Goal: Task Accomplishment & Management: Manage account settings

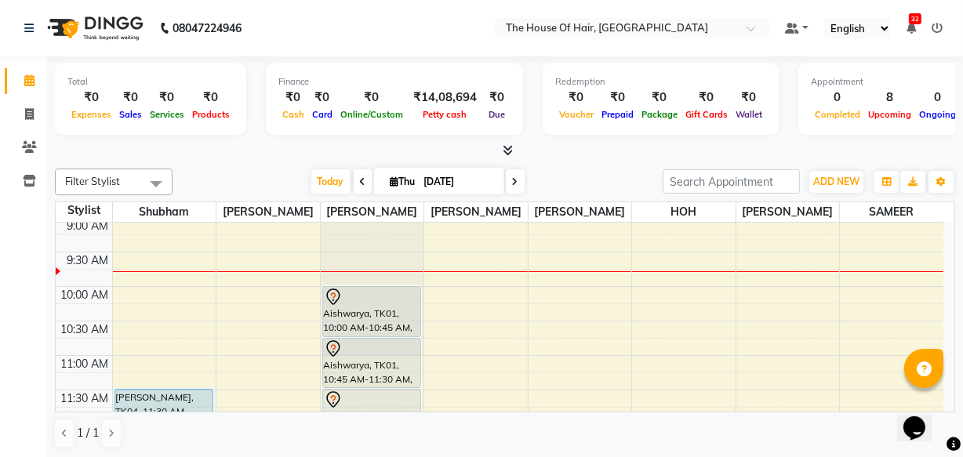
scroll to position [9, 0]
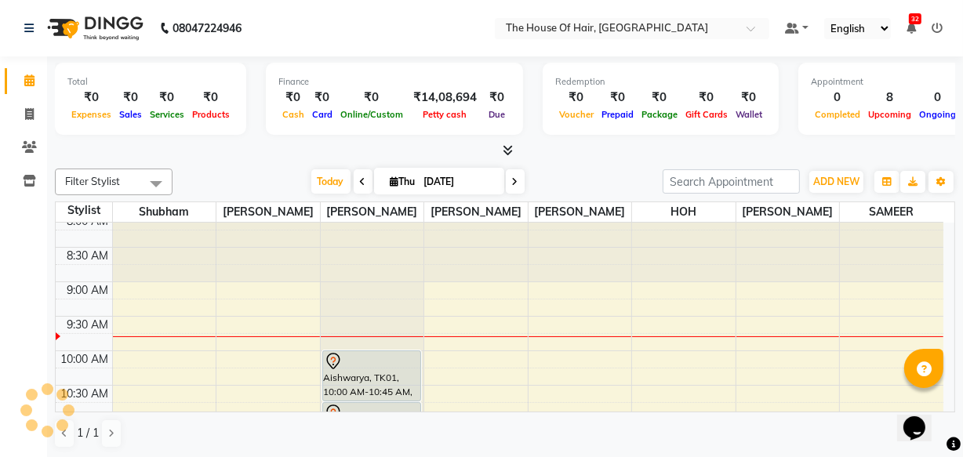
click at [360, 178] on icon at bounding box center [363, 181] width 6 height 9
type input "[DATE]"
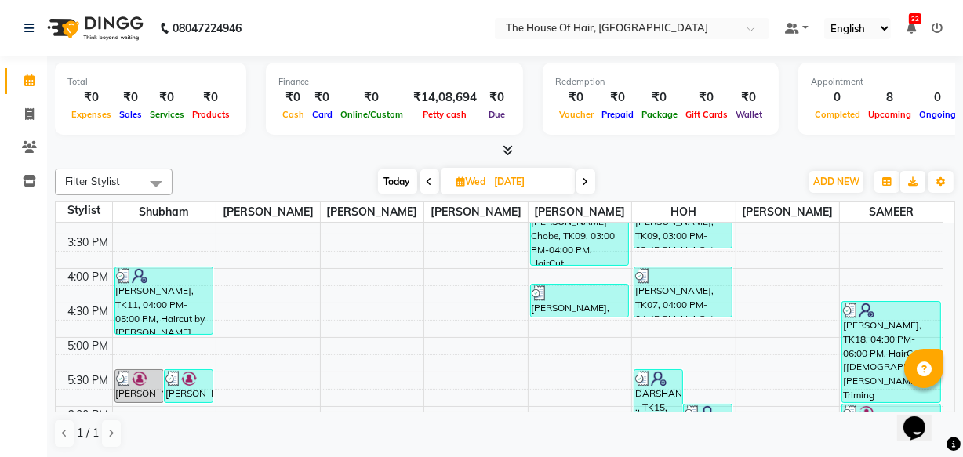
scroll to position [510, 0]
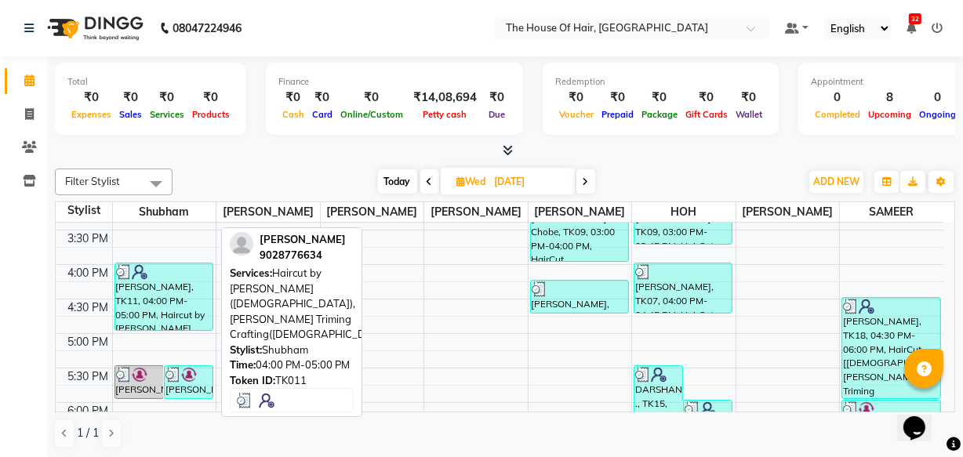
click at [161, 303] on div "[PERSON_NAME], TK11, 04:00 PM-05:00 PM, Haircut by [PERSON_NAME] ([DEMOGRAPHIC_…" at bounding box center [163, 296] width 97 height 67
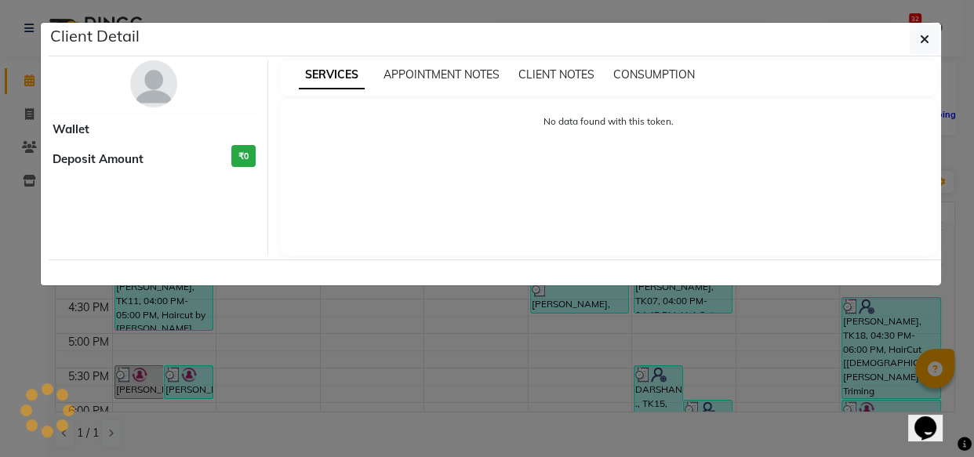
select select "3"
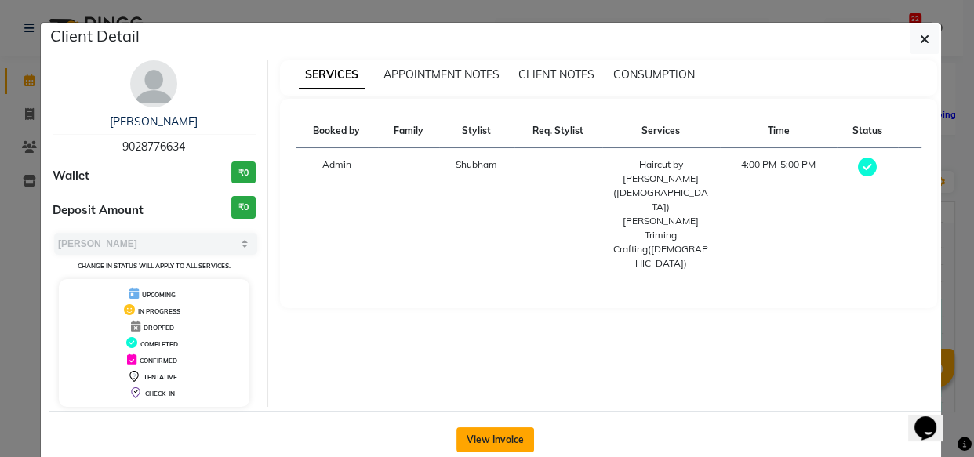
click at [499, 437] on button "View Invoice" at bounding box center [495, 439] width 78 height 25
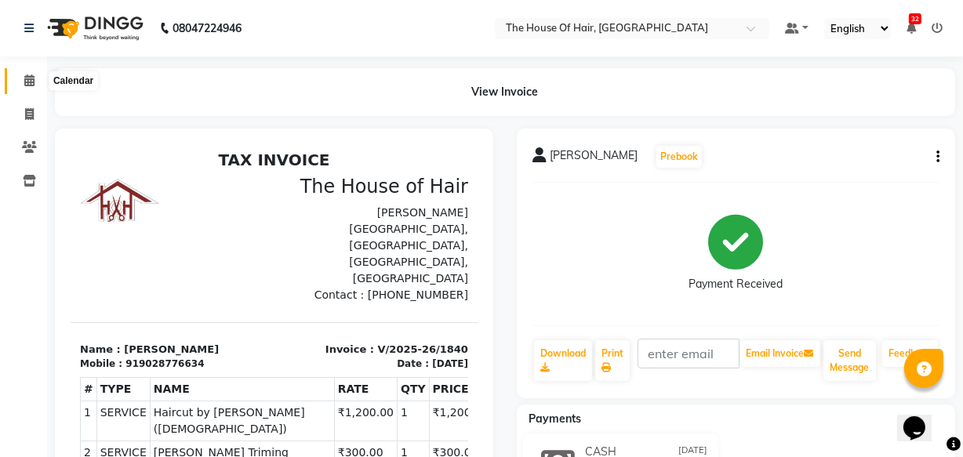
click at [29, 79] on icon at bounding box center [29, 80] width 10 height 12
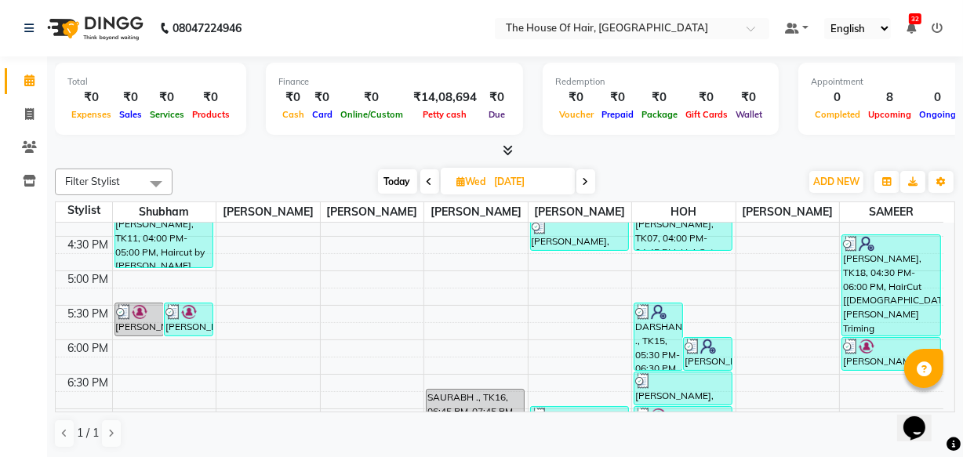
scroll to position [569, 0]
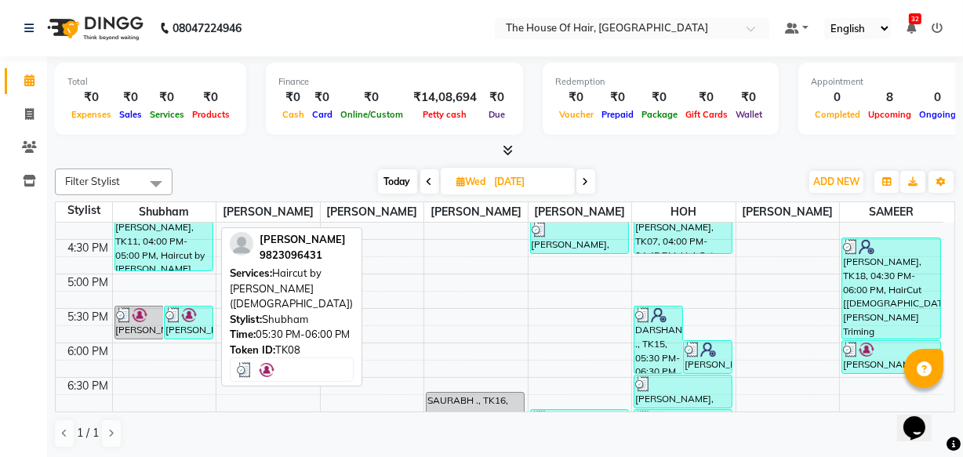
click at [187, 320] on img at bounding box center [189, 315] width 16 height 16
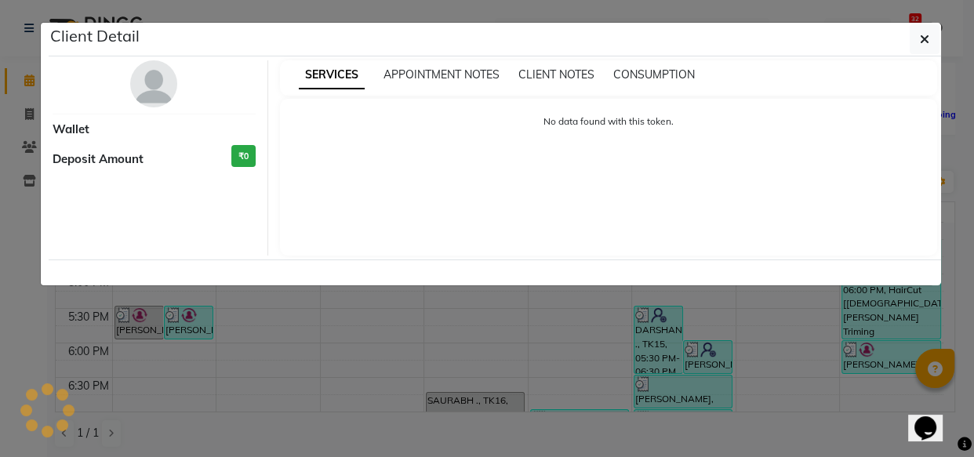
select select "3"
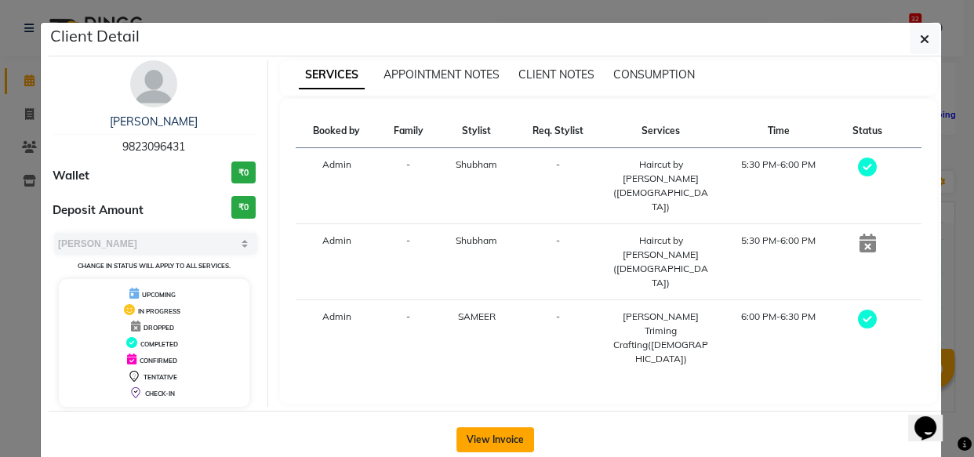
click at [482, 443] on button "View Invoice" at bounding box center [495, 439] width 78 height 25
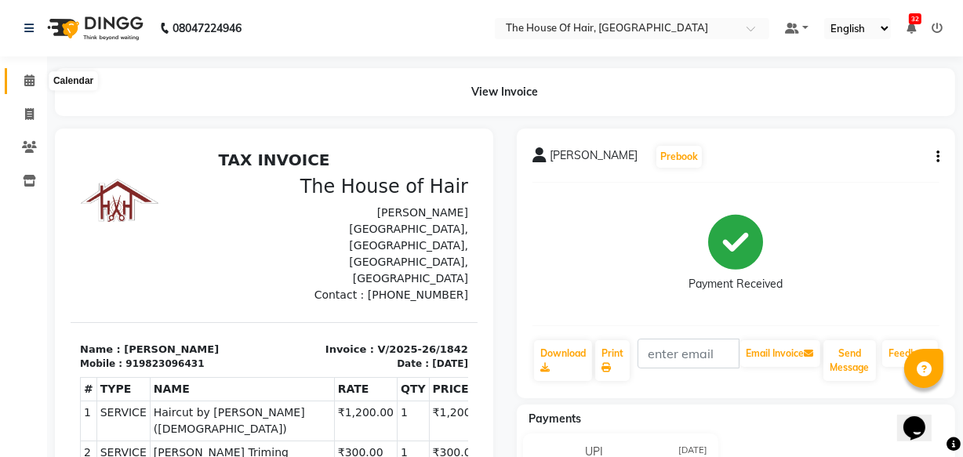
click at [27, 82] on icon at bounding box center [29, 80] width 10 height 12
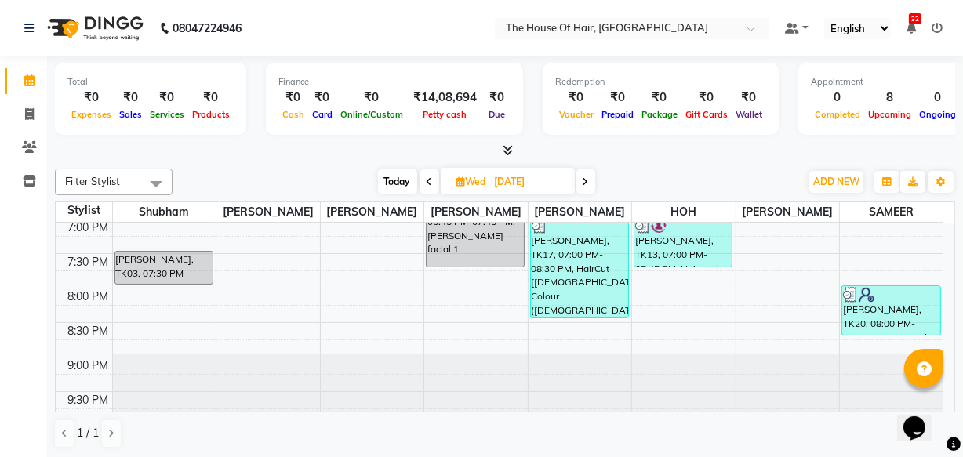
scroll to position [771, 0]
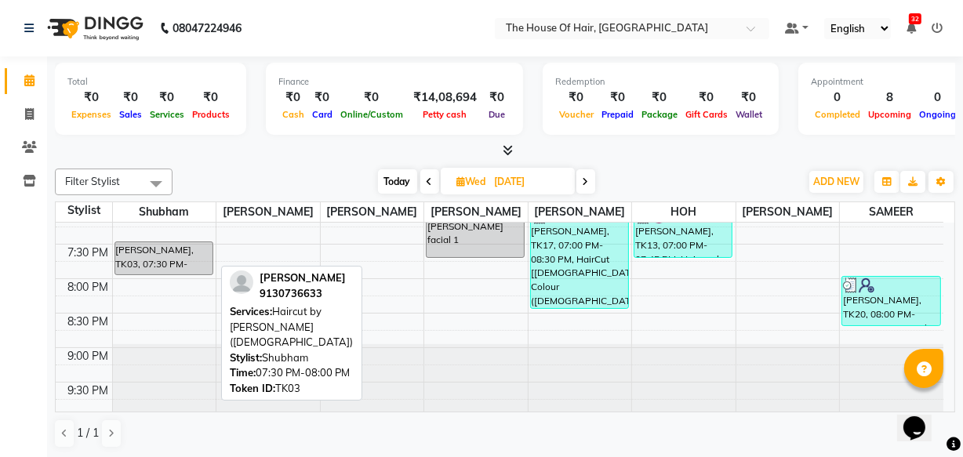
click at [154, 252] on div "[PERSON_NAME], TK03, 07:30 PM-08:00 PM, Haircut by [PERSON_NAME] ([DEMOGRAPHIC_…" at bounding box center [163, 258] width 97 height 32
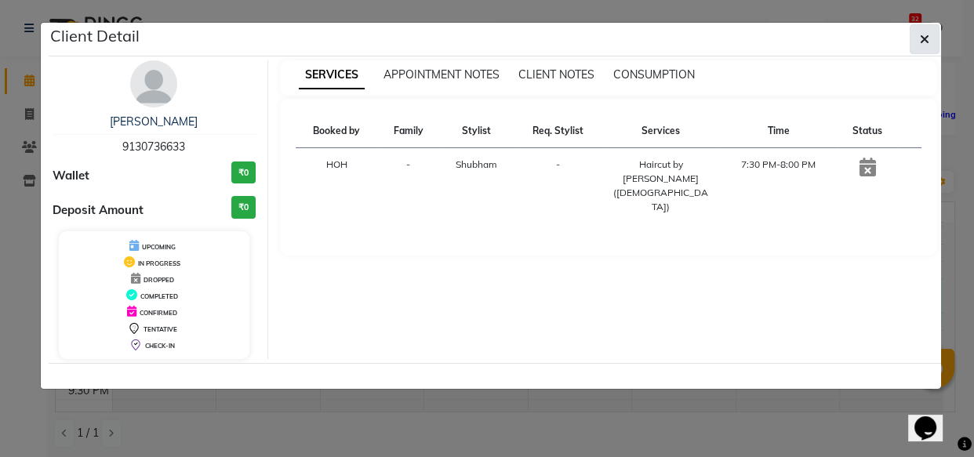
click at [925, 38] on icon "button" at bounding box center [923, 39] width 9 height 13
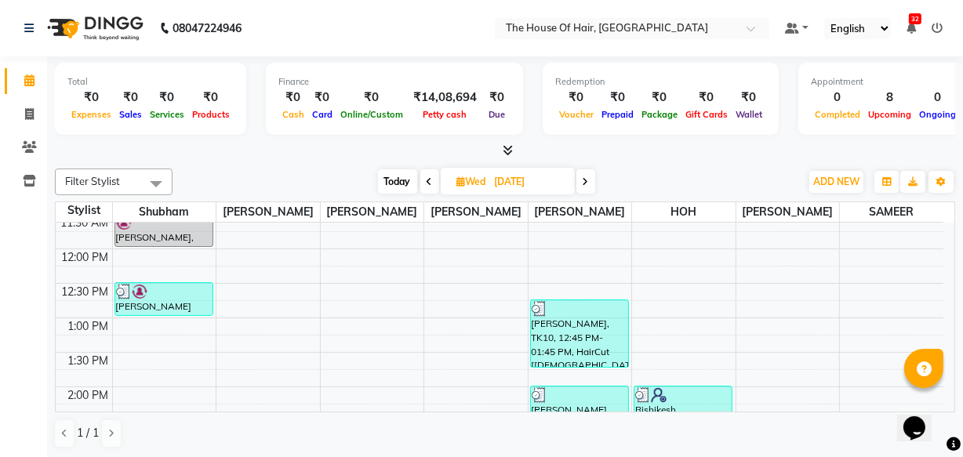
scroll to position [252, 0]
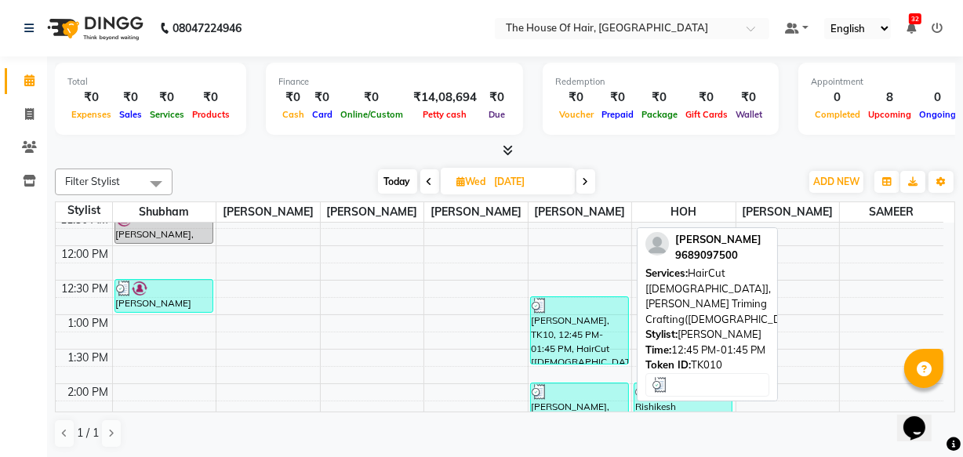
click at [564, 332] on div "[PERSON_NAME], TK10, 12:45 PM-01:45 PM, HairCut [[DEMOGRAPHIC_DATA]],[PERSON_NA…" at bounding box center [579, 330] width 97 height 67
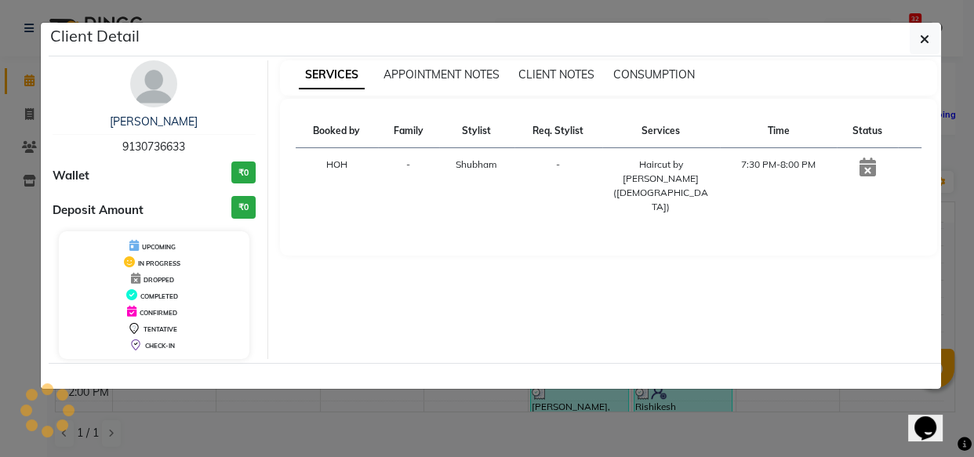
select select "3"
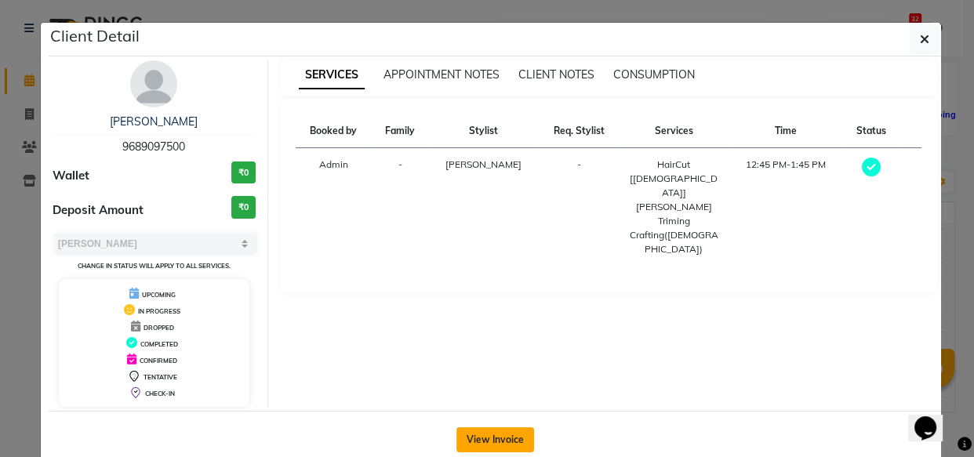
click at [486, 435] on button "View Invoice" at bounding box center [495, 439] width 78 height 25
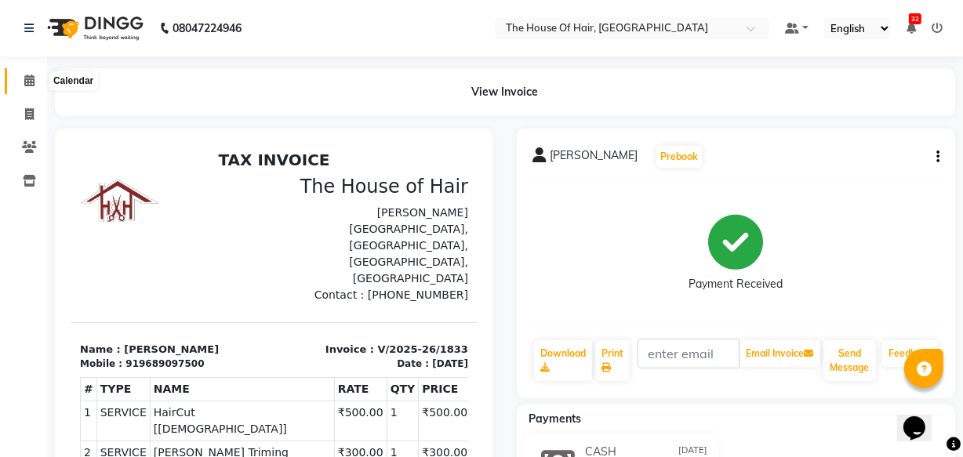
click at [25, 78] on icon at bounding box center [29, 80] width 10 height 12
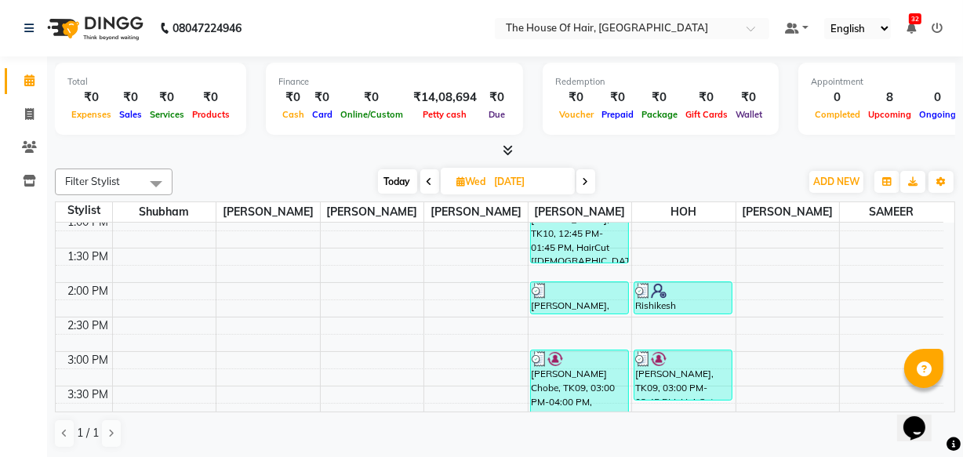
scroll to position [353, 0]
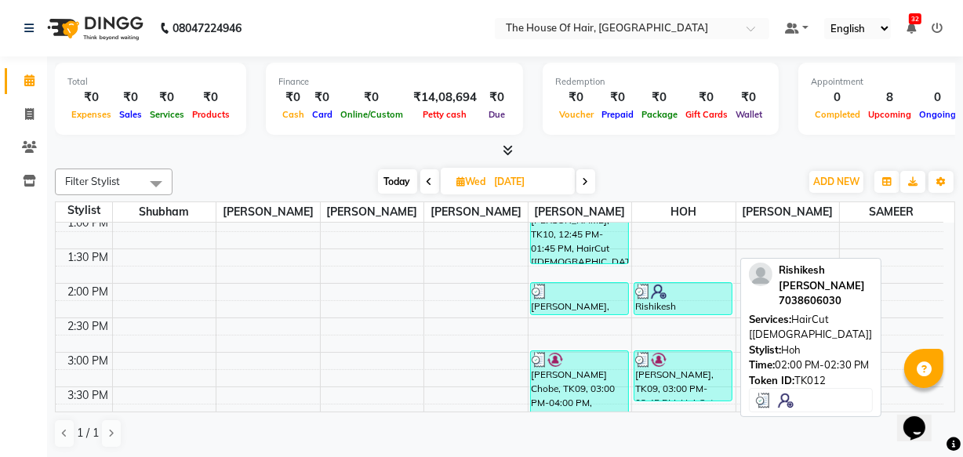
click at [654, 299] on div "Rishikesh [PERSON_NAME], TK12, 02:00 PM-02:30 PM, HairCut [[DEMOGRAPHIC_DATA]]" at bounding box center [682, 298] width 97 height 31
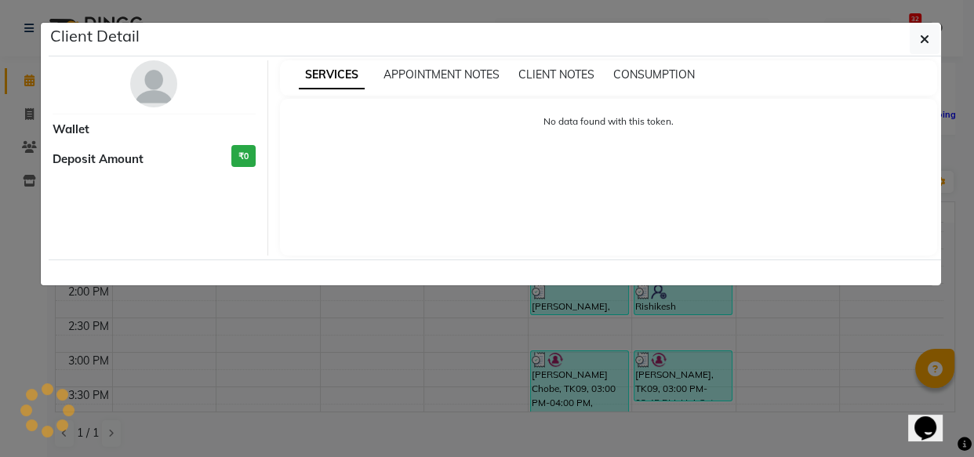
select select "3"
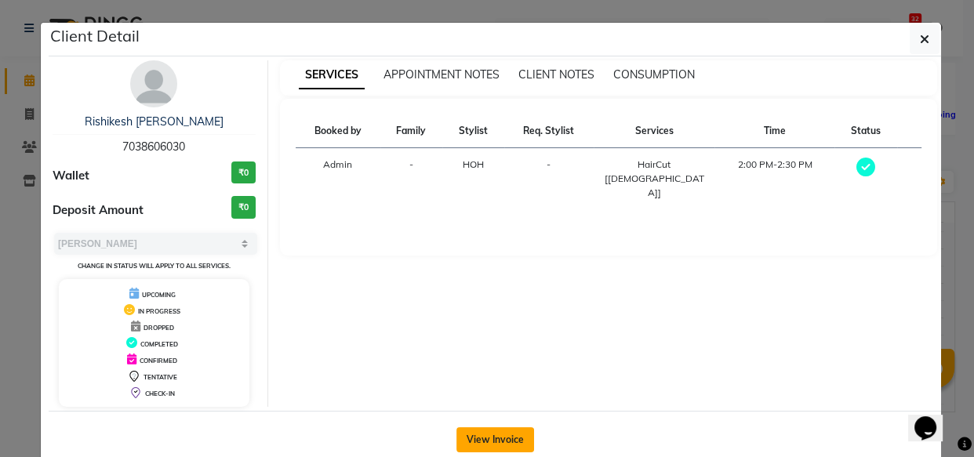
click at [491, 437] on button "View Invoice" at bounding box center [495, 439] width 78 height 25
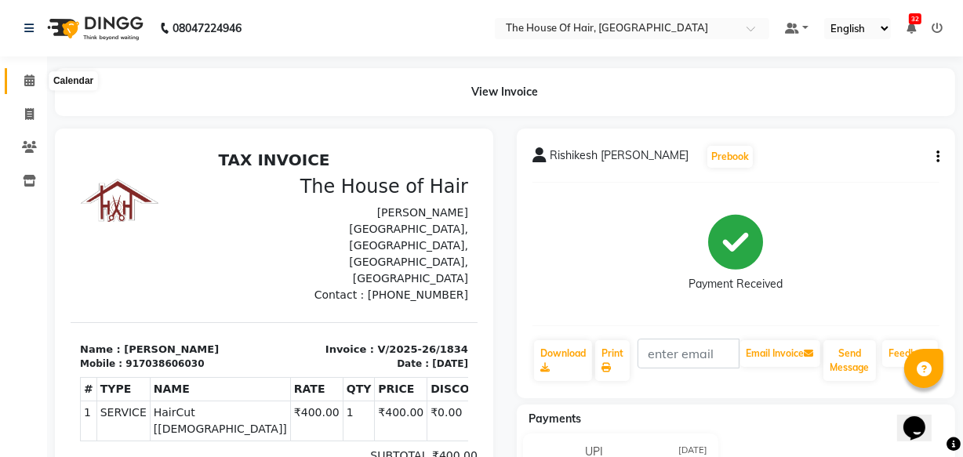
click at [30, 83] on icon at bounding box center [29, 80] width 10 height 12
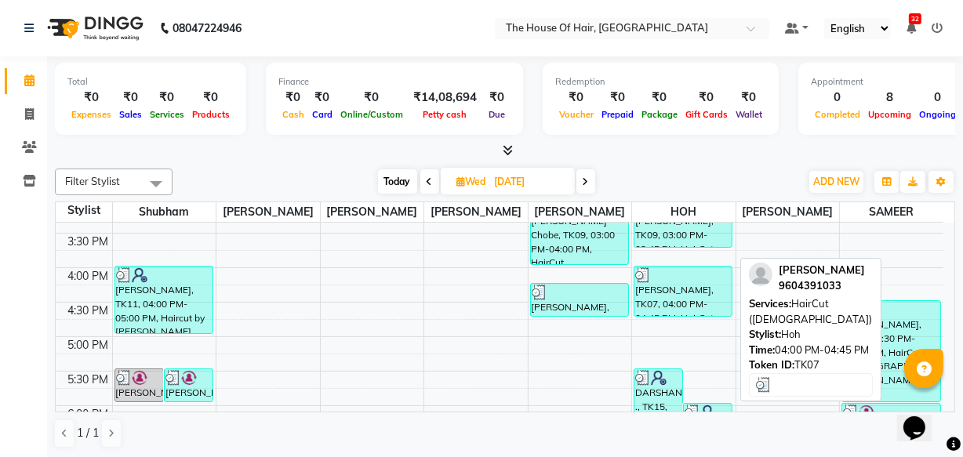
scroll to position [564, 0]
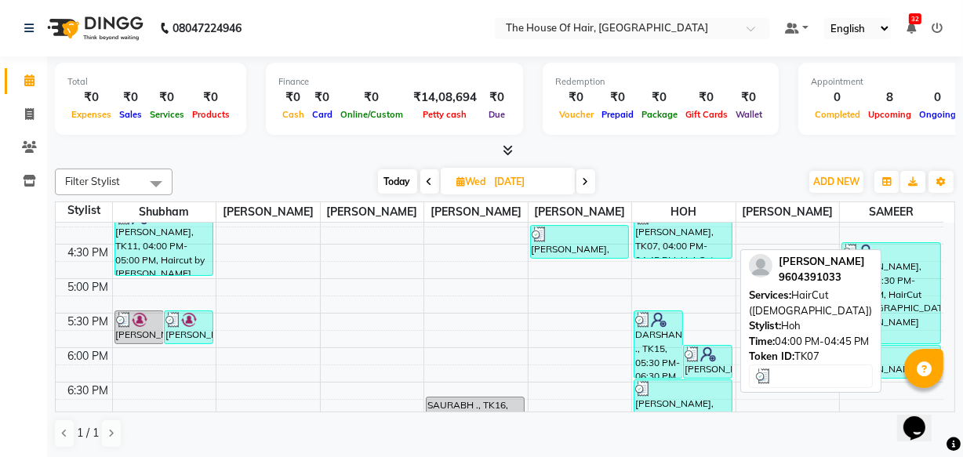
click at [668, 245] on div "[PERSON_NAME], TK07, 04:00 PM-04:45 PM, HairCut ([DEMOGRAPHIC_DATA])" at bounding box center [682, 233] width 97 height 49
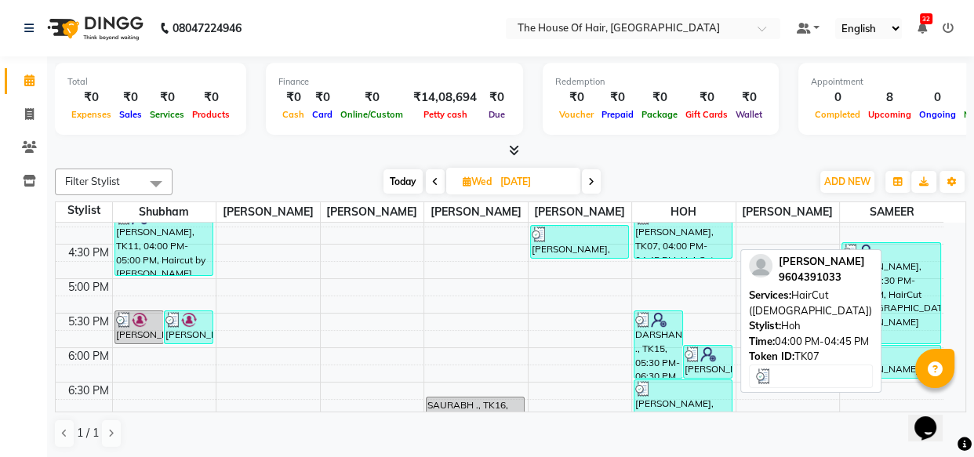
select select "3"
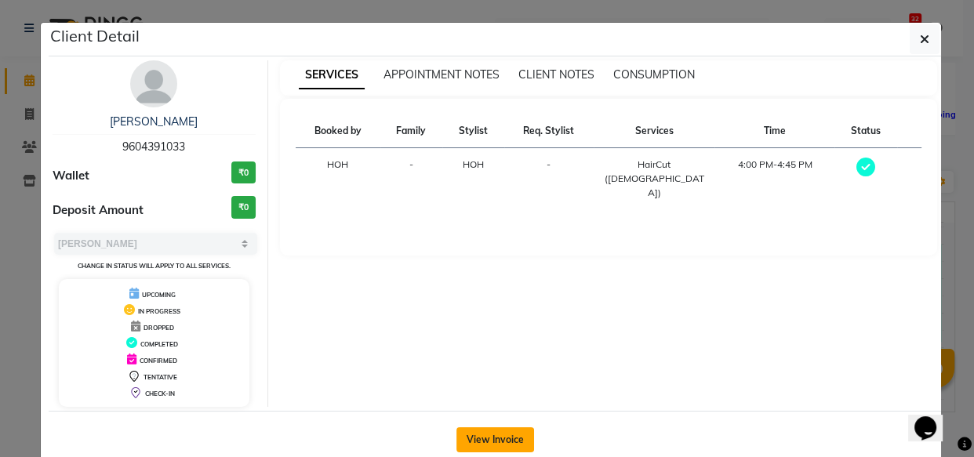
click at [484, 433] on button "View Invoice" at bounding box center [495, 439] width 78 height 25
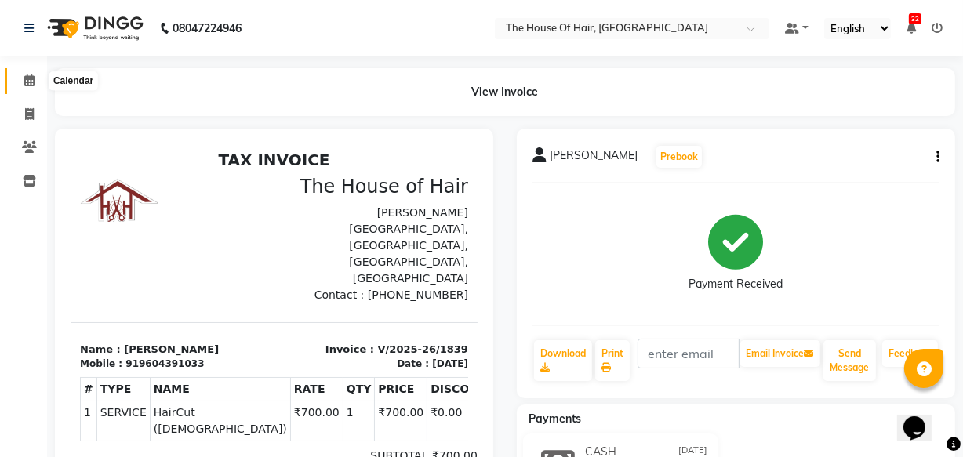
click at [31, 80] on icon at bounding box center [29, 80] width 10 height 12
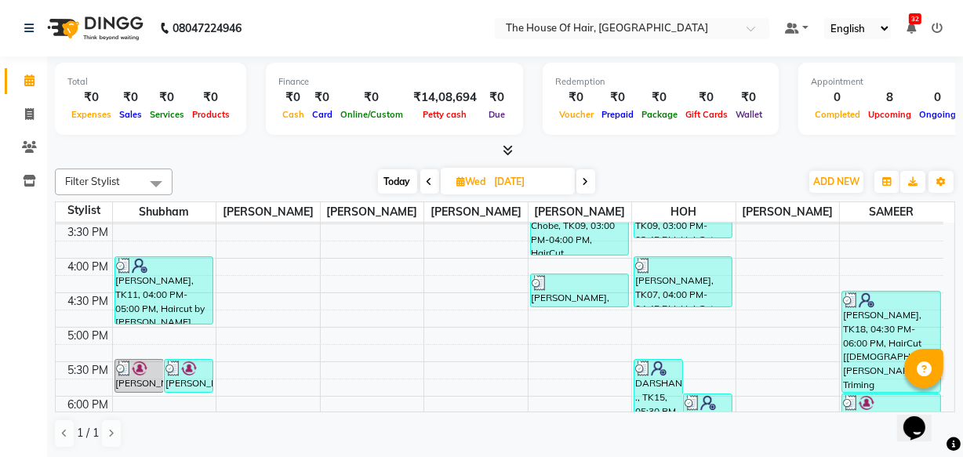
scroll to position [514, 0]
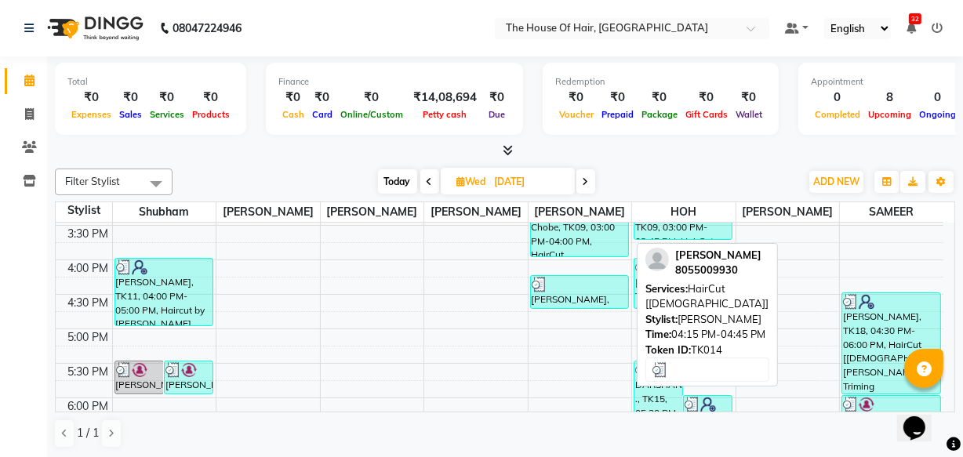
click at [563, 295] on div "[PERSON_NAME], TK14, 04:15 PM-04:45 PM, HairCut [[DEMOGRAPHIC_DATA]]" at bounding box center [579, 292] width 97 height 32
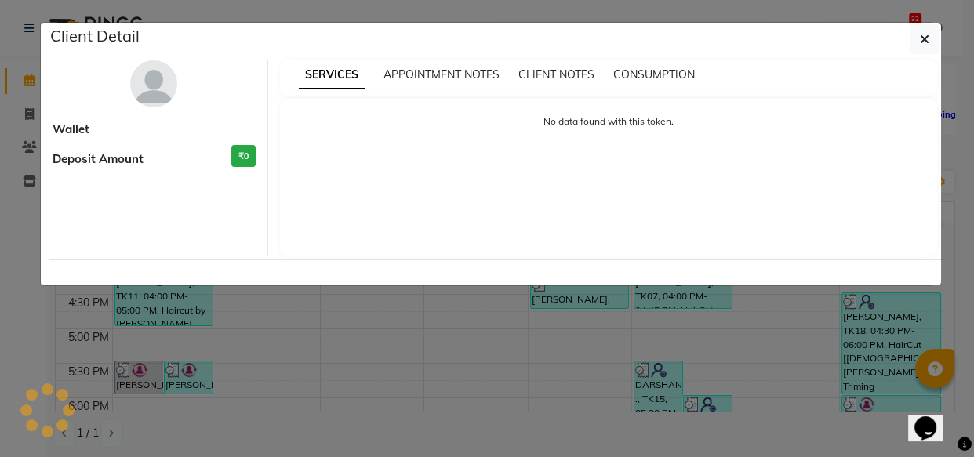
select select "3"
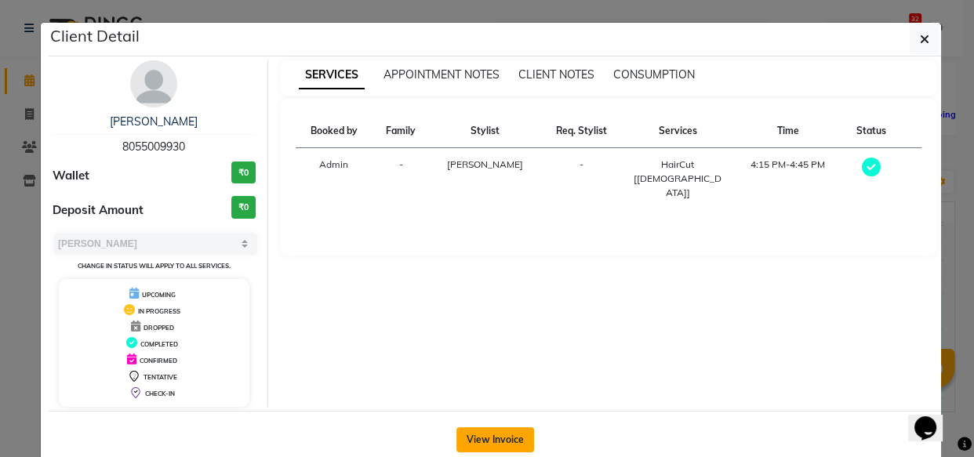
click at [478, 432] on button "View Invoice" at bounding box center [495, 439] width 78 height 25
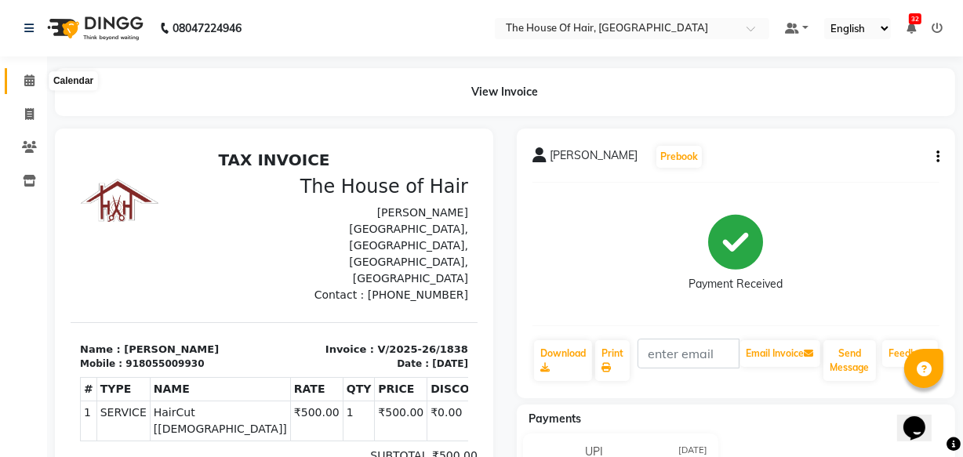
click at [27, 79] on icon at bounding box center [29, 80] width 10 height 12
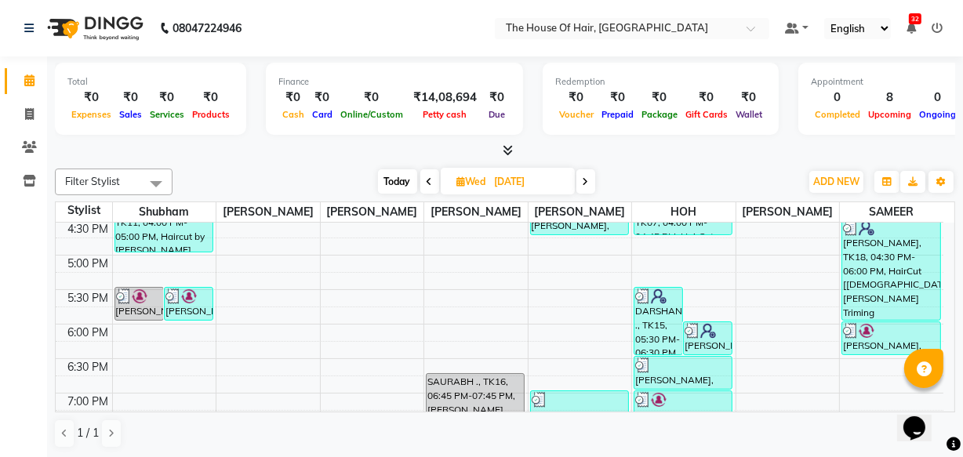
scroll to position [588, 0]
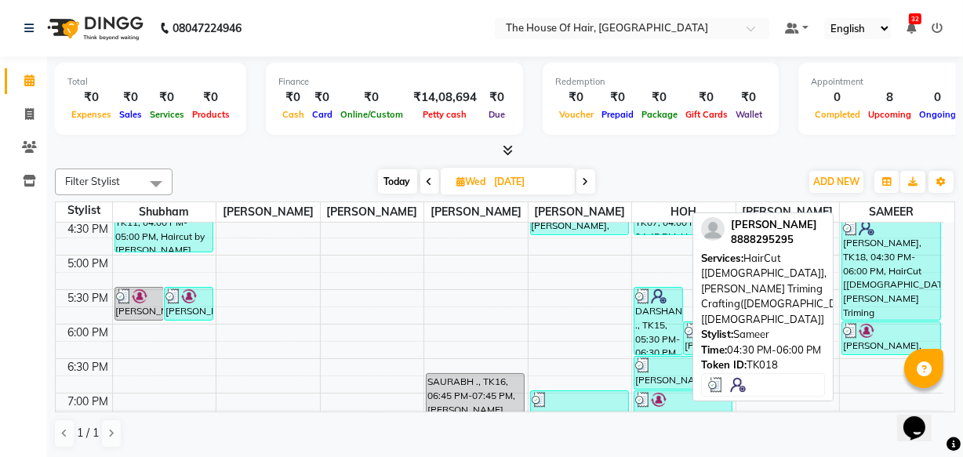
click at [893, 262] on div "[PERSON_NAME], TK18, 04:30 PM-06:00 PM, HairCut [[DEMOGRAPHIC_DATA]],[PERSON_NA…" at bounding box center [891, 269] width 98 height 100
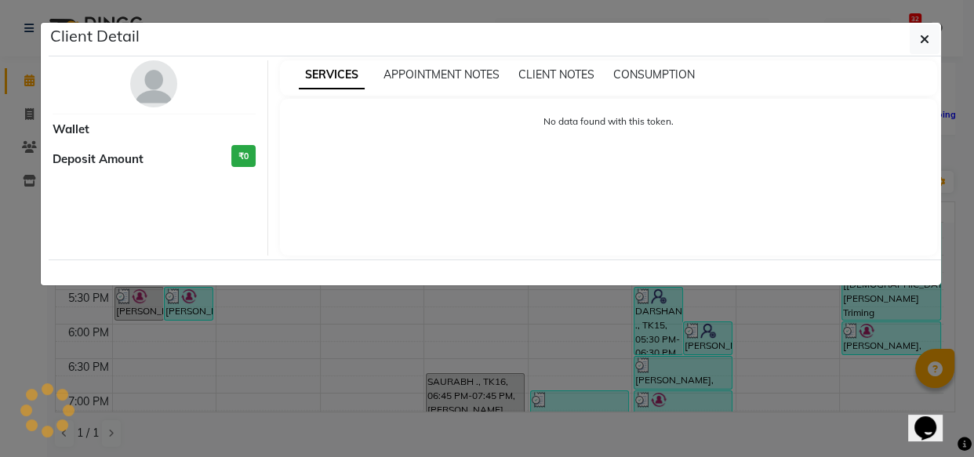
select select "3"
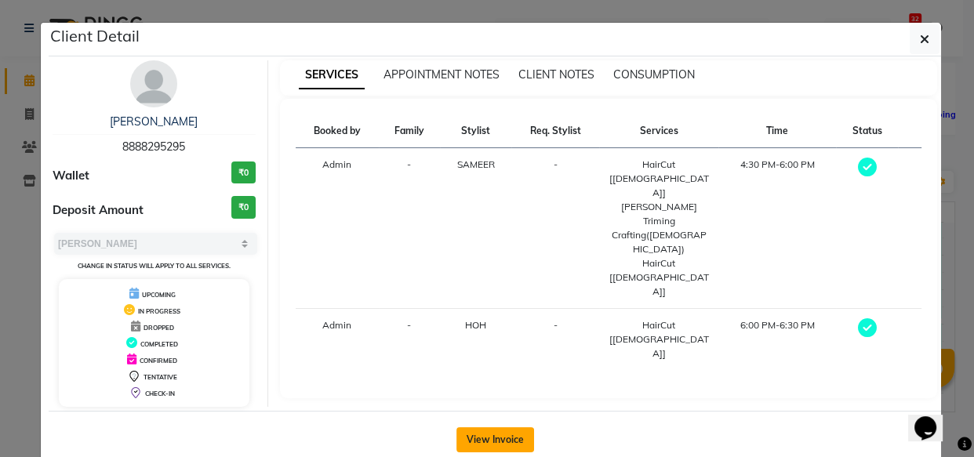
click at [484, 437] on button "View Invoice" at bounding box center [495, 439] width 78 height 25
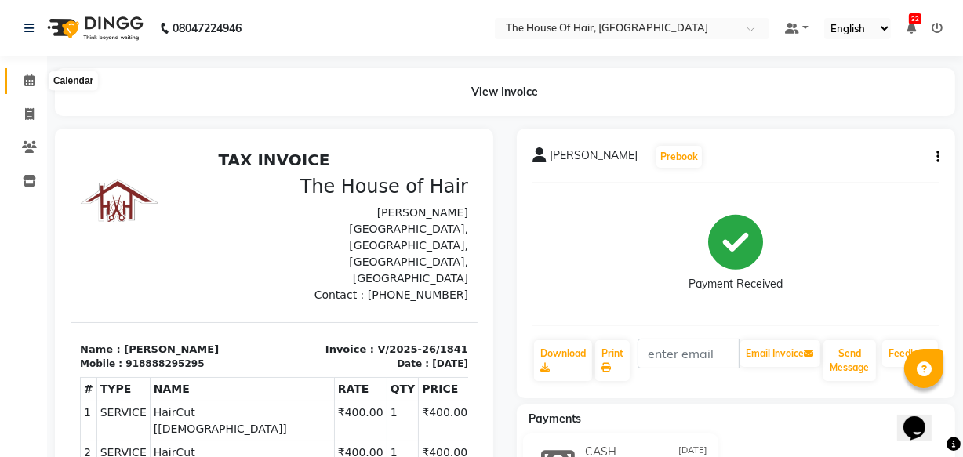
click at [28, 80] on icon at bounding box center [29, 80] width 10 height 12
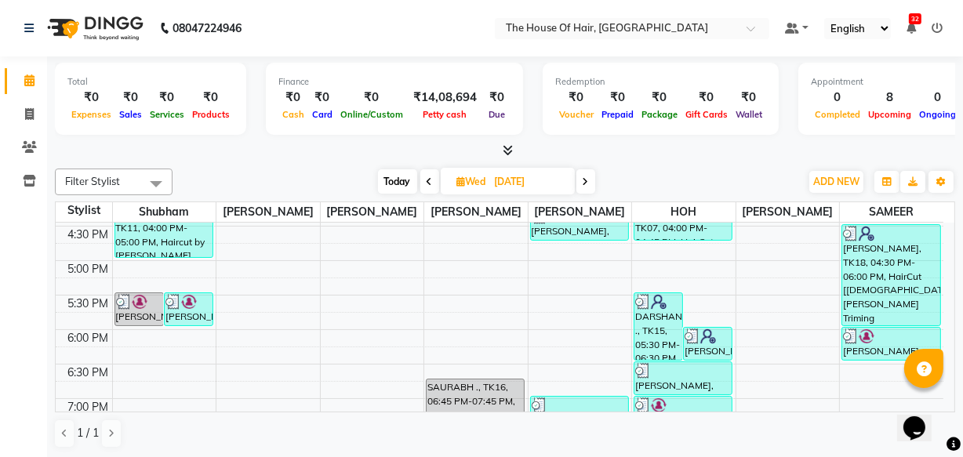
scroll to position [585, 0]
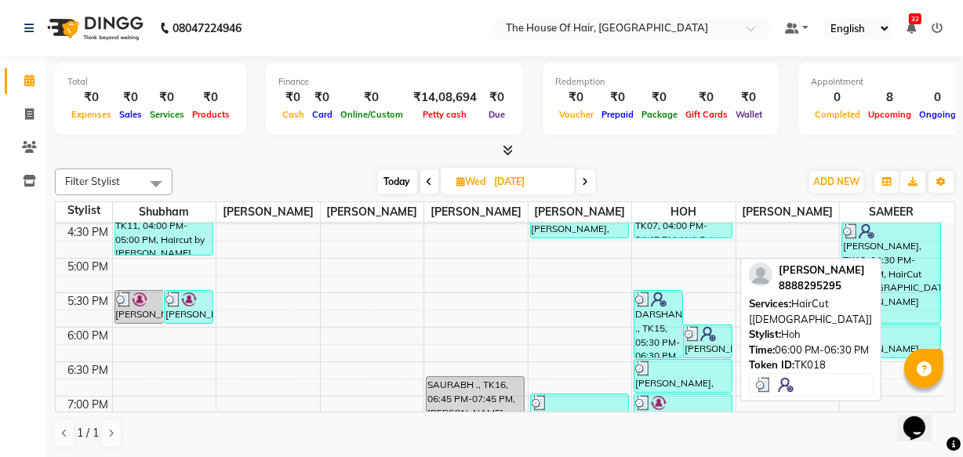
click at [704, 342] on div "[PERSON_NAME], TK18, 06:00 PM-06:30 PM, HairCut [[DEMOGRAPHIC_DATA]]" at bounding box center [708, 341] width 48 height 32
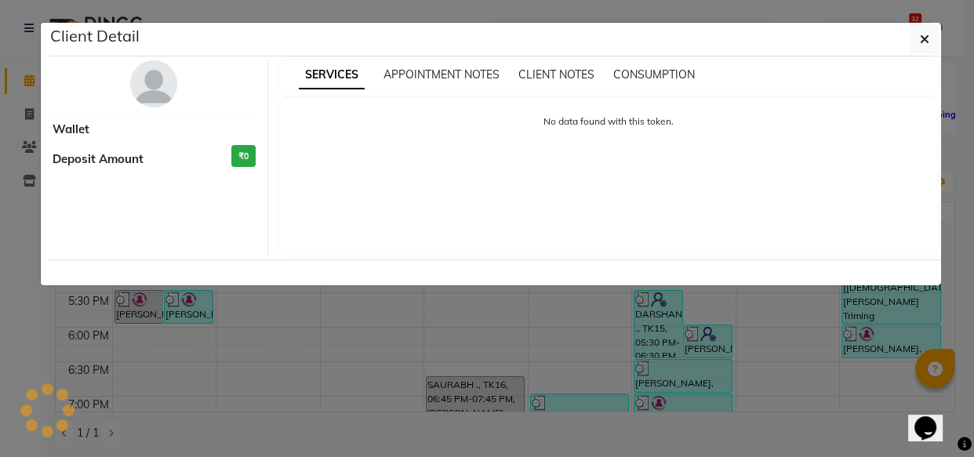
select select "3"
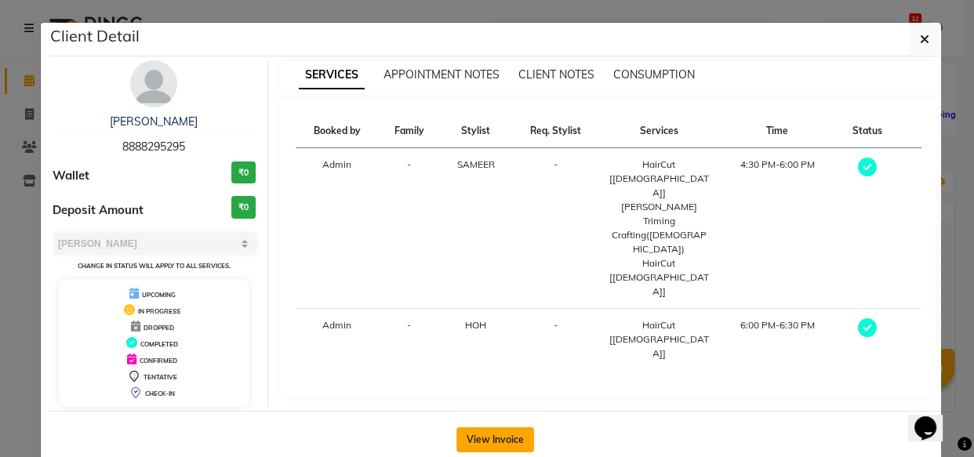
click at [484, 434] on button "View Invoice" at bounding box center [495, 439] width 78 height 25
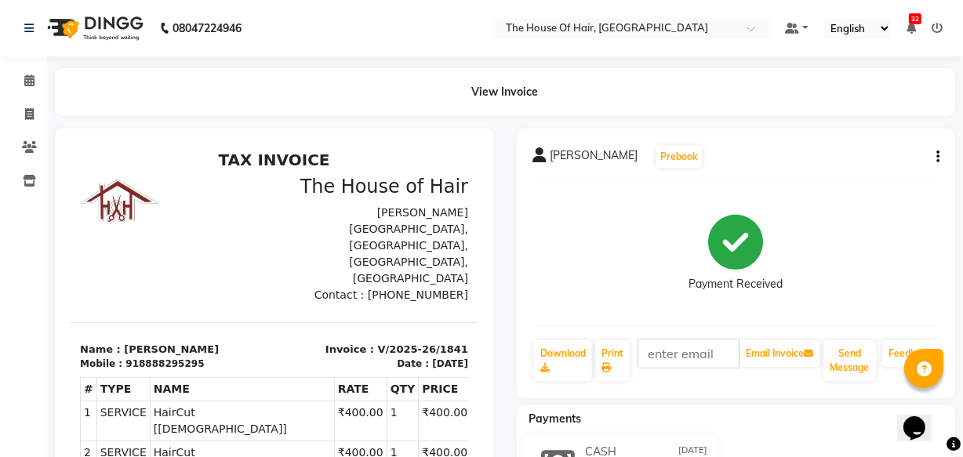
drag, startPoint x: 553, startPoint y: 578, endPoint x: 405, endPoint y: 366, distance: 258.3
click at [28, 85] on icon at bounding box center [29, 80] width 10 height 12
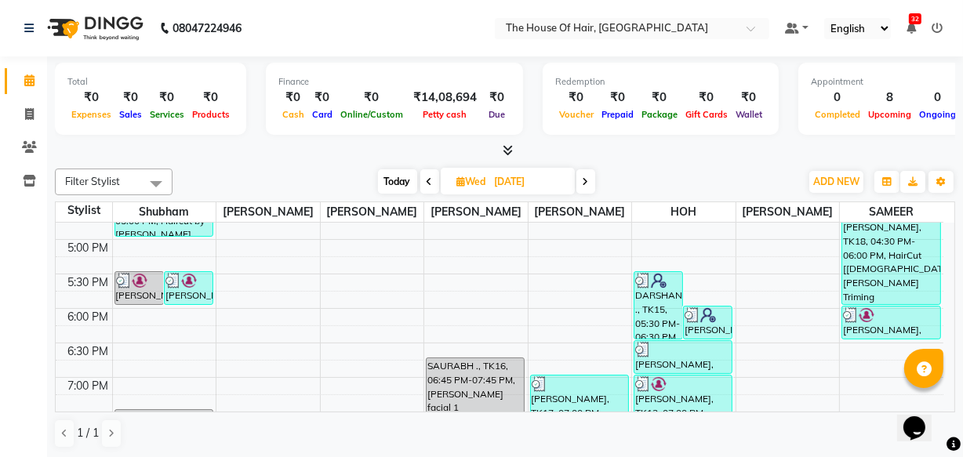
scroll to position [604, 0]
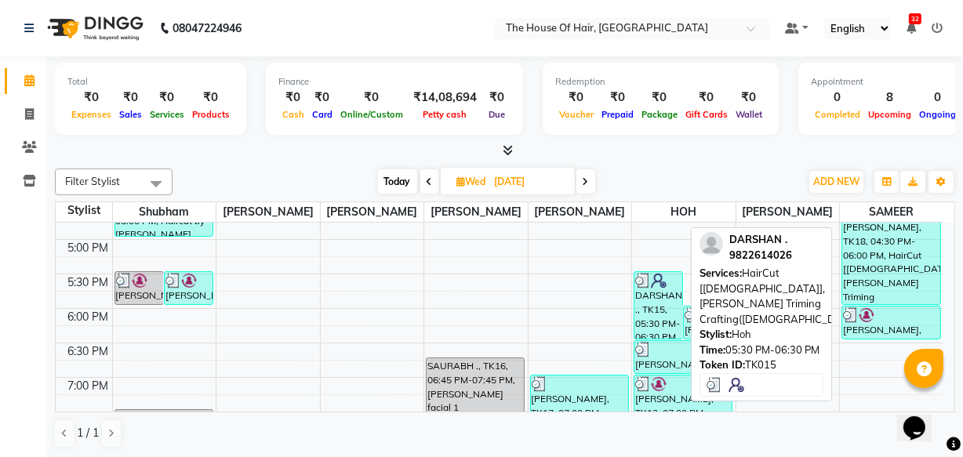
click at [655, 310] on div "DARSHAN ., TK15, 05:30 PM-06:30 PM, HairCut [[DEMOGRAPHIC_DATA]],[PERSON_NAME] …" at bounding box center [658, 305] width 48 height 67
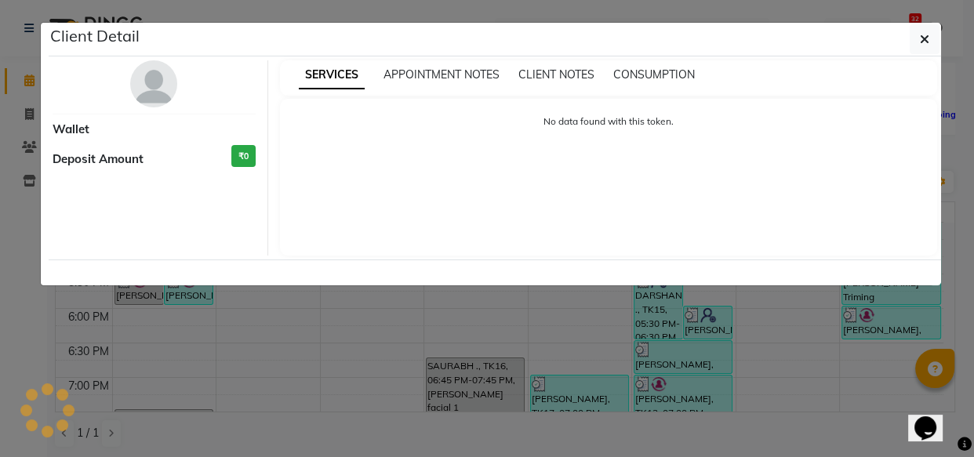
select select "3"
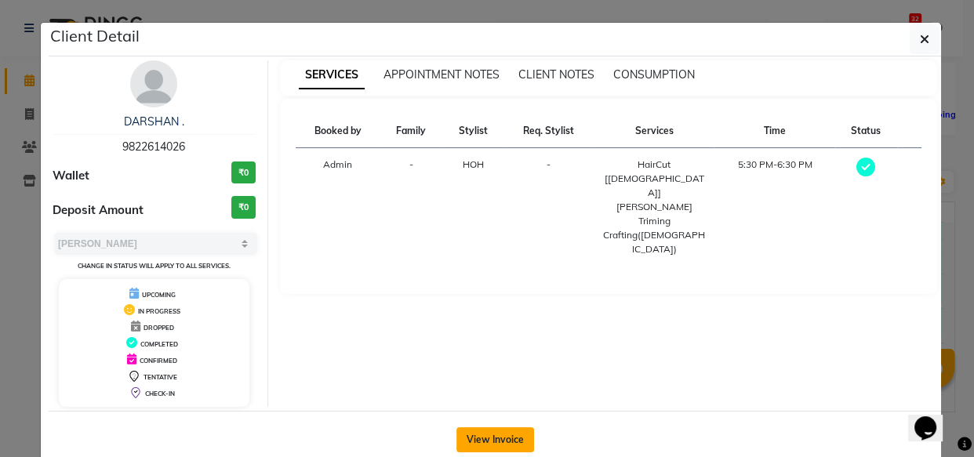
click at [471, 437] on button "View Invoice" at bounding box center [495, 439] width 78 height 25
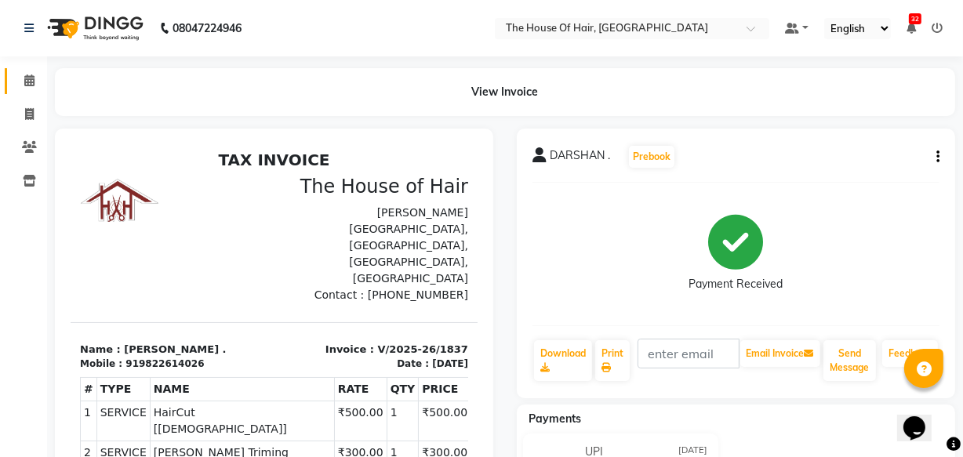
click at [5, 93] on link "Calendar" at bounding box center [24, 81] width 38 height 26
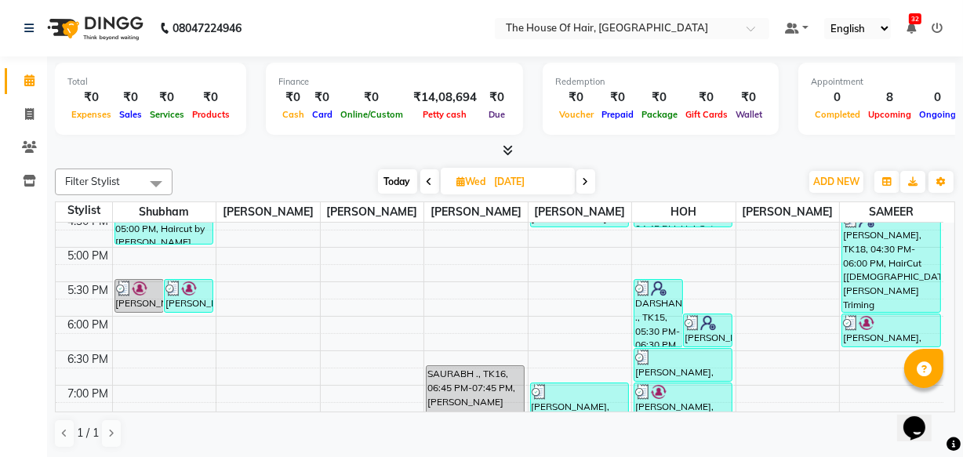
scroll to position [597, 0]
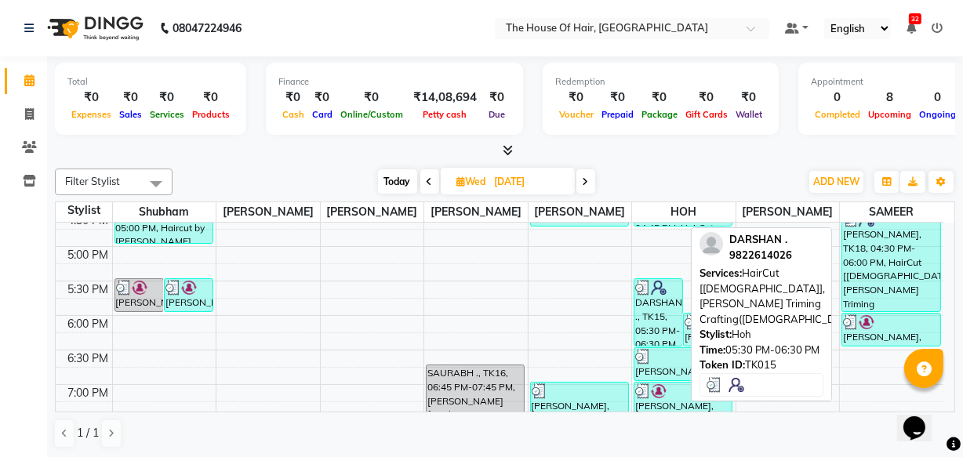
click at [662, 328] on div "DARSHAN ., TK15, 05:30 PM-06:30 PM, HairCut [[DEMOGRAPHIC_DATA]],[PERSON_NAME] …" at bounding box center [658, 312] width 48 height 67
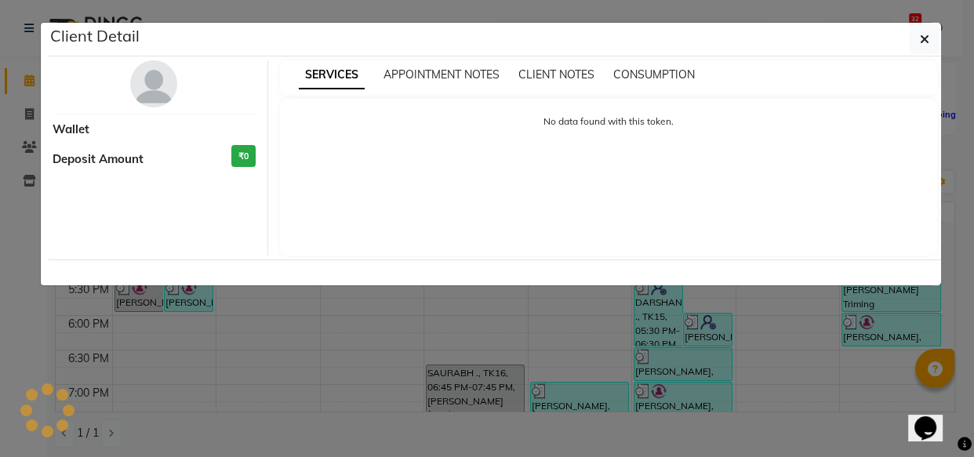
select select "3"
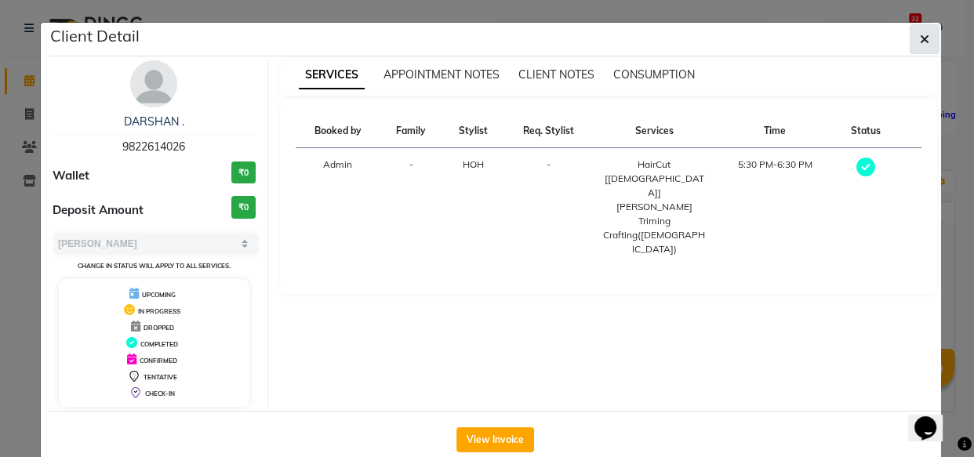
click at [928, 33] on button "button" at bounding box center [924, 39] width 30 height 30
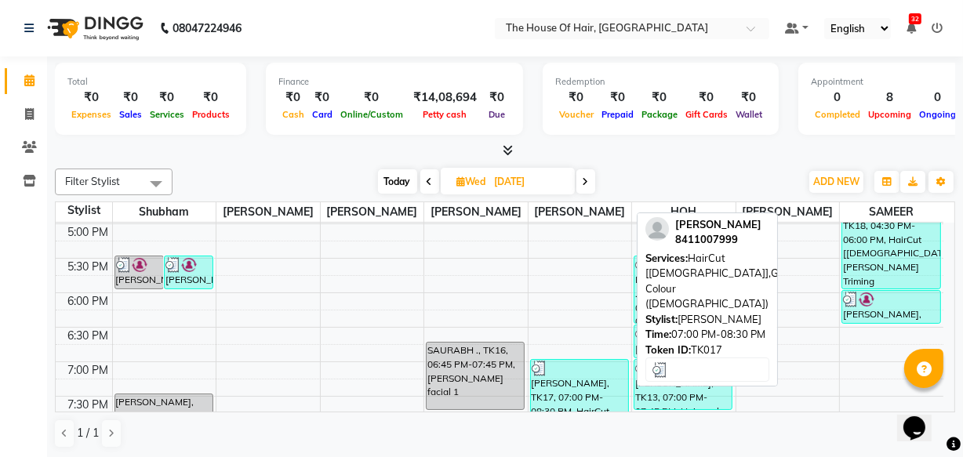
scroll to position [619, 0]
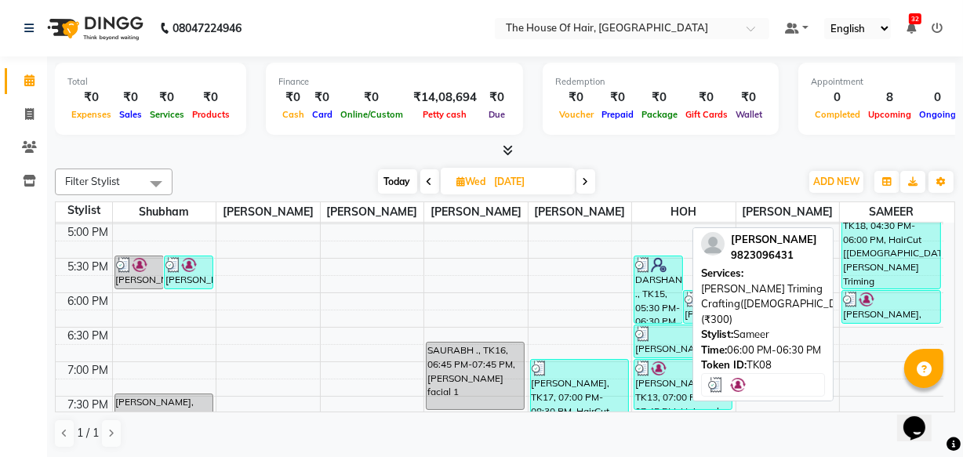
click at [882, 305] on div at bounding box center [891, 300] width 96 height 16
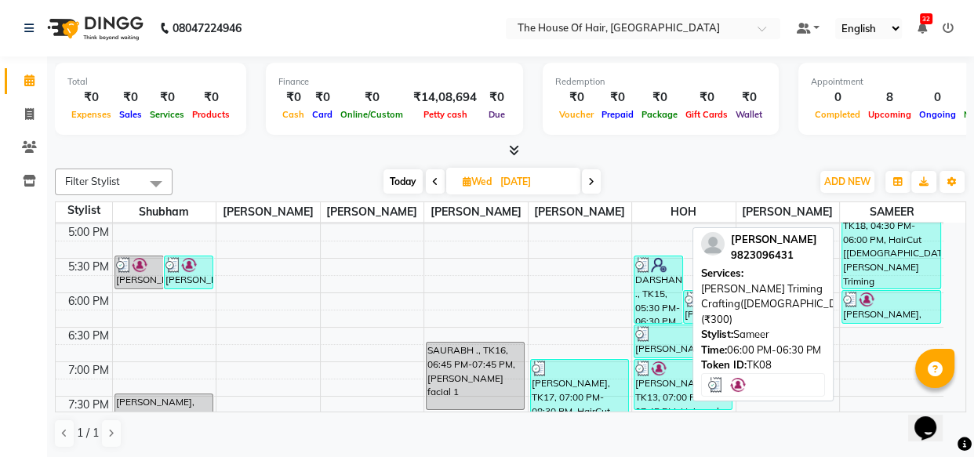
select select "3"
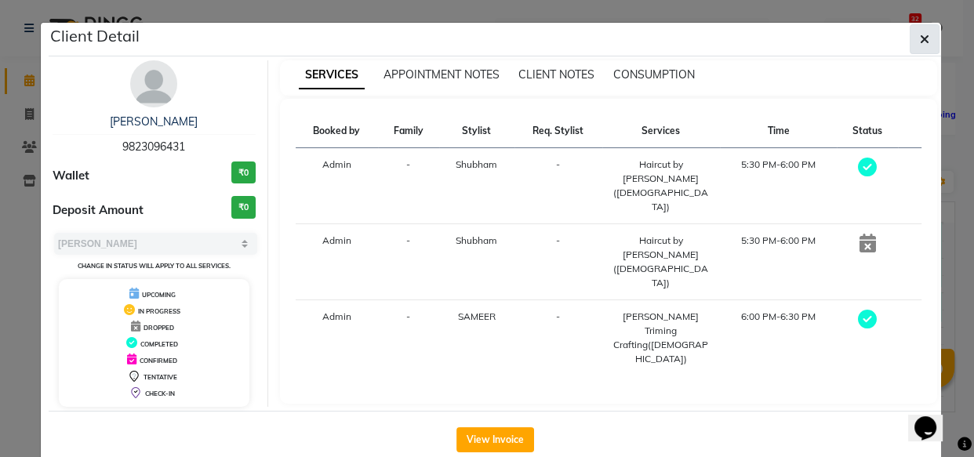
click at [919, 31] on span "button" at bounding box center [923, 39] width 9 height 16
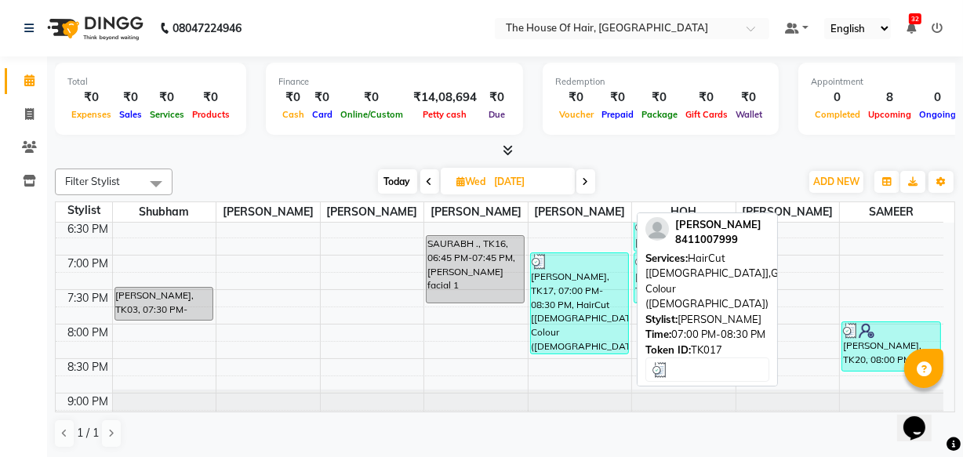
scroll to position [725, 0]
click at [579, 299] on div "[PERSON_NAME], TK17, 07:00 PM-08:30 PM, HairCut [[DEMOGRAPHIC_DATA]],Global Col…" at bounding box center [579, 304] width 97 height 100
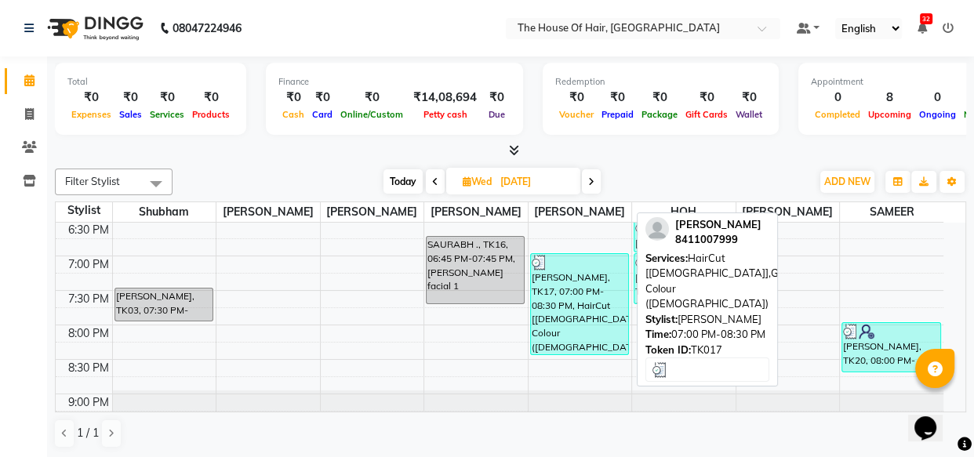
select select "3"
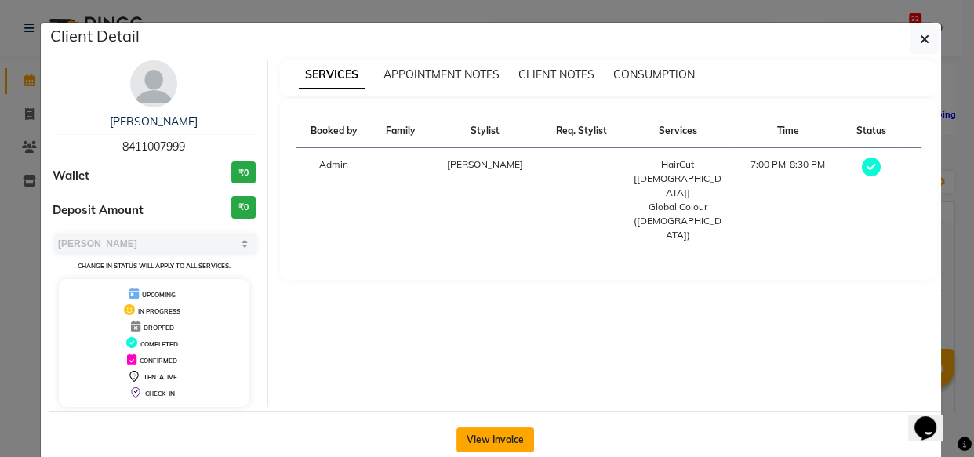
click at [499, 432] on button "View Invoice" at bounding box center [495, 439] width 78 height 25
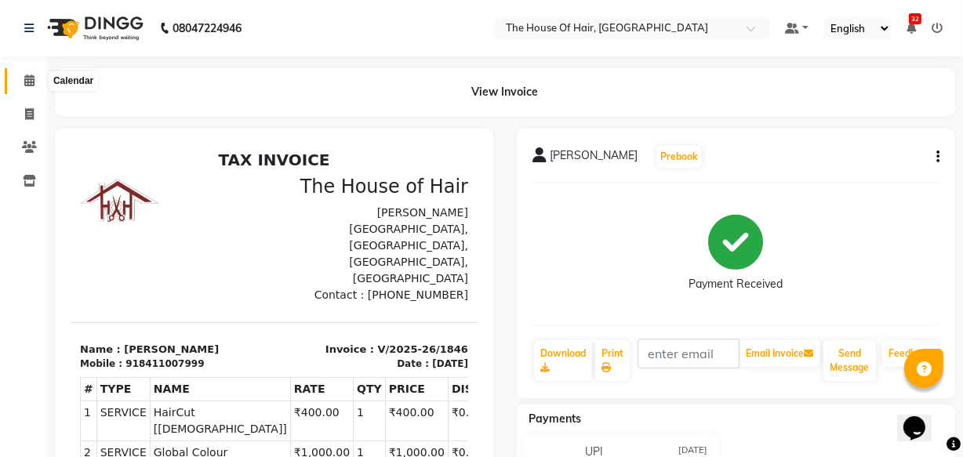
click at [31, 78] on icon at bounding box center [29, 80] width 10 height 12
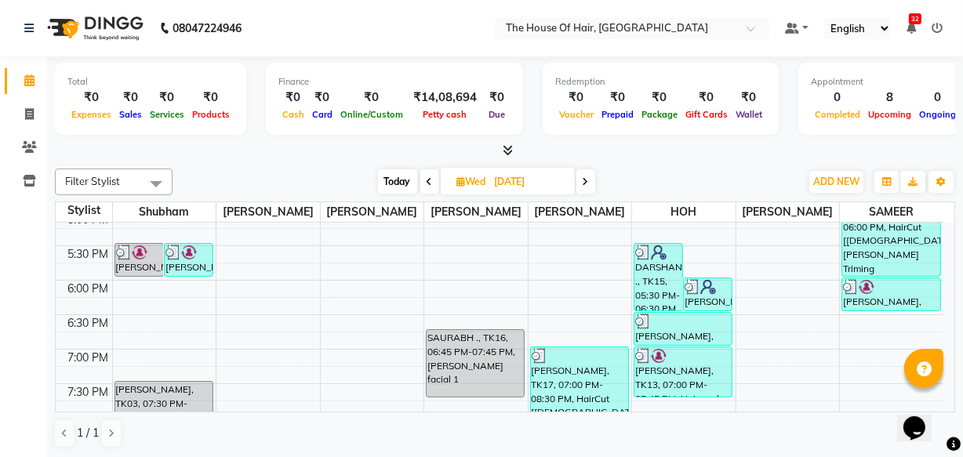
scroll to position [623, 0]
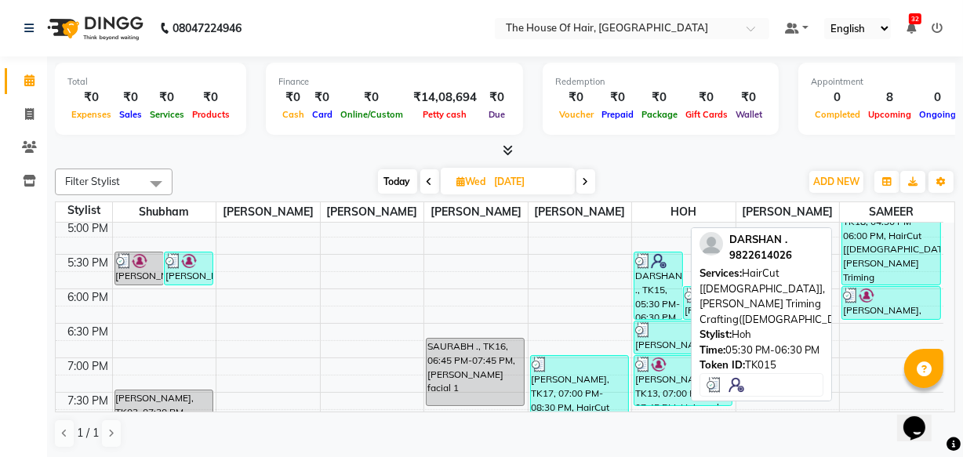
click at [648, 296] on div "DARSHAN ., TK15, 05:30 PM-06:30 PM, HairCut [[DEMOGRAPHIC_DATA]],[PERSON_NAME] …" at bounding box center [658, 285] width 48 height 67
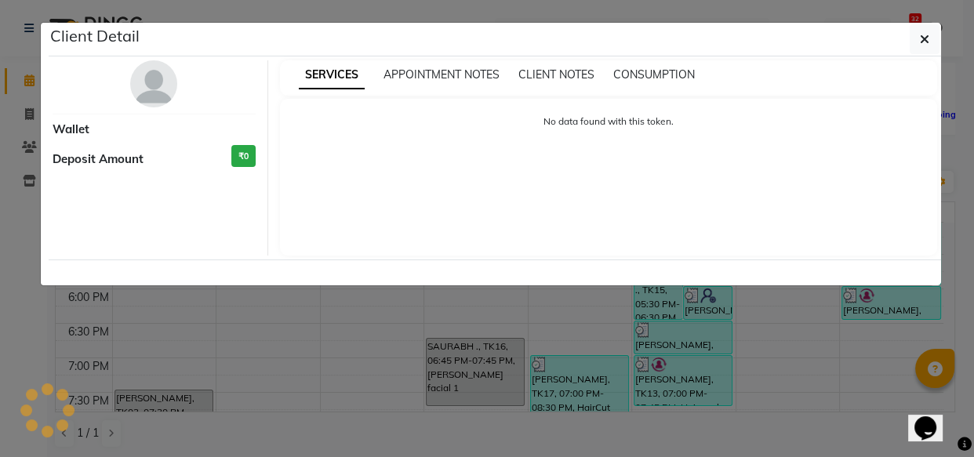
select select "3"
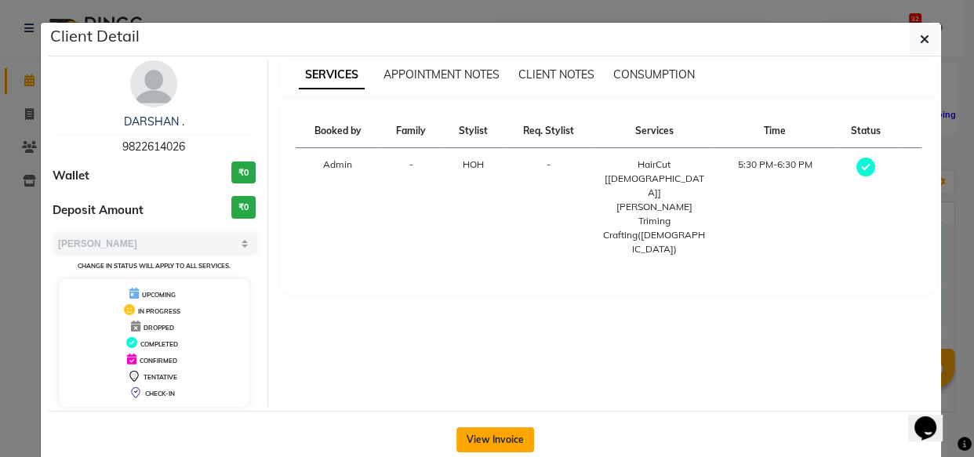
click at [487, 442] on button "View Invoice" at bounding box center [495, 439] width 78 height 25
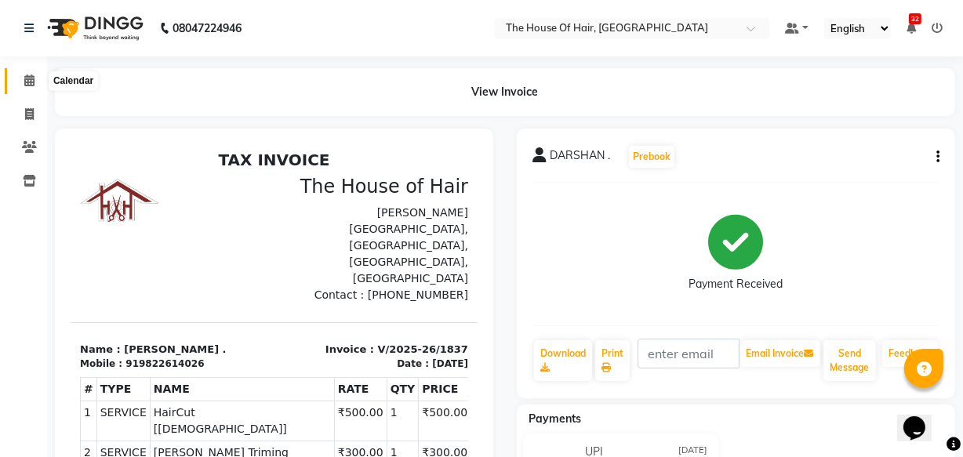
click at [25, 83] on icon at bounding box center [29, 80] width 10 height 12
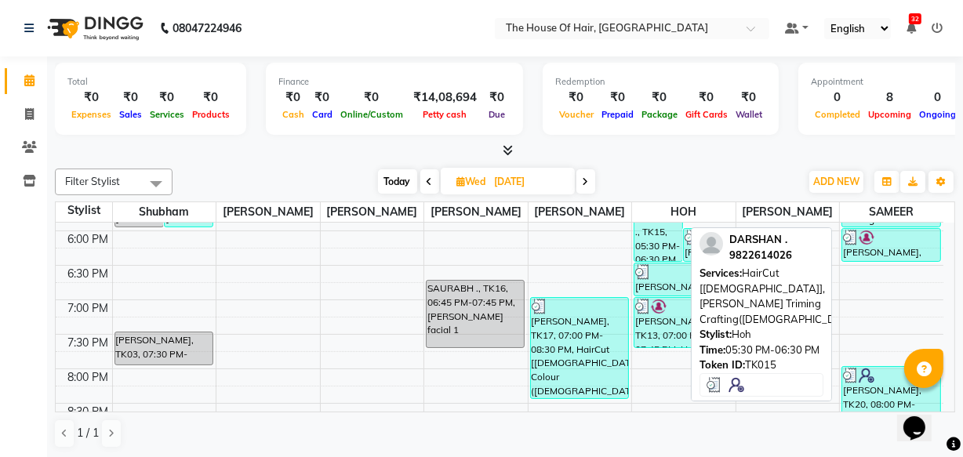
scroll to position [698, 0]
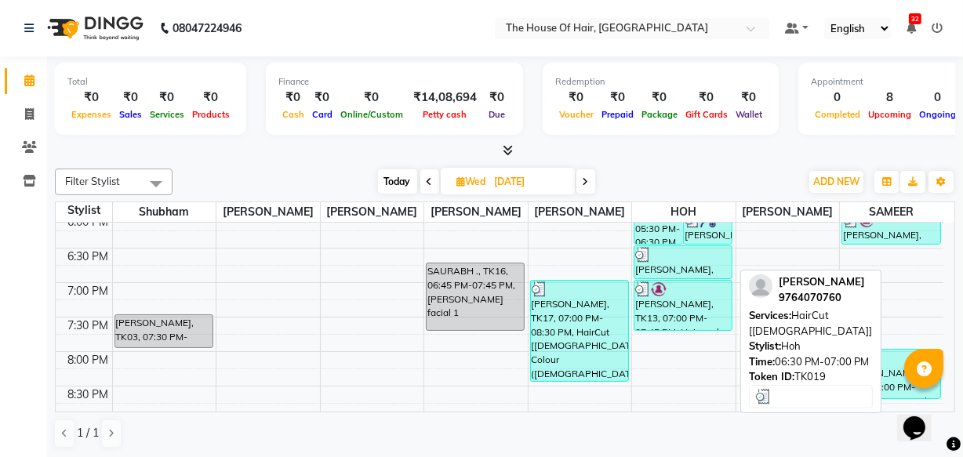
click at [677, 261] on div "[PERSON_NAME], TK19, 06:30 PM-07:00 PM, HairCut [[DEMOGRAPHIC_DATA]]" at bounding box center [682, 262] width 97 height 32
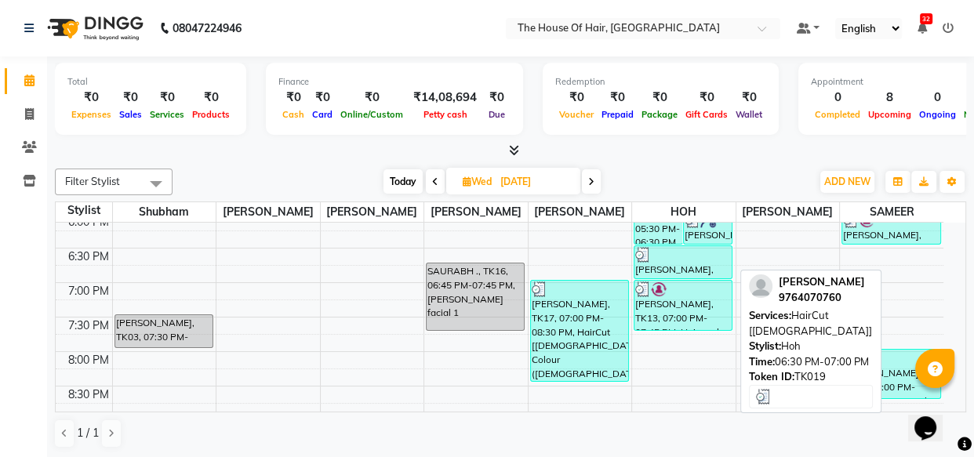
select select "3"
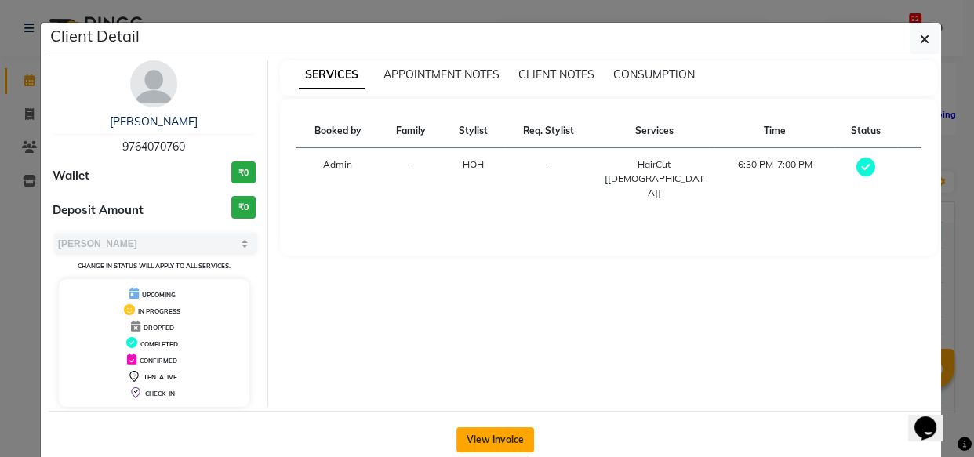
click at [478, 433] on button "View Invoice" at bounding box center [495, 439] width 78 height 25
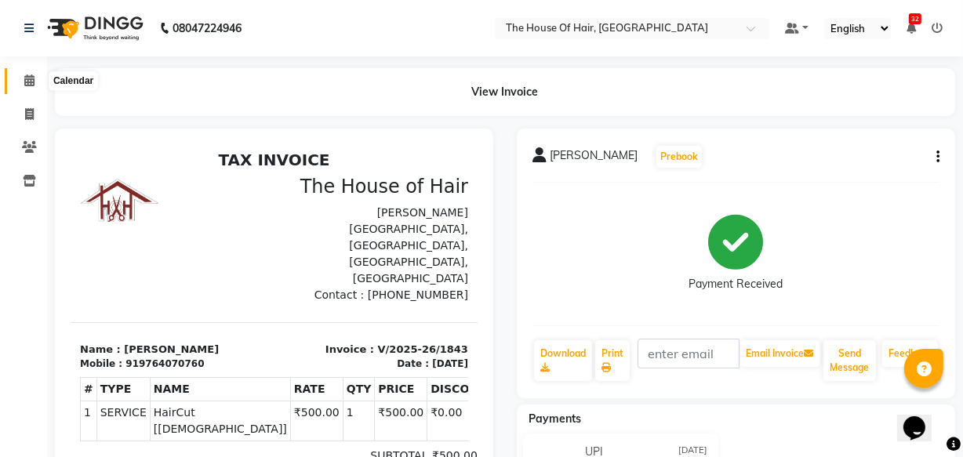
click at [27, 78] on icon at bounding box center [29, 80] width 10 height 12
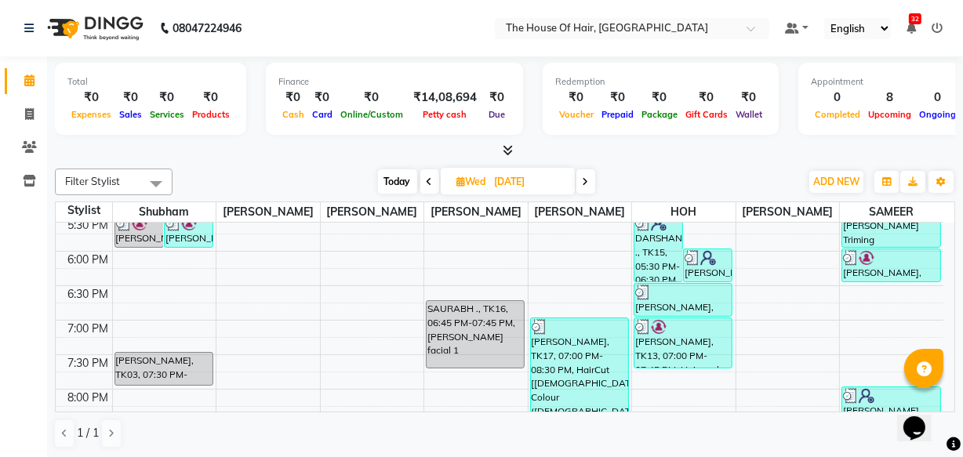
scroll to position [660, 0]
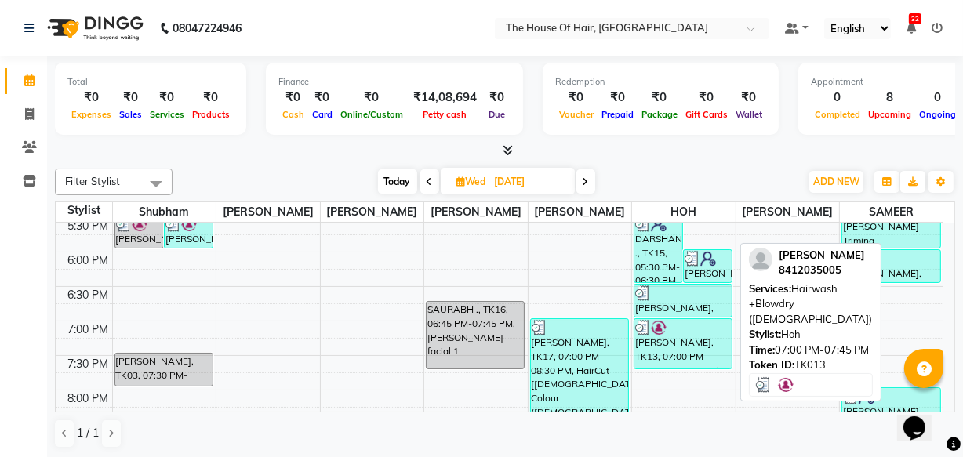
click at [695, 349] on div "[PERSON_NAME], TK13, 07:00 PM-07:45 PM, Hairwash +Blowdry ([DEMOGRAPHIC_DATA])" at bounding box center [682, 343] width 97 height 49
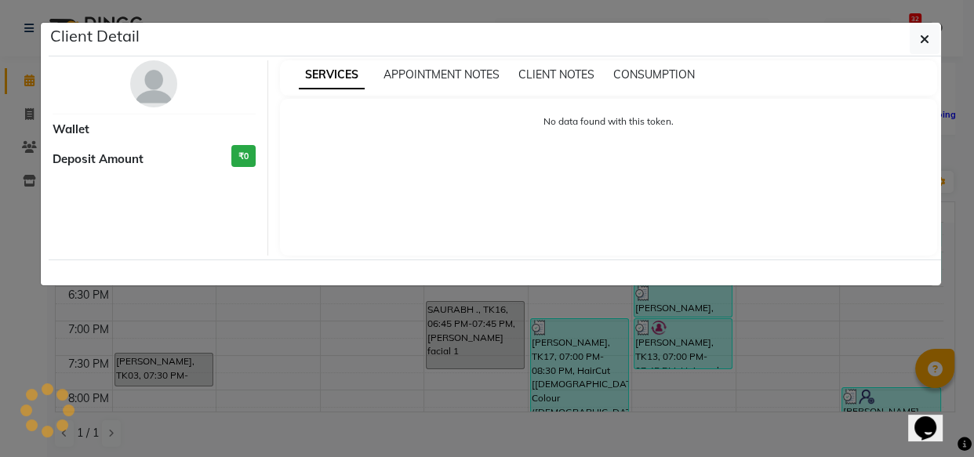
select select "3"
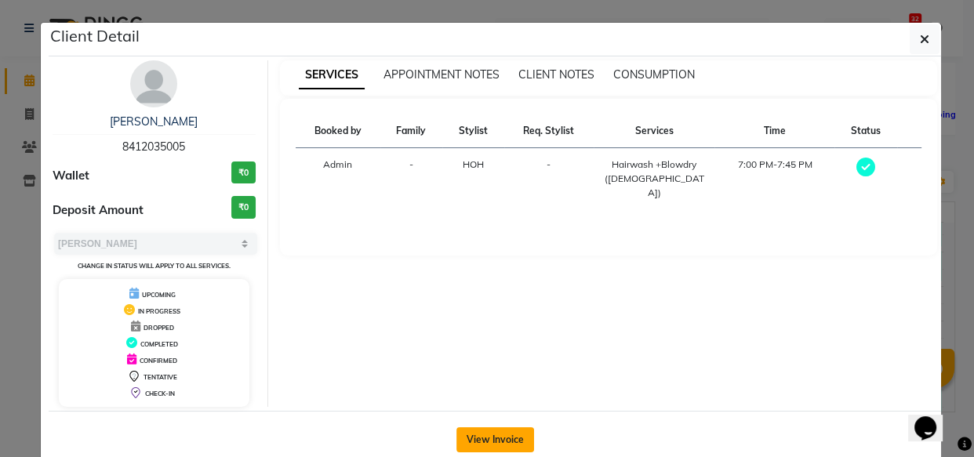
click at [489, 435] on button "View Invoice" at bounding box center [495, 439] width 78 height 25
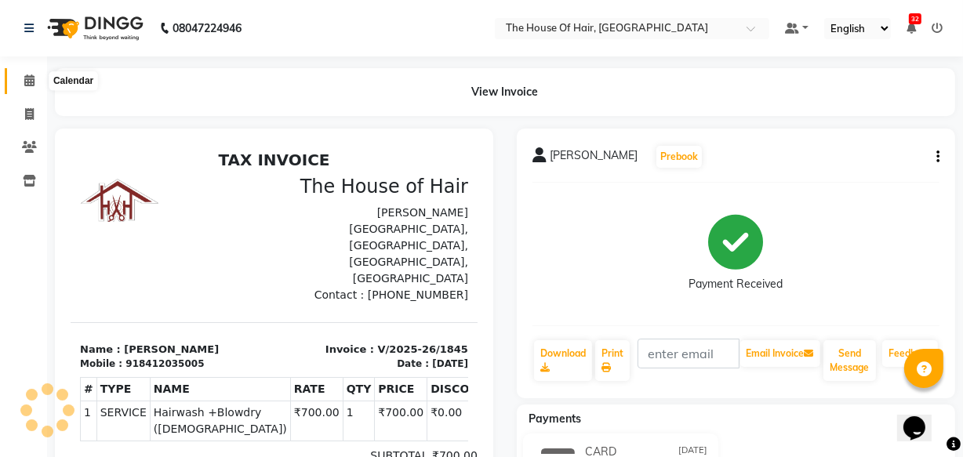
click at [29, 78] on icon at bounding box center [29, 80] width 10 height 12
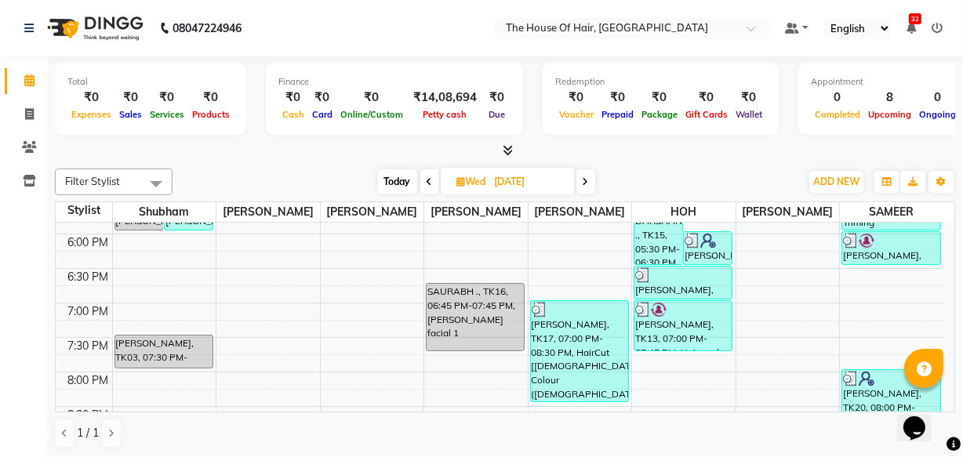
scroll to position [720, 0]
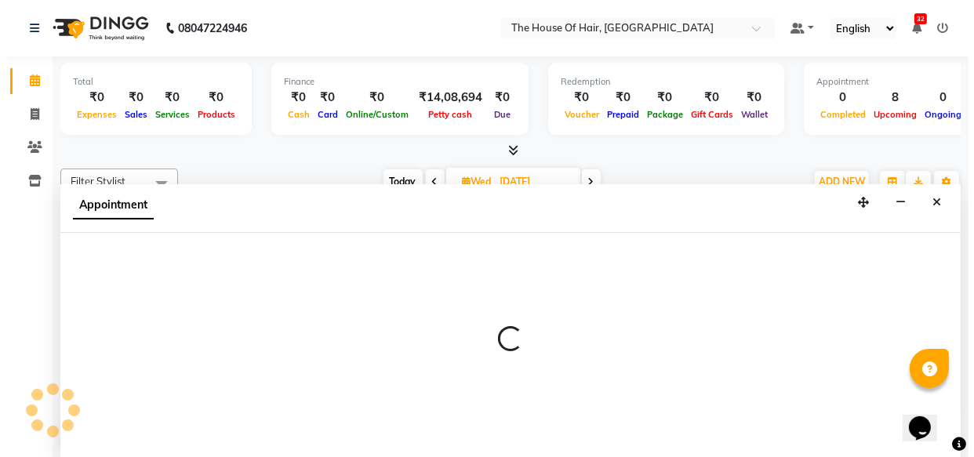
scroll to position [0, 0]
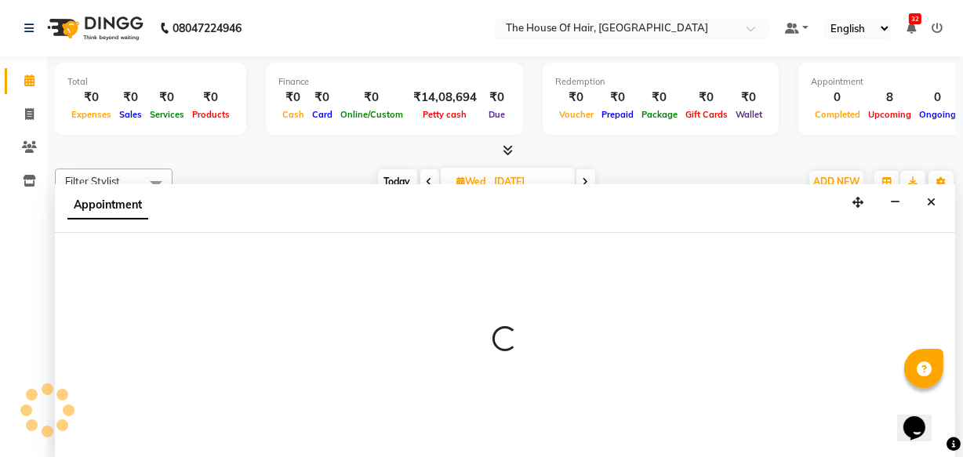
select select "64184"
select select "1200"
select select "tentative"
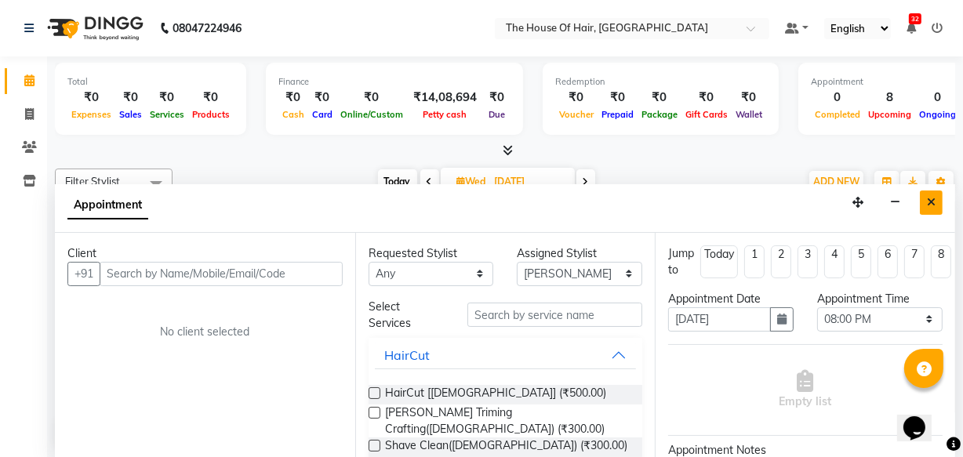
click at [922, 203] on button "Close" at bounding box center [930, 202] width 23 height 24
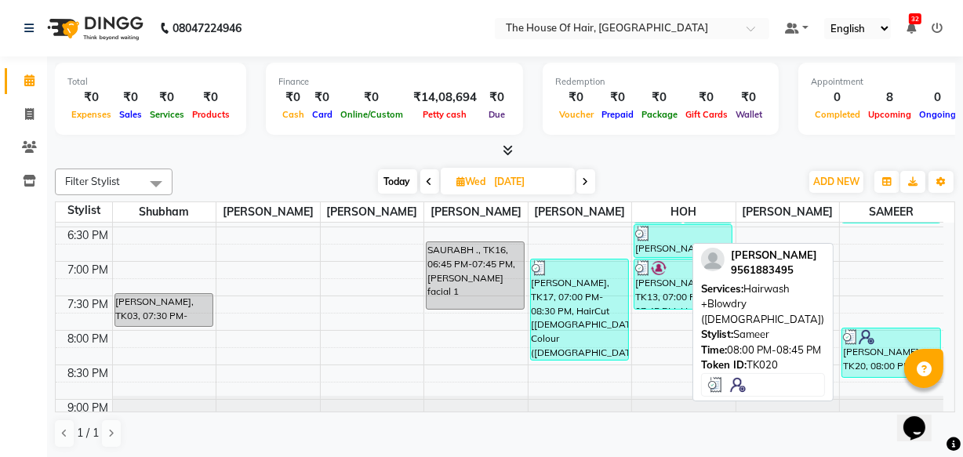
click at [885, 362] on div "[PERSON_NAME], TK20, 08:00 PM-08:45 PM, Hairwash +Blowdry ([DEMOGRAPHIC_DATA])" at bounding box center [891, 352] width 98 height 49
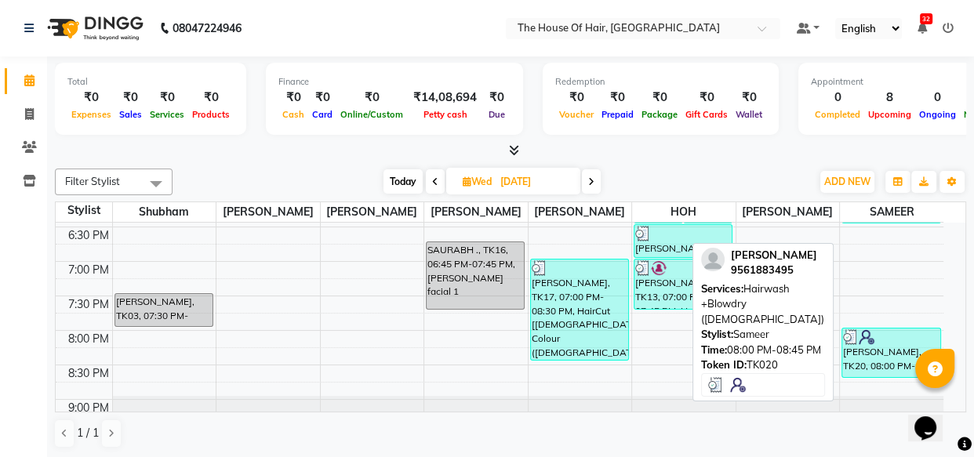
select select "3"
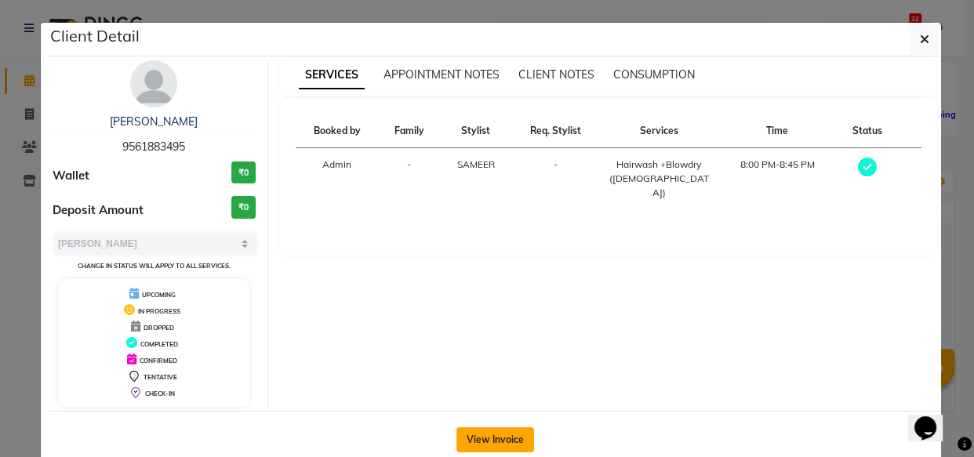
click at [470, 436] on button "View Invoice" at bounding box center [495, 439] width 78 height 25
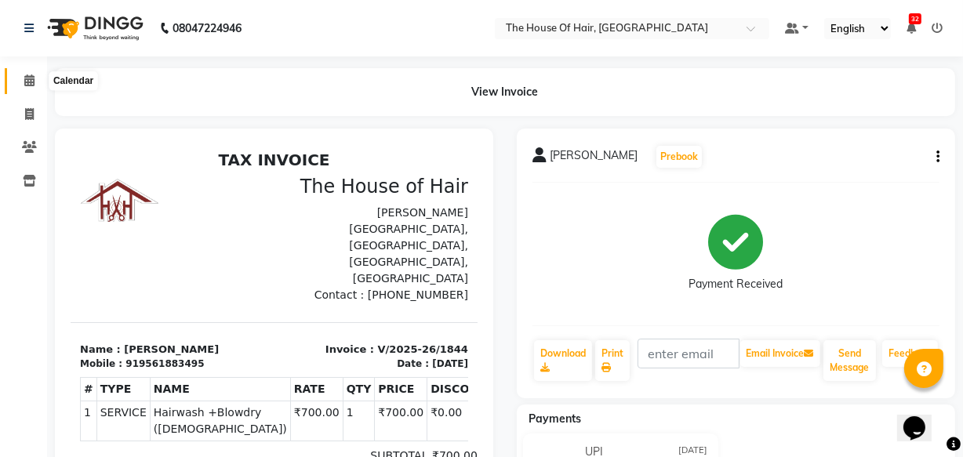
click at [31, 78] on icon at bounding box center [29, 80] width 10 height 12
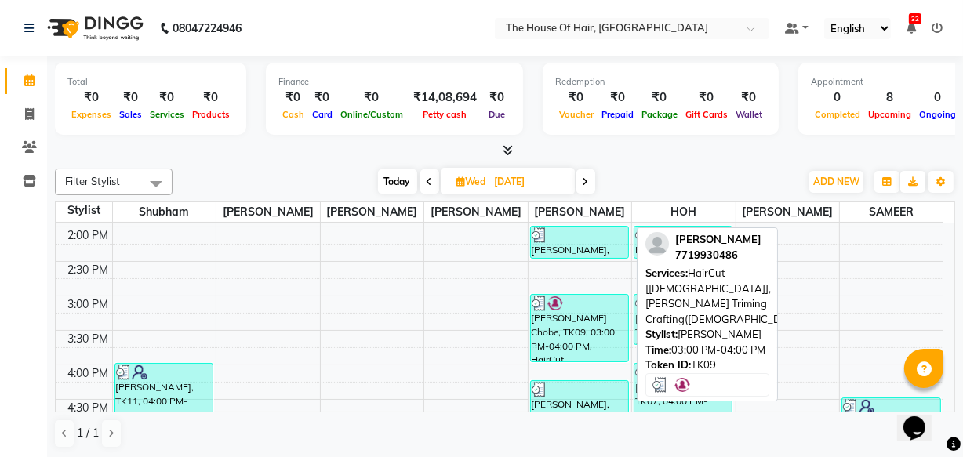
scroll to position [390, 0]
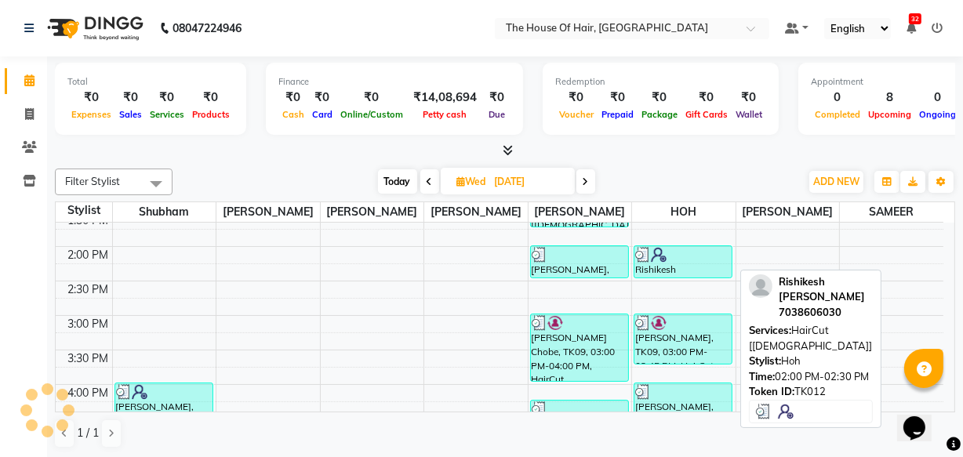
click at [693, 260] on div "Rishikesh [PERSON_NAME], TK12, 02:00 PM-02:30 PM, HairCut [[DEMOGRAPHIC_DATA]]" at bounding box center [682, 261] width 97 height 31
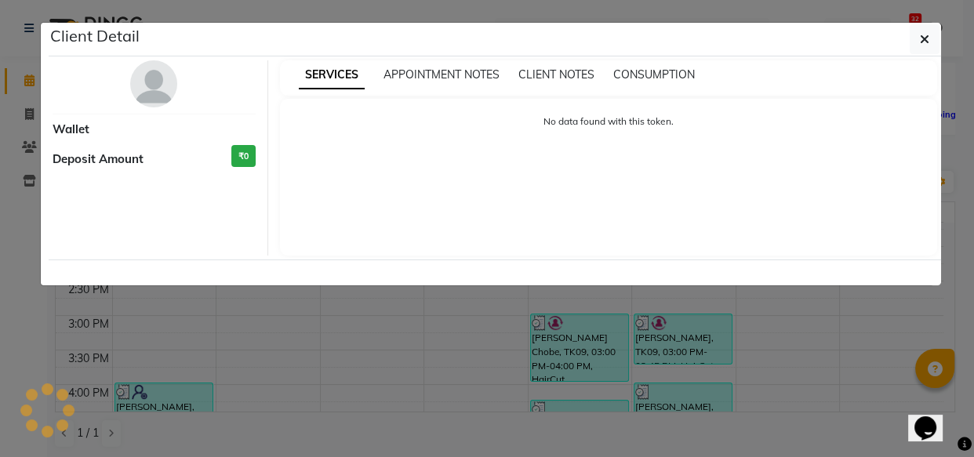
select select "3"
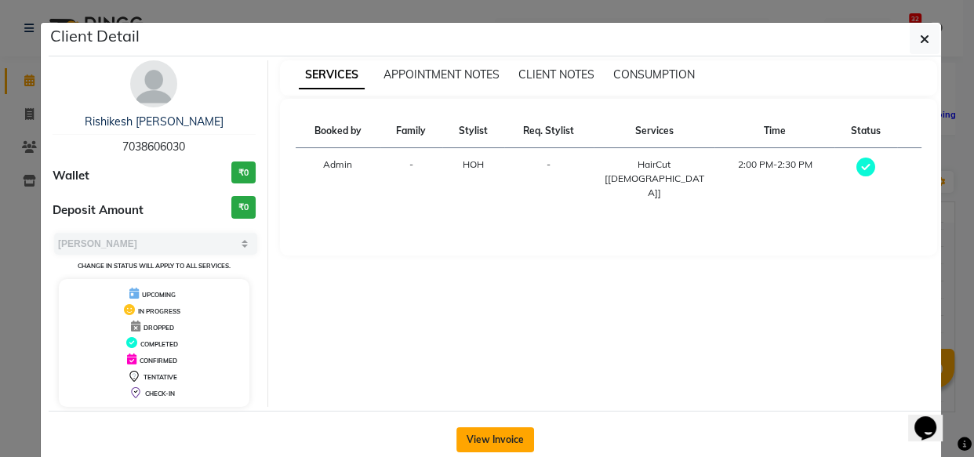
click at [493, 438] on button "View Invoice" at bounding box center [495, 439] width 78 height 25
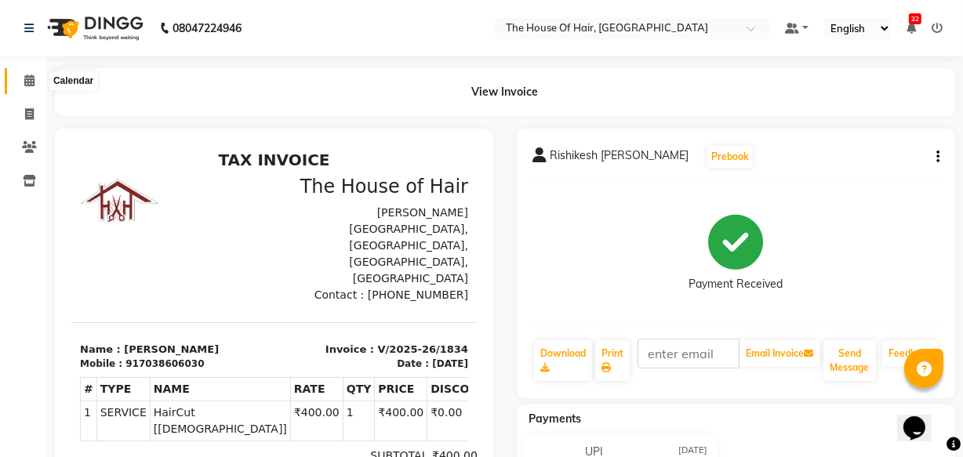
click at [27, 76] on icon at bounding box center [29, 80] width 10 height 12
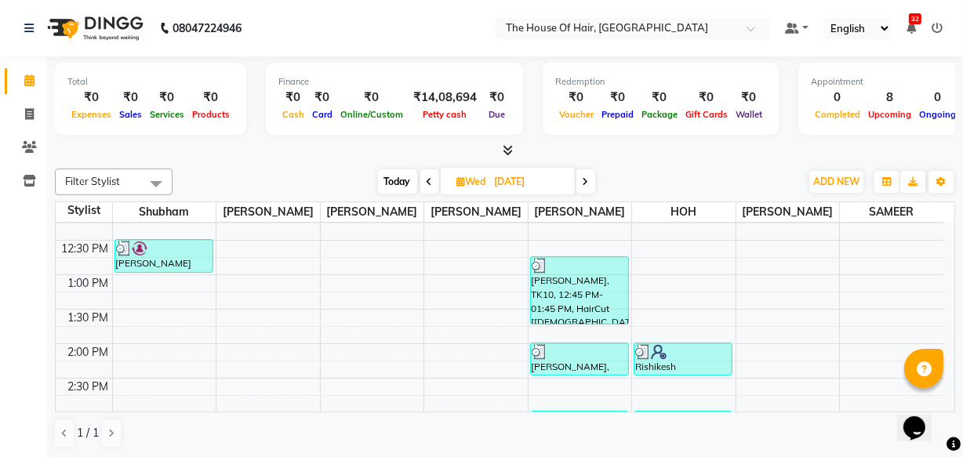
scroll to position [294, 0]
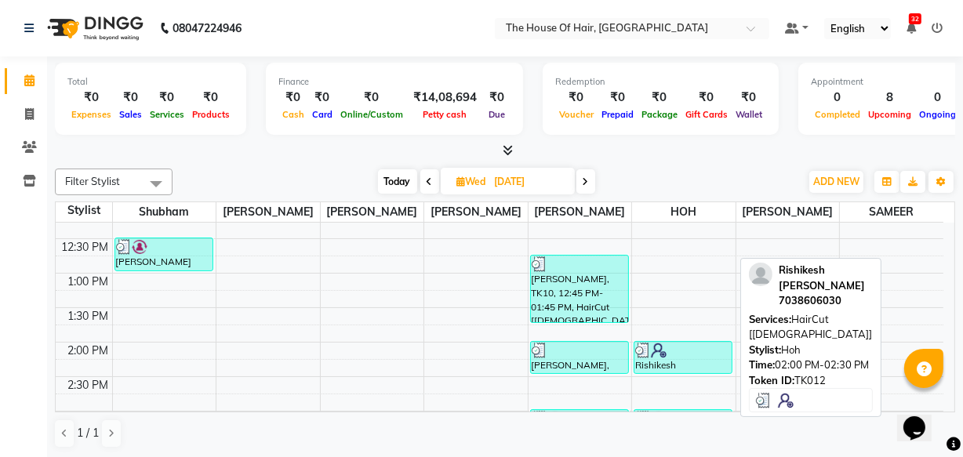
click at [682, 352] on div at bounding box center [683, 351] width 96 height 16
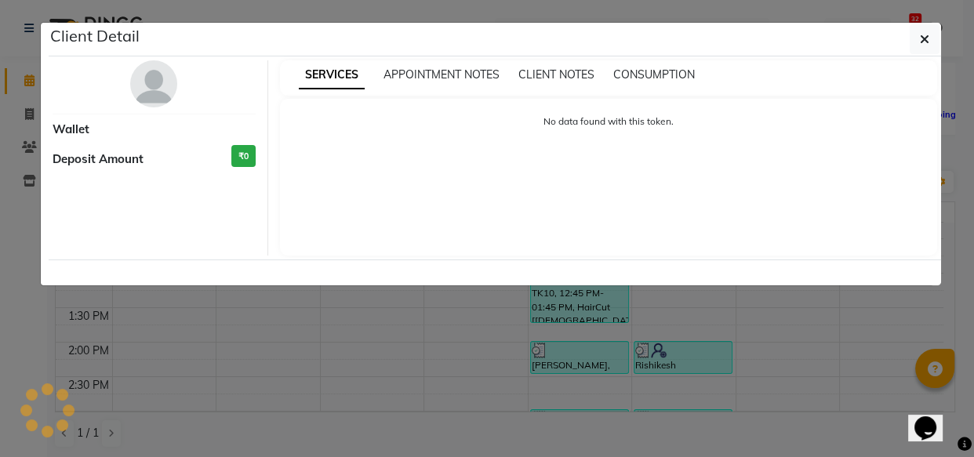
select select "3"
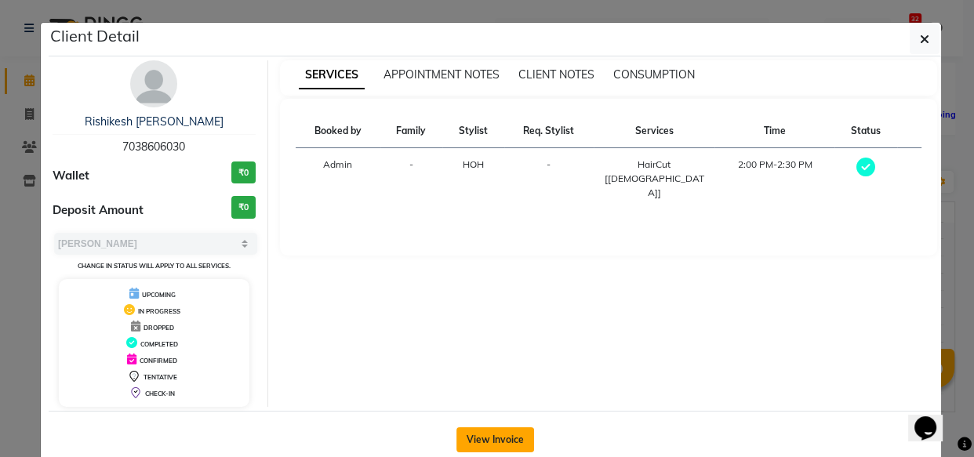
click at [483, 435] on button "View Invoice" at bounding box center [495, 439] width 78 height 25
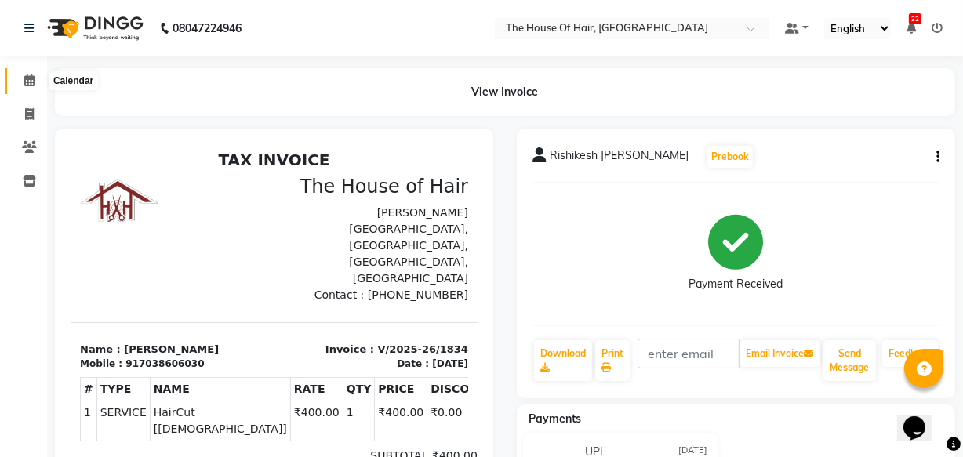
click at [31, 84] on icon at bounding box center [29, 80] width 10 height 12
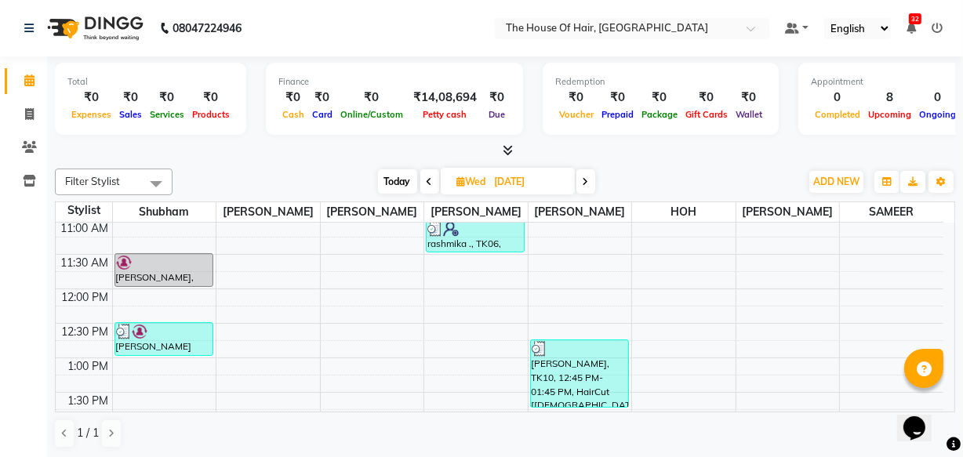
scroll to position [186, 0]
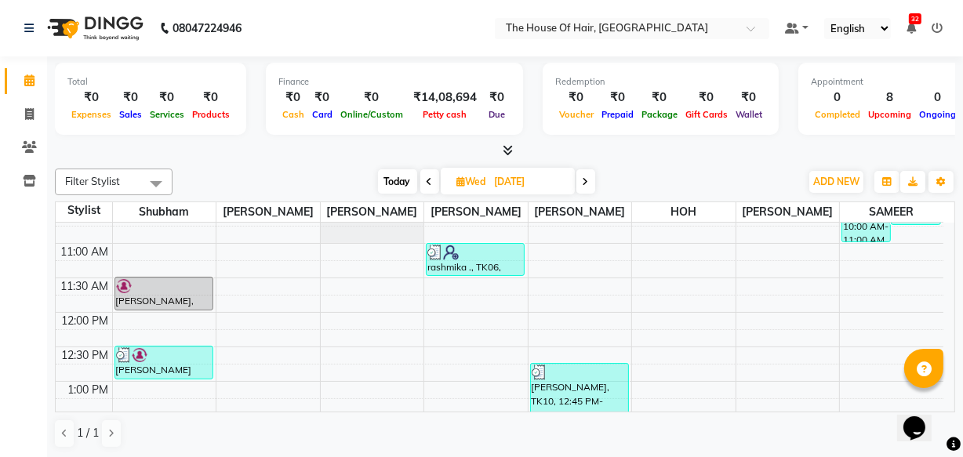
click at [588, 179] on icon at bounding box center [585, 181] width 6 height 9
type input "[DATE]"
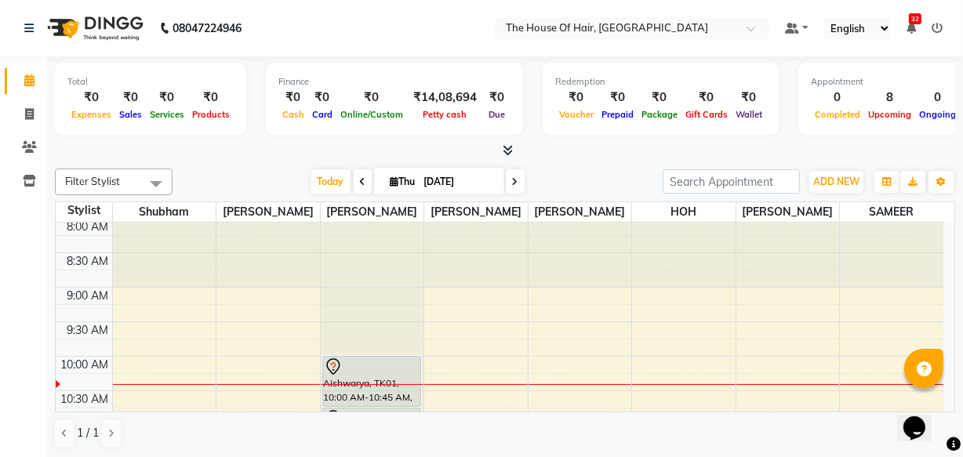
scroll to position [0, 0]
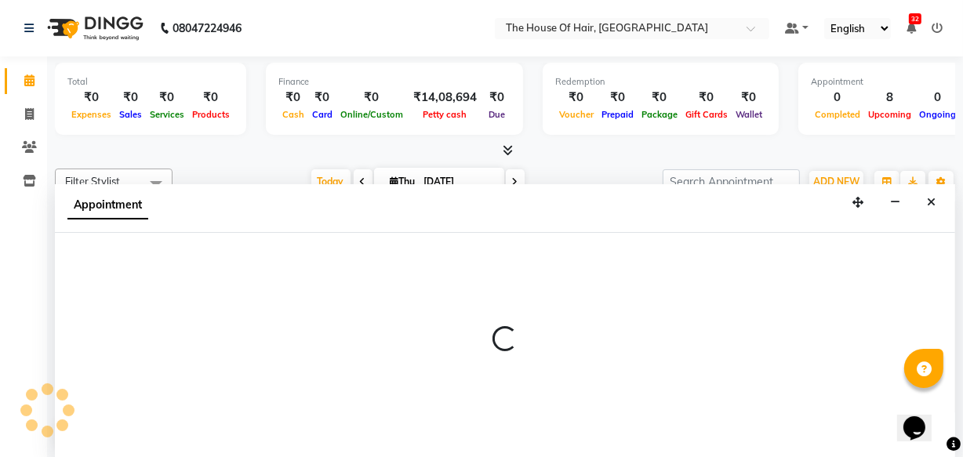
select select "80392"
select select "600"
select select "tentative"
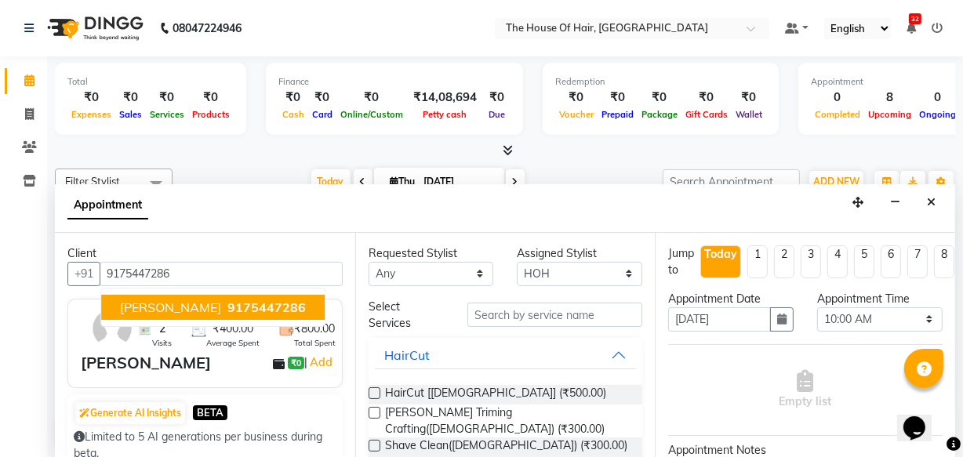
click at [227, 306] on span "9175447286" at bounding box center [266, 307] width 78 height 16
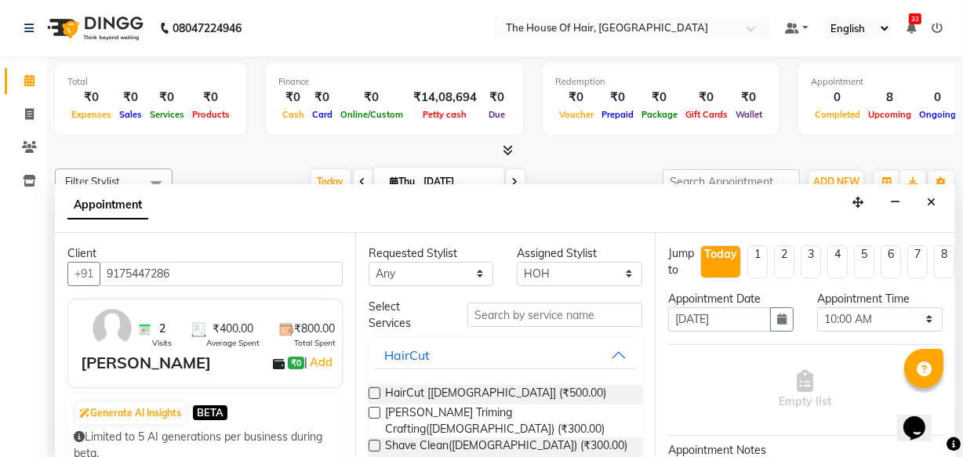
type input "9175447286"
click at [374, 390] on label at bounding box center [374, 393] width 12 height 12
click at [374, 390] on input "checkbox" at bounding box center [373, 395] width 10 height 10
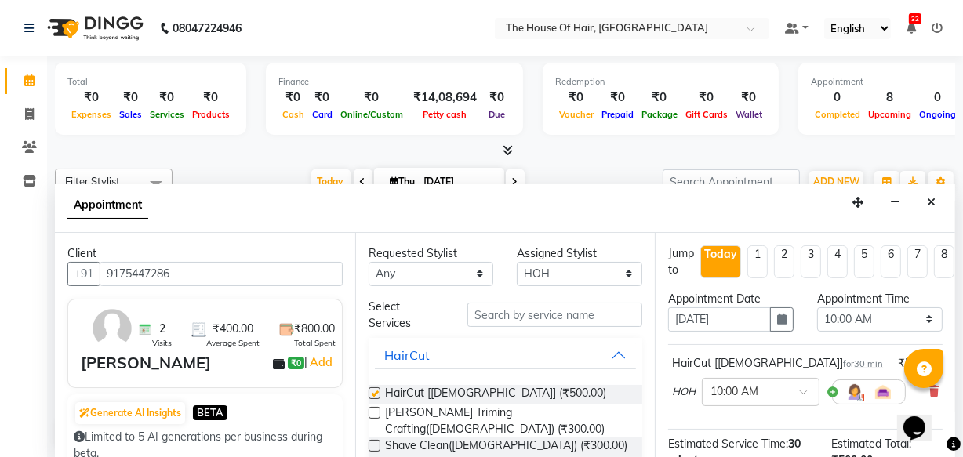
checkbox input "false"
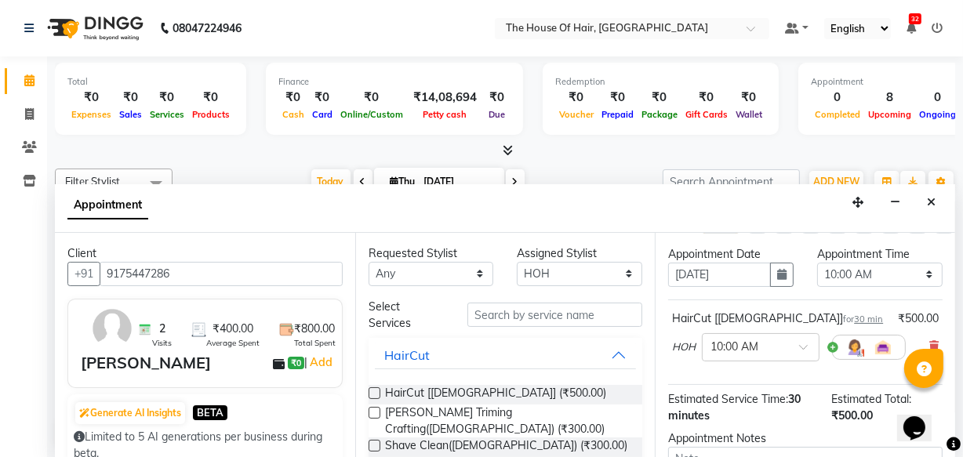
scroll to position [227, 0]
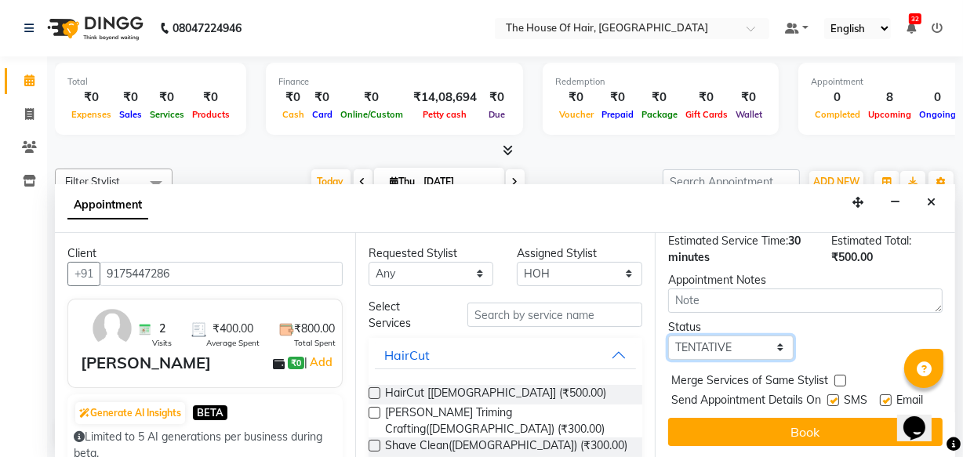
click at [767, 335] on select "Select TENTATIVE CONFIRM CHECK-IN UPCOMING" at bounding box center [730, 347] width 125 height 24
select select "upcoming"
click at [668, 335] on select "Select TENTATIVE CONFIRM CHECK-IN UPCOMING" at bounding box center [730, 347] width 125 height 24
click at [836, 375] on label at bounding box center [840, 381] width 12 height 12
click at [836, 377] on input "checkbox" at bounding box center [839, 382] width 10 height 10
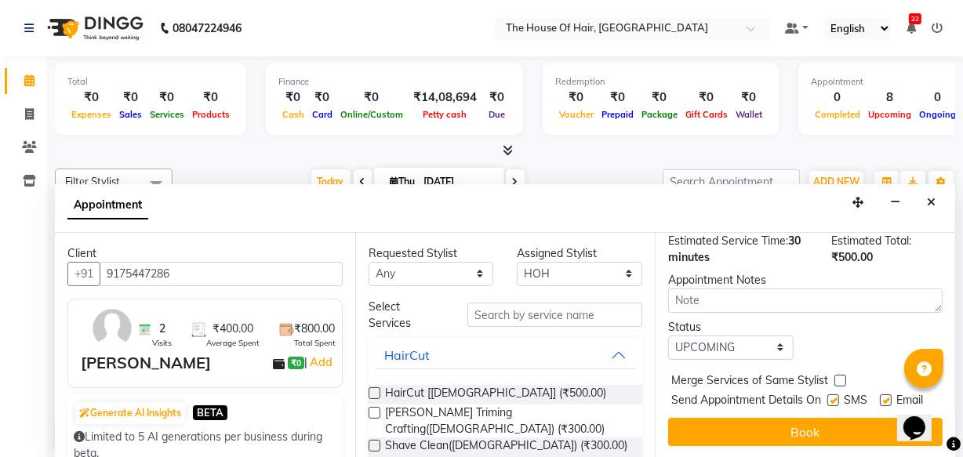
checkbox input "true"
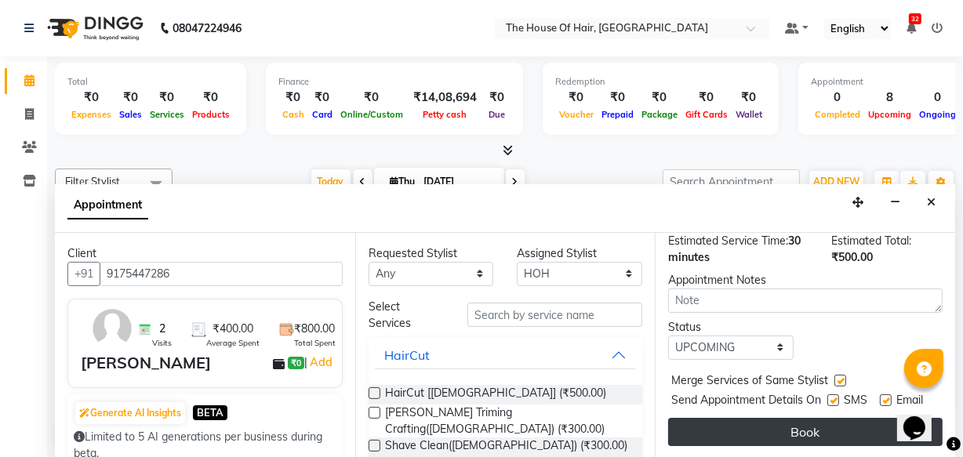
click at [792, 419] on button "Book" at bounding box center [805, 432] width 274 height 28
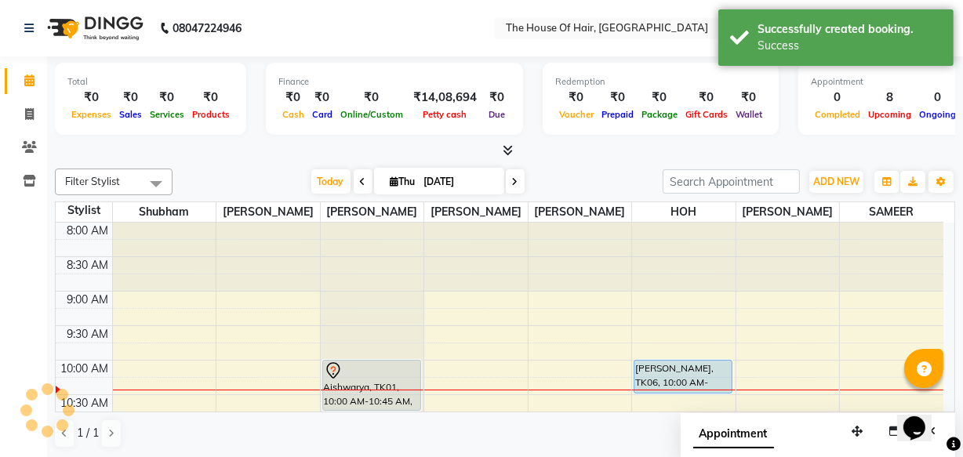
scroll to position [0, 0]
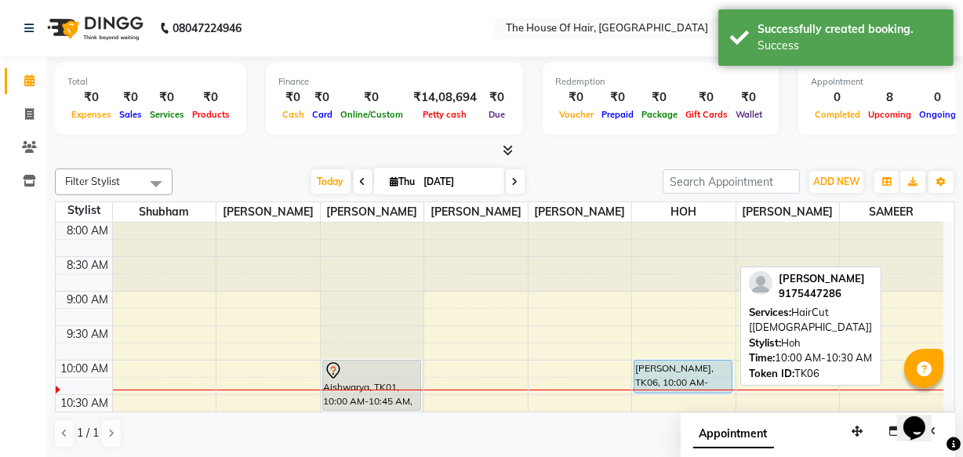
click at [676, 368] on div "[PERSON_NAME], TK06, 10:00 AM-10:30 AM, HairCut [[DEMOGRAPHIC_DATA]]" at bounding box center [682, 377] width 97 height 32
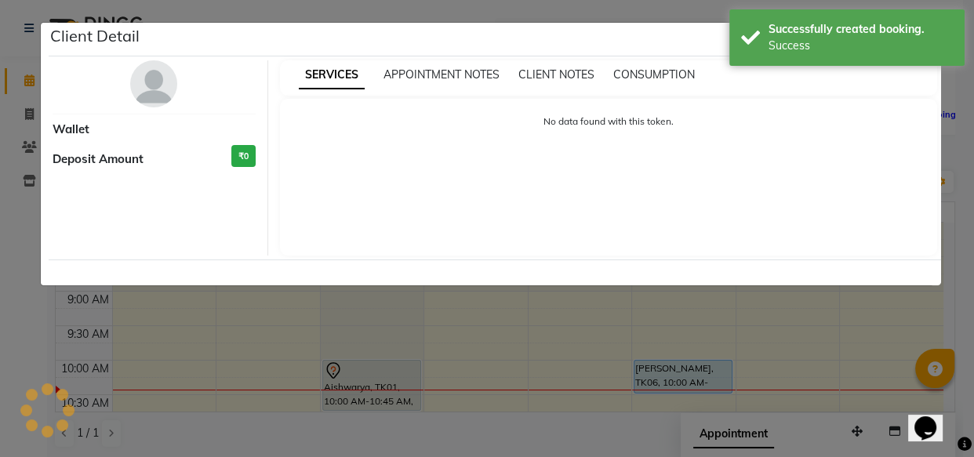
select select "5"
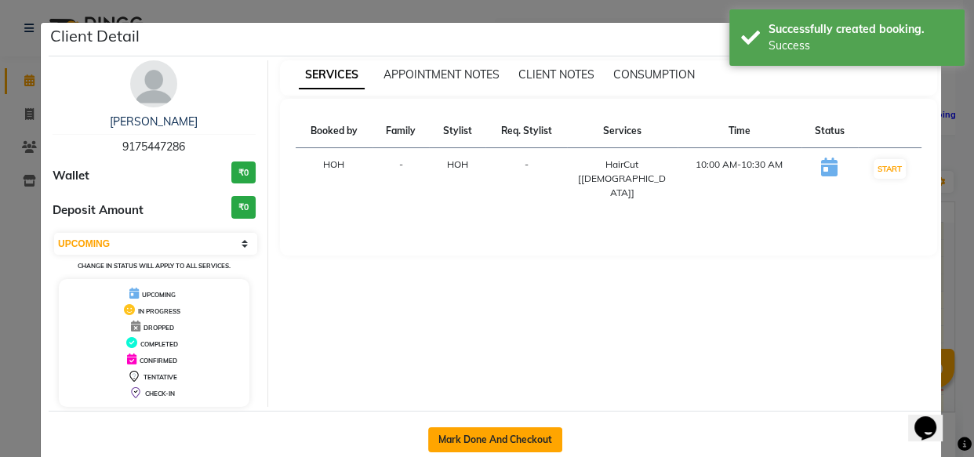
click at [492, 430] on button "Mark Done And Checkout" at bounding box center [495, 439] width 134 height 25
select select "5992"
select select "service"
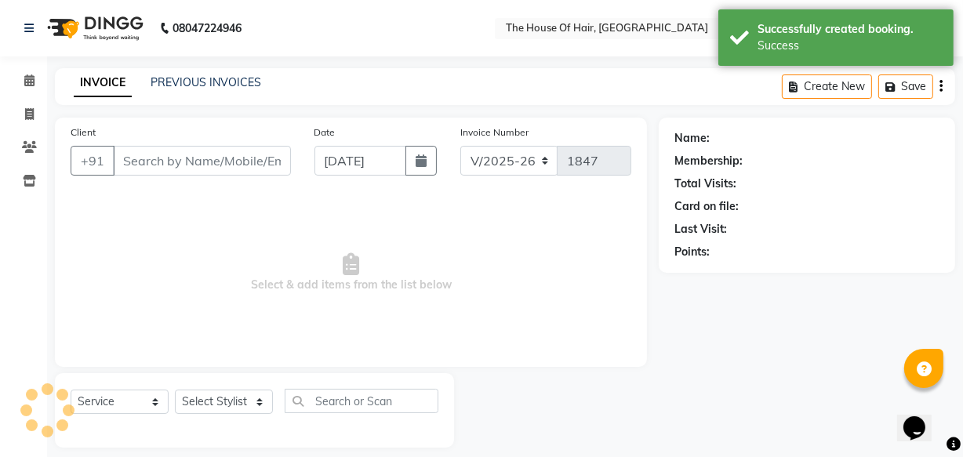
type input "9175447286"
select select "80392"
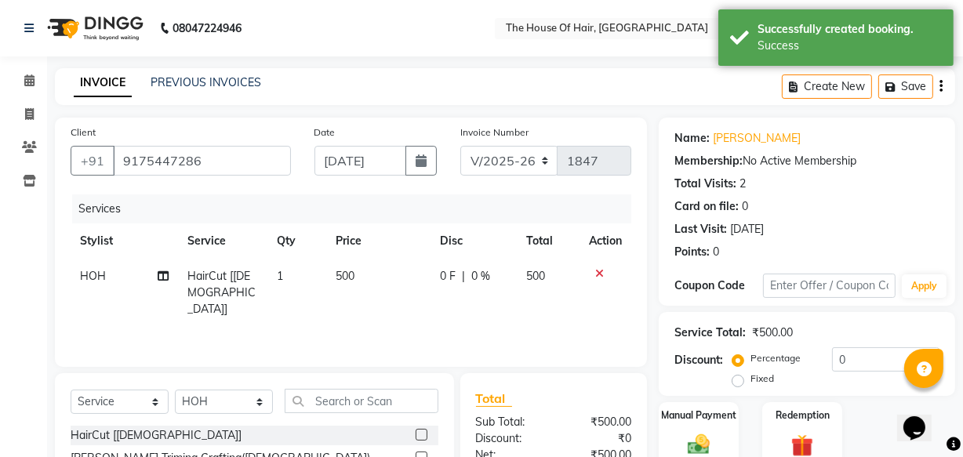
click at [338, 277] on span "500" at bounding box center [345, 276] width 19 height 14
select select "80392"
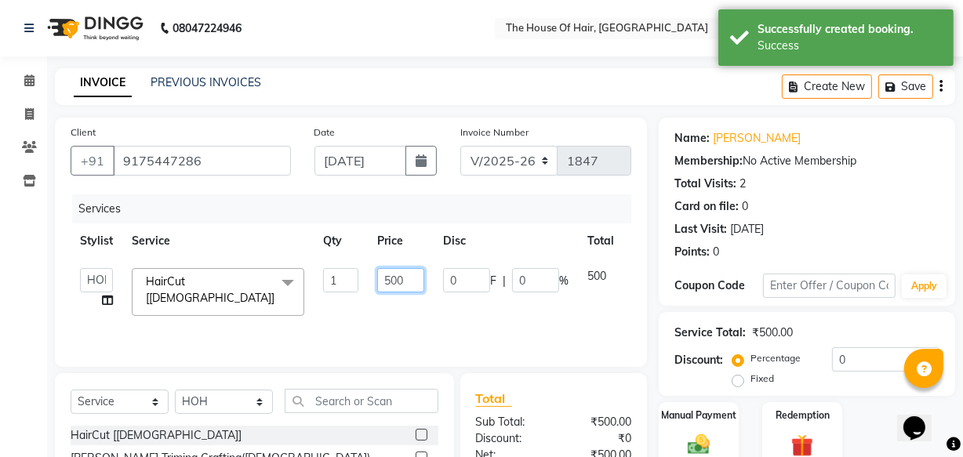
click at [387, 279] on input "500" at bounding box center [400, 280] width 47 height 24
type input "400"
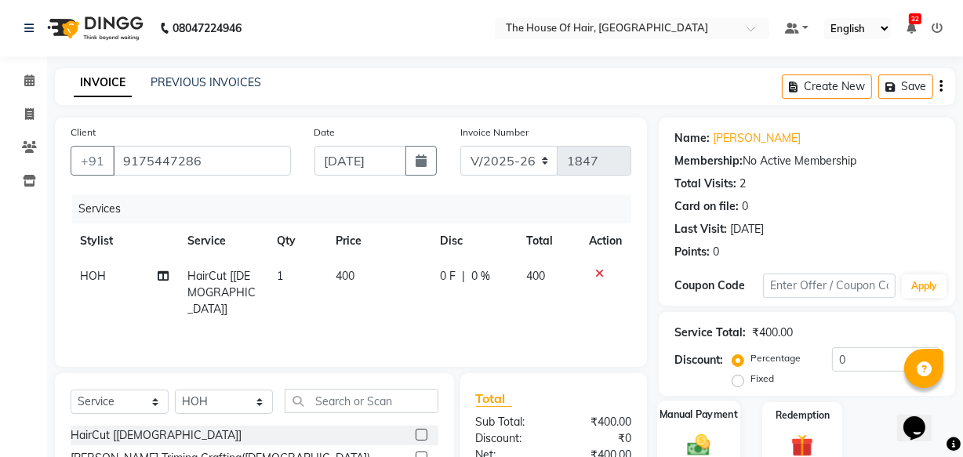
click at [715, 419] on label "Manual Payment" at bounding box center [698, 414] width 78 height 15
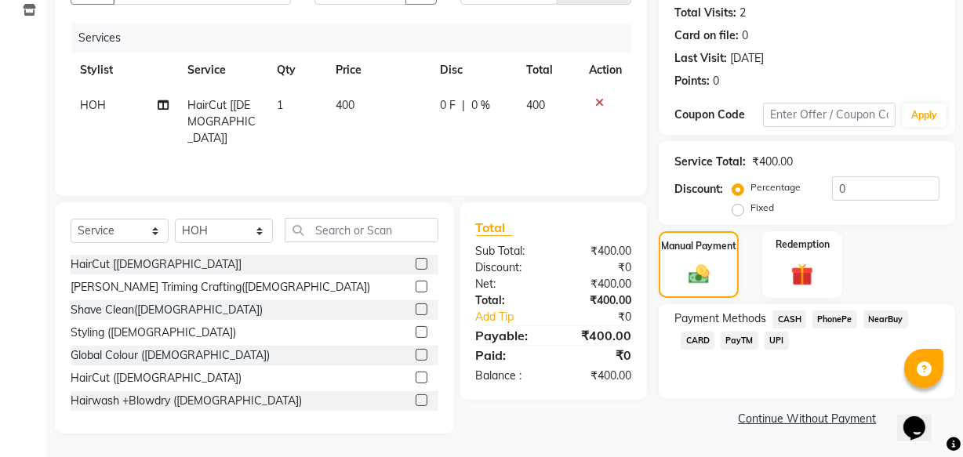
click at [775, 336] on span "UPI" at bounding box center [776, 341] width 24 height 18
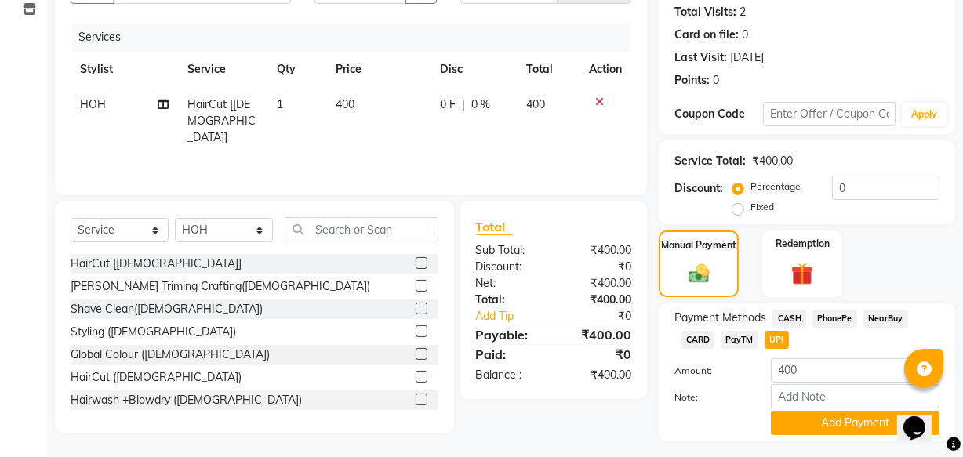
scroll to position [212, 0]
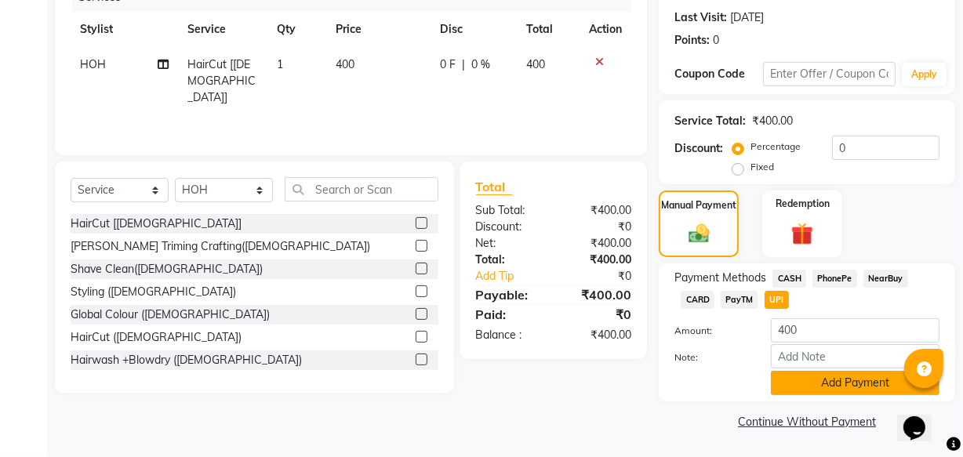
click at [823, 380] on button "Add Payment" at bounding box center [855, 383] width 169 height 24
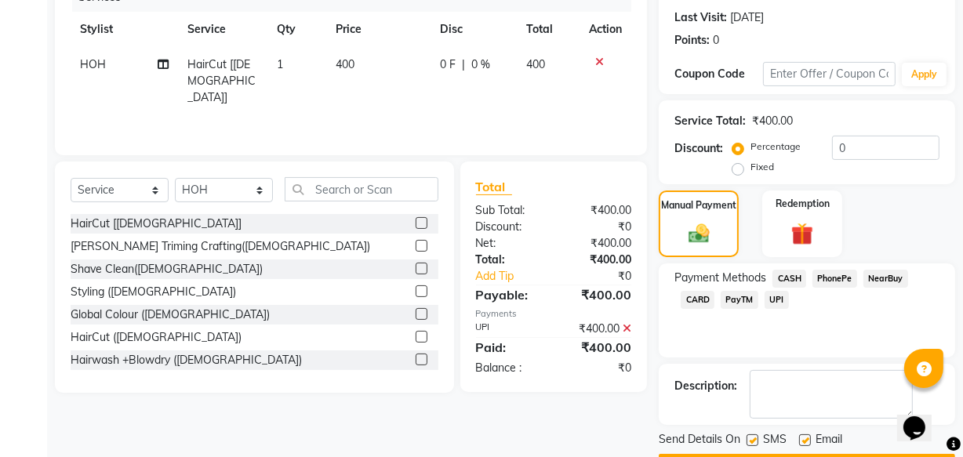
scroll to position [256, 0]
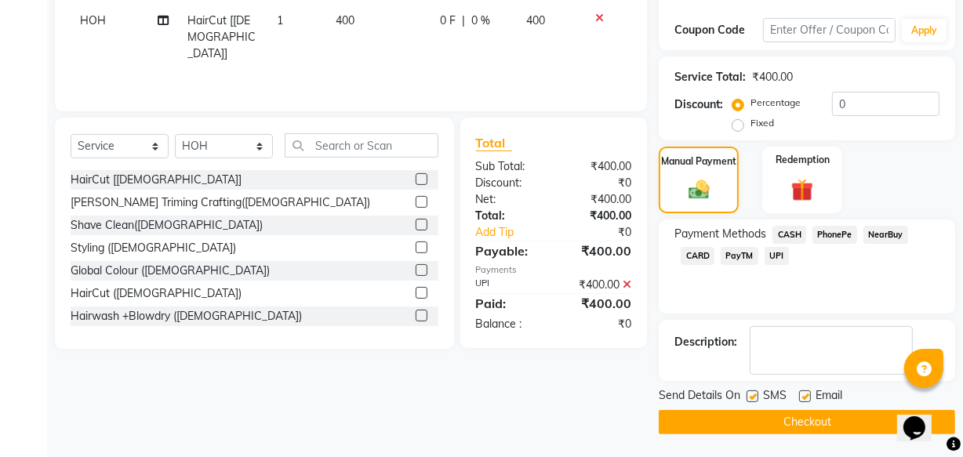
click at [789, 411] on button "Checkout" at bounding box center [806, 422] width 296 height 24
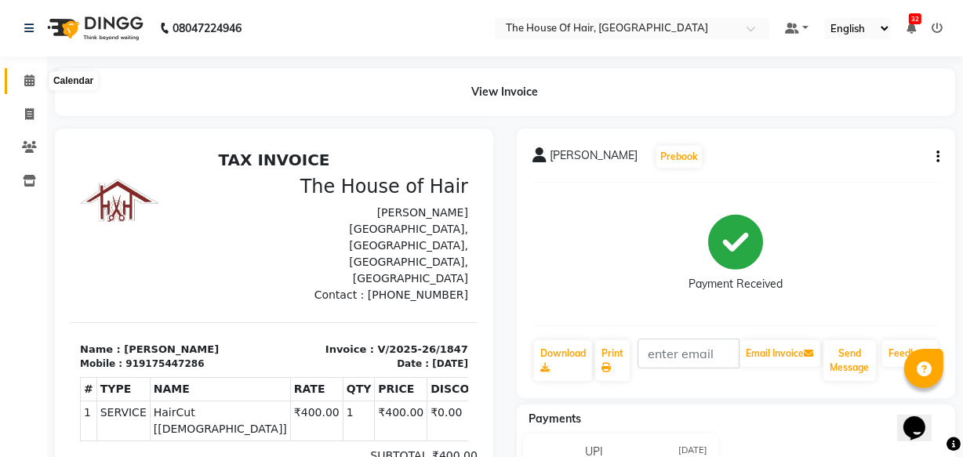
click at [32, 82] on icon at bounding box center [29, 80] width 10 height 12
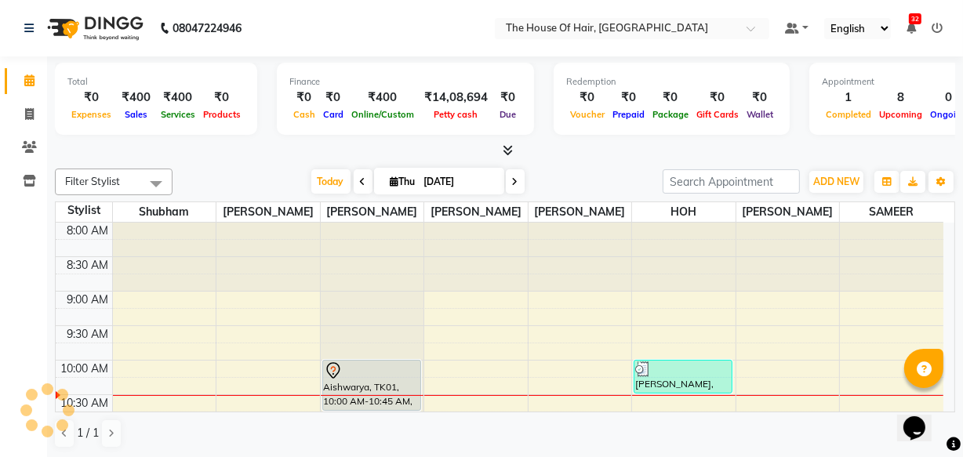
scroll to position [138, 0]
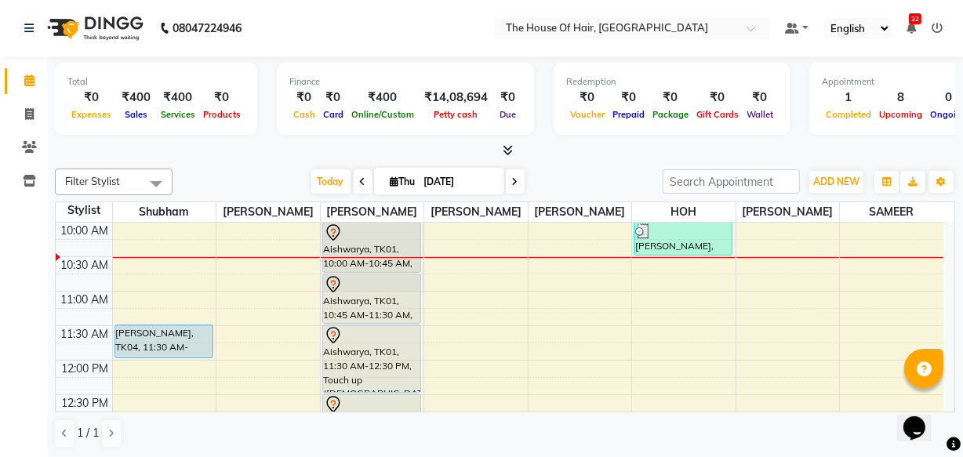
click at [512, 178] on icon at bounding box center [515, 181] width 6 height 9
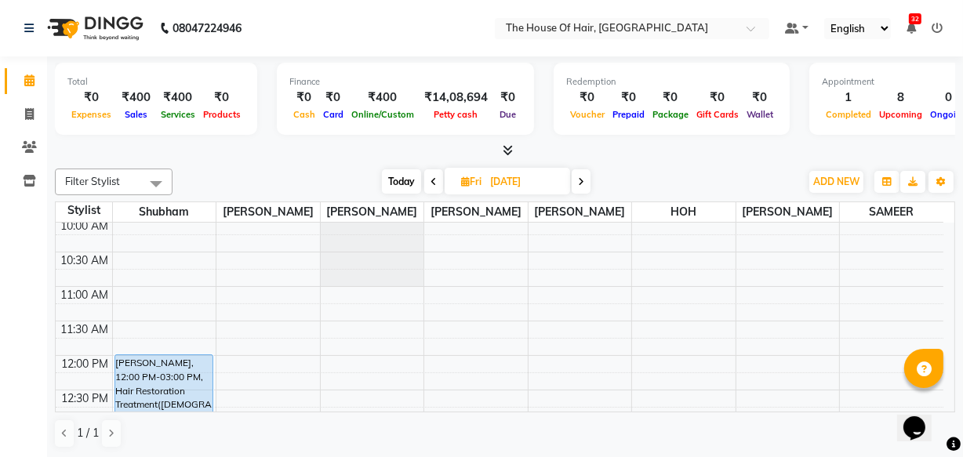
scroll to position [161, 0]
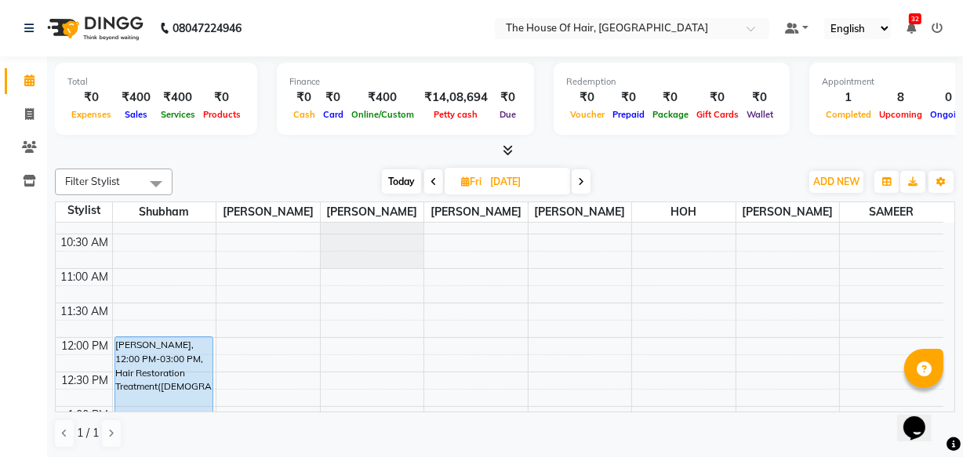
click at [431, 180] on icon at bounding box center [433, 181] width 6 height 9
type input "[DATE]"
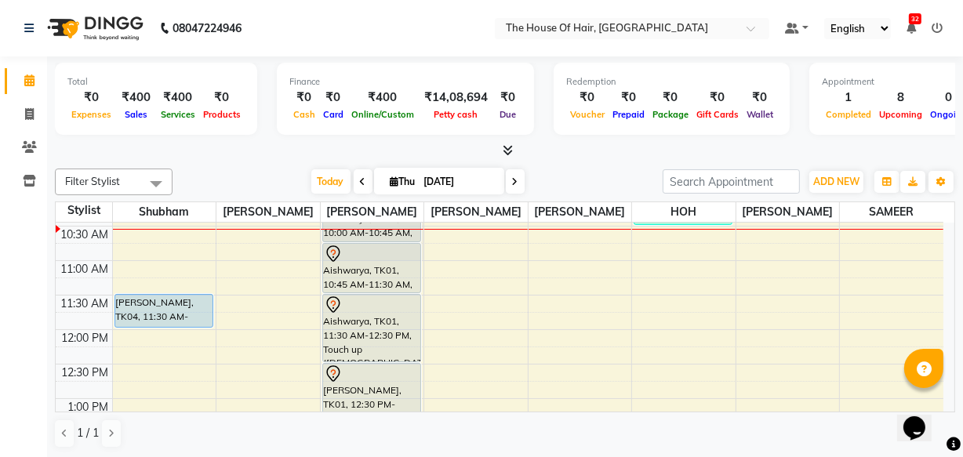
scroll to position [129, 0]
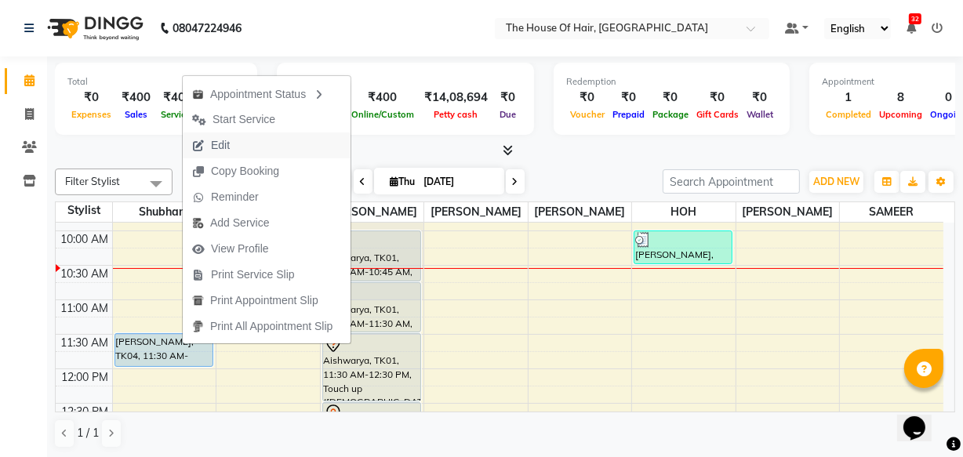
click at [240, 135] on button "Edit" at bounding box center [267, 145] width 168 height 26
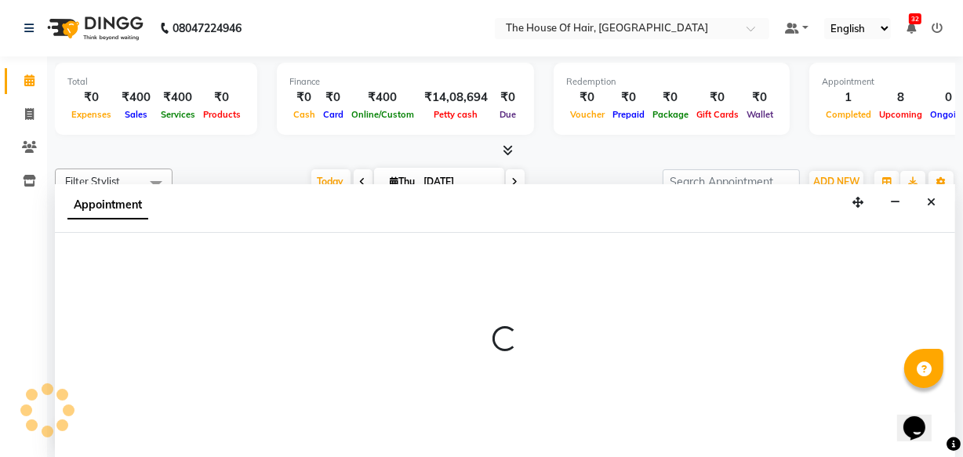
click at [240, 135] on div "Total ₹0 Expenses ₹400 Sales ₹400 Services ₹0 Products Finance ₹0 Cash ₹0 Card …" at bounding box center [505, 101] width 900 height 77
select select "tentative"
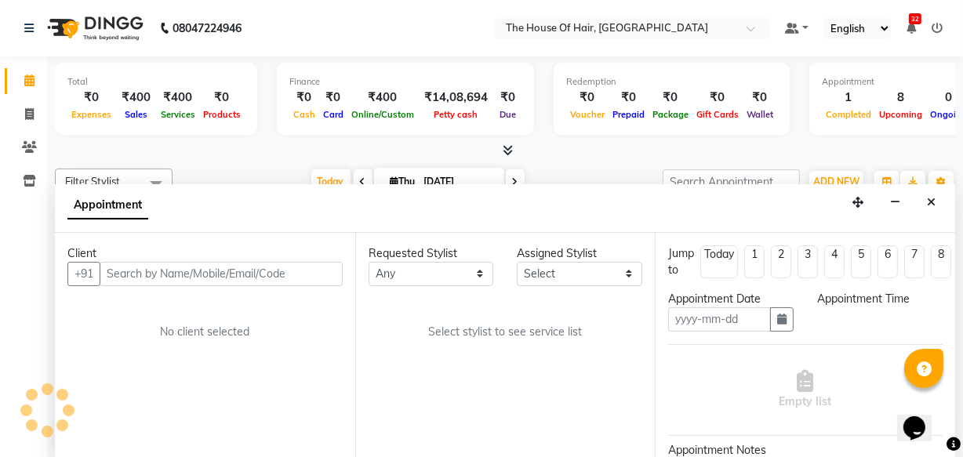
scroll to position [0, 0]
type input "[DATE]"
select select "upcoming"
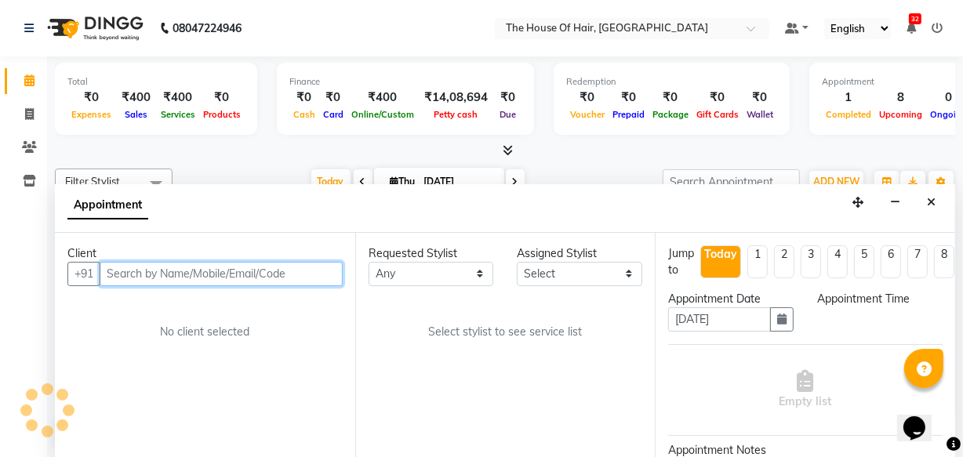
select select "42824"
select select "690"
select select "2907"
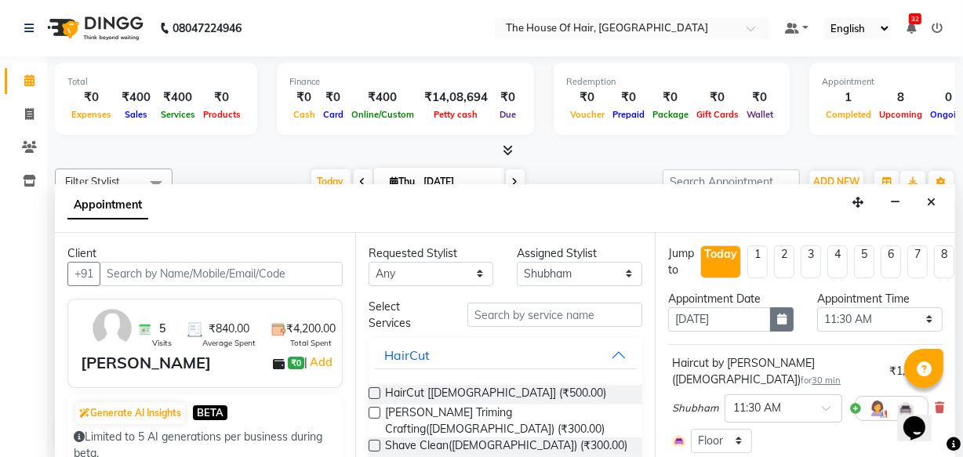
click at [778, 320] on icon "button" at bounding box center [781, 319] width 9 height 11
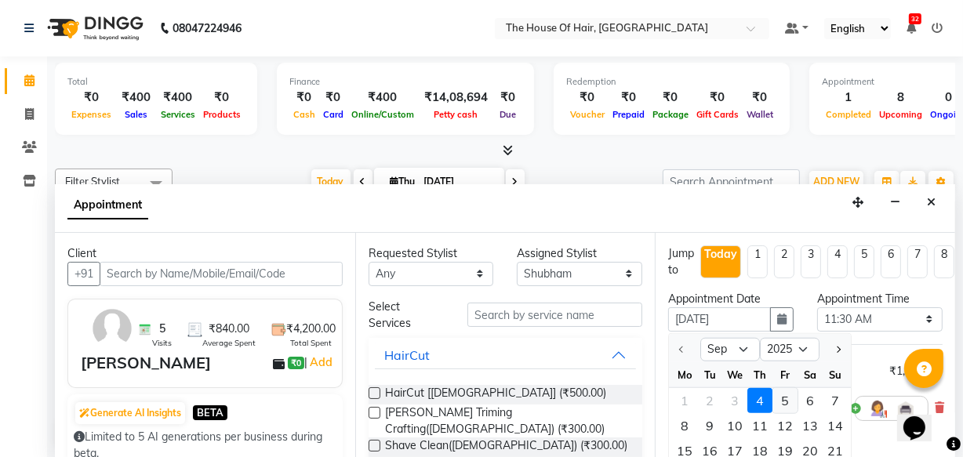
click at [785, 396] on div "5" at bounding box center [784, 400] width 25 height 25
type input "[DATE]"
select select "690"
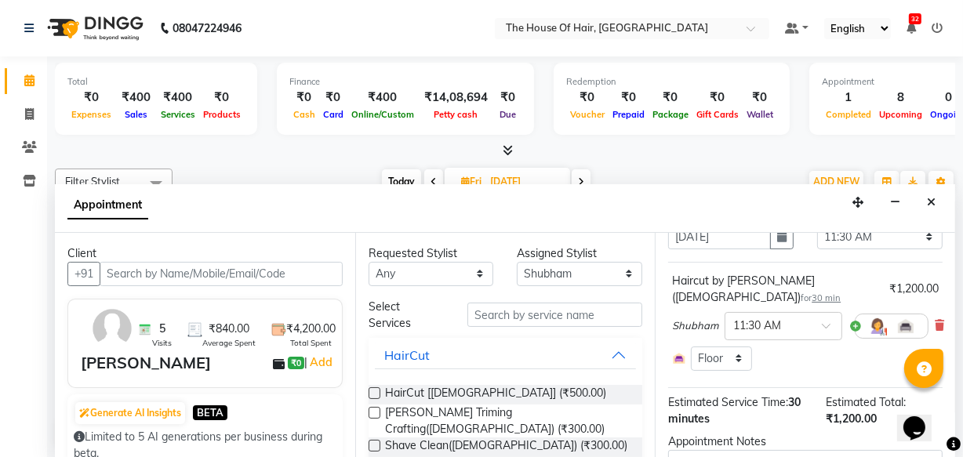
scroll to position [192, 0]
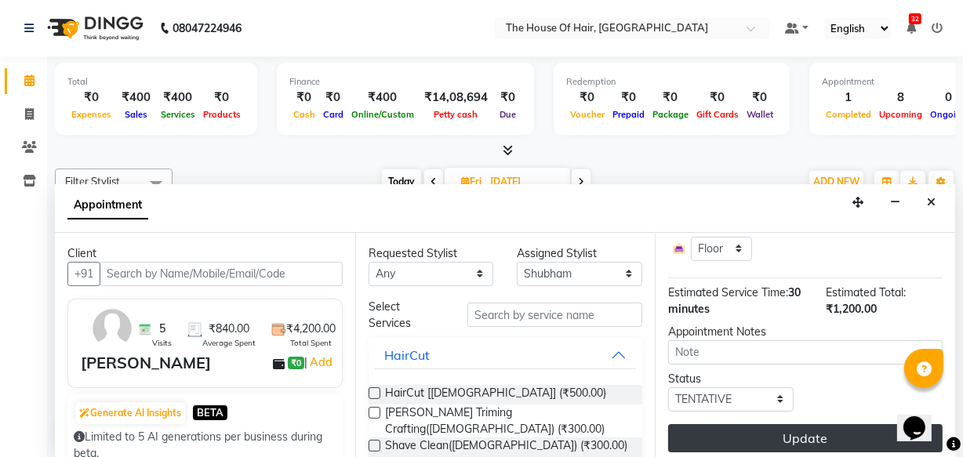
click at [786, 424] on button "Update" at bounding box center [805, 438] width 274 height 28
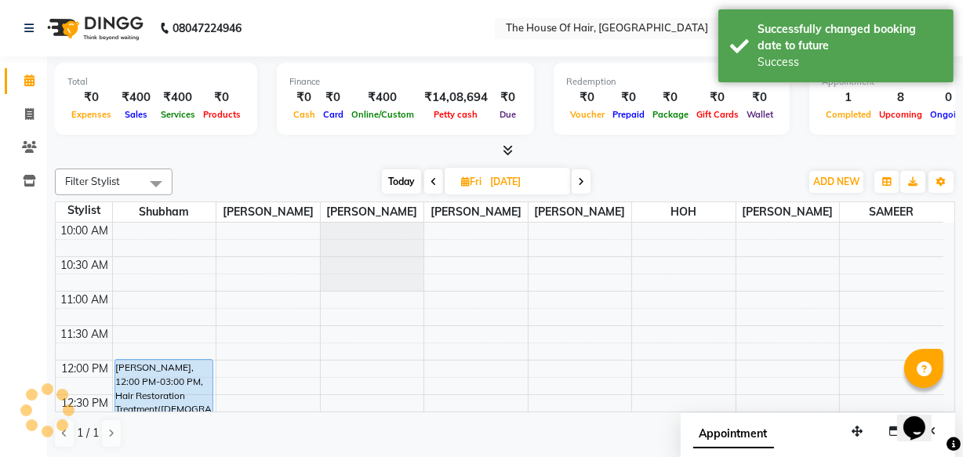
scroll to position [0, 0]
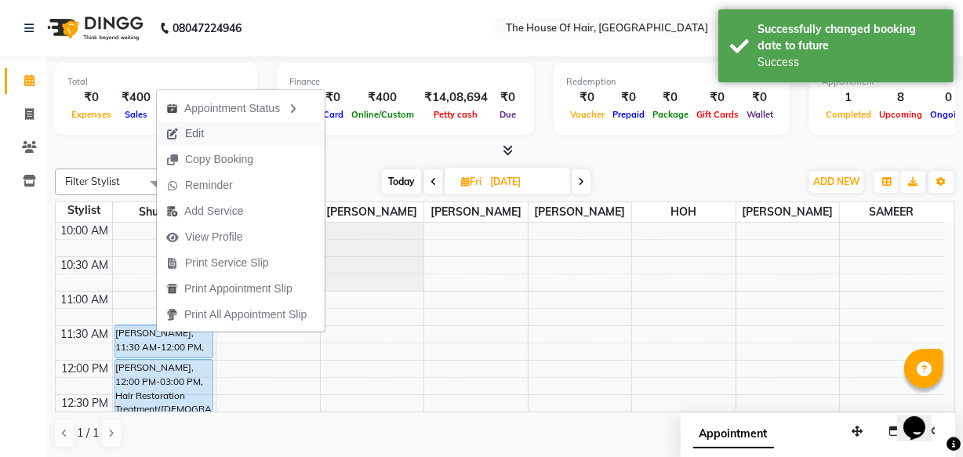
click at [212, 125] on span "Edit" at bounding box center [185, 134] width 56 height 26
select select "tentative"
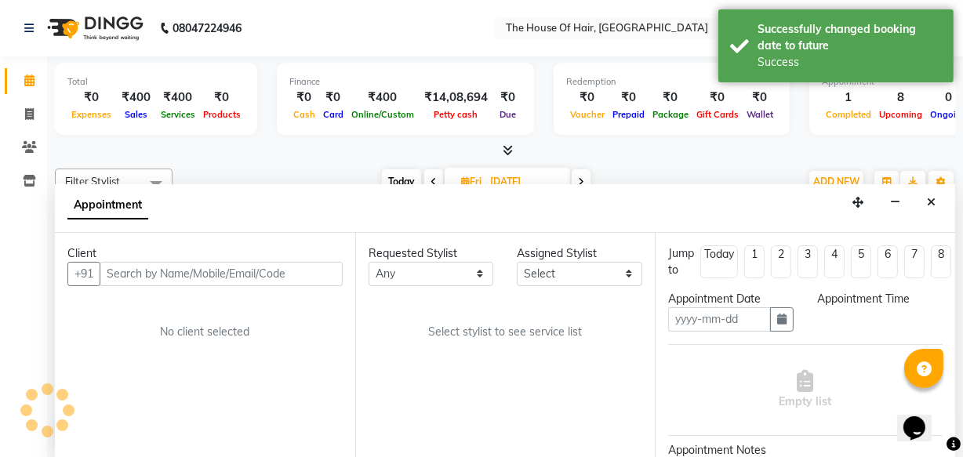
type input "[DATE]"
select select "upcoming"
select select "690"
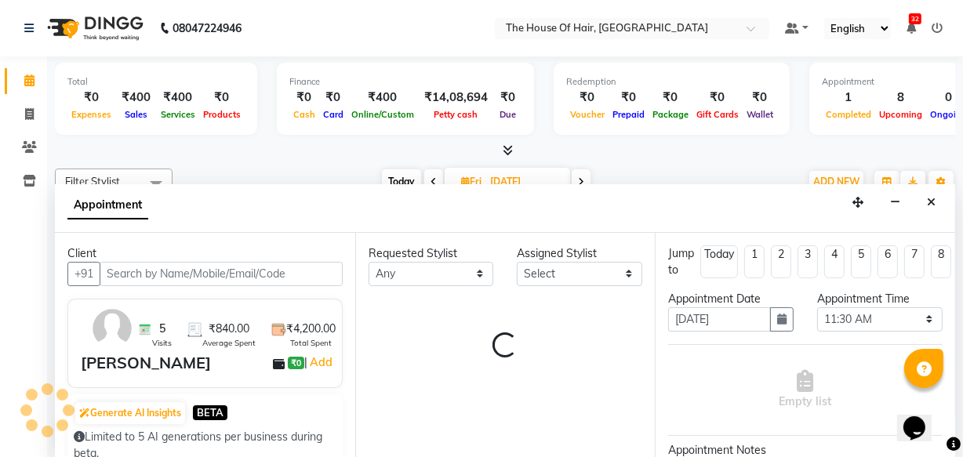
select select "42824"
select select "2907"
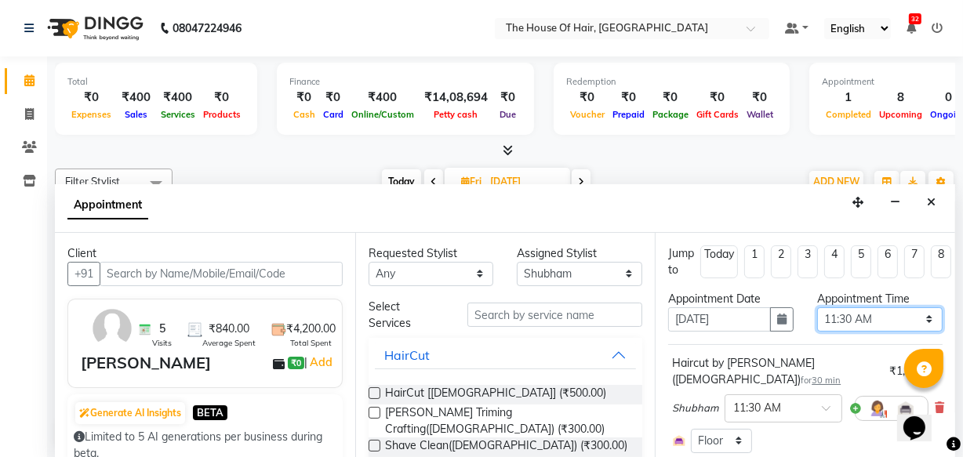
click at [919, 311] on select "Select 09:00 AM 09:15 AM 09:30 AM 09:45 AM 10:00 AM 10:15 AM 10:30 AM 10:45 AM …" at bounding box center [879, 319] width 125 height 24
select select "660"
click at [817, 307] on select "Select 09:00 AM 09:15 AM 09:30 AM 09:45 AM 10:00 AM 10:15 AM 10:30 AM 10:45 AM …" at bounding box center [879, 319] width 125 height 24
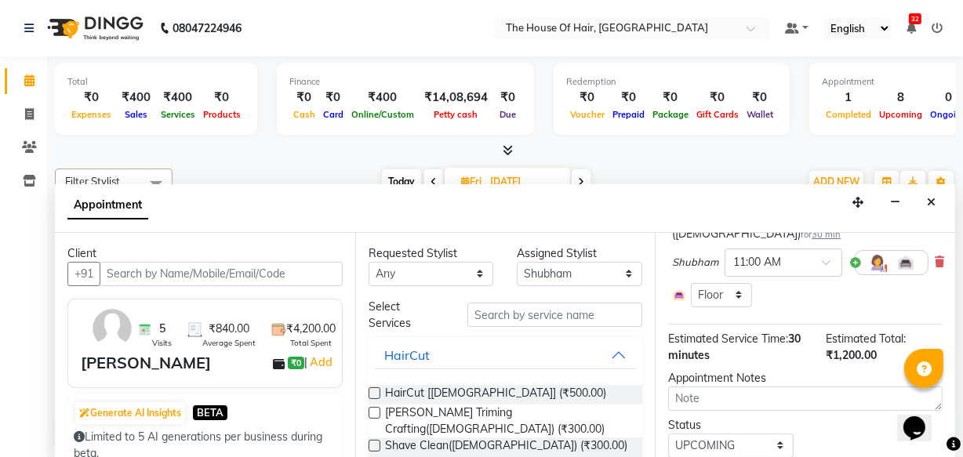
scroll to position [192, 0]
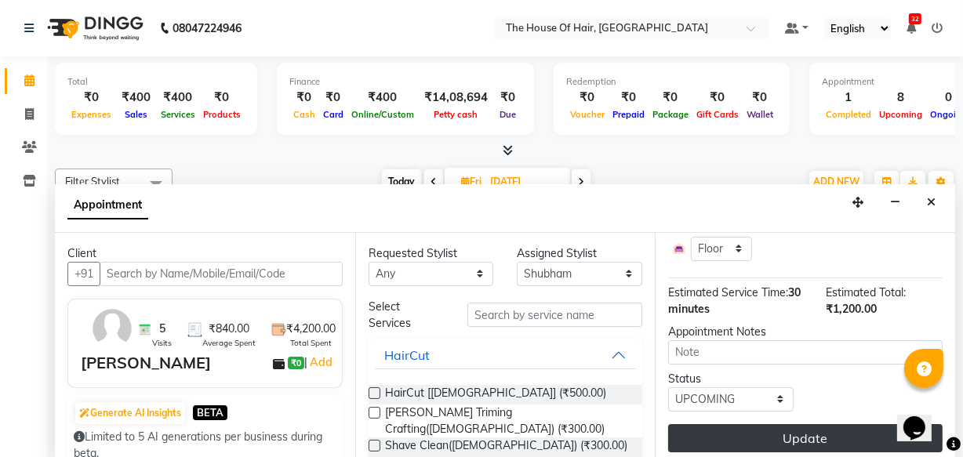
click at [816, 424] on button "Update" at bounding box center [805, 438] width 274 height 28
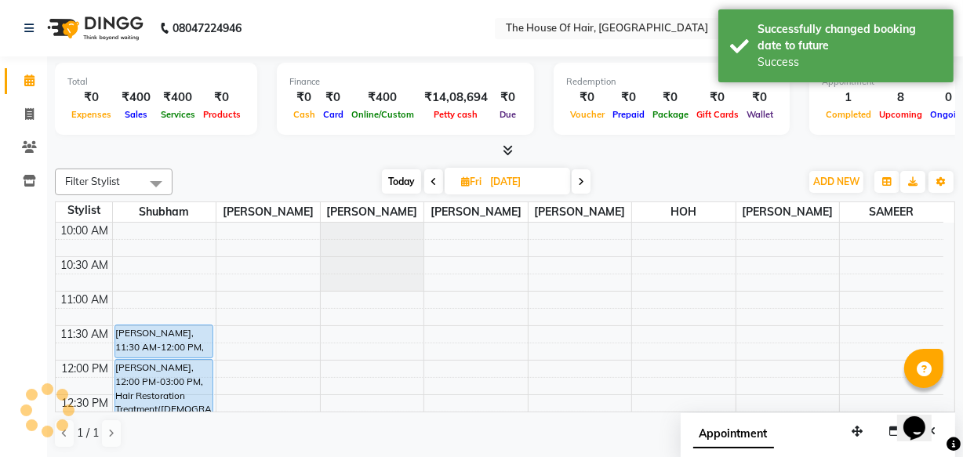
scroll to position [0, 0]
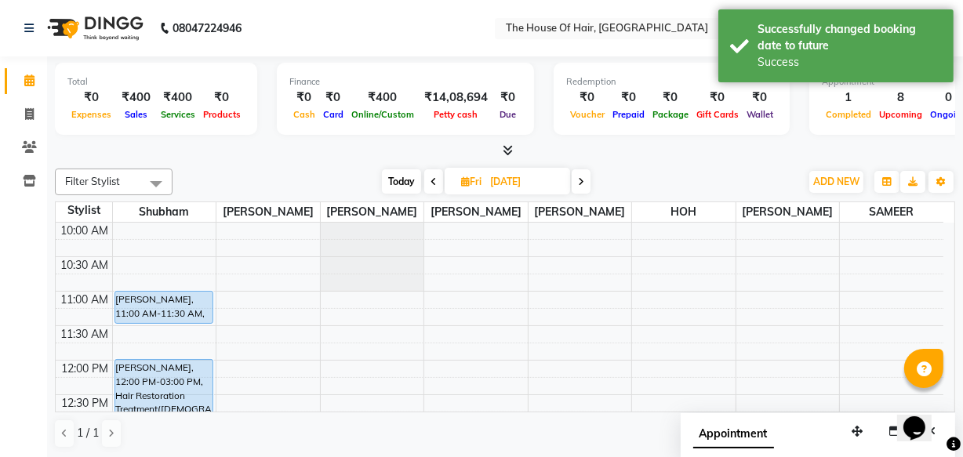
click at [430, 180] on icon at bounding box center [433, 181] width 6 height 9
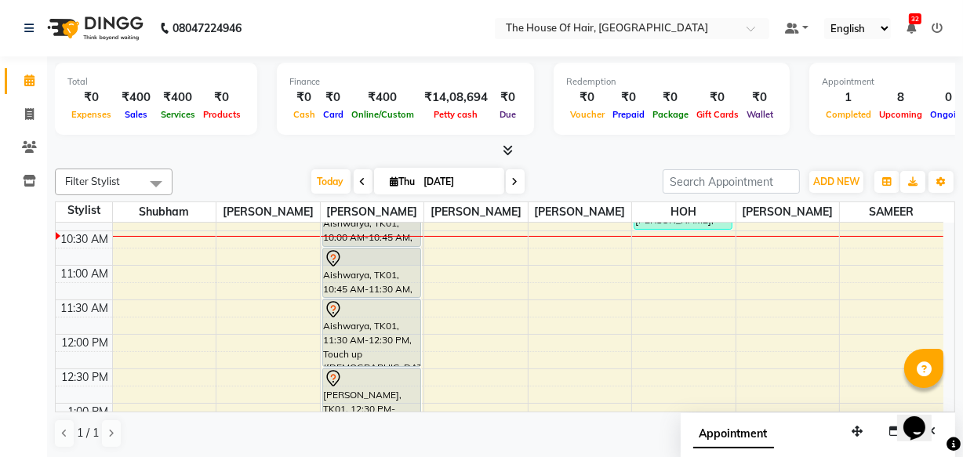
scroll to position [165, 0]
click at [510, 174] on span at bounding box center [515, 181] width 19 height 24
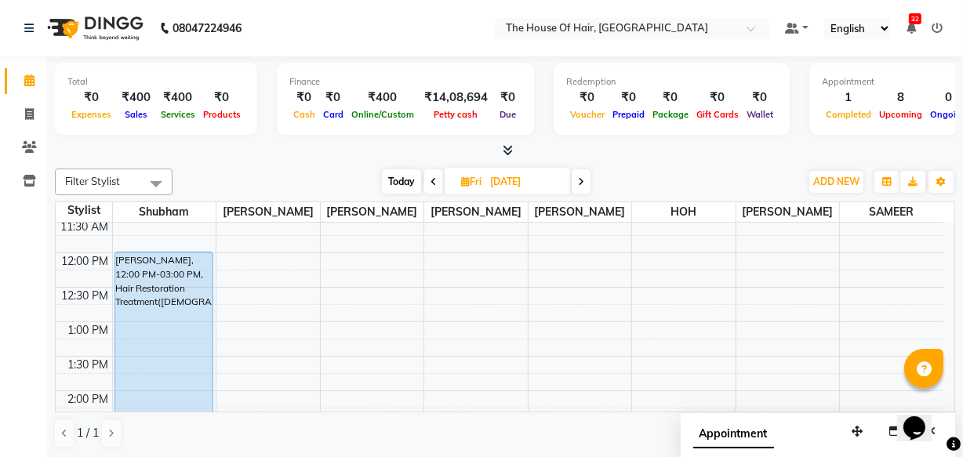
scroll to position [241, 0]
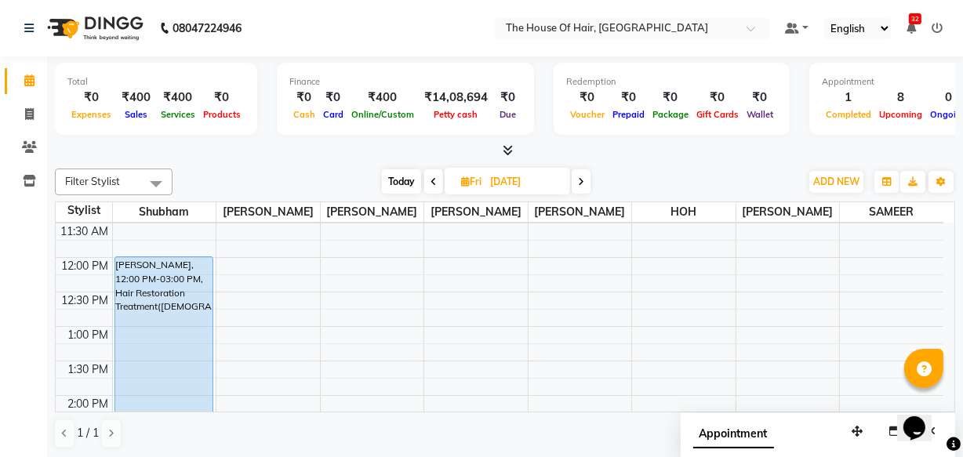
click at [410, 178] on span "Today" at bounding box center [401, 181] width 39 height 24
type input "[DATE]"
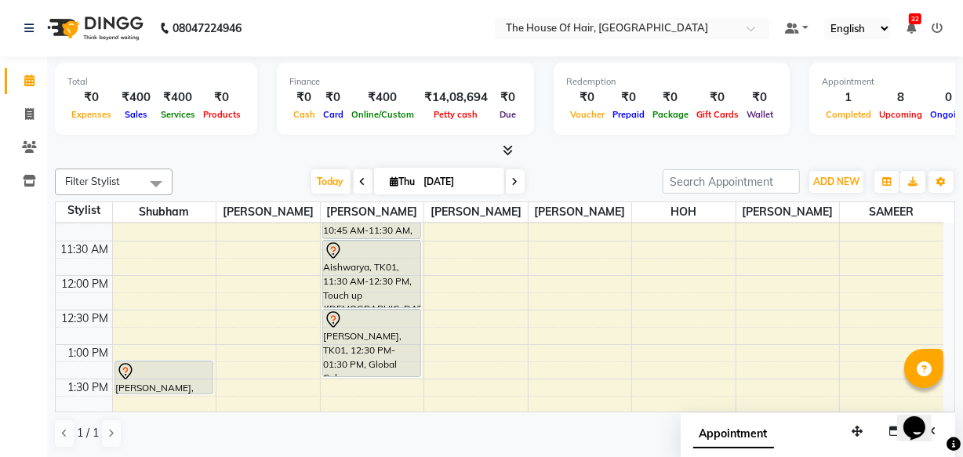
scroll to position [224, 0]
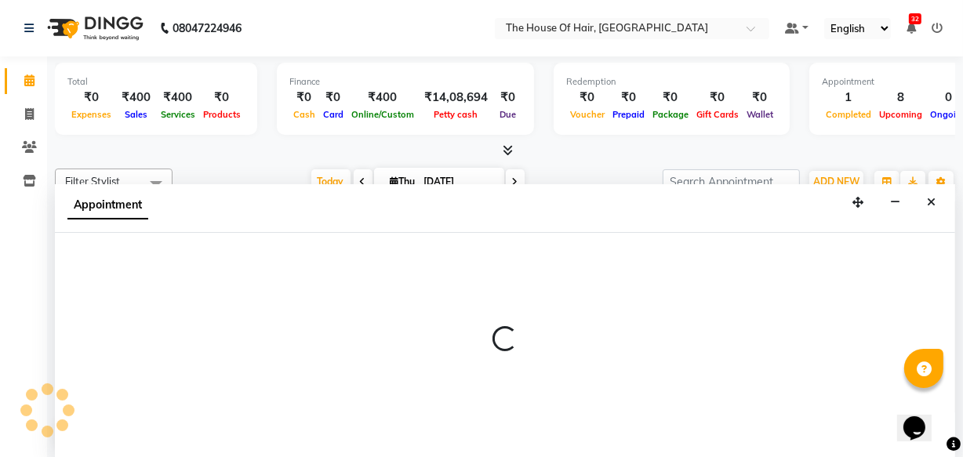
scroll to position [0, 0]
select select "80392"
select select "780"
select select "tentative"
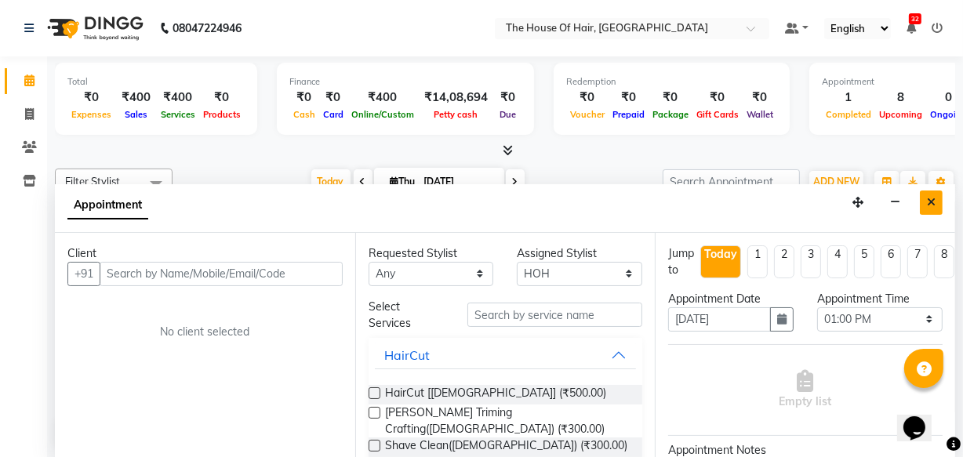
click at [930, 197] on icon "Close" at bounding box center [931, 202] width 9 height 11
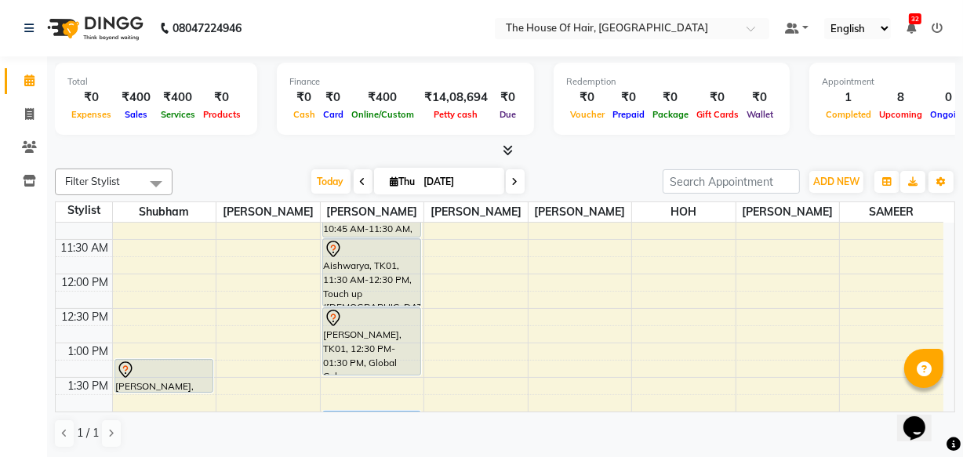
select select "80392"
select select "tentative"
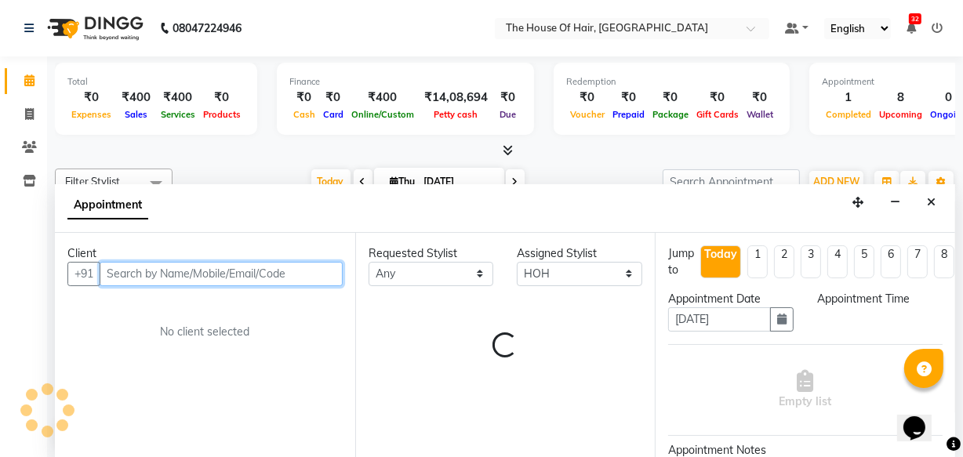
select select "780"
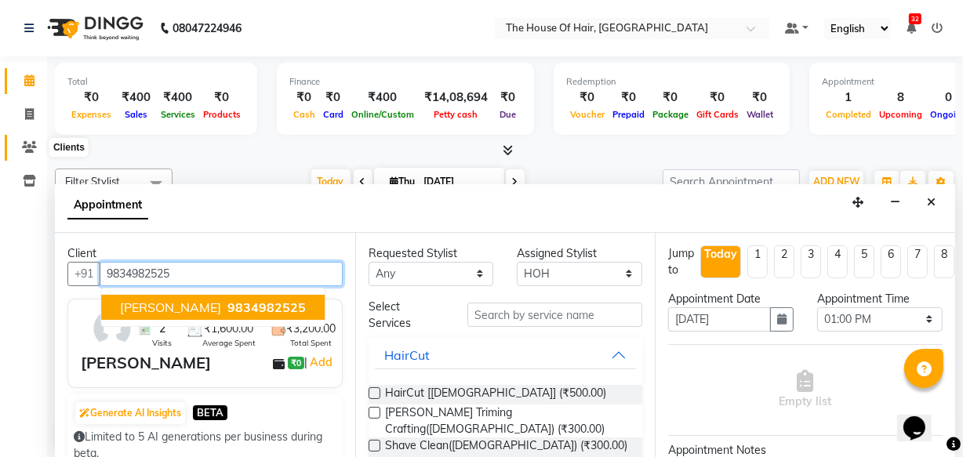
type input "9834982525"
click at [25, 145] on icon at bounding box center [29, 147] width 15 height 12
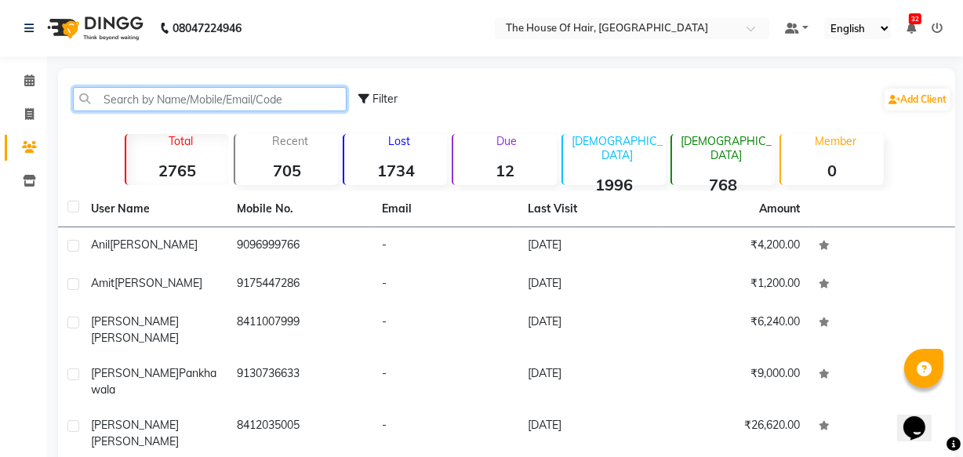
click at [132, 102] on input "text" at bounding box center [210, 99] width 274 height 24
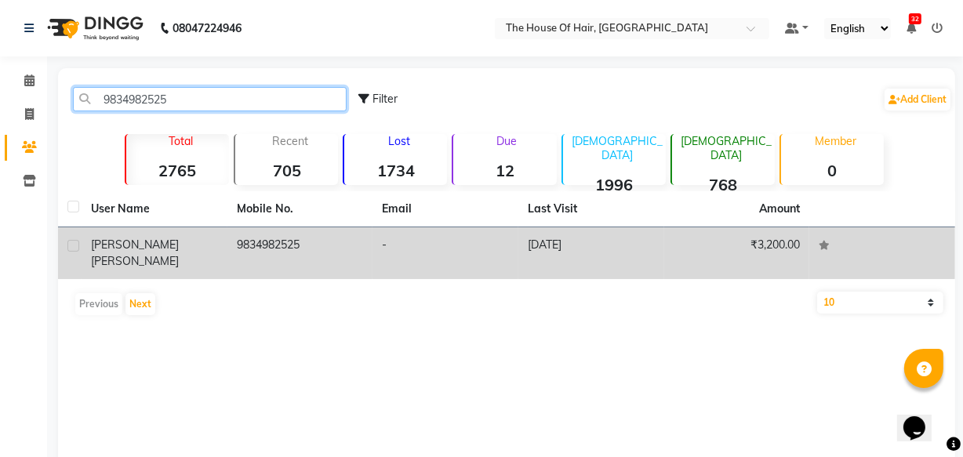
type input "9834982525"
click at [266, 246] on td "9834982525" at bounding box center [300, 253] width 146 height 52
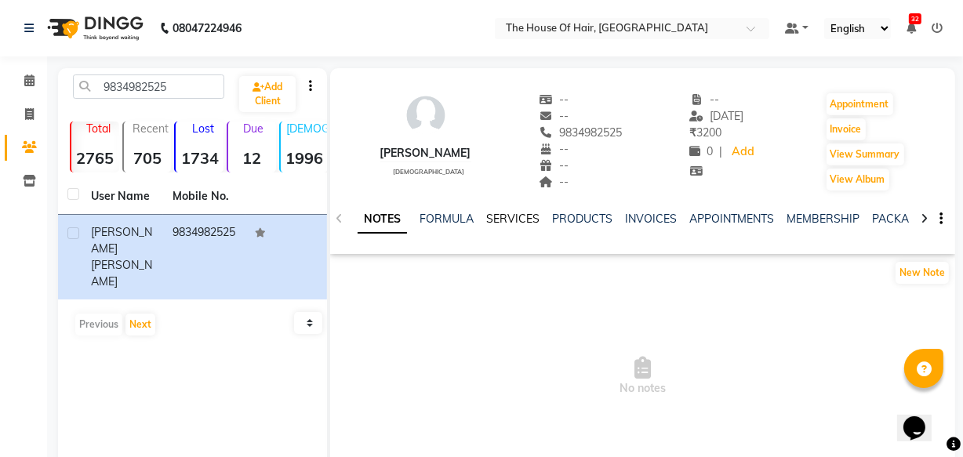
click at [515, 217] on link "SERVICES" at bounding box center [512, 219] width 53 height 14
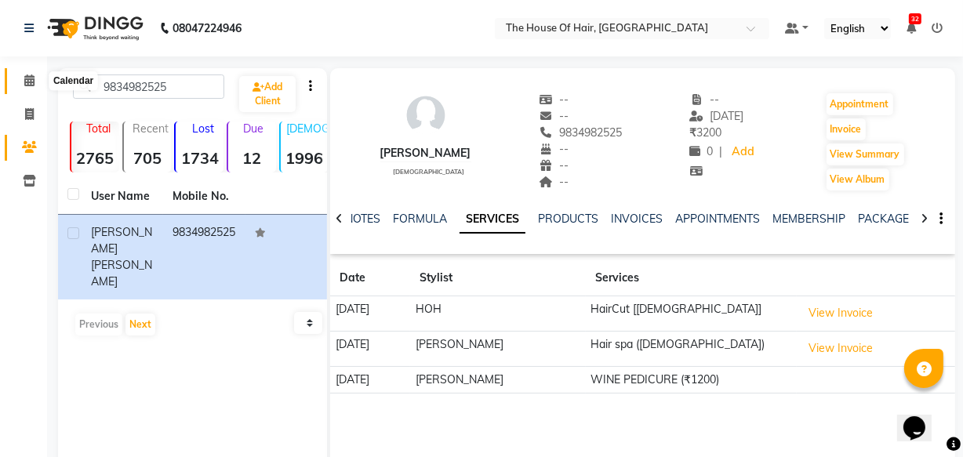
click at [29, 85] on icon at bounding box center [29, 80] width 10 height 12
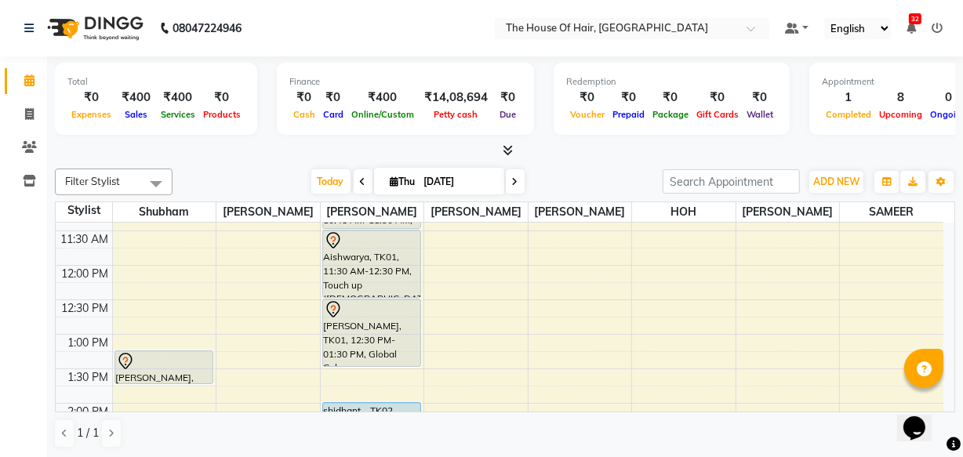
scroll to position [259, 0]
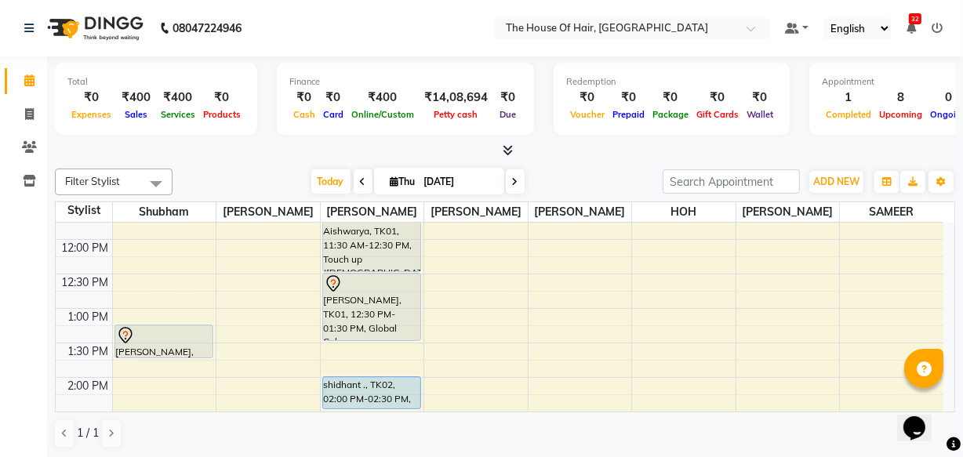
click at [635, 309] on div "8:00 AM 8:30 AM 9:00 AM 9:30 AM 10:00 AM 10:30 AM 11:00 AM 11:30 AM 12:00 PM 12…" at bounding box center [499, 446] width 887 height 965
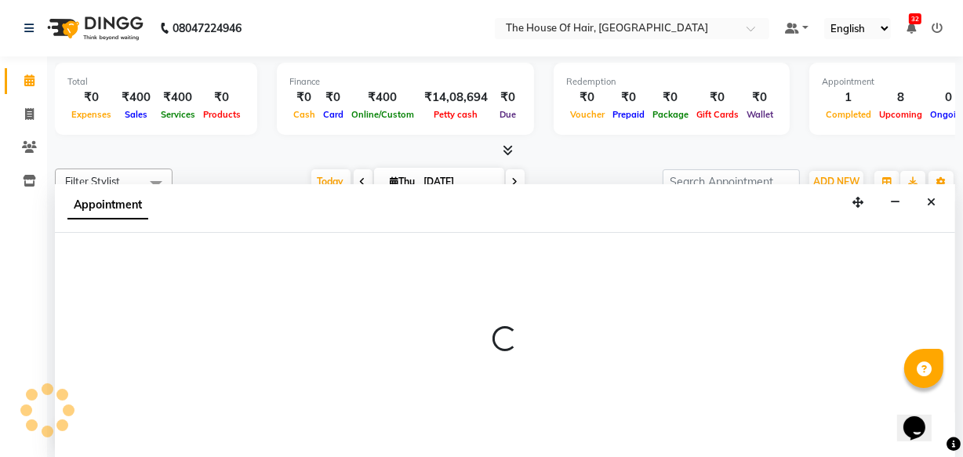
select select "80392"
select select "780"
select select "tentative"
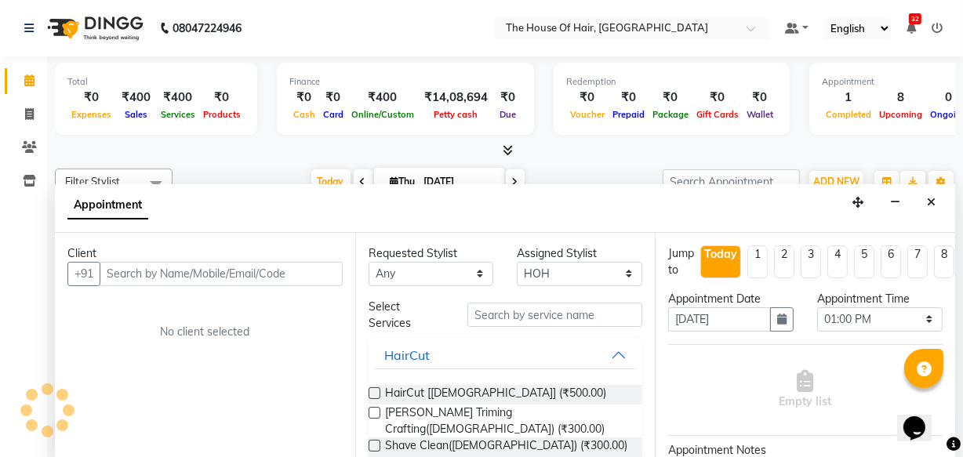
scroll to position [0, 0]
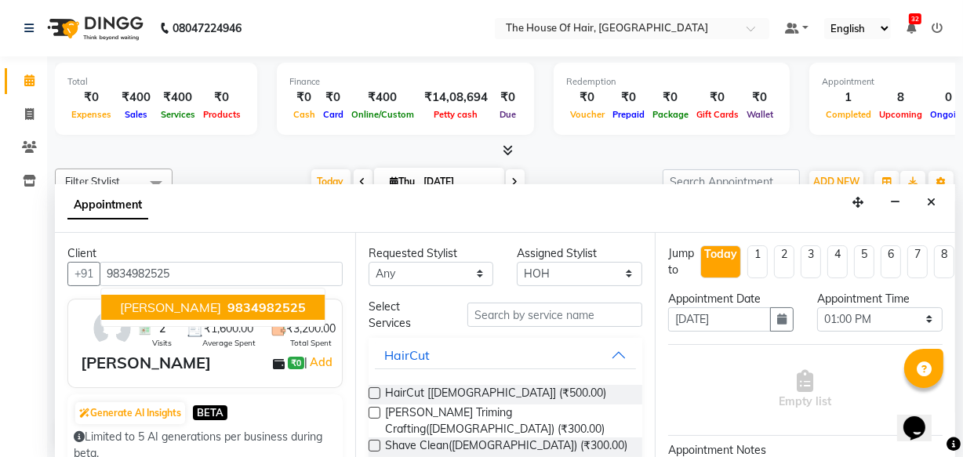
click at [243, 306] on span "9834982525" at bounding box center [266, 307] width 78 height 16
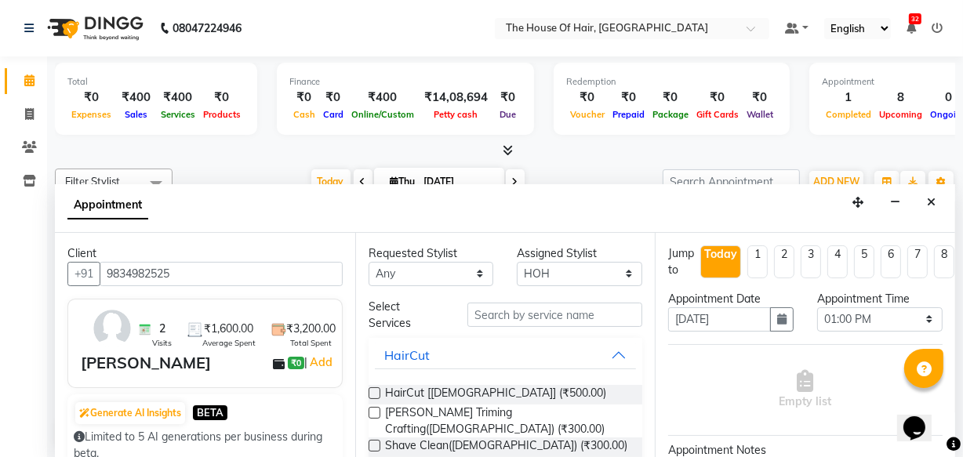
type input "9834982525"
click at [372, 389] on label at bounding box center [374, 393] width 12 height 12
click at [372, 390] on input "checkbox" at bounding box center [373, 395] width 10 height 10
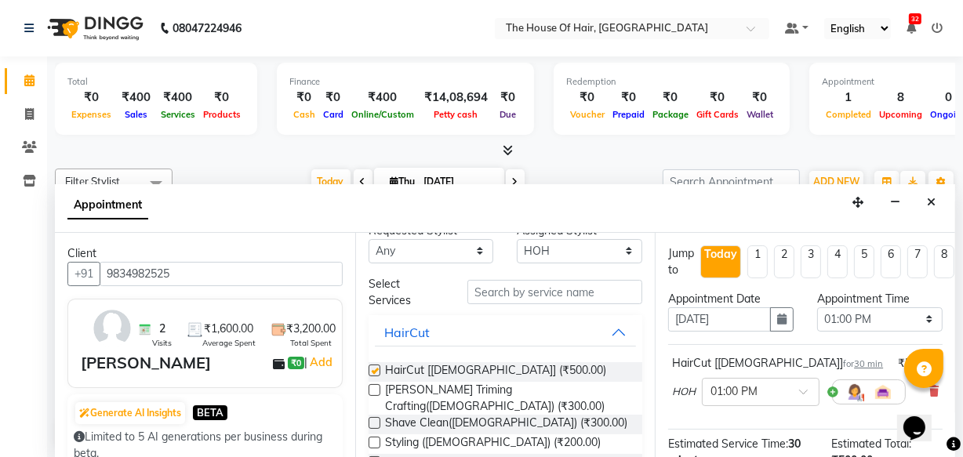
checkbox input "false"
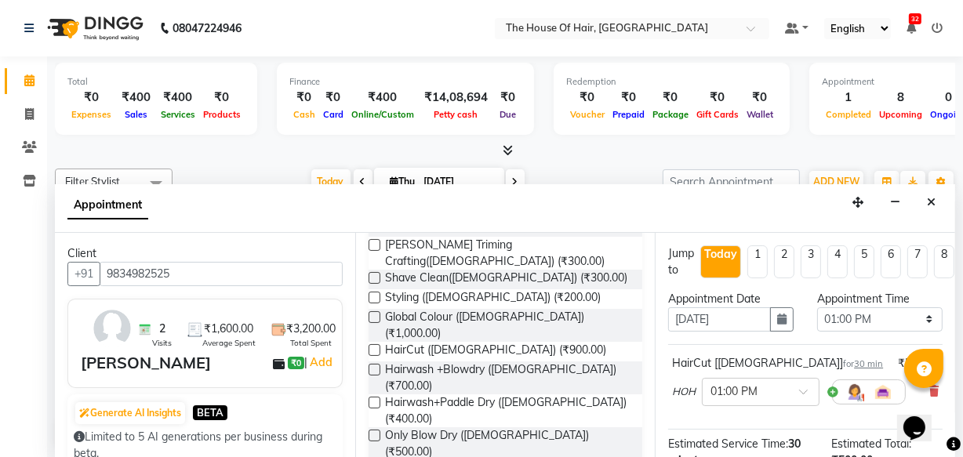
scroll to position [170, 0]
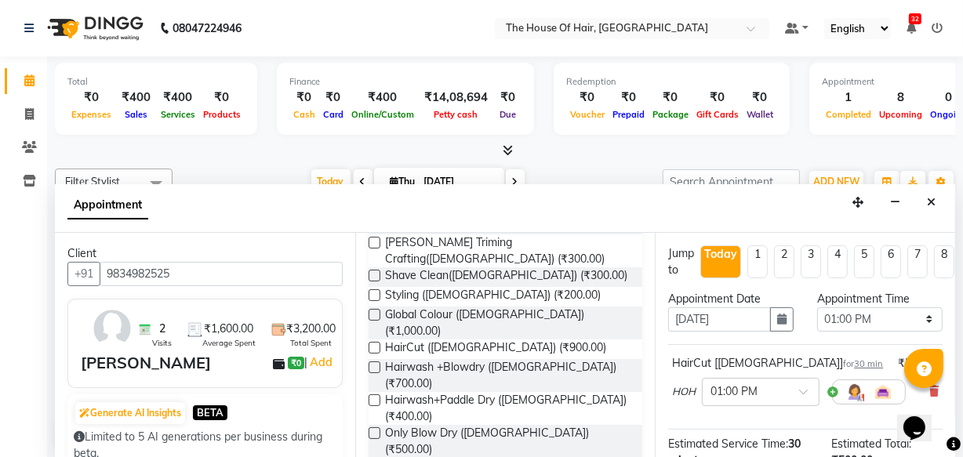
click at [373, 342] on label at bounding box center [374, 348] width 12 height 12
click at [373, 344] on input "checkbox" at bounding box center [373, 349] width 10 height 10
checkbox input "false"
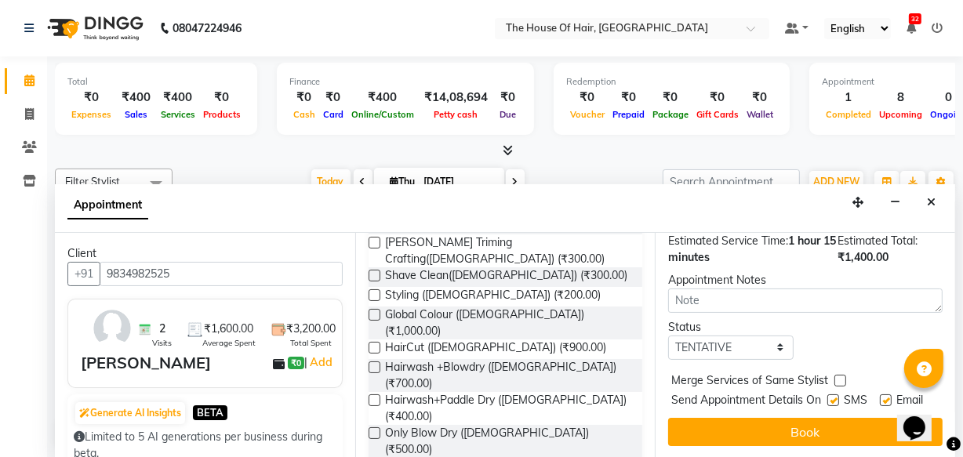
scroll to position [298, 0]
click at [767, 335] on select "Select TENTATIVE CONFIRM CHECK-IN UPCOMING" at bounding box center [730, 347] width 125 height 24
select select "upcoming"
click at [668, 335] on select "Select TENTATIVE CONFIRM CHECK-IN UPCOMING" at bounding box center [730, 347] width 125 height 24
click at [839, 375] on label at bounding box center [840, 381] width 12 height 12
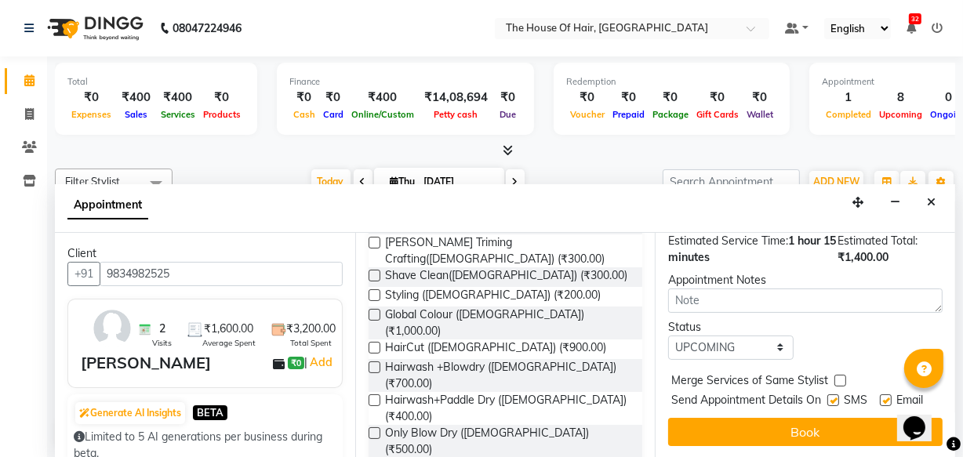
click at [839, 377] on input "checkbox" at bounding box center [839, 382] width 10 height 10
checkbox input "true"
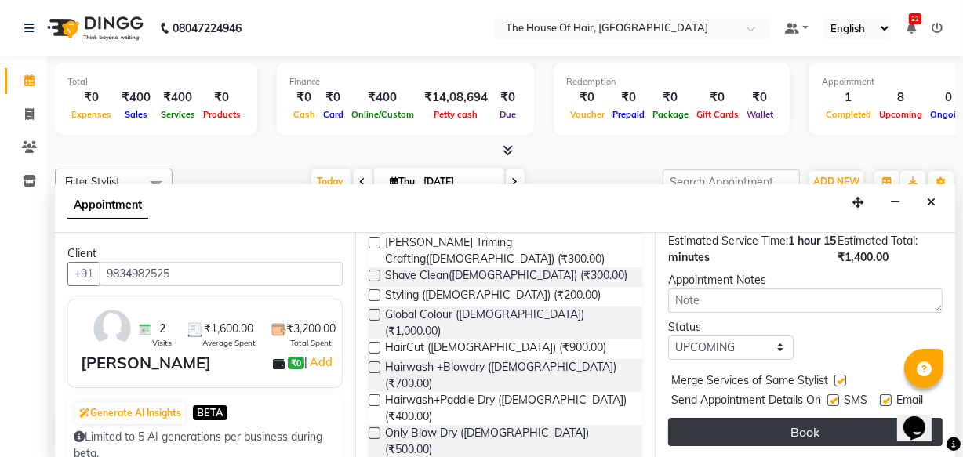
click at [800, 420] on button "Book" at bounding box center [805, 432] width 274 height 28
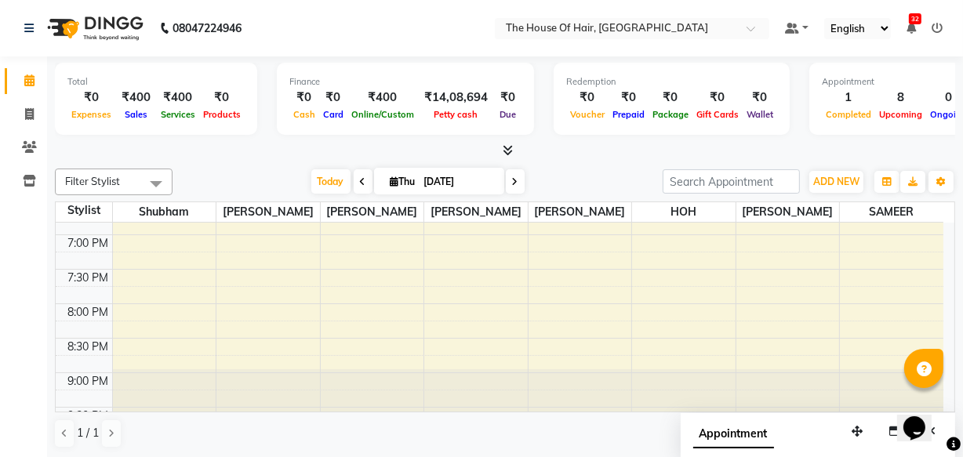
scroll to position [752, 0]
select select "42812"
select select "tentative"
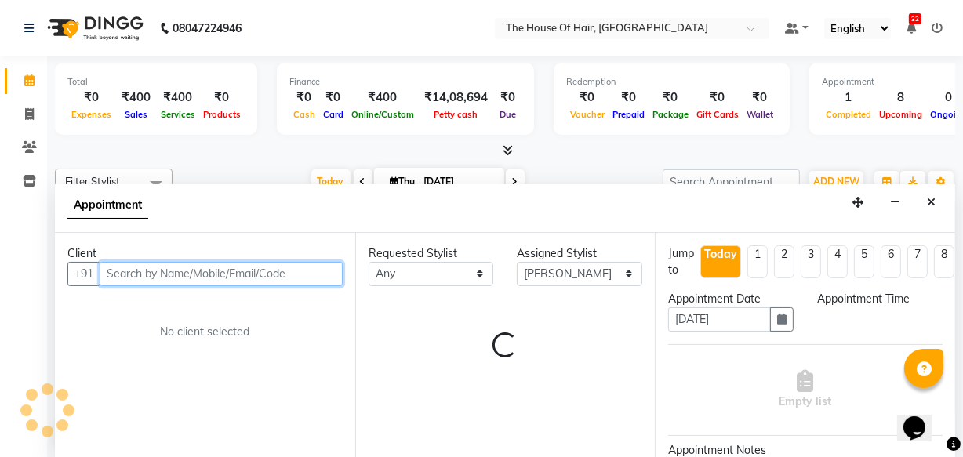
select select "1170"
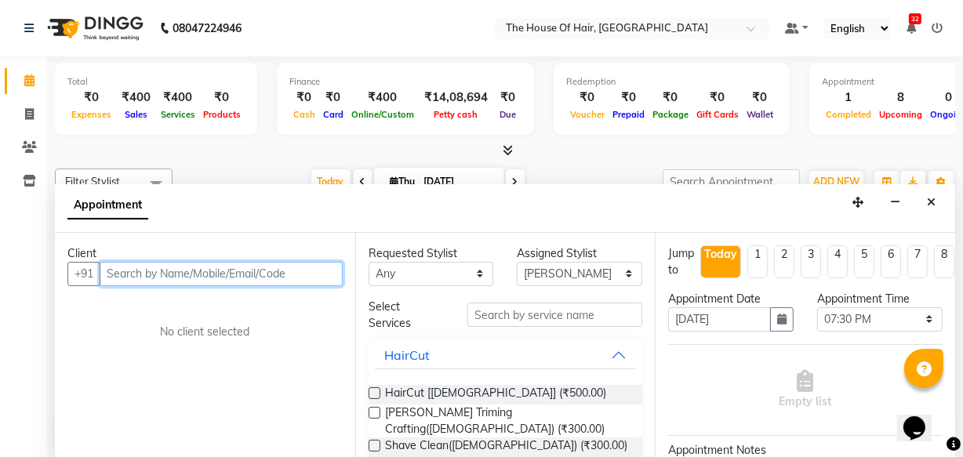
scroll to position [0, 0]
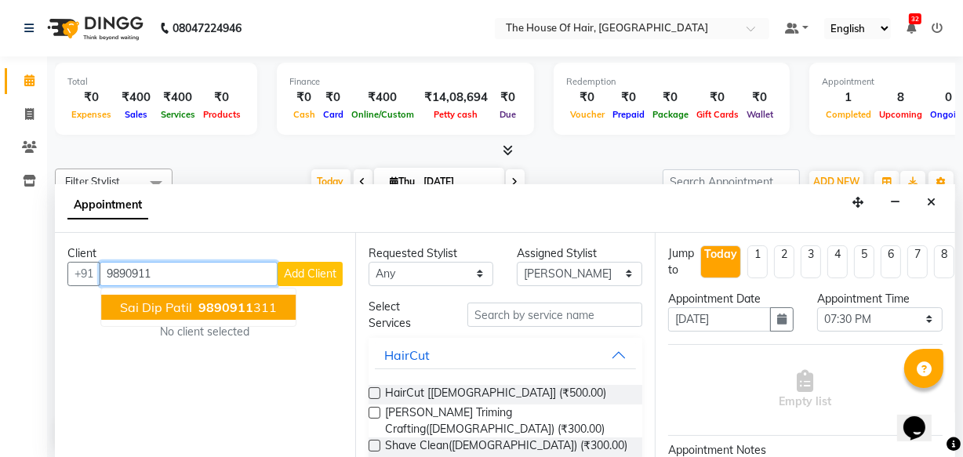
click at [198, 309] on span "9890911" at bounding box center [225, 307] width 55 height 16
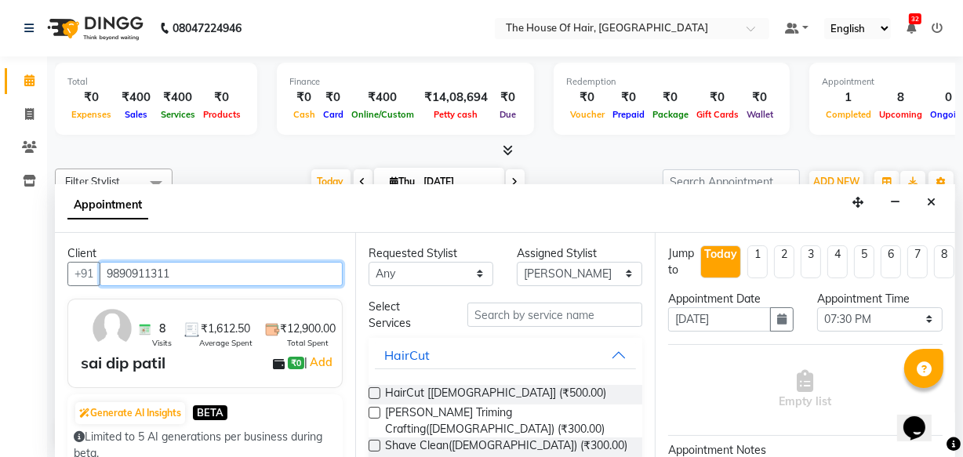
type input "9890911311"
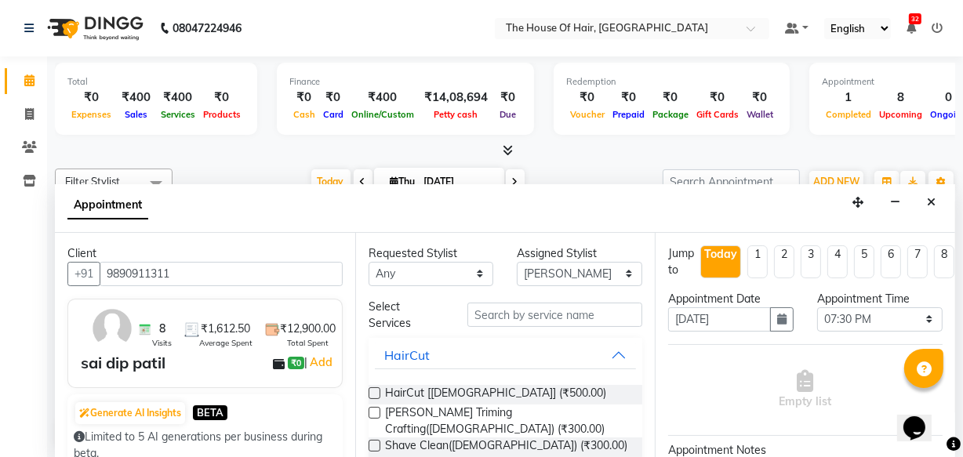
click at [372, 387] on label at bounding box center [374, 393] width 12 height 12
click at [372, 390] on input "checkbox" at bounding box center [373, 395] width 10 height 10
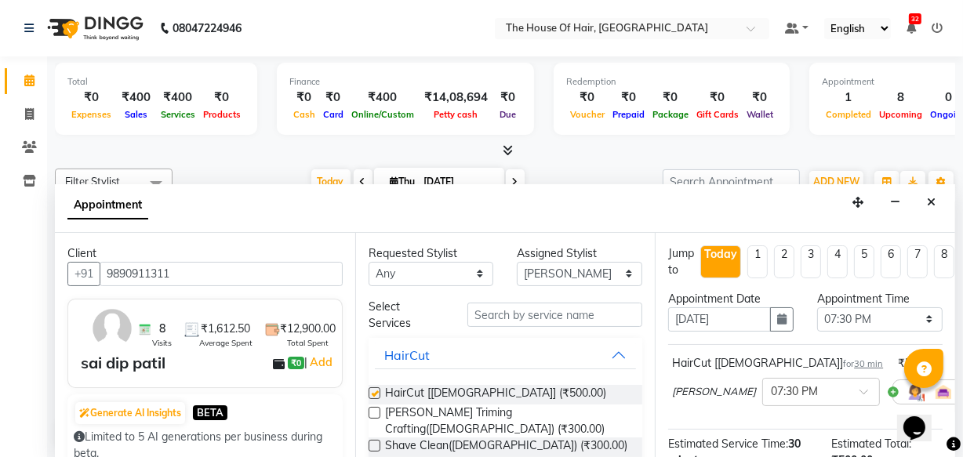
checkbox input "false"
click at [376, 409] on label at bounding box center [374, 413] width 12 height 12
click at [376, 409] on input "checkbox" at bounding box center [373, 414] width 10 height 10
checkbox input "false"
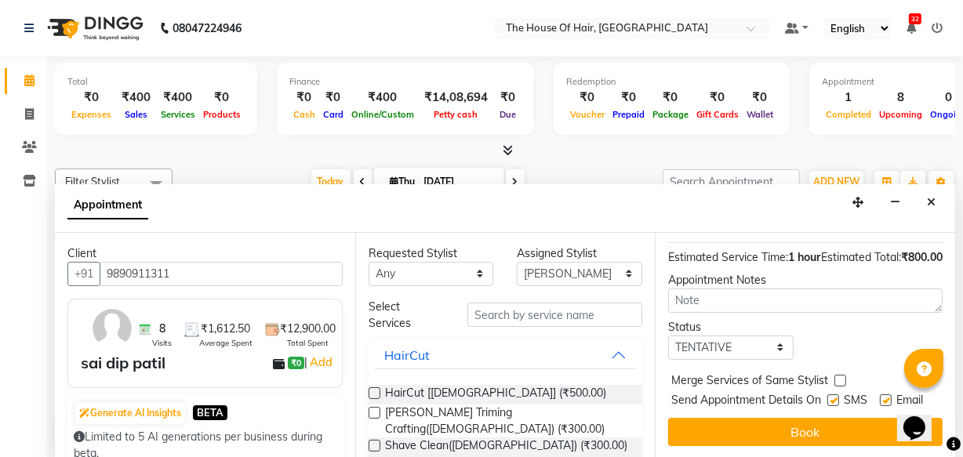
scroll to position [294, 0]
click at [839, 375] on label at bounding box center [840, 381] width 12 height 12
click at [839, 377] on input "checkbox" at bounding box center [839, 382] width 10 height 10
checkbox input "true"
click at [774, 338] on select "Select TENTATIVE CONFIRM CHECK-IN UPCOMING" at bounding box center [730, 347] width 125 height 24
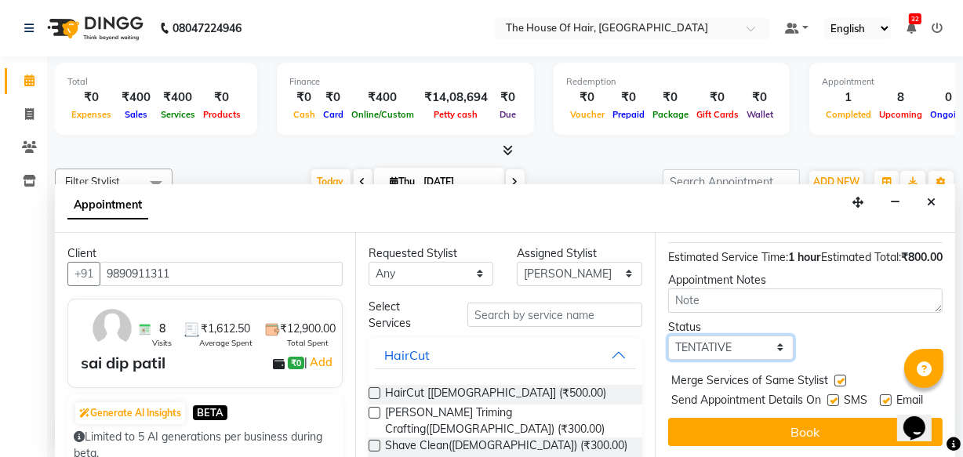
select select "upcoming"
click at [668, 335] on select "Select TENTATIVE CONFIRM CHECK-IN UPCOMING" at bounding box center [730, 347] width 125 height 24
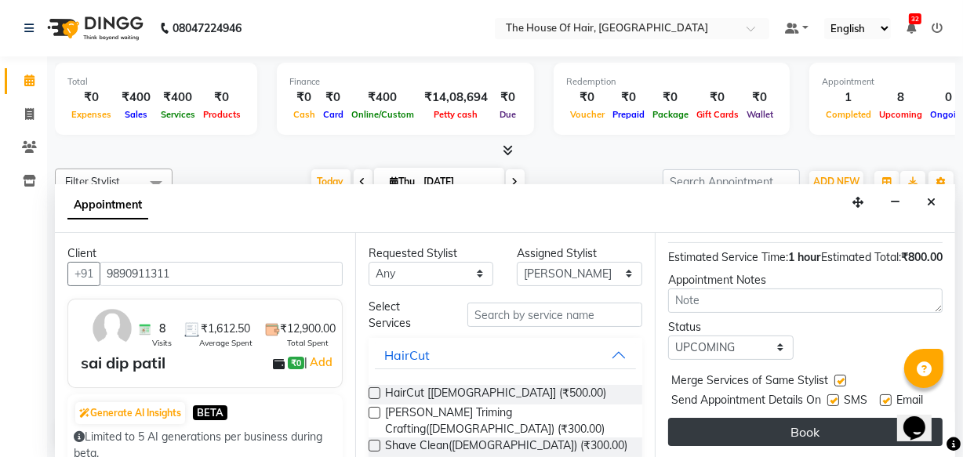
click at [806, 429] on button "Book" at bounding box center [805, 432] width 274 height 28
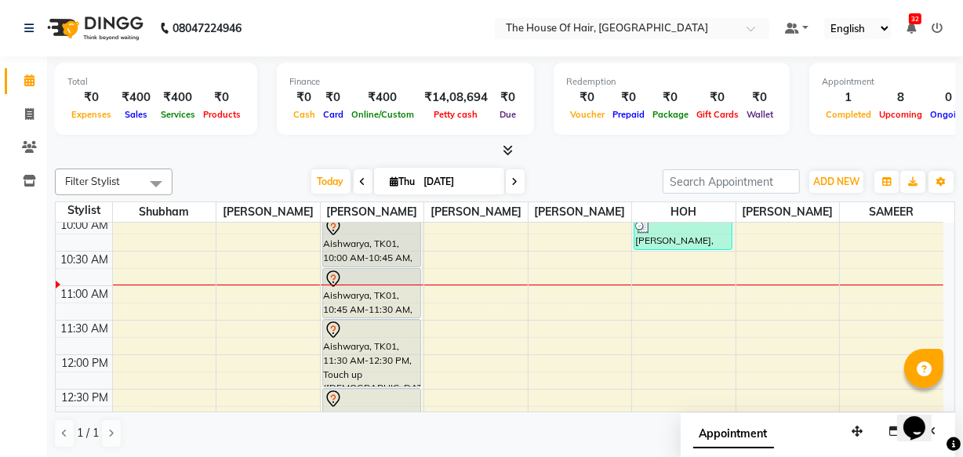
scroll to position [137, 0]
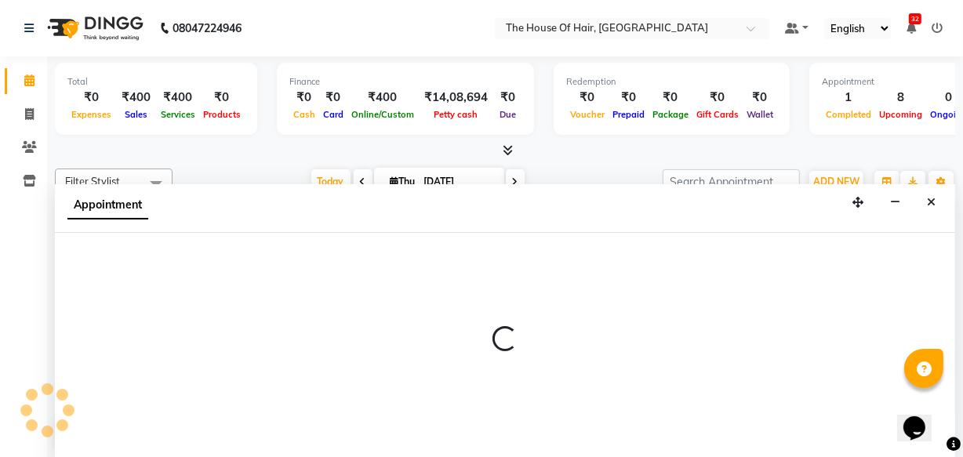
scroll to position [0, 0]
select select "57808"
select select "tentative"
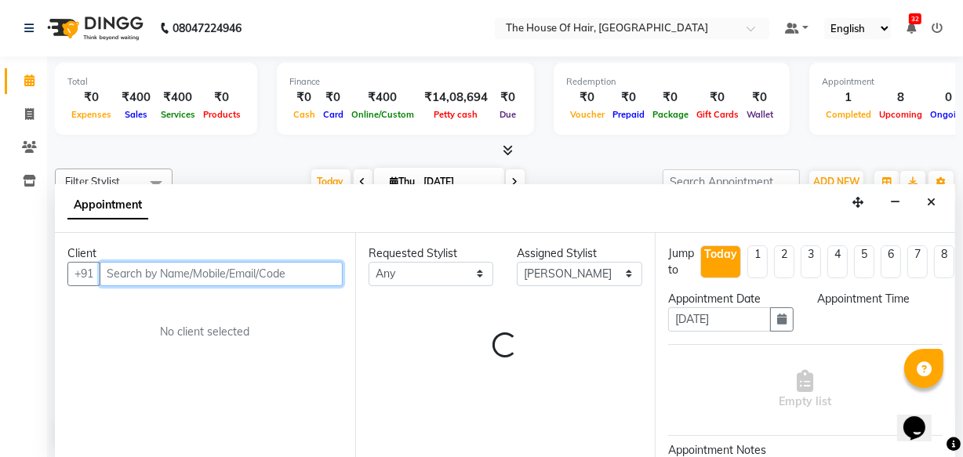
select select "645"
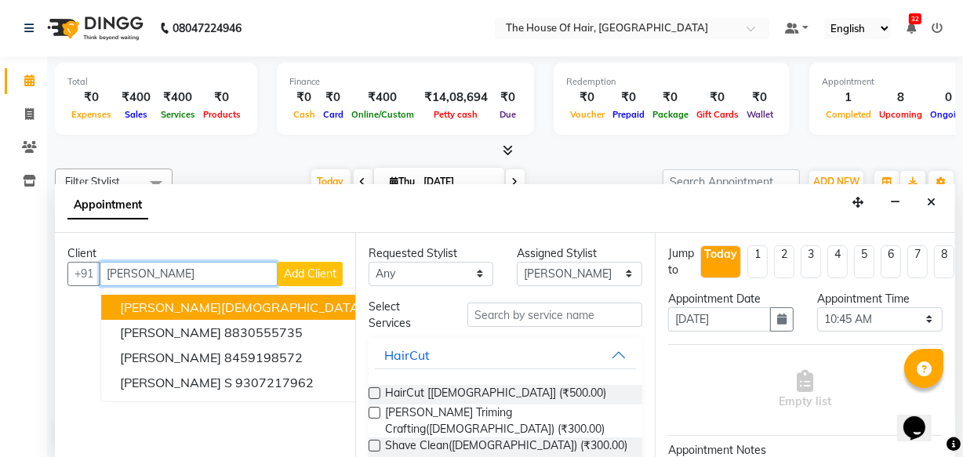
click at [230, 299] on span "[PERSON_NAME][DEMOGRAPHIC_DATA]" at bounding box center [241, 307] width 243 height 16
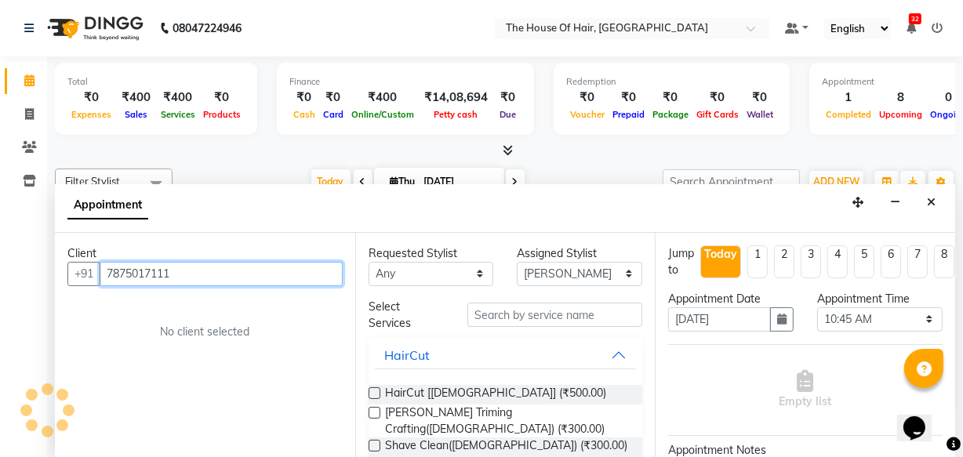
type input "7875017111"
click at [369, 407] on label at bounding box center [374, 413] width 12 height 12
click at [369, 409] on input "checkbox" at bounding box center [373, 414] width 10 height 10
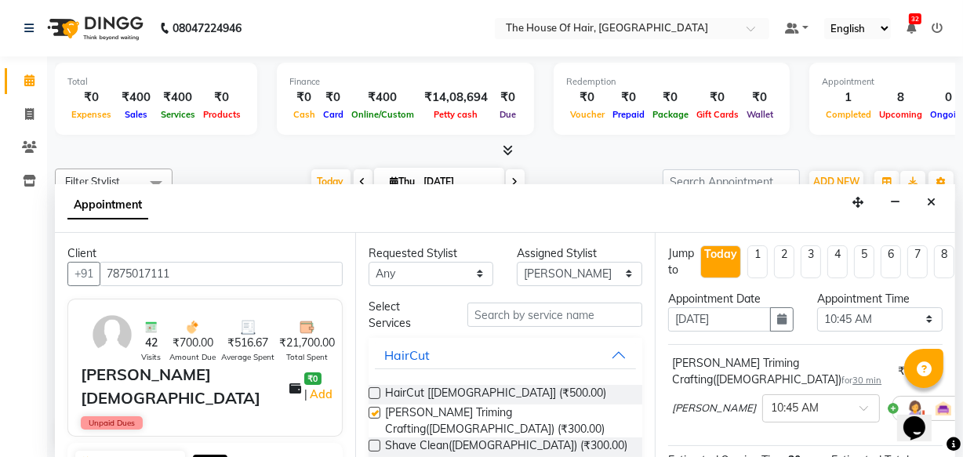
checkbox input "false"
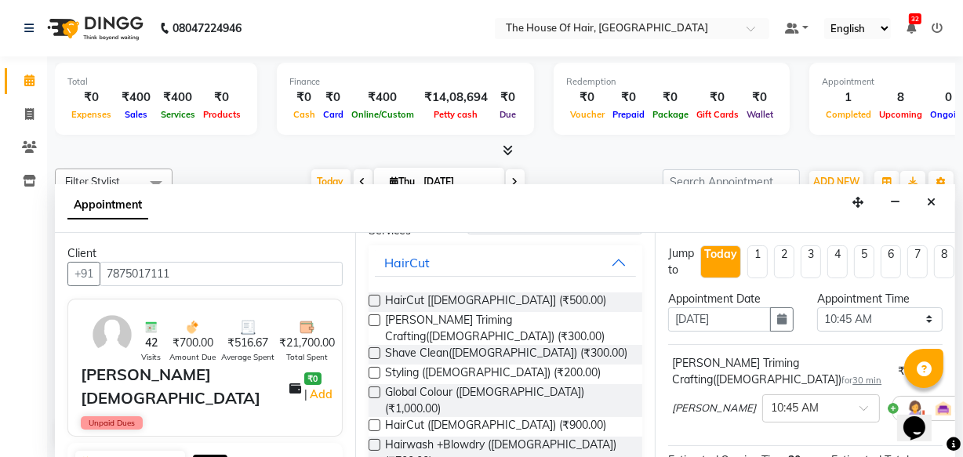
scroll to position [95, 0]
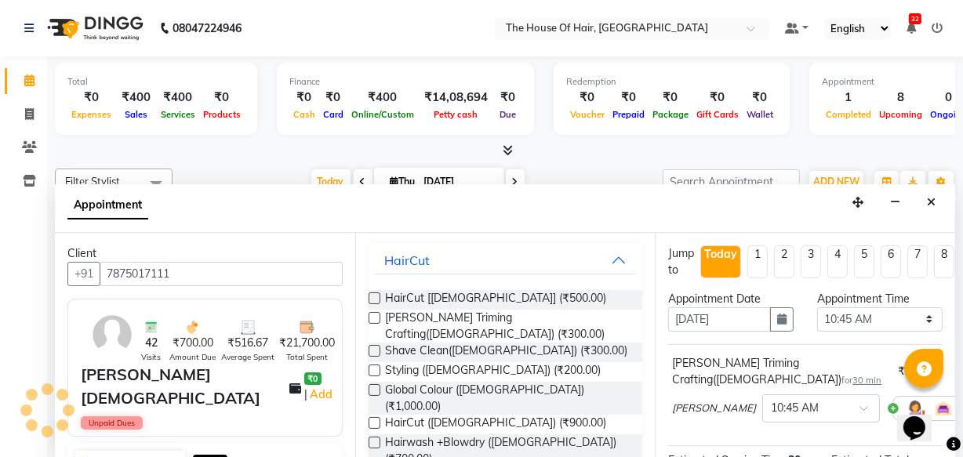
click at [372, 364] on label at bounding box center [374, 370] width 12 height 12
click at [372, 367] on input "checkbox" at bounding box center [373, 372] width 10 height 10
checkbox input "false"
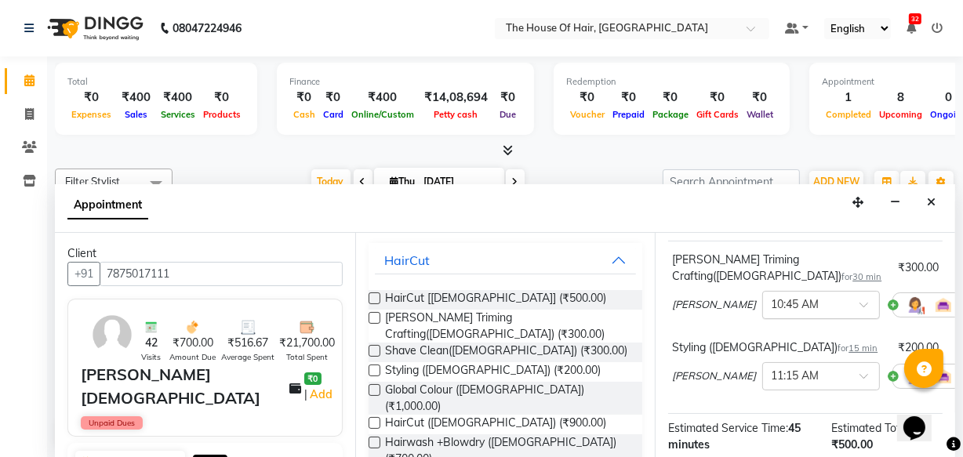
scroll to position [193, 0]
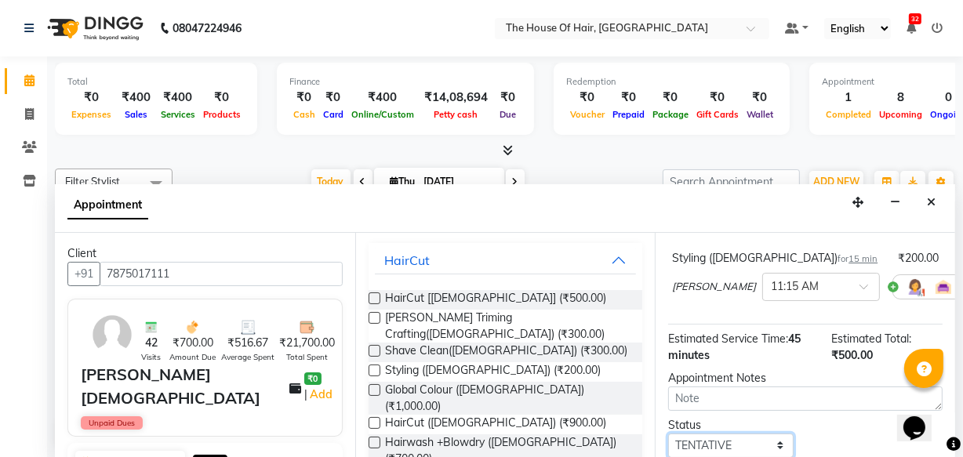
click at [758, 436] on select "Select TENTATIVE CONFIRM CHECK-IN UPCOMING" at bounding box center [730, 445] width 125 height 24
select select "upcoming"
click at [668, 433] on select "Select TENTATIVE CONFIRM CHECK-IN UPCOMING" at bounding box center [730, 445] width 125 height 24
click at [757, 417] on div "Status" at bounding box center [730, 425] width 125 height 16
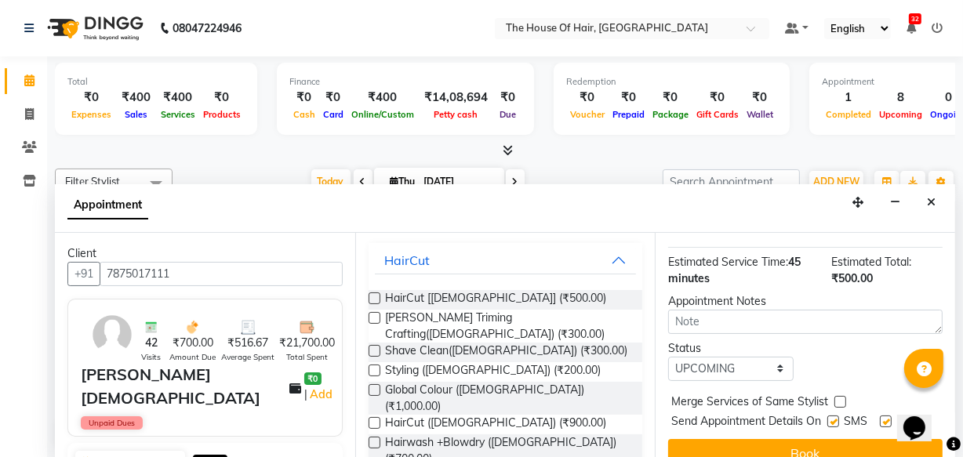
scroll to position [303, 0]
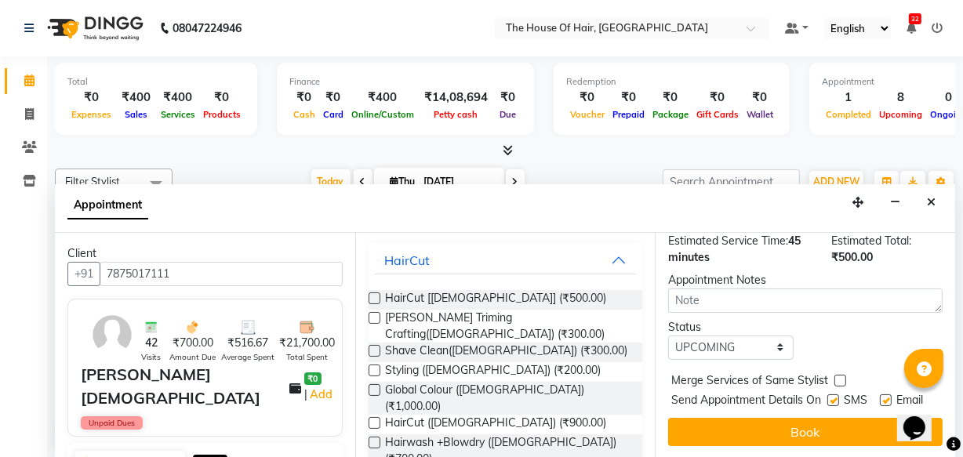
click at [839, 375] on label at bounding box center [840, 381] width 12 height 12
click at [839, 377] on input "checkbox" at bounding box center [839, 382] width 10 height 10
checkbox input "true"
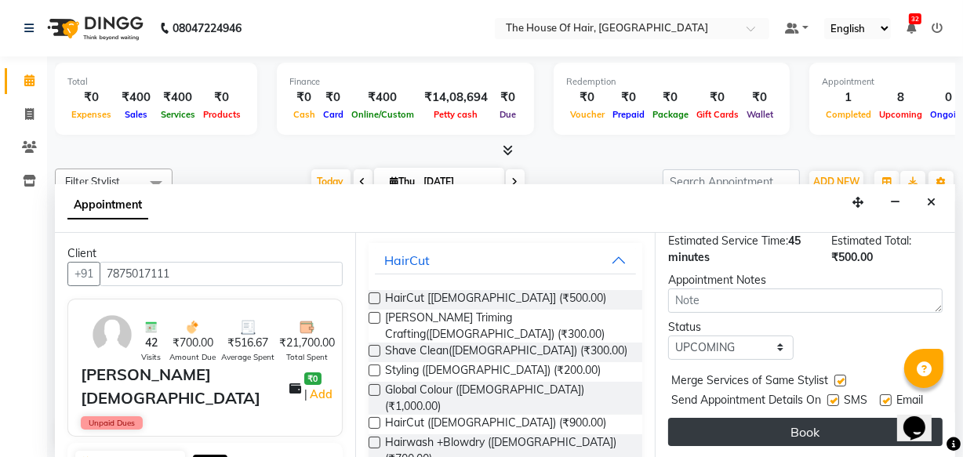
click at [825, 418] on button "Book" at bounding box center [805, 432] width 274 height 28
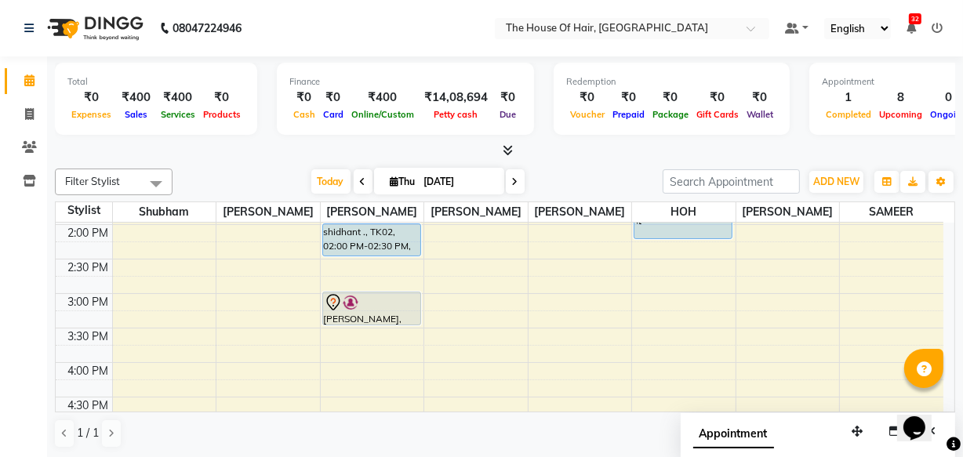
scroll to position [406, 0]
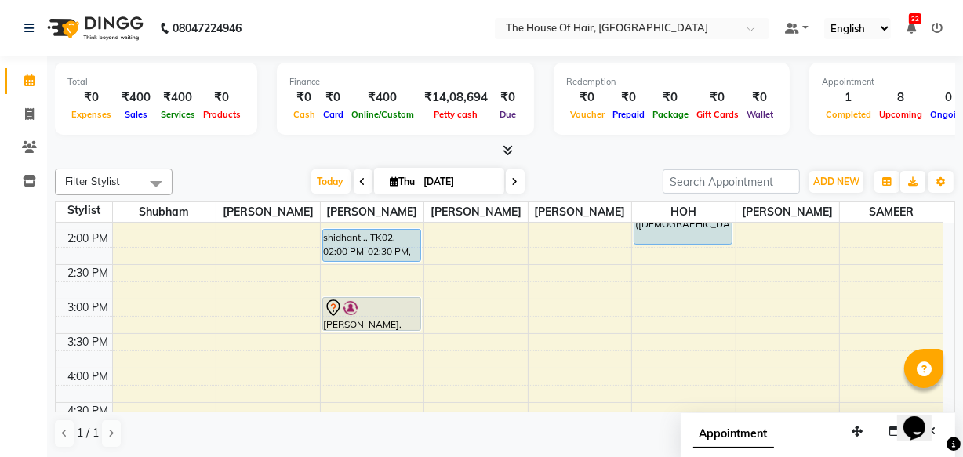
click at [323, 368] on div "8:00 AM 8:30 AM 9:00 AM 9:30 AM 10:00 AM 10:30 AM 11:00 AM 11:30 AM 12:00 PM 12…" at bounding box center [499, 299] width 887 height 965
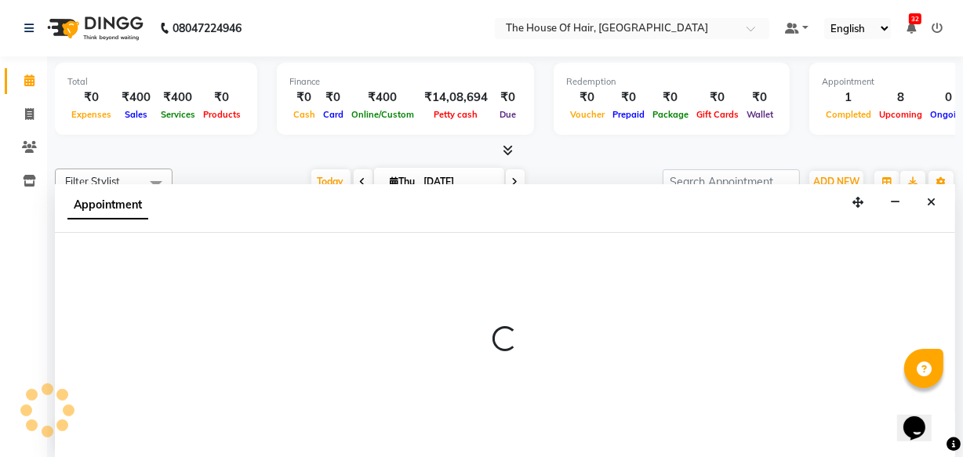
scroll to position [0, 0]
select select "42812"
select select "960"
select select "tentative"
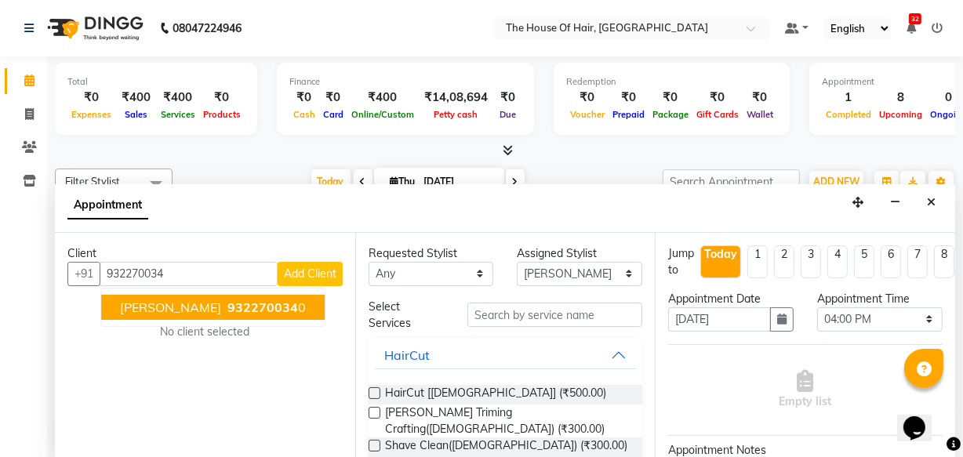
click at [252, 303] on span "932270034" at bounding box center [262, 307] width 71 height 16
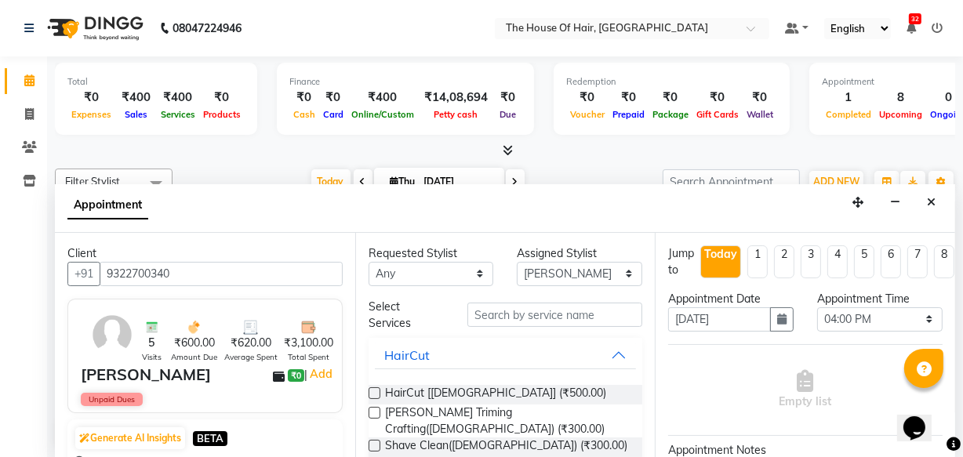
type input "9322700340"
click at [369, 387] on label at bounding box center [374, 393] width 12 height 12
click at [369, 390] on input "checkbox" at bounding box center [373, 395] width 10 height 10
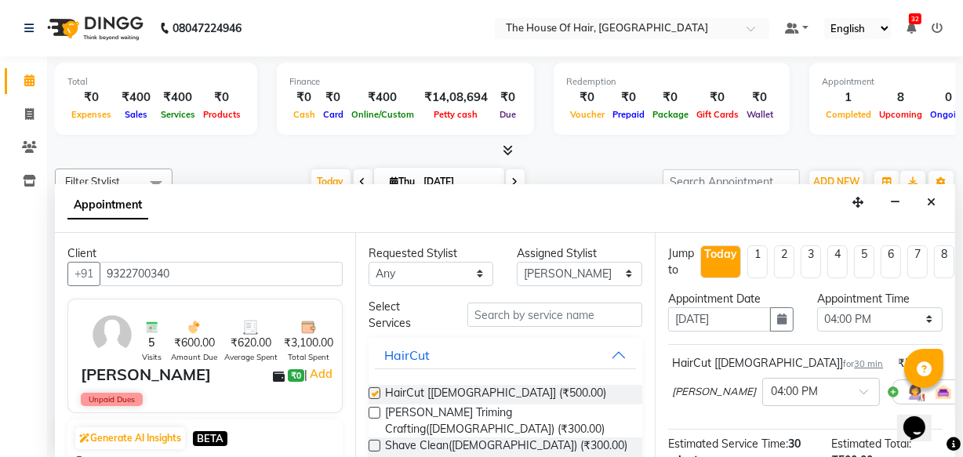
checkbox input "false"
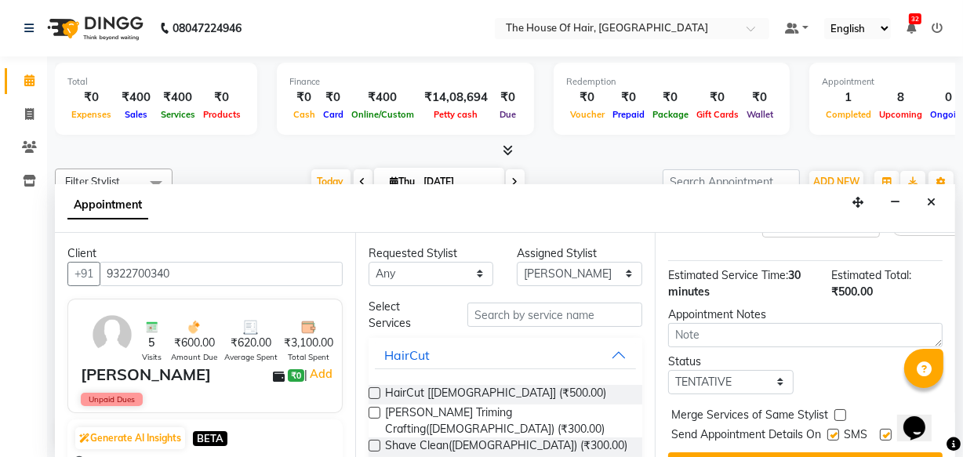
scroll to position [228, 0]
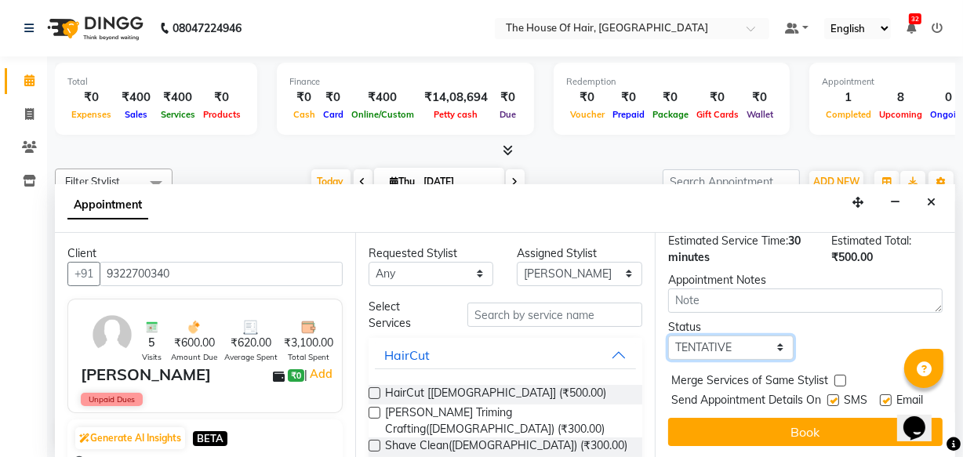
click at [758, 335] on select "Select TENTATIVE CONFIRM CHECK-IN UPCOMING" at bounding box center [730, 347] width 125 height 24
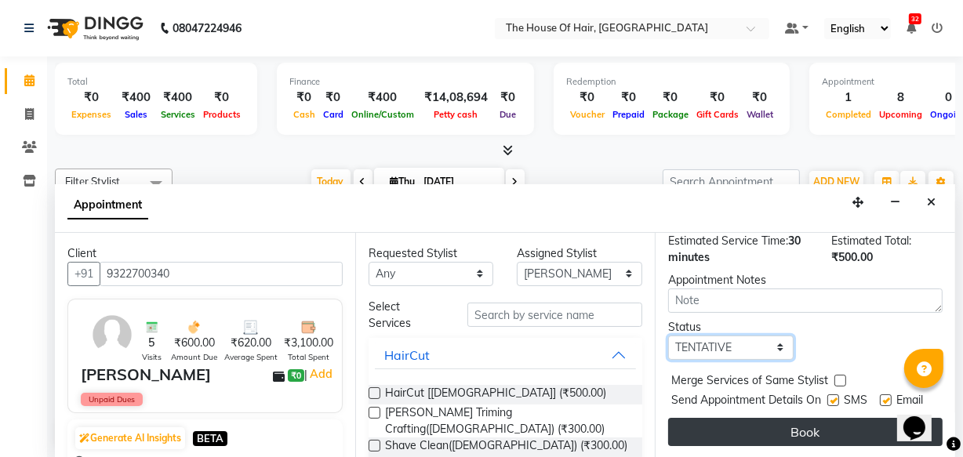
select select "upcoming"
click at [668, 335] on select "Select TENTATIVE CONFIRM CHECK-IN UPCOMING" at bounding box center [730, 347] width 125 height 24
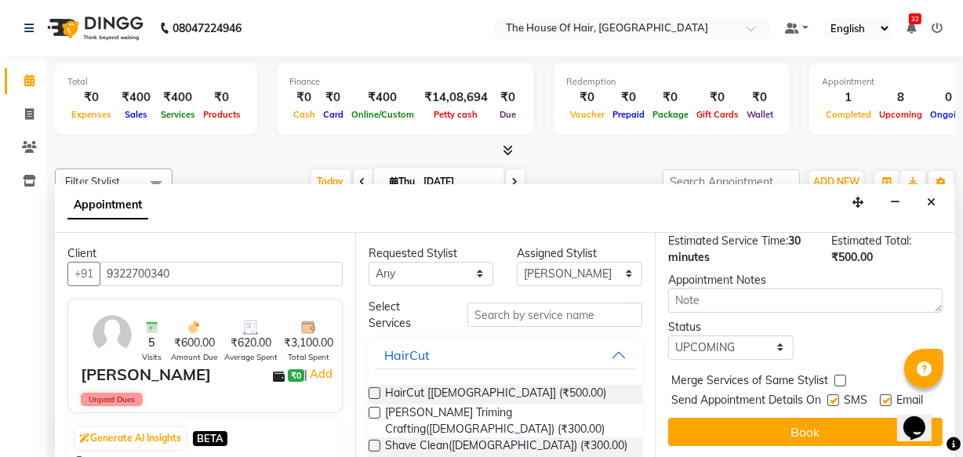
click at [840, 375] on label at bounding box center [840, 381] width 12 height 12
click at [840, 377] on input "checkbox" at bounding box center [839, 382] width 10 height 10
checkbox input "true"
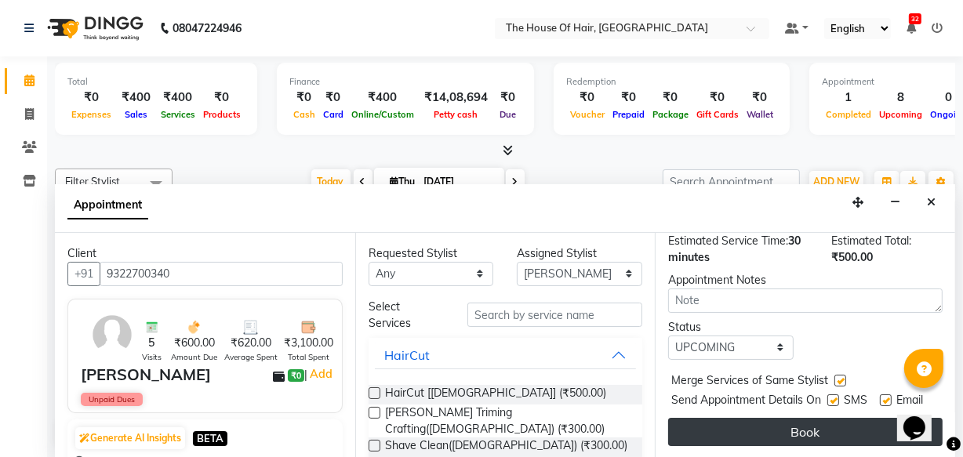
click at [800, 418] on button "Book" at bounding box center [805, 432] width 274 height 28
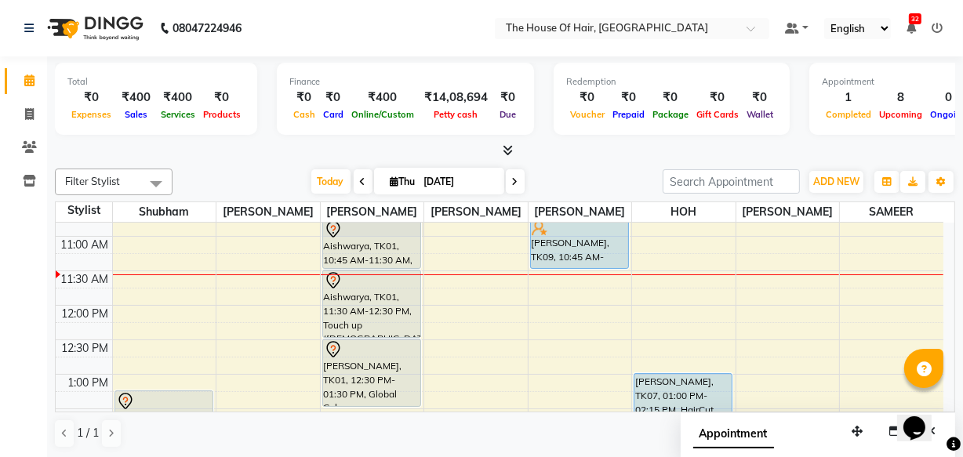
scroll to position [203, 0]
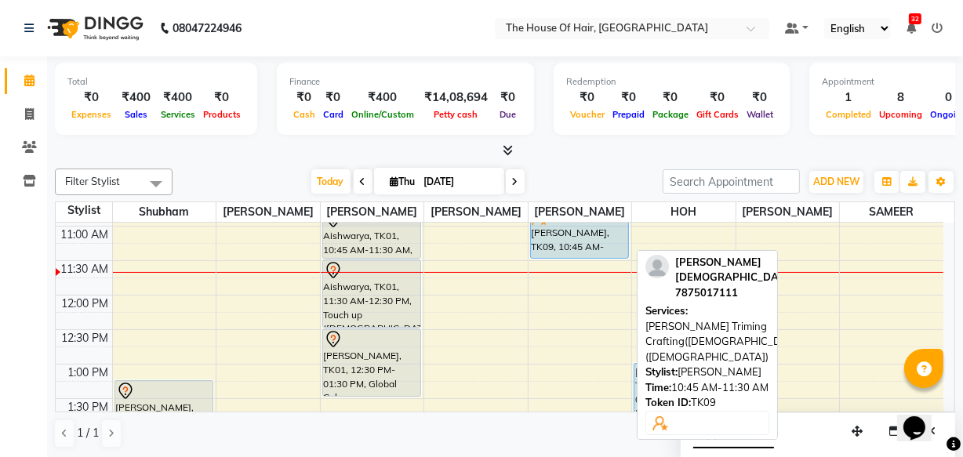
click at [564, 237] on div "[PERSON_NAME], TK09, 10:45 AM-11:30 AM, [PERSON_NAME] Triming Crafting([DEMOGRA…" at bounding box center [579, 233] width 97 height 49
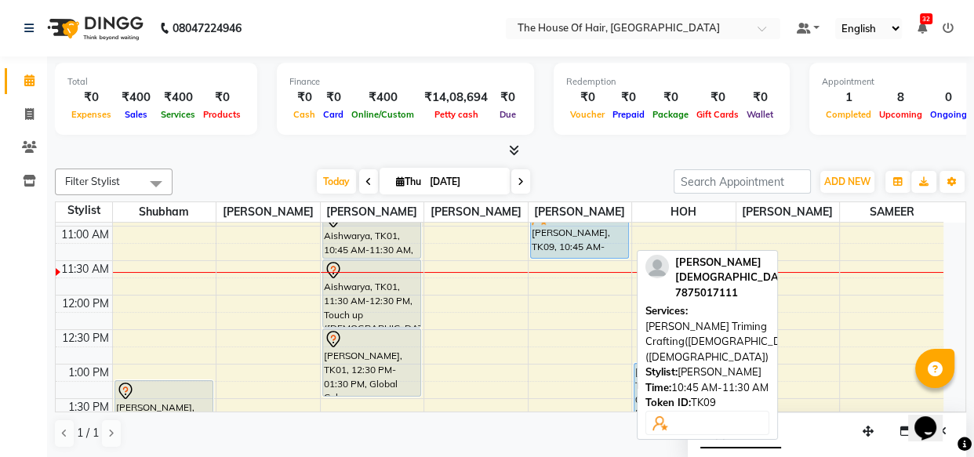
select select "5"
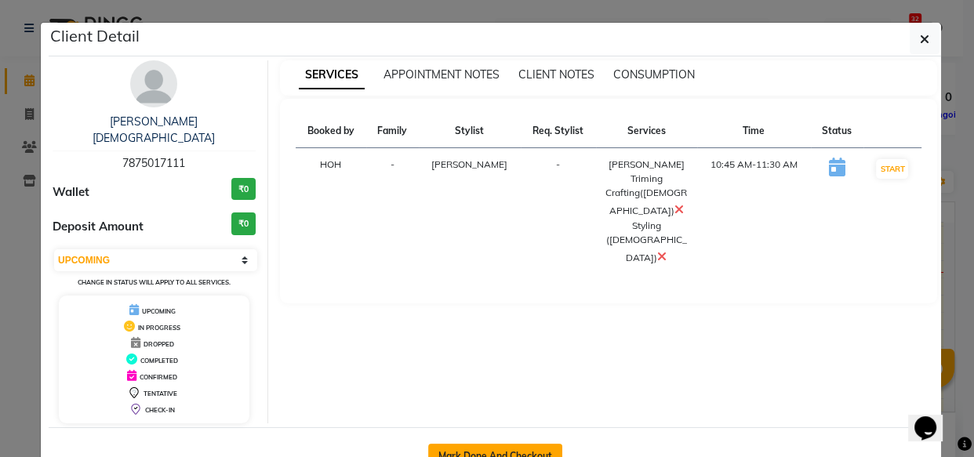
click at [470, 444] on button "Mark Done And Checkout" at bounding box center [495, 456] width 134 height 25
select select "service"
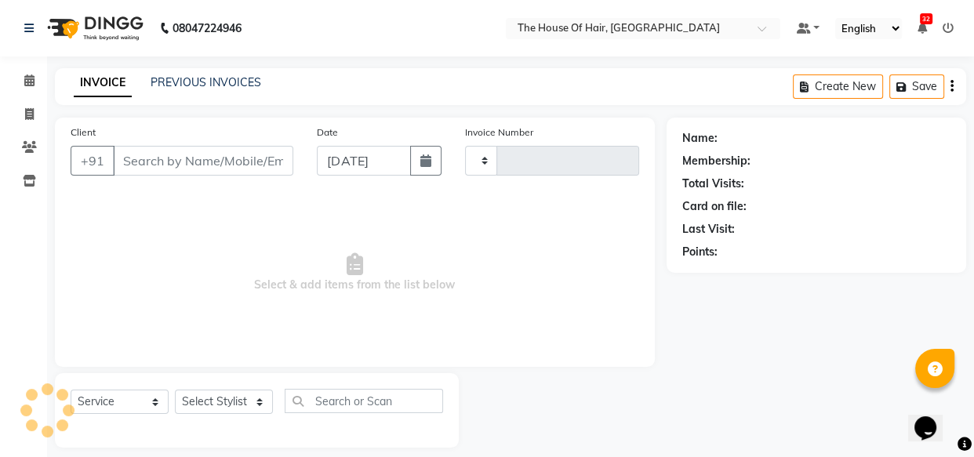
type input "1848"
select select "5992"
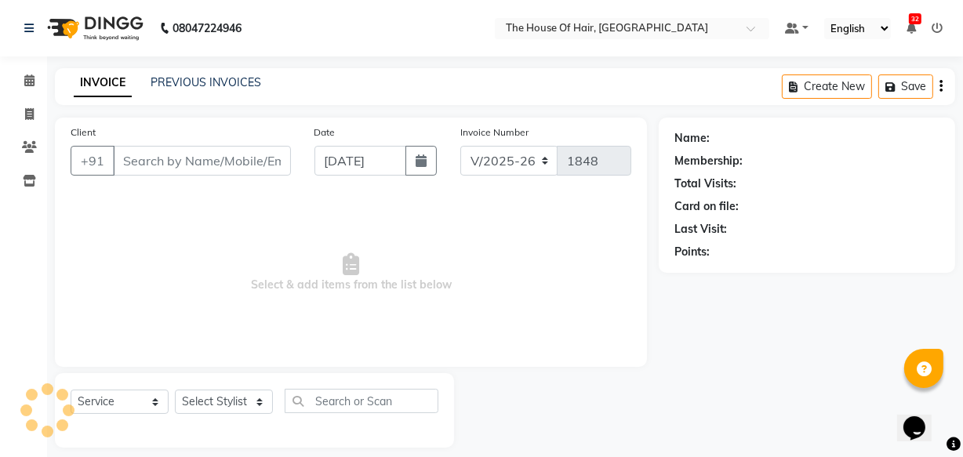
type input "7875017111"
select select "57808"
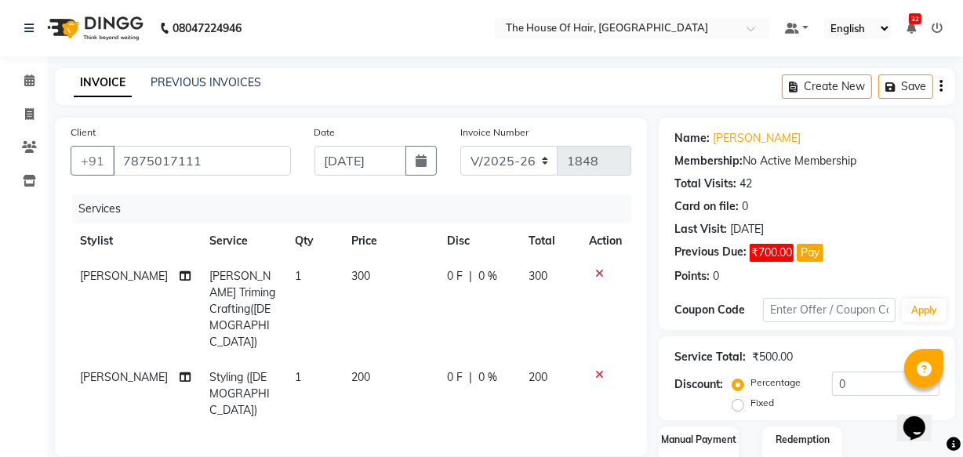
click at [351, 370] on span "200" at bounding box center [360, 377] width 19 height 14
select select "57808"
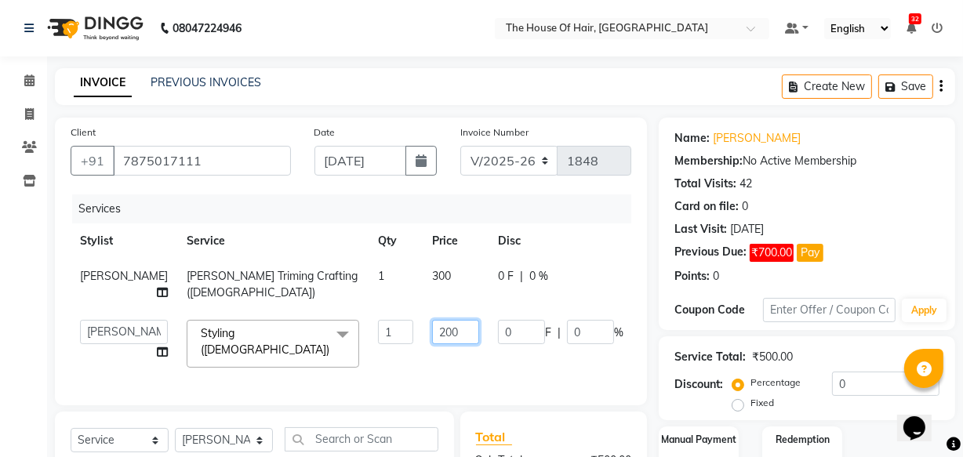
click at [432, 344] on input "200" at bounding box center [455, 332] width 47 height 24
type input "300"
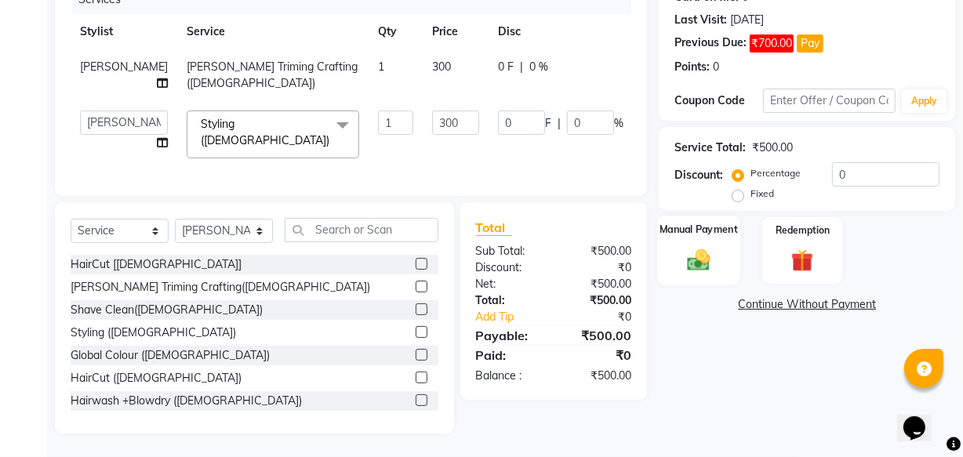
click at [714, 226] on div "Manual Payment" at bounding box center [698, 251] width 83 height 70
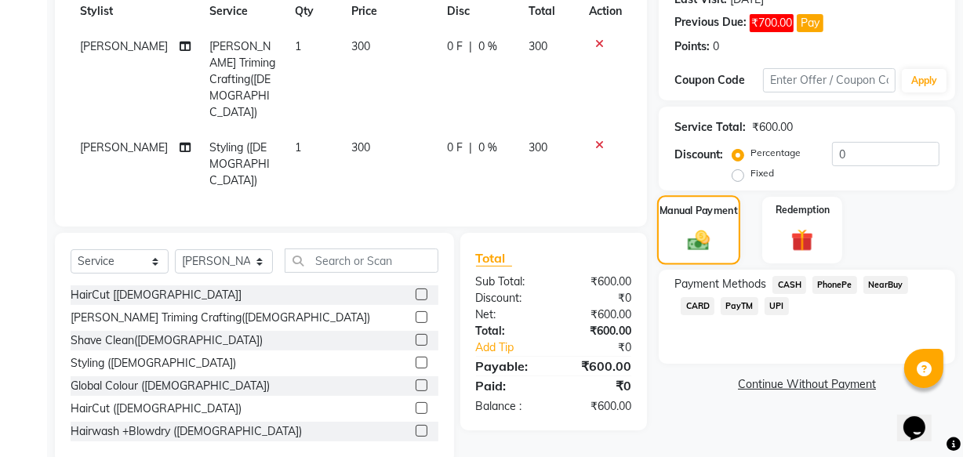
scroll to position [205, 0]
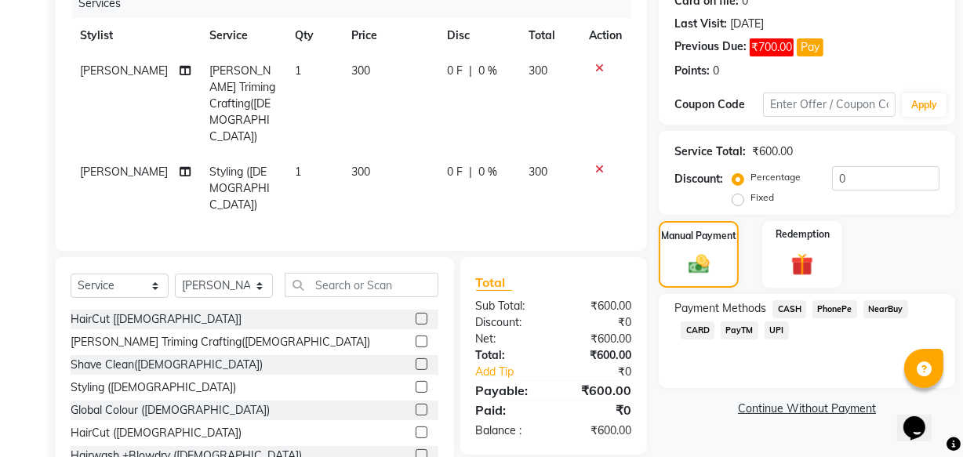
click at [862, 418] on div "Name: [PERSON_NAME] Membership: No Active Membership Total Visits: 42 Card on f…" at bounding box center [812, 200] width 308 height 576
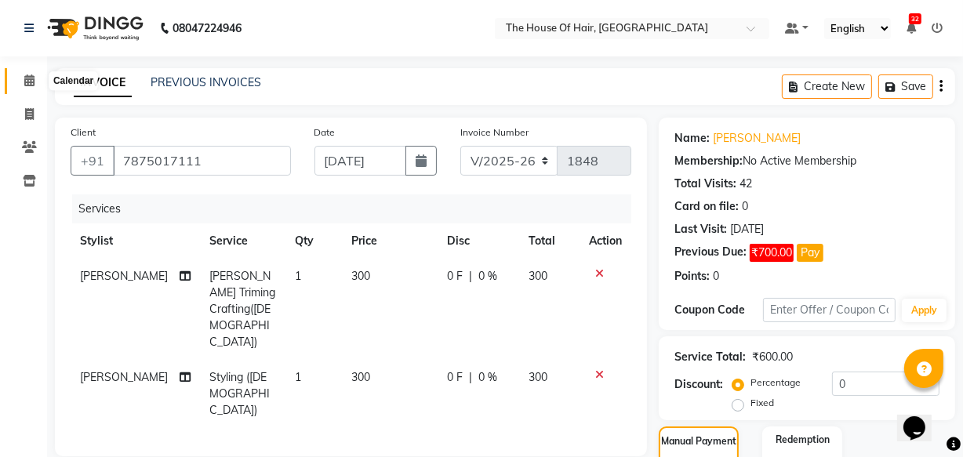
click at [31, 78] on icon at bounding box center [29, 80] width 10 height 12
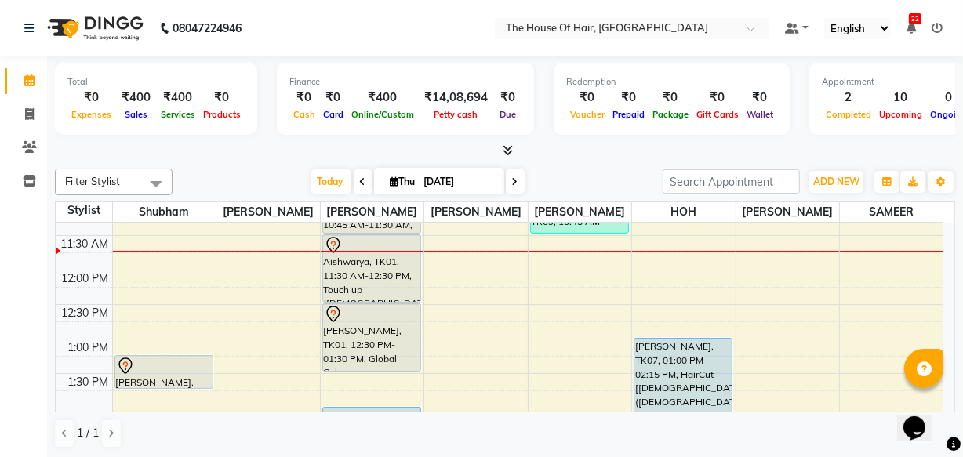
scroll to position [230, 0]
select select "80392"
select select "tentative"
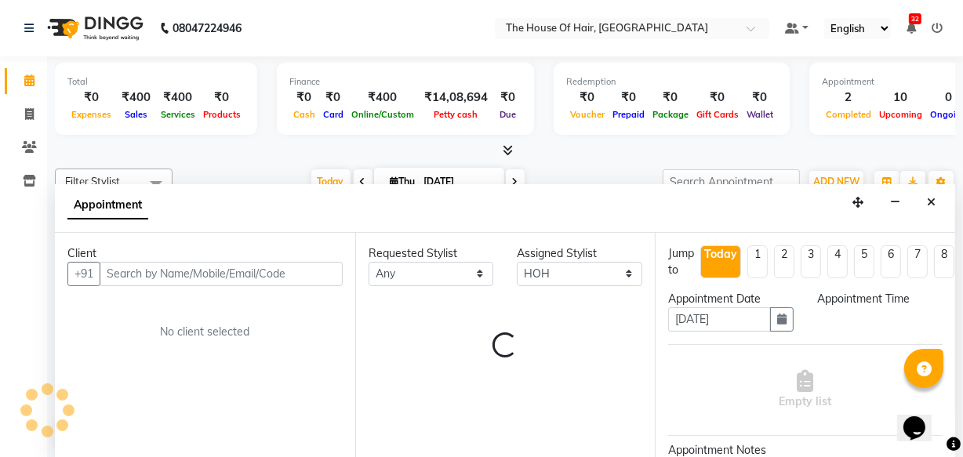
select select "705"
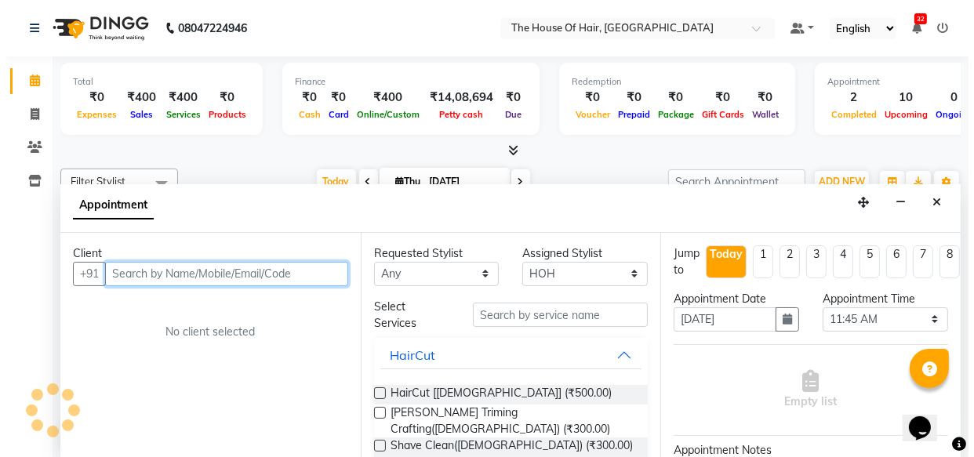
scroll to position [0, 0]
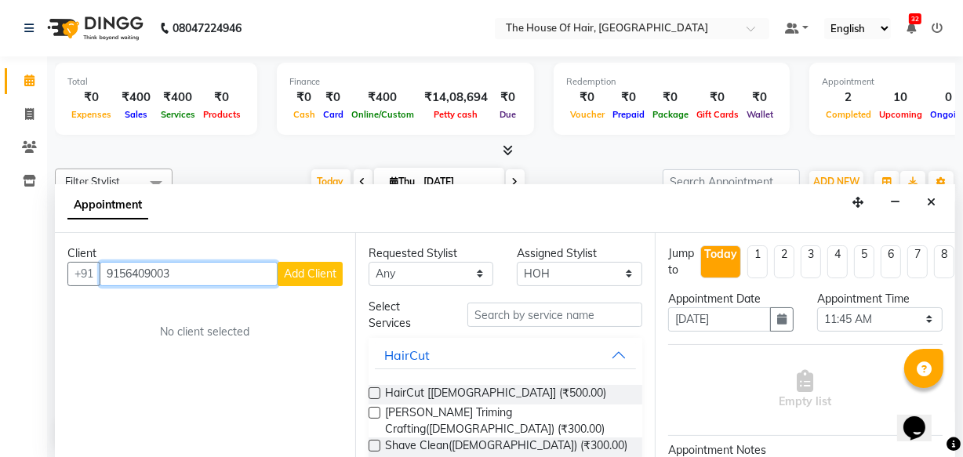
type input "9156409003"
click at [303, 272] on span "Add Client" at bounding box center [310, 274] width 53 height 14
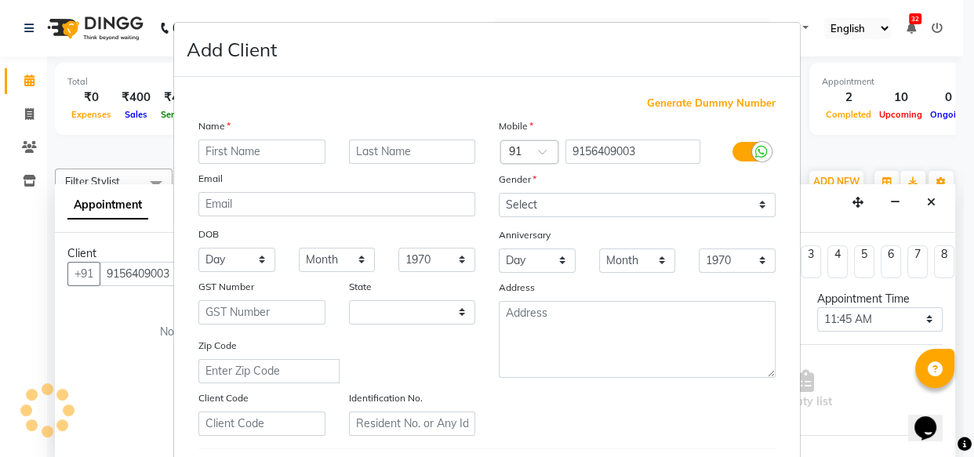
select select "22"
type input "radhika"
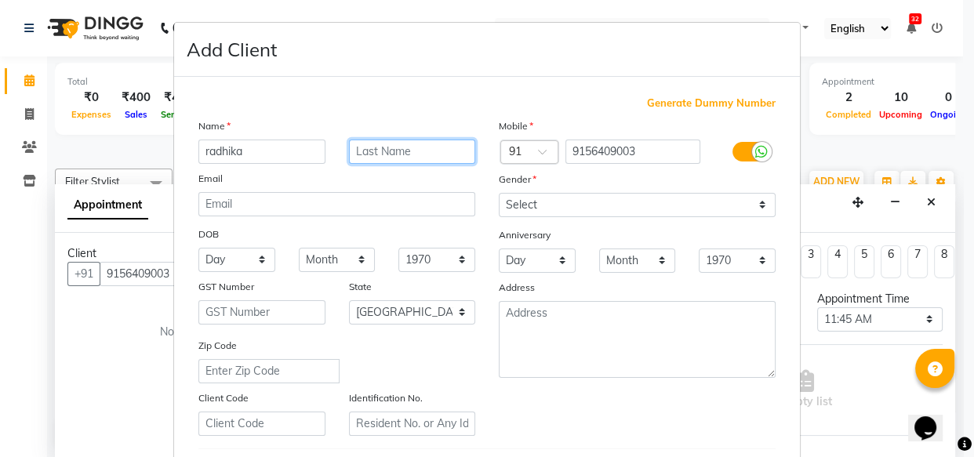
click at [404, 152] on input "text" at bounding box center [412, 152] width 127 height 24
type input "."
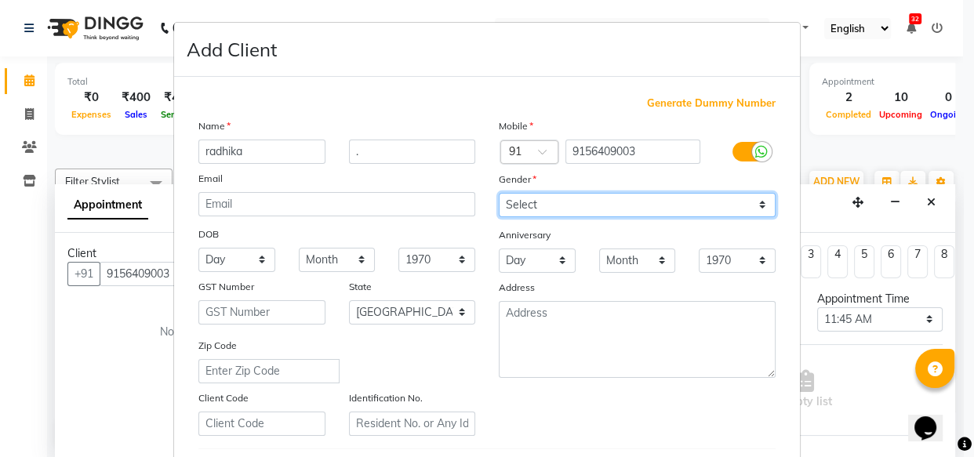
click at [526, 205] on select "Select [DEMOGRAPHIC_DATA] [DEMOGRAPHIC_DATA] Other Prefer Not To Say" at bounding box center [637, 205] width 277 height 24
select select "[DEMOGRAPHIC_DATA]"
click at [499, 193] on select "Select [DEMOGRAPHIC_DATA] [DEMOGRAPHIC_DATA] Other Prefer Not To Say" at bounding box center [637, 205] width 277 height 24
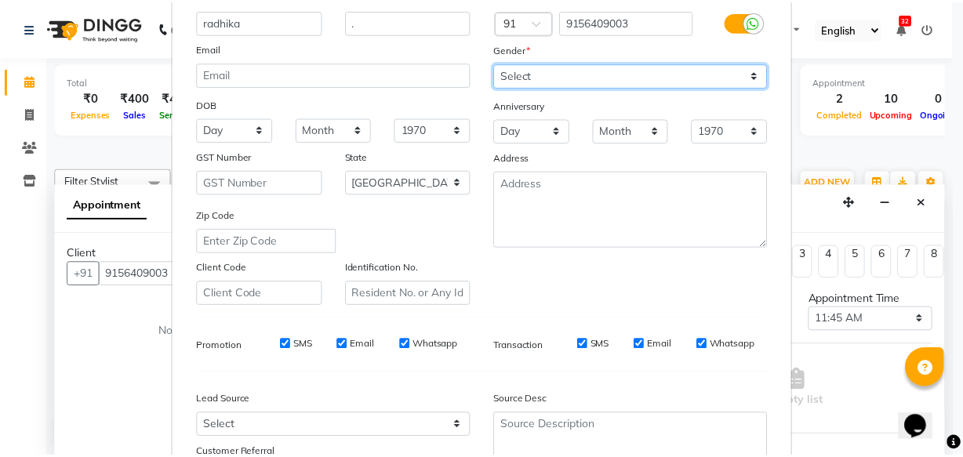
scroll to position [271, 0]
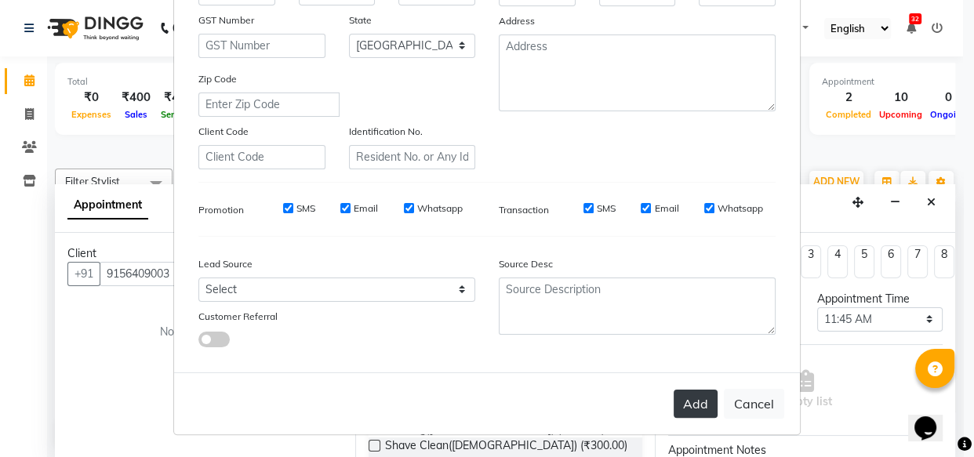
click at [689, 394] on button "Add" at bounding box center [695, 404] width 44 height 28
select select
select select "null"
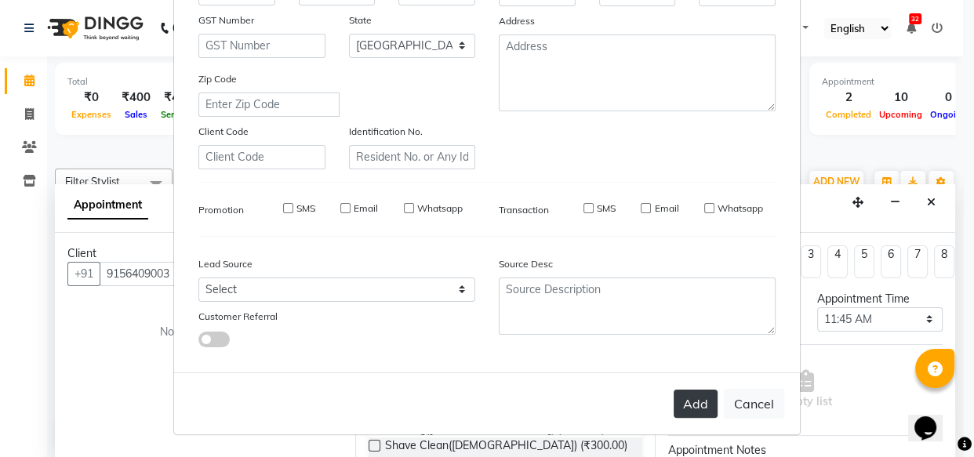
select select
checkbox input "false"
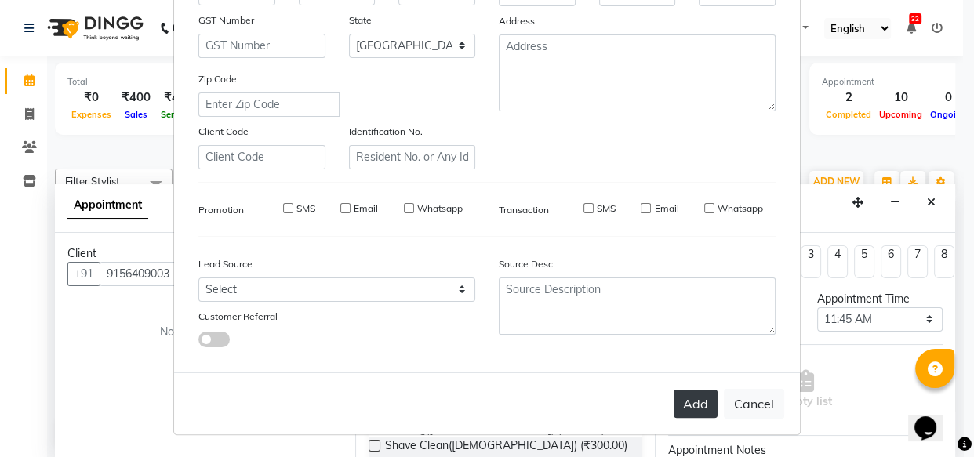
checkbox input "false"
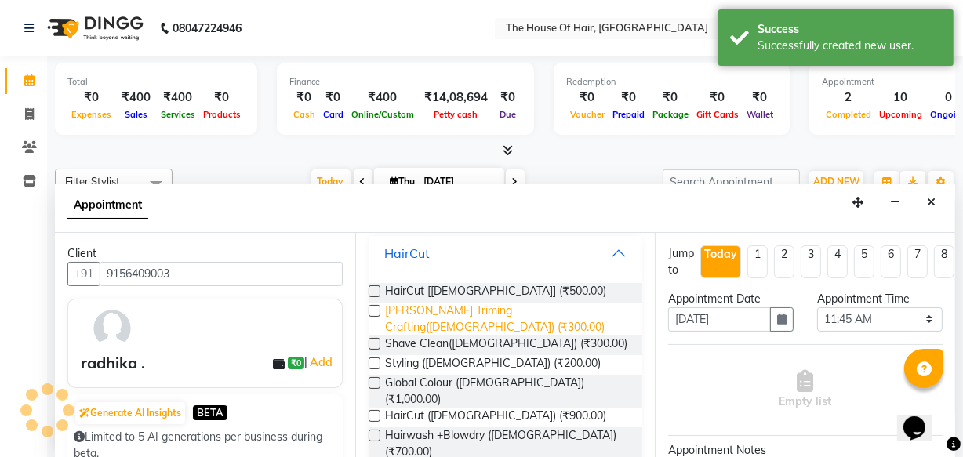
scroll to position [104, 0]
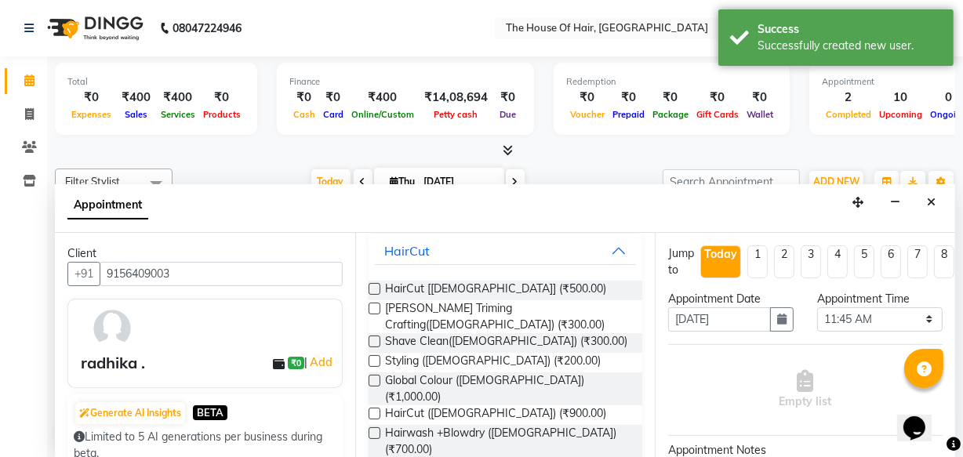
click at [371, 408] on label at bounding box center [374, 414] width 12 height 12
click at [371, 410] on input "checkbox" at bounding box center [373, 415] width 10 height 10
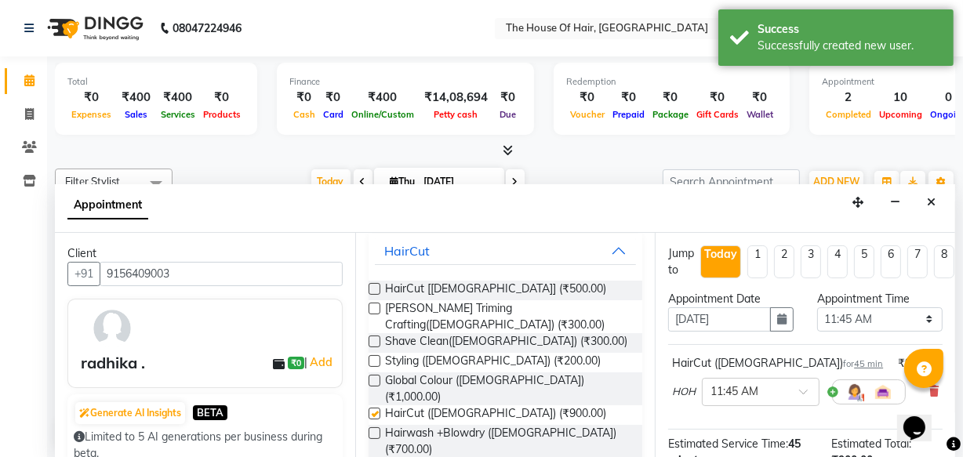
checkbox input "false"
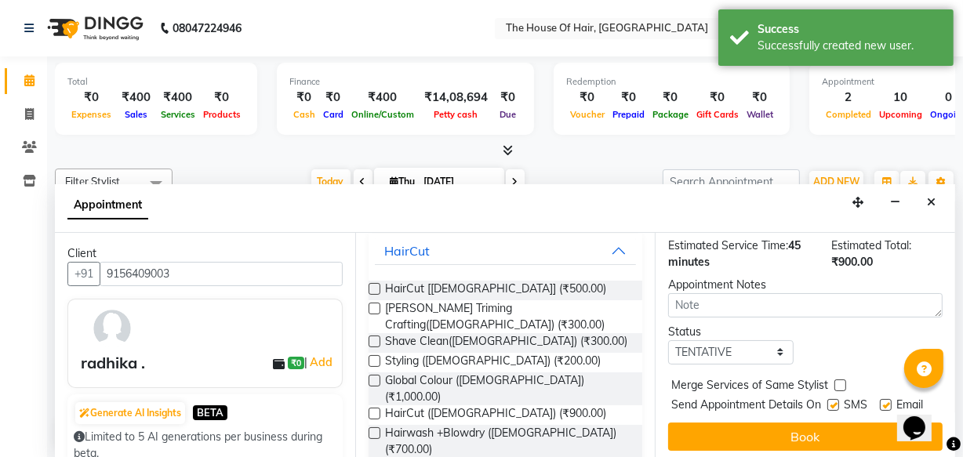
scroll to position [227, 0]
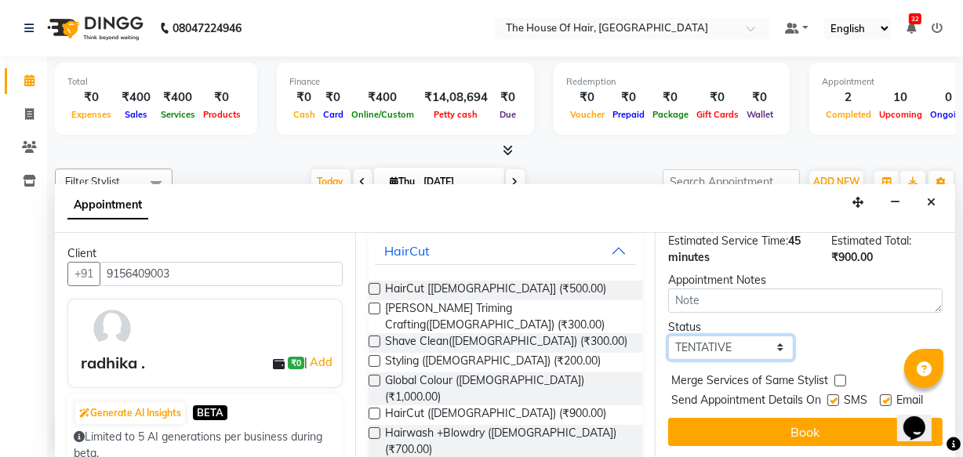
click at [771, 335] on select "Select TENTATIVE CONFIRM CHECK-IN UPCOMING" at bounding box center [730, 347] width 125 height 24
select select "upcoming"
click at [668, 335] on select "Select TENTATIVE CONFIRM CHECK-IN UPCOMING" at bounding box center [730, 347] width 125 height 24
click at [839, 375] on label at bounding box center [840, 381] width 12 height 12
click at [839, 377] on input "checkbox" at bounding box center [839, 382] width 10 height 10
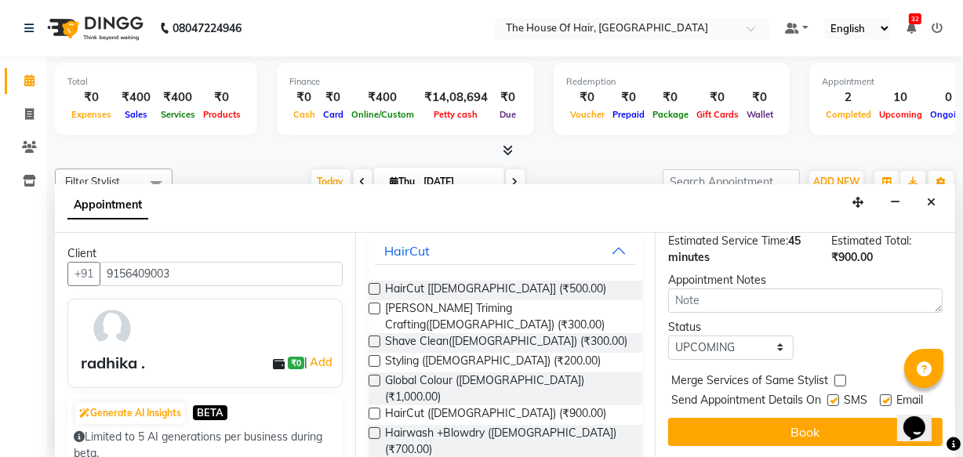
checkbox input "true"
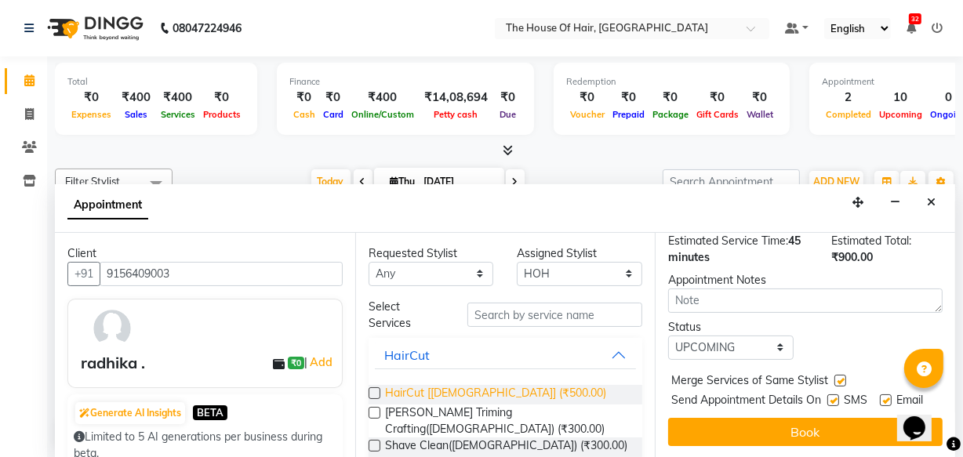
scroll to position [0, 0]
click at [611, 263] on select "Select [PERSON_NAME] [PERSON_NAME] [PERSON_NAME] [PERSON_NAME] [PERSON_NAME] [P…" at bounding box center [579, 274] width 125 height 24
select select "42812"
click at [517, 262] on select "Select [PERSON_NAME] [PERSON_NAME] [PERSON_NAME] [PERSON_NAME] [PERSON_NAME] [P…" at bounding box center [579, 274] width 125 height 24
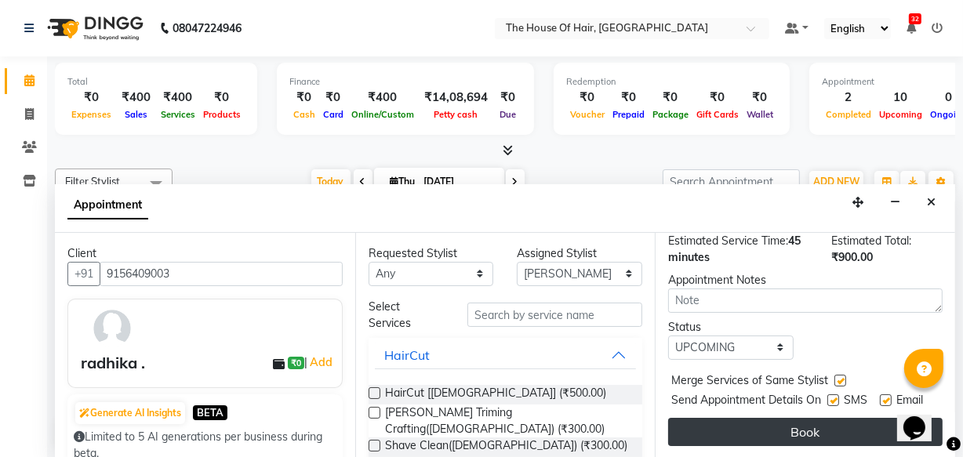
click at [774, 421] on button "Book" at bounding box center [805, 432] width 274 height 28
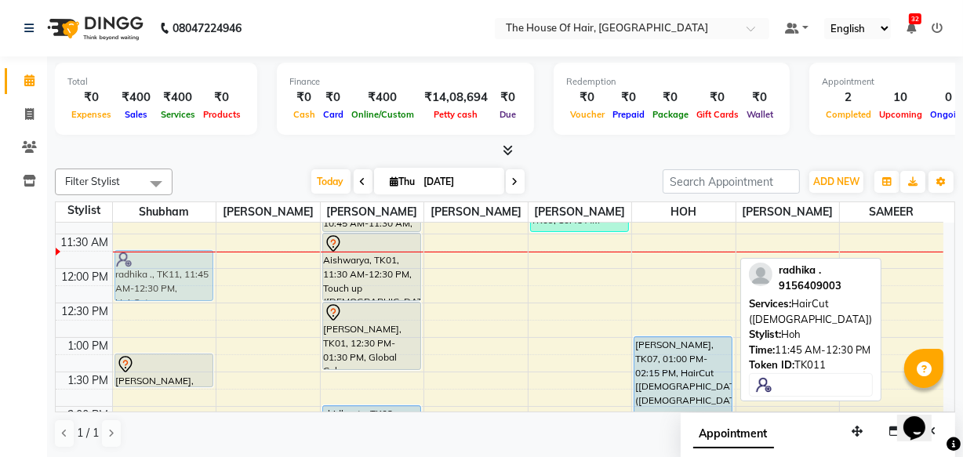
drag, startPoint x: 687, startPoint y: 283, endPoint x: 177, endPoint y: 284, distance: 509.5
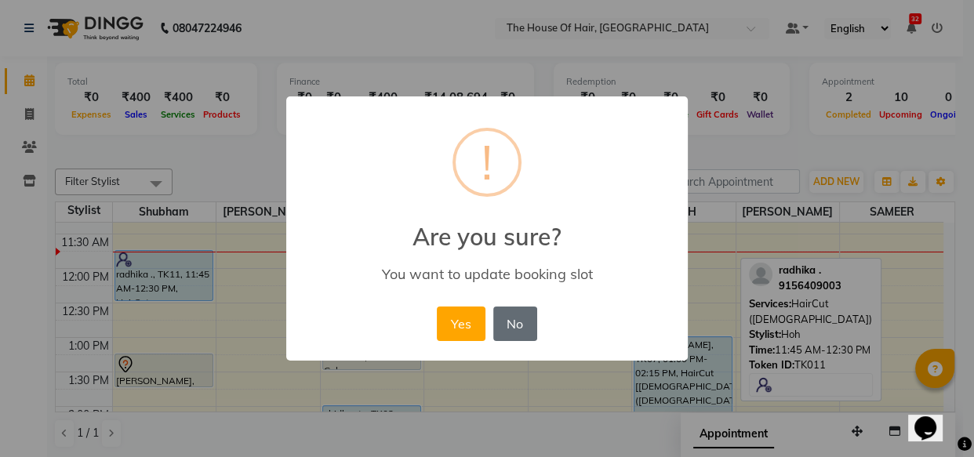
click at [524, 326] on button "No" at bounding box center [515, 323] width 44 height 34
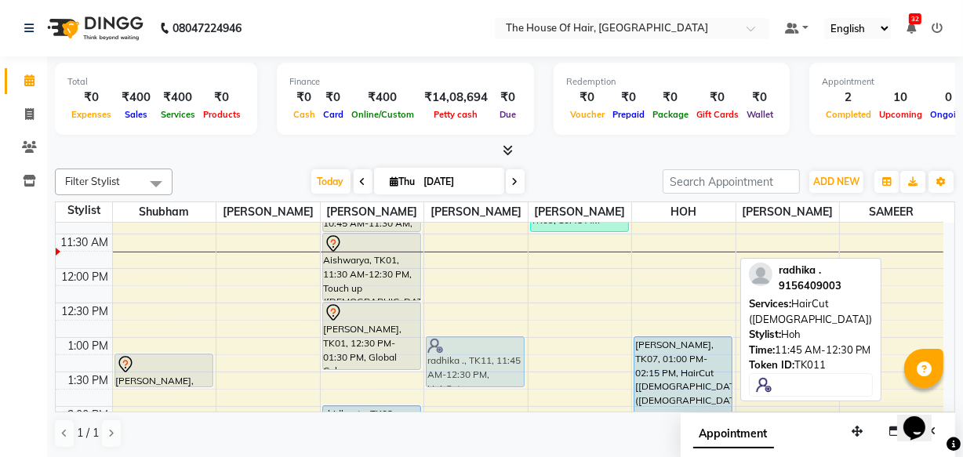
drag, startPoint x: 676, startPoint y: 283, endPoint x: 432, endPoint y: 361, distance: 256.1
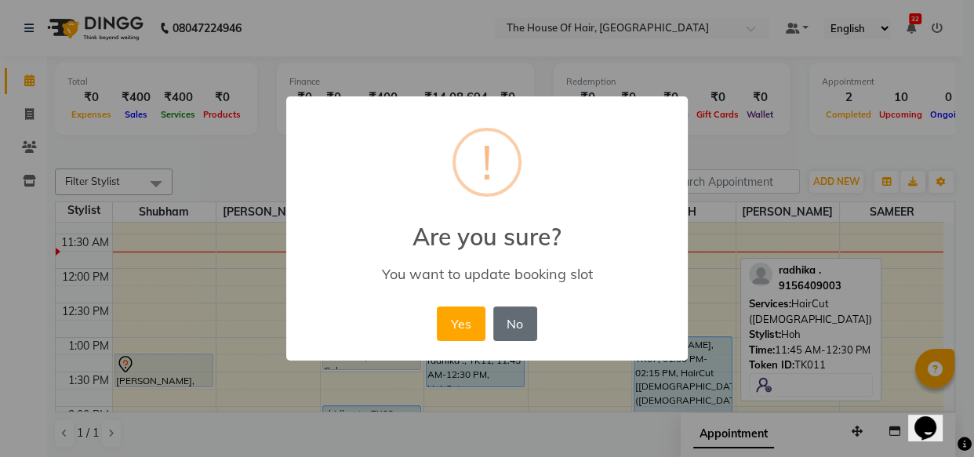
click at [520, 320] on button "No" at bounding box center [515, 323] width 44 height 34
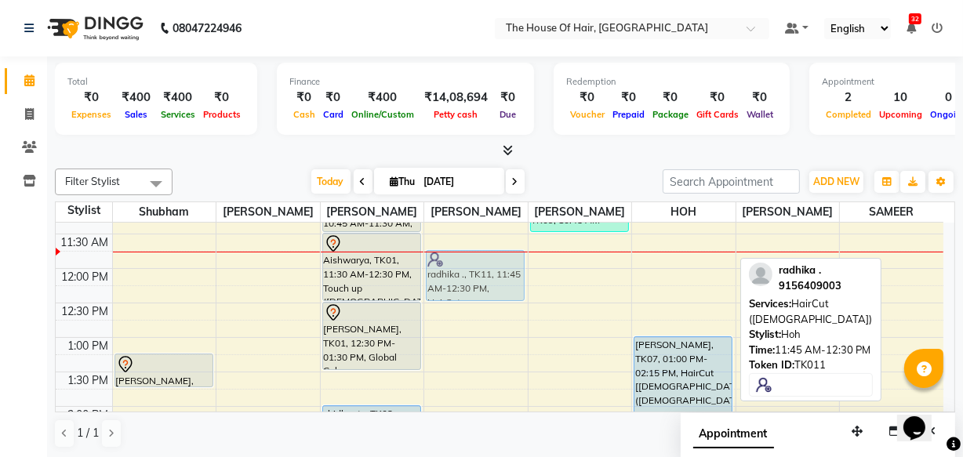
drag, startPoint x: 658, startPoint y: 280, endPoint x: 430, endPoint y: 281, distance: 227.3
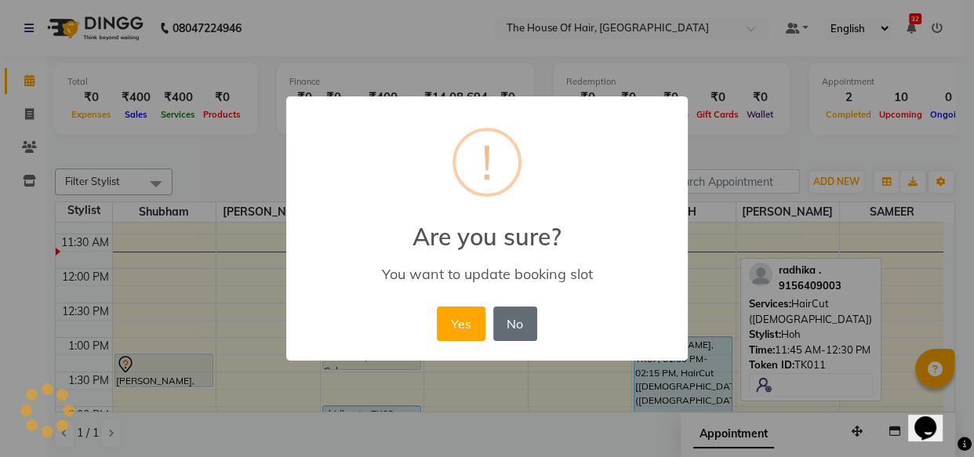
click at [524, 314] on button "No" at bounding box center [515, 323] width 44 height 34
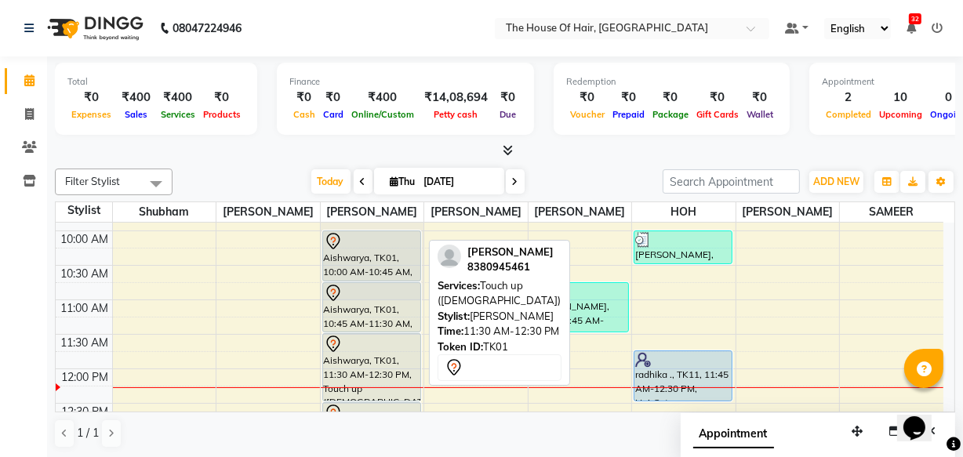
scroll to position [129, 0]
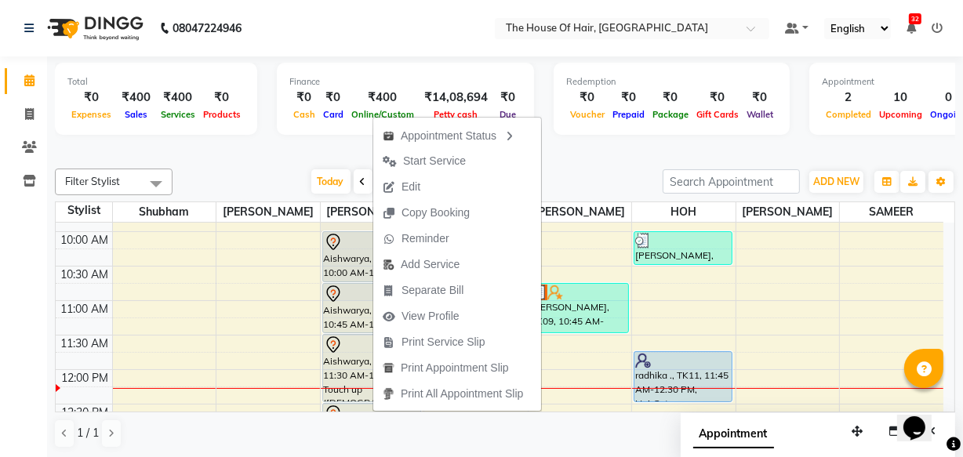
click at [235, 426] on div "1 / 1" at bounding box center [505, 434] width 900 height 30
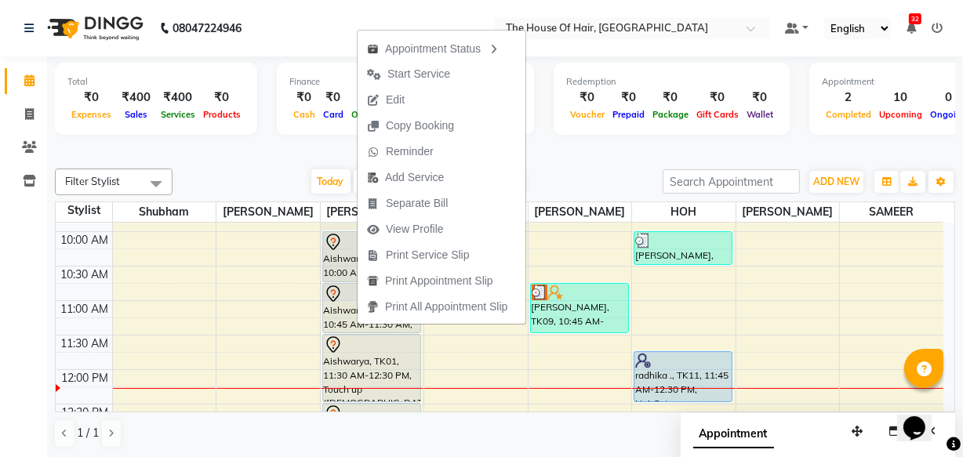
click at [186, 430] on div "1 / 1" at bounding box center [505, 434] width 900 height 30
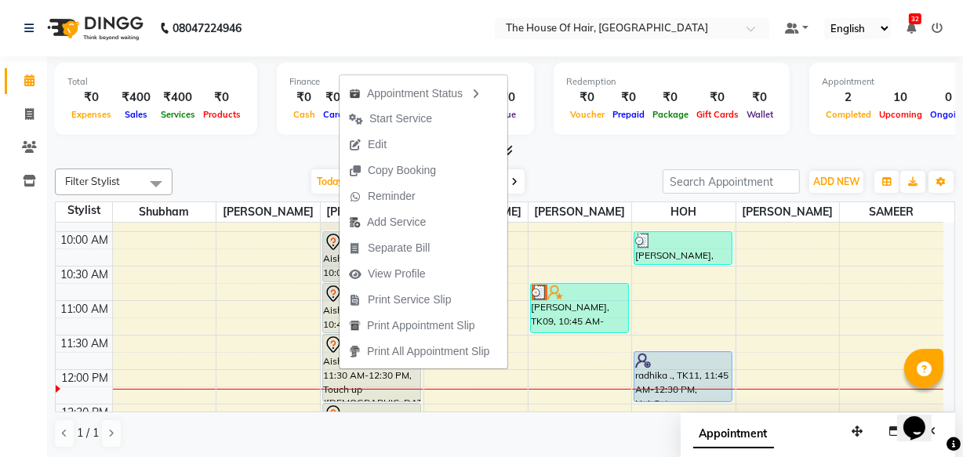
click at [0, 359] on div "Calendar Invoice Clients Inventory Completed InProgress Upcoming Dropped Tentat…" at bounding box center [106, 240] width 212 height 390
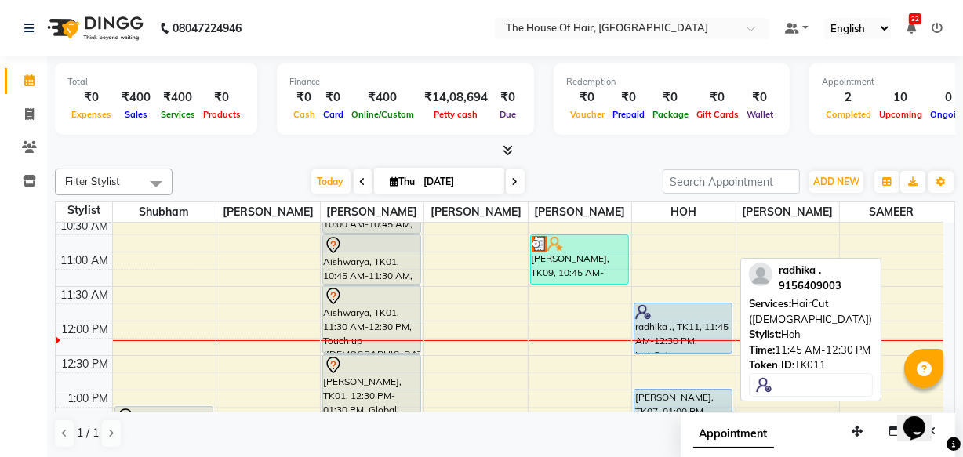
scroll to position [176, 0]
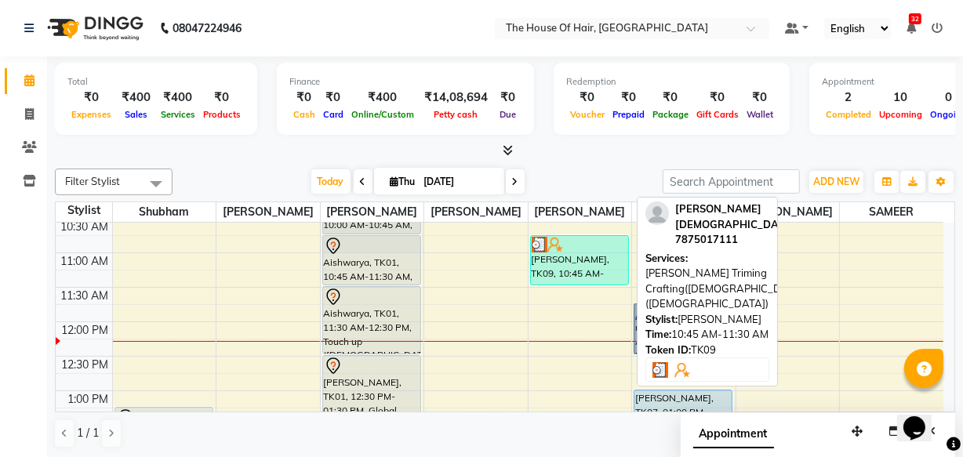
drag, startPoint x: 650, startPoint y: 328, endPoint x: 619, endPoint y: 255, distance: 79.1
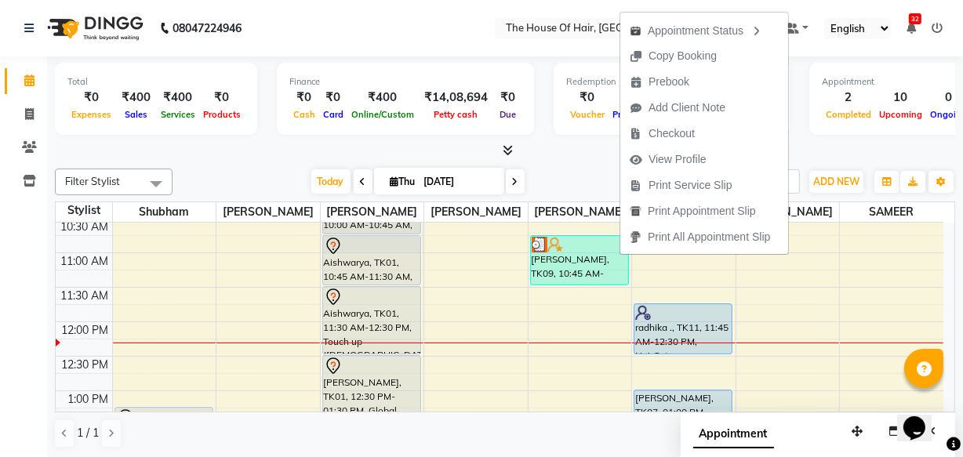
click at [1, 314] on div "Calendar Invoice Clients Inventory Completed InProgress Upcoming Dropped Tentat…" at bounding box center [106, 240] width 212 height 390
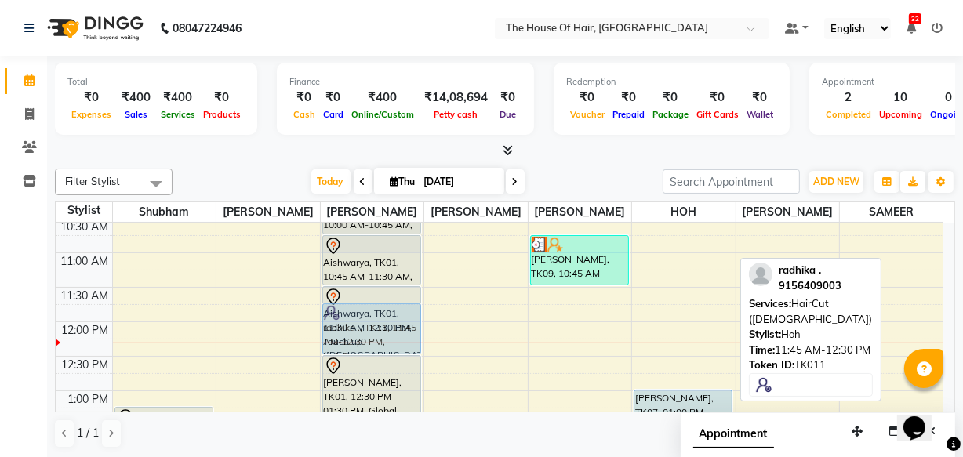
drag, startPoint x: 679, startPoint y: 326, endPoint x: 409, endPoint y: 322, distance: 269.7
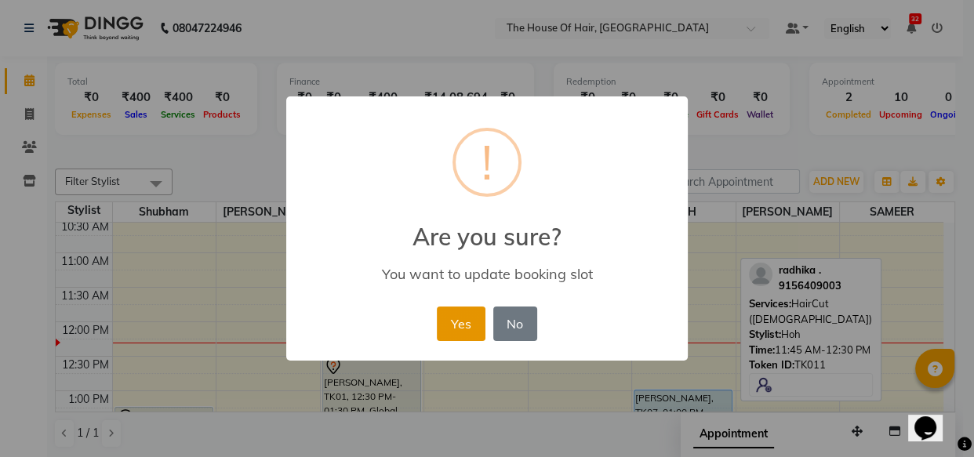
click at [462, 319] on button "Yes" at bounding box center [461, 323] width 48 height 34
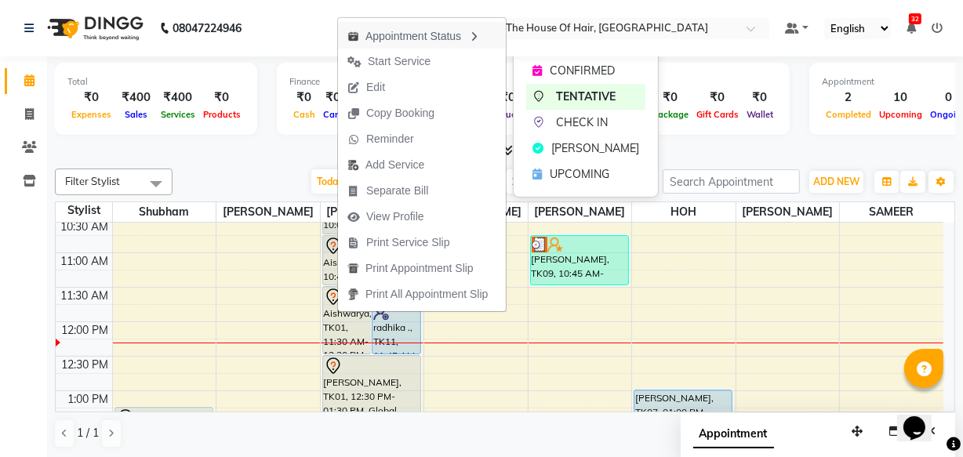
click at [391, 26] on div "Appointment Status" at bounding box center [422, 35] width 168 height 27
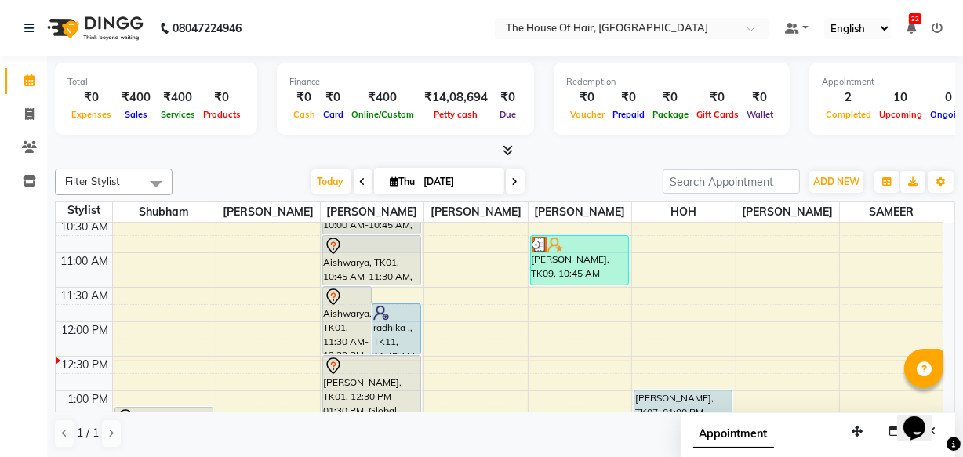
click at [462, 187] on input "[DATE]" at bounding box center [458, 182] width 78 height 24
select select "9"
select select "2025"
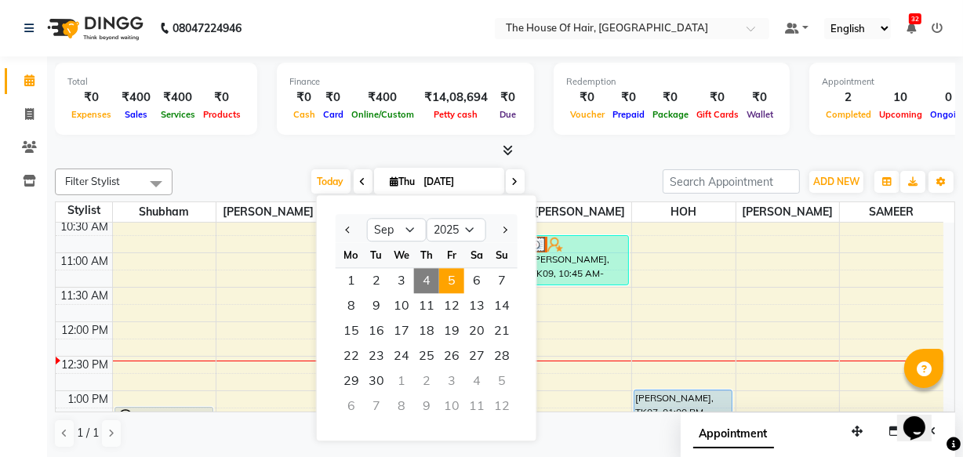
click at [447, 281] on span "5" at bounding box center [451, 280] width 25 height 25
type input "[DATE]"
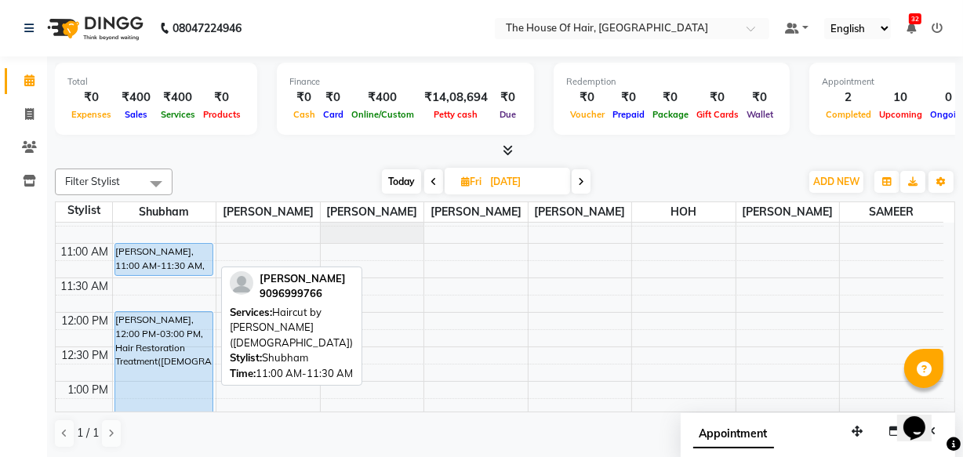
scroll to position [194, 0]
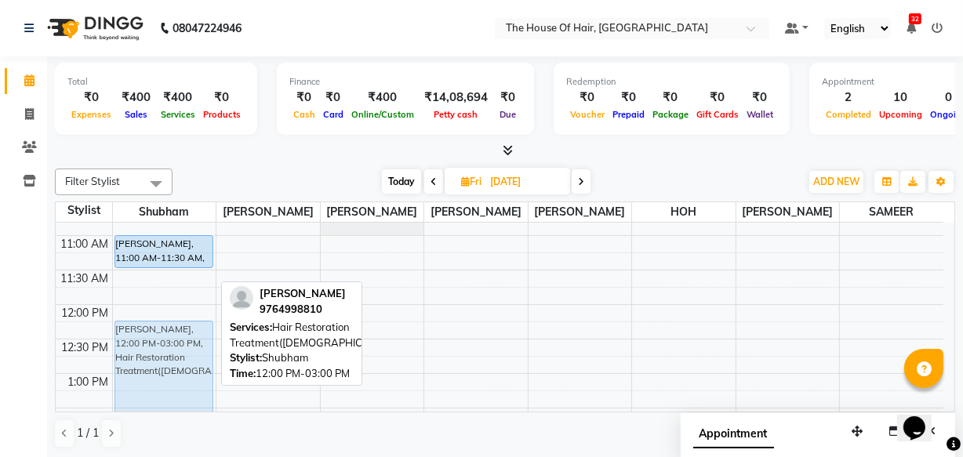
drag, startPoint x: 152, startPoint y: 346, endPoint x: 165, endPoint y: 337, distance: 15.2
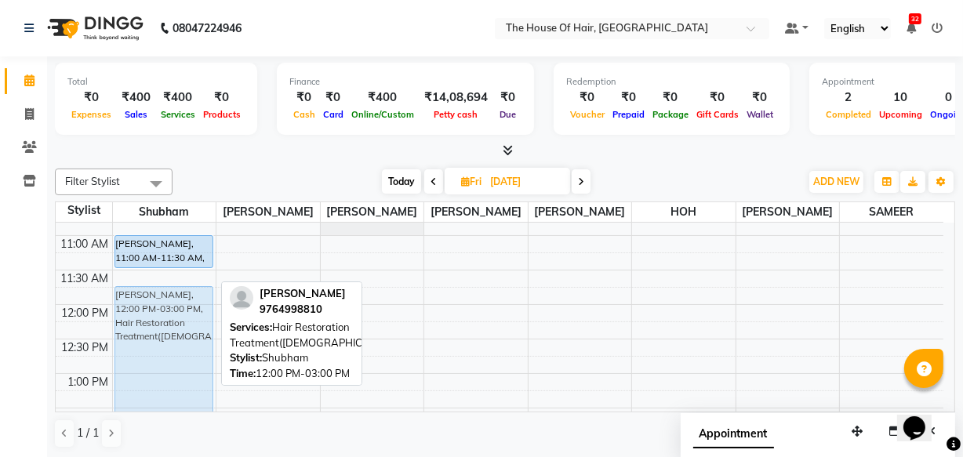
drag, startPoint x: 165, startPoint y: 337, endPoint x: 165, endPoint y: 324, distance: 13.3
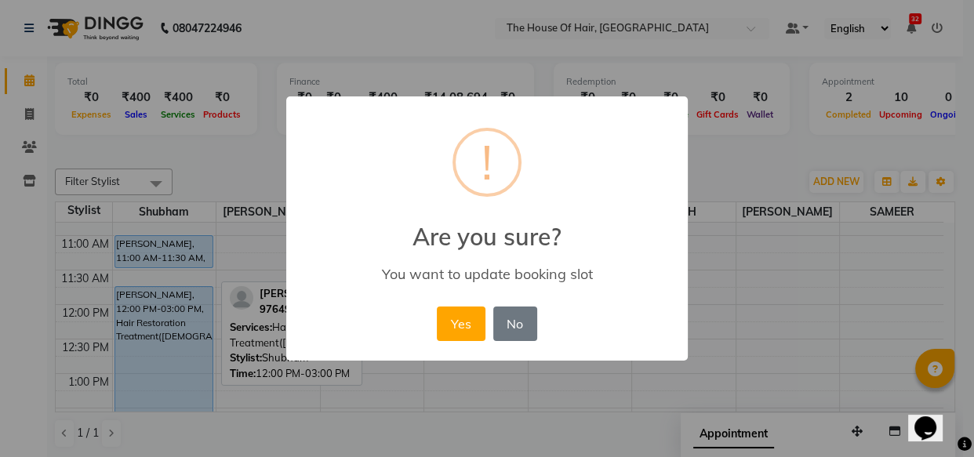
click at [0, 331] on div "× ! Are you sure? You want to update booking slot Yes No No" at bounding box center [487, 228] width 974 height 457
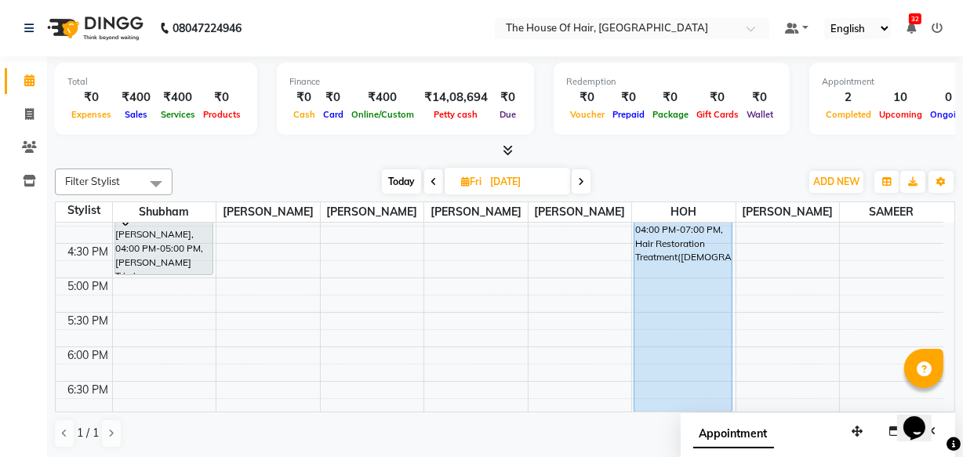
scroll to position [566, 0]
click at [117, 347] on div "8:00 AM 8:30 AM 9:00 AM 9:30 AM 10:00 AM 10:30 AM 11:00 AM 11:30 AM 12:00 PM 12…" at bounding box center [499, 139] width 887 height 965
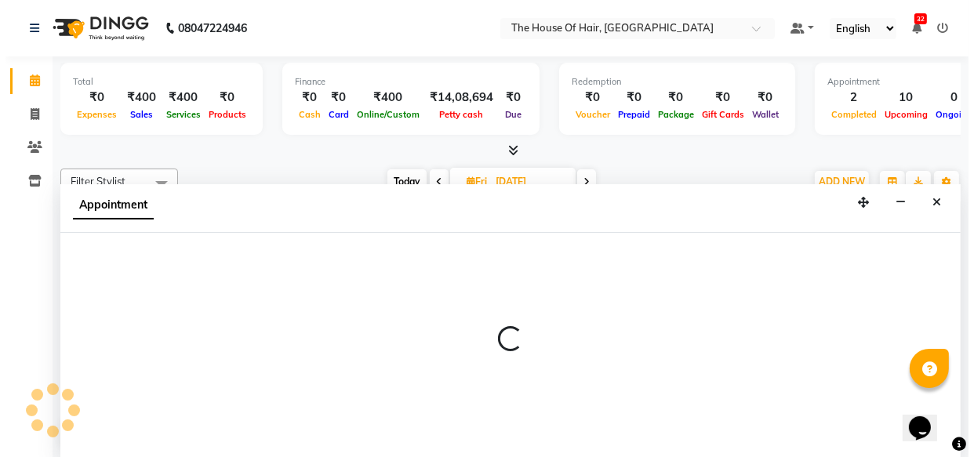
scroll to position [0, 0]
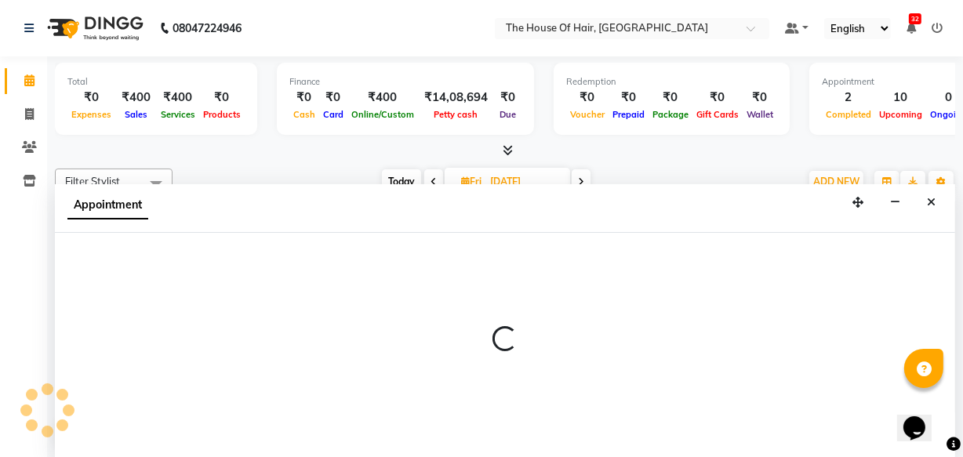
select select "42824"
select select "1080"
select select "tentative"
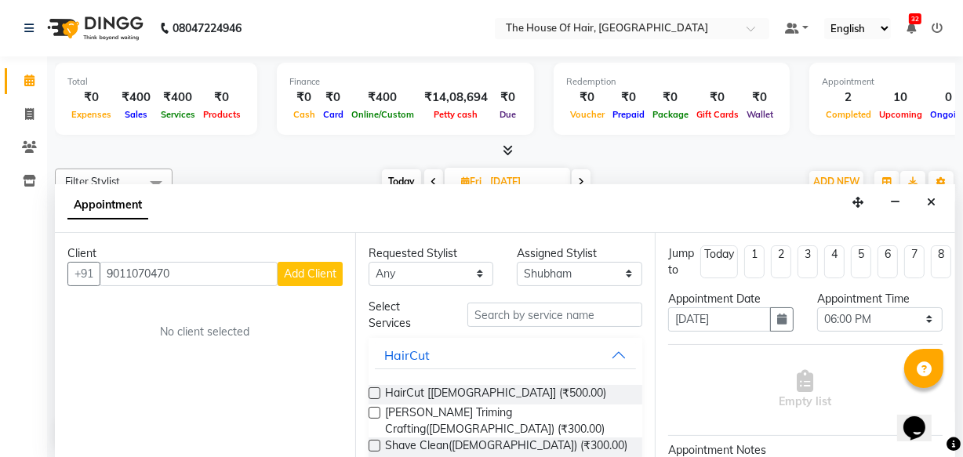
type input "9011070470"
click at [306, 270] on span "Add Client" at bounding box center [310, 274] width 53 height 14
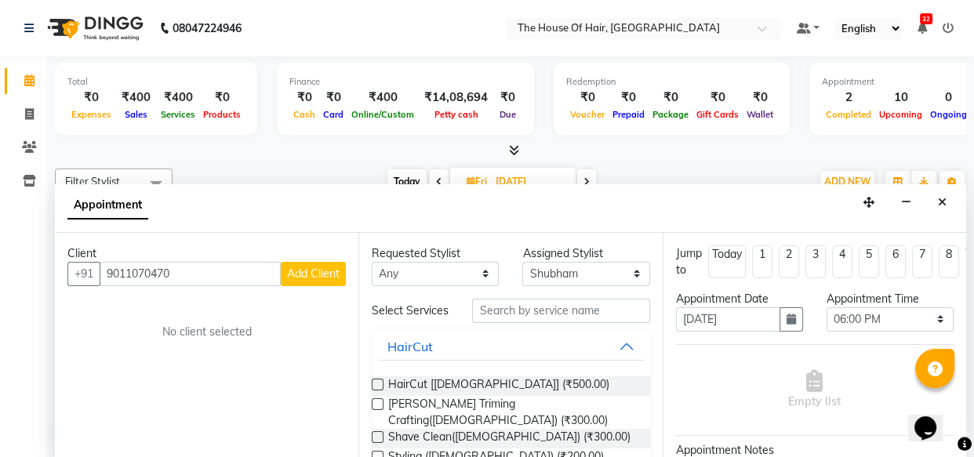
select select "22"
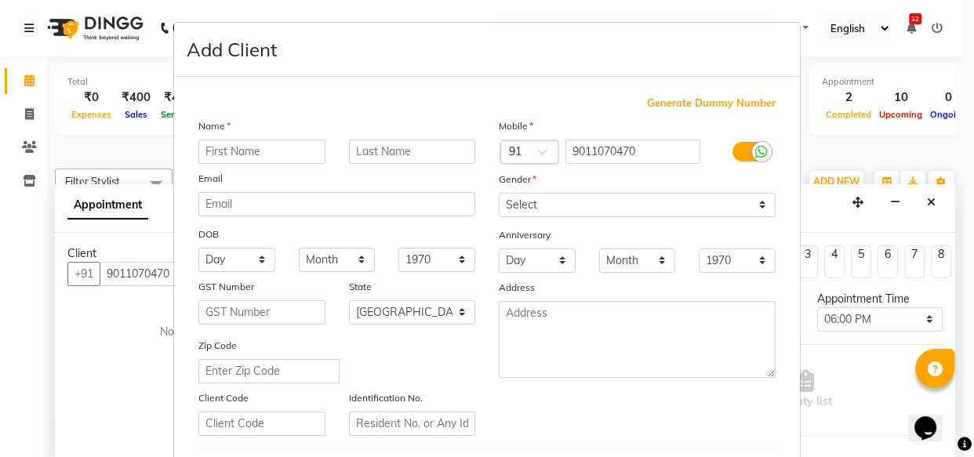
click at [216, 155] on input "text" at bounding box center [261, 152] width 127 height 24
type input "[PERSON_NAME]"
click at [365, 151] on input "text" at bounding box center [412, 152] width 127 height 24
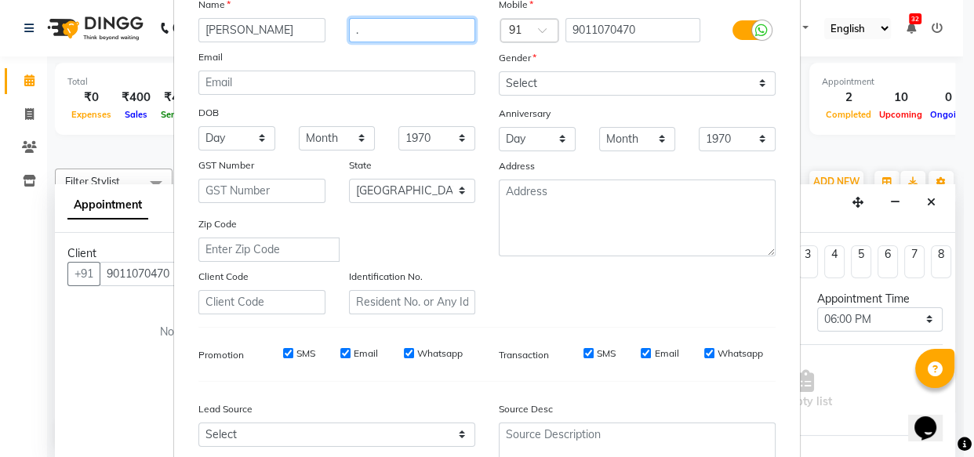
scroll to position [122, 0]
type input "."
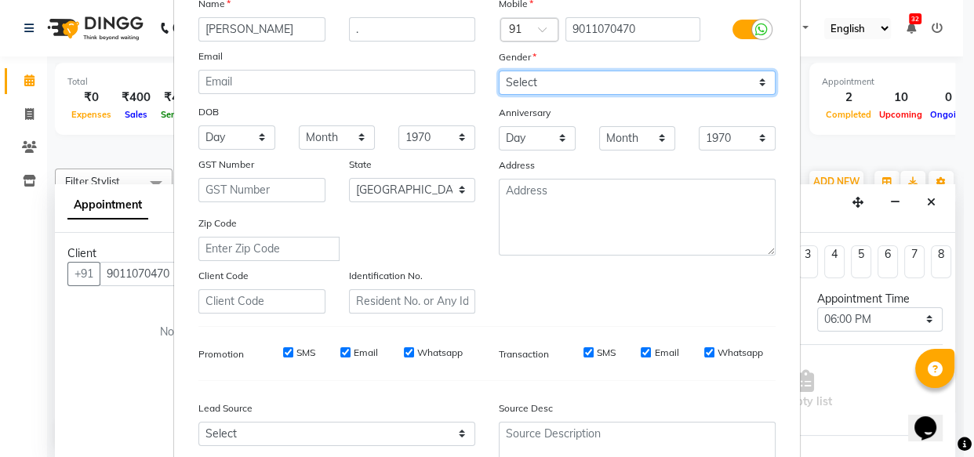
click at [506, 80] on select "Select [DEMOGRAPHIC_DATA] [DEMOGRAPHIC_DATA] Other Prefer Not To Say" at bounding box center [637, 83] width 277 height 24
select select "[DEMOGRAPHIC_DATA]"
click at [499, 71] on select "Select [DEMOGRAPHIC_DATA] [DEMOGRAPHIC_DATA] Other Prefer Not To Say" at bounding box center [637, 83] width 277 height 24
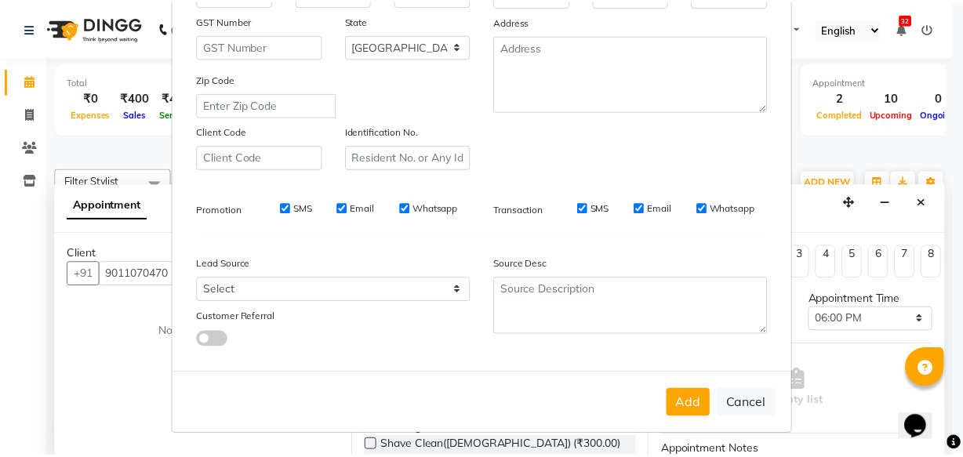
scroll to position [271, 0]
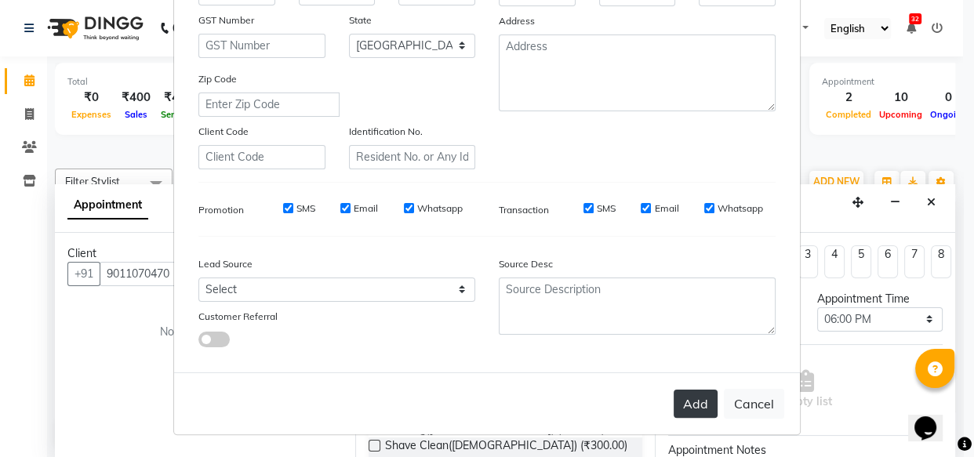
click at [692, 402] on button "Add" at bounding box center [695, 404] width 44 height 28
select select
select select "null"
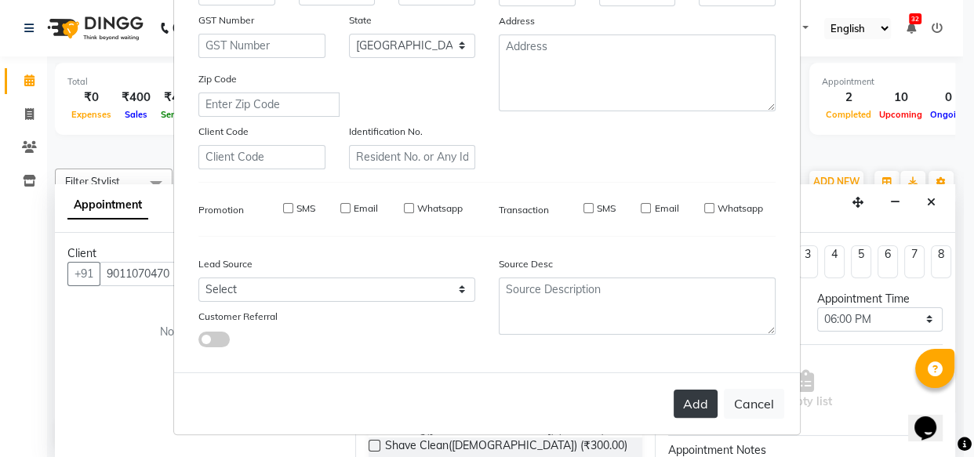
select select
checkbox input "false"
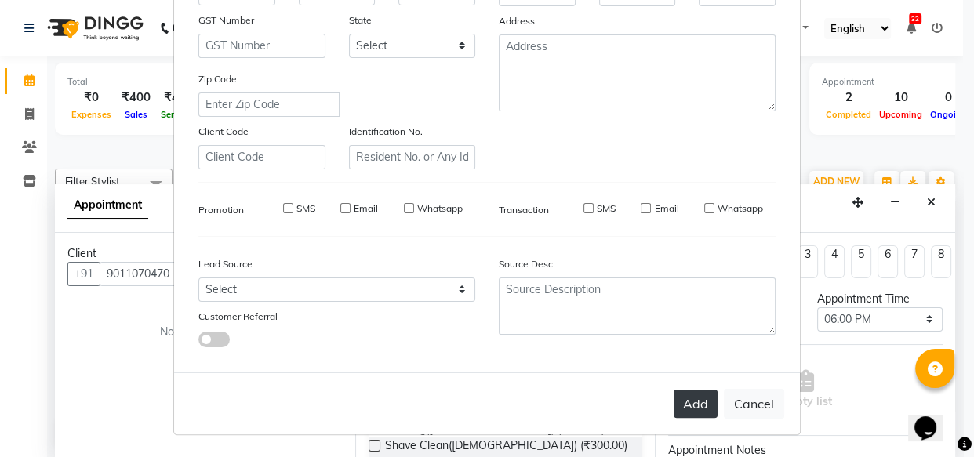
checkbox input "false"
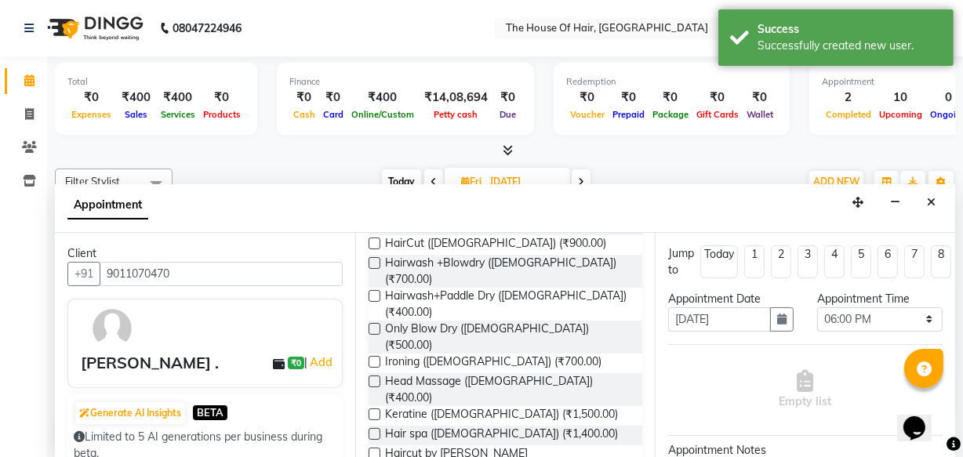
scroll to position [289, 0]
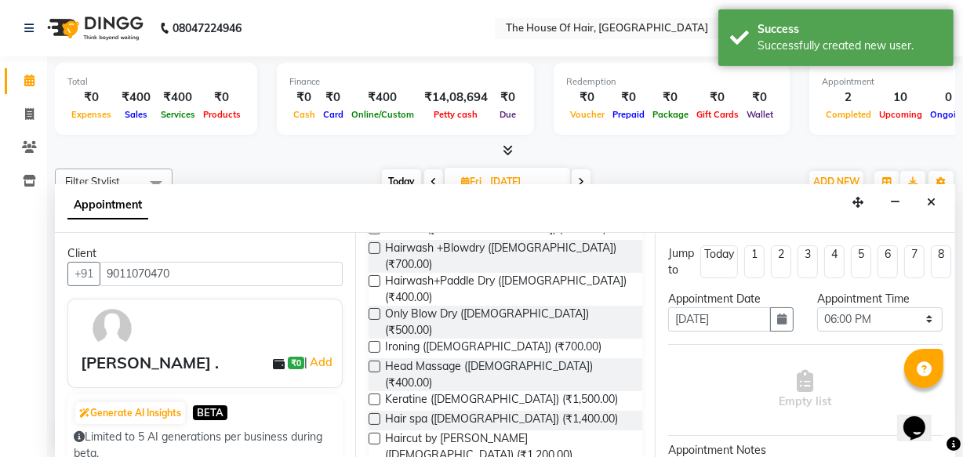
click at [375, 433] on label at bounding box center [374, 439] width 12 height 12
click at [375, 435] on input "checkbox" at bounding box center [373, 440] width 10 height 10
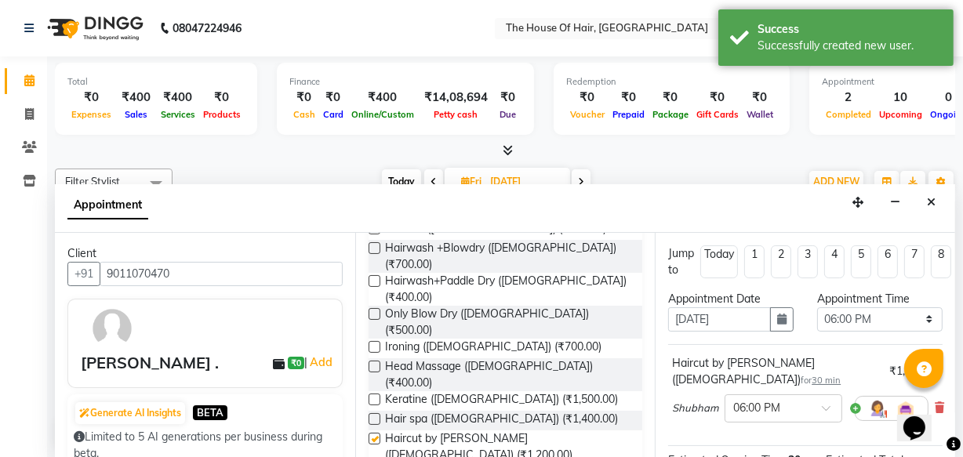
checkbox input "false"
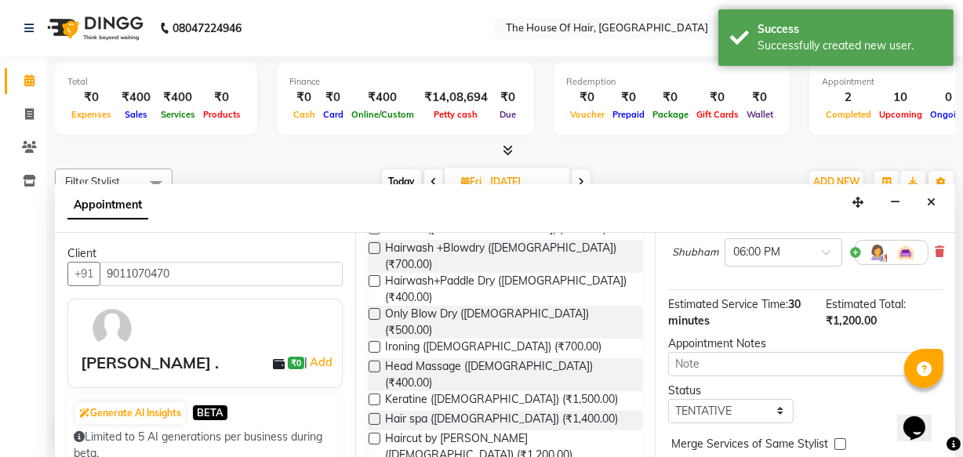
scroll to position [227, 0]
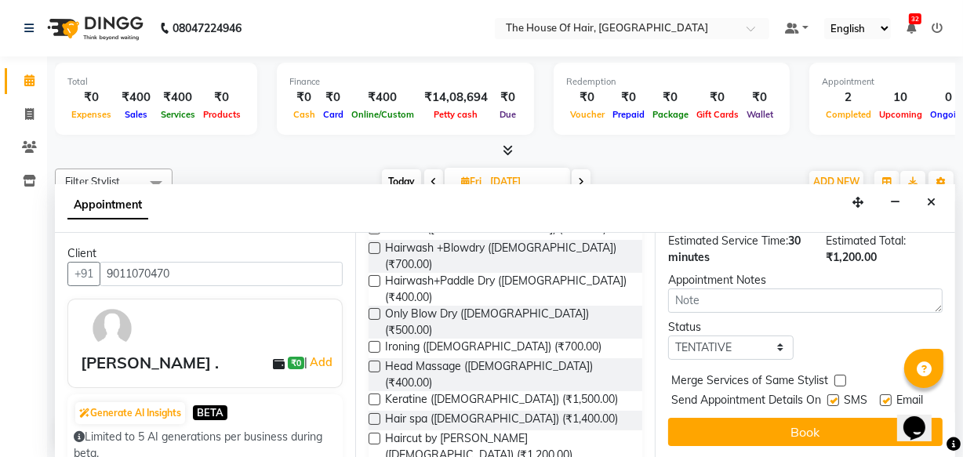
click at [840, 375] on label at bounding box center [840, 381] width 12 height 12
click at [840, 377] on input "checkbox" at bounding box center [839, 382] width 10 height 10
checkbox input "true"
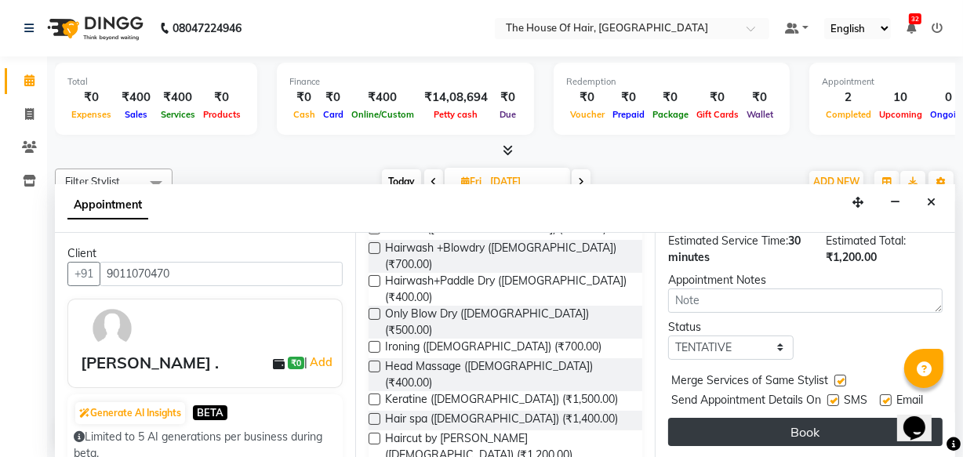
click at [797, 418] on button "Book" at bounding box center [805, 432] width 274 height 28
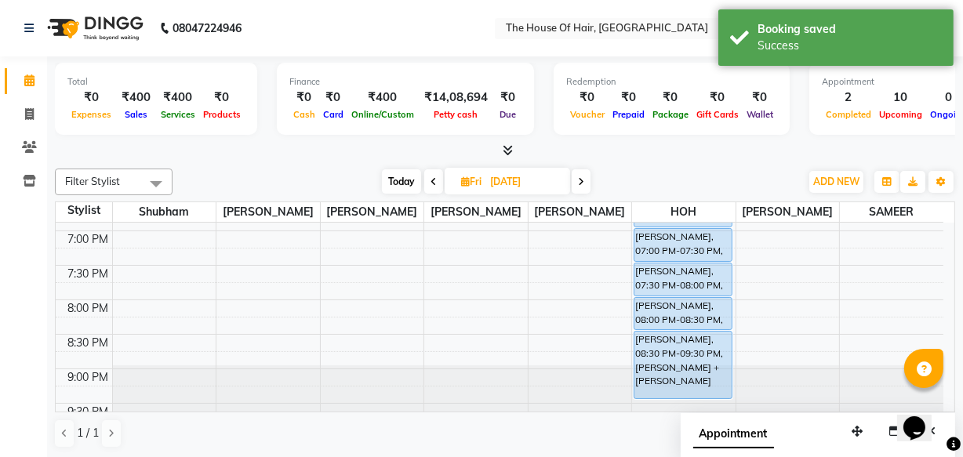
scroll to position [771, 0]
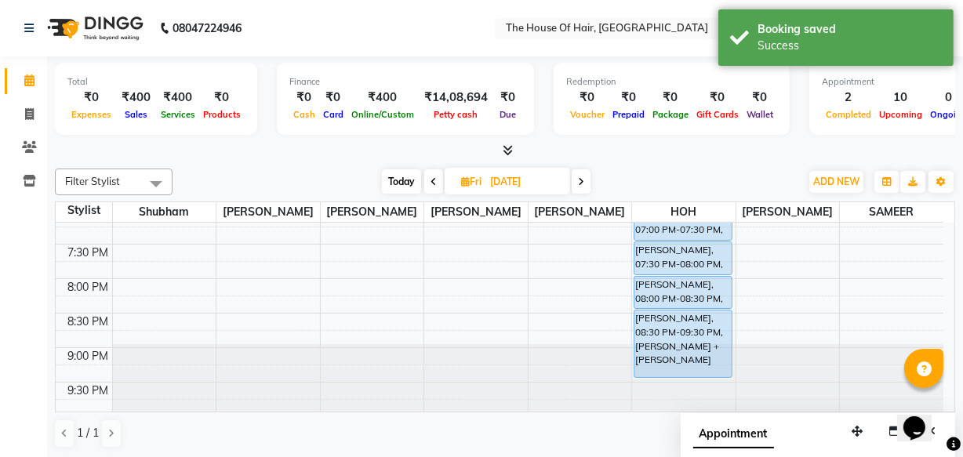
click at [494, 177] on input "[DATE]" at bounding box center [524, 182] width 78 height 24
select select "9"
select select "2025"
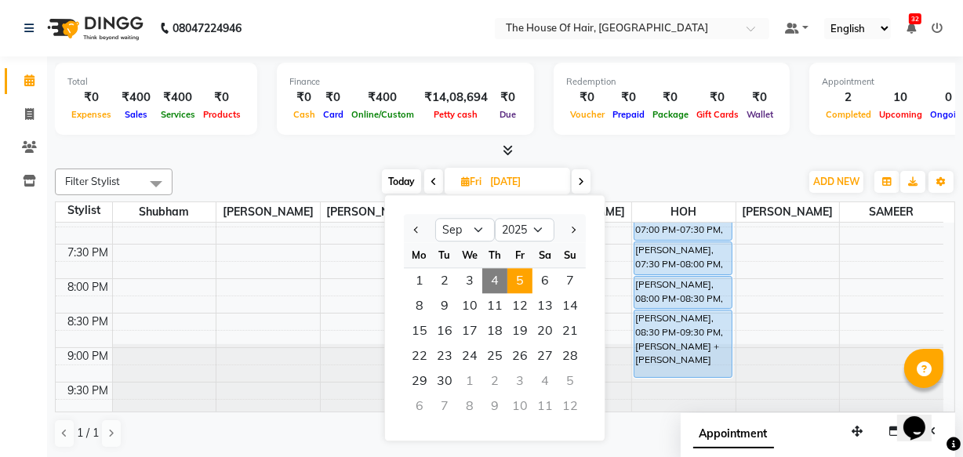
click at [494, 279] on span "4" at bounding box center [494, 280] width 25 height 25
type input "[DATE]"
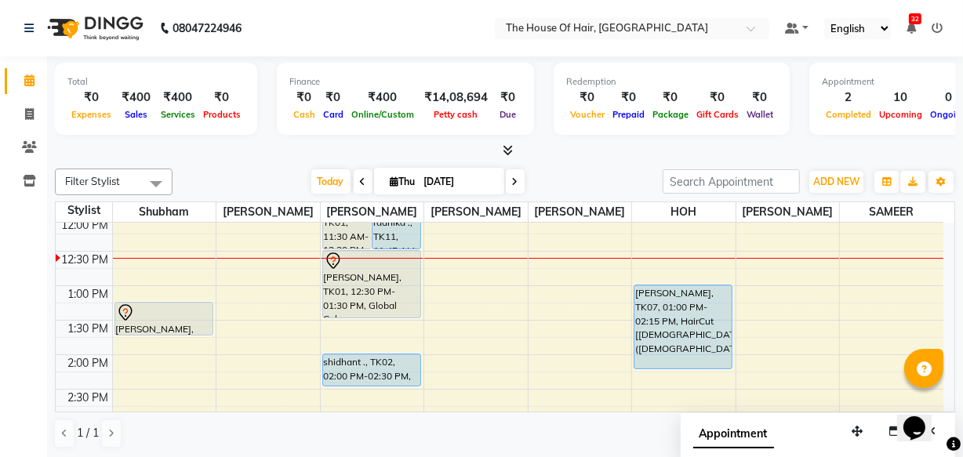
scroll to position [281, 0]
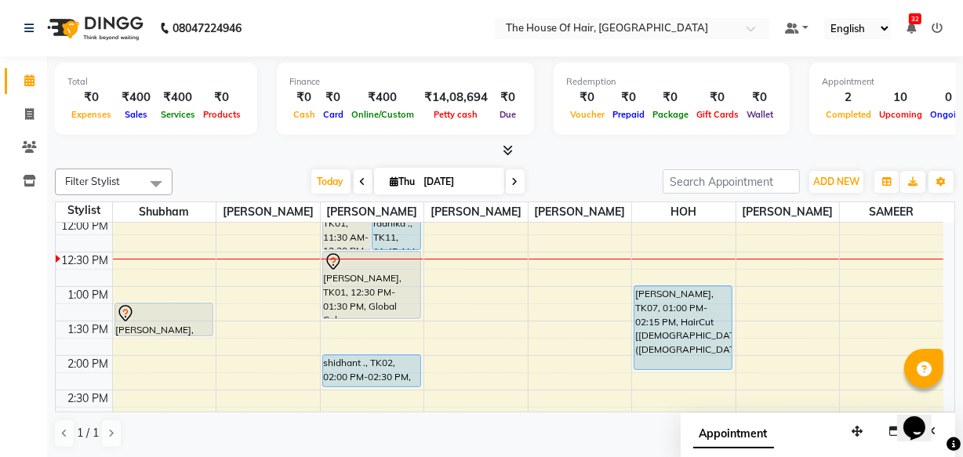
click at [452, 177] on input "[DATE]" at bounding box center [458, 182] width 78 height 24
select select "9"
select select "2025"
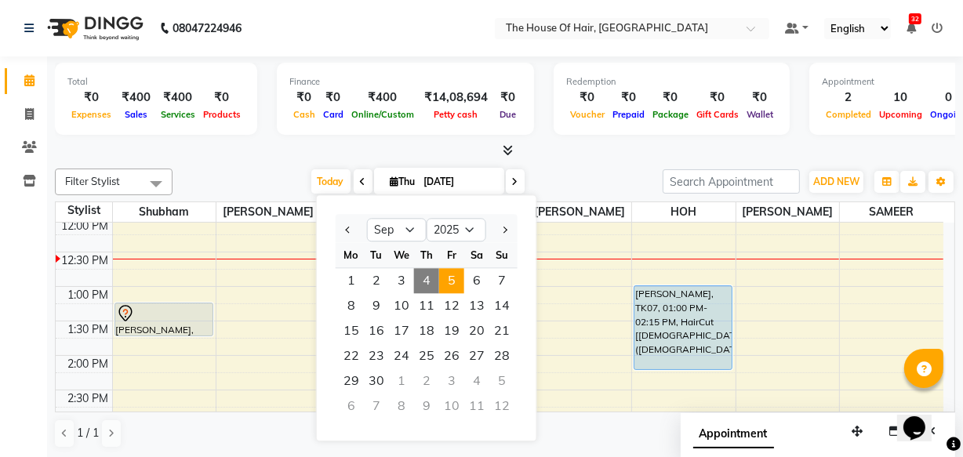
click at [453, 281] on span "5" at bounding box center [451, 280] width 25 height 25
type input "[DATE]"
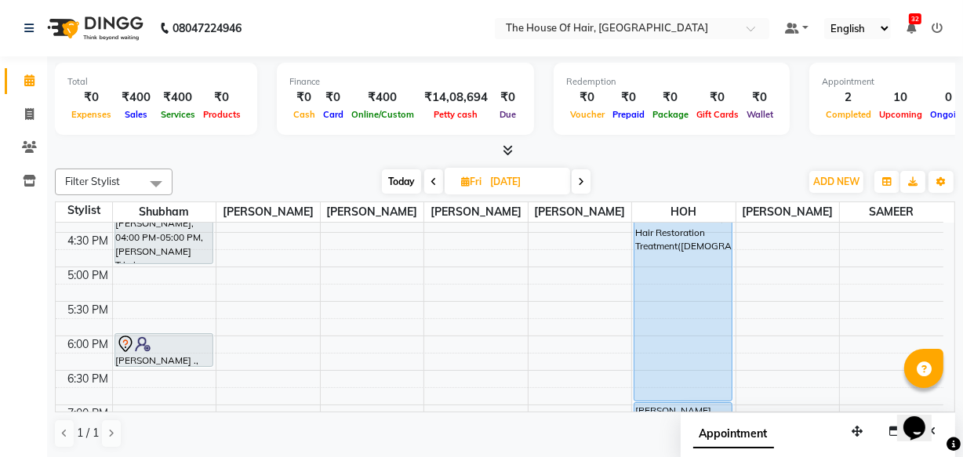
scroll to position [575, 0]
click at [518, 187] on input "[DATE]" at bounding box center [524, 182] width 78 height 24
select select "9"
select select "2025"
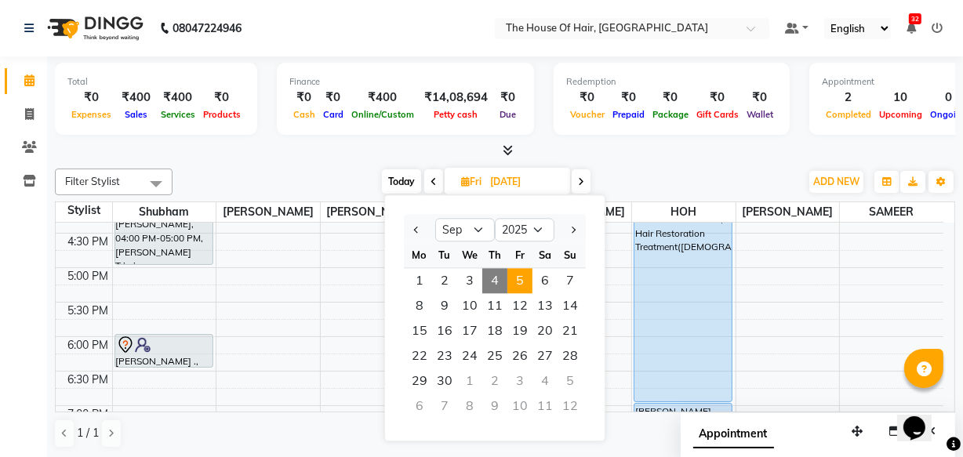
click at [493, 275] on span "4" at bounding box center [494, 280] width 25 height 25
type input "[DATE]"
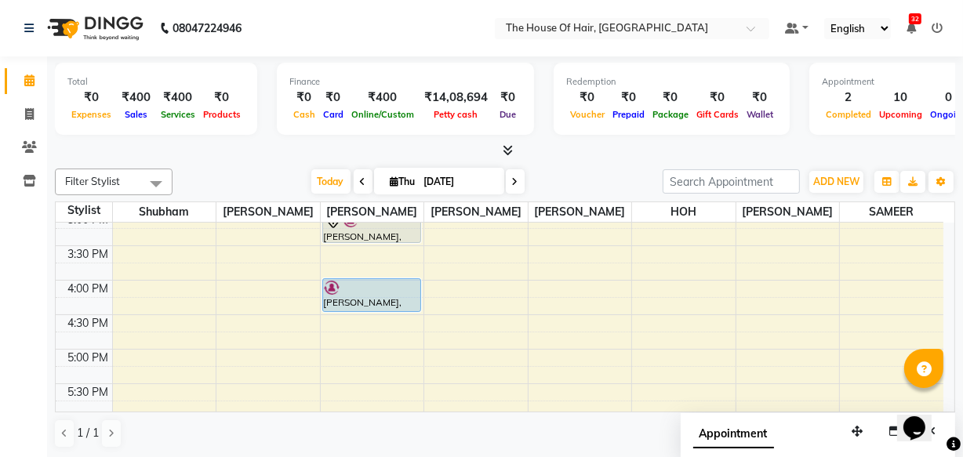
scroll to position [470, 0]
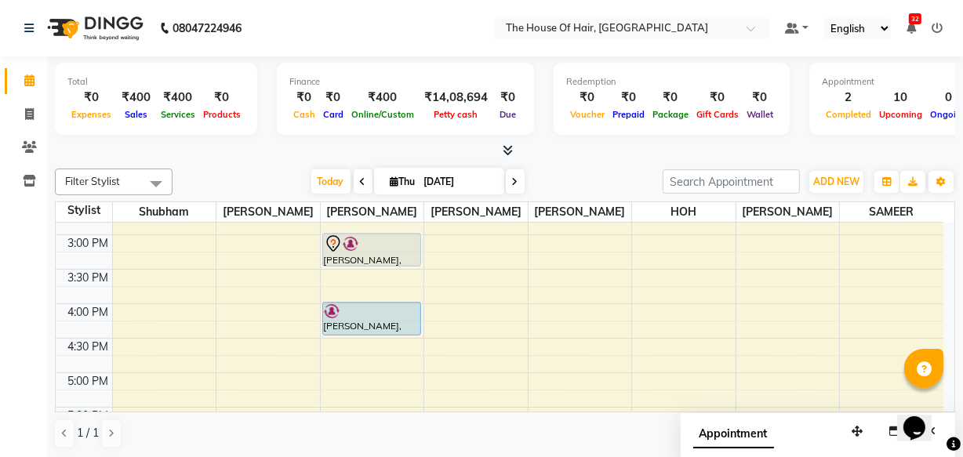
click at [451, 180] on input "[DATE]" at bounding box center [458, 182] width 78 height 24
select select "9"
select select "2025"
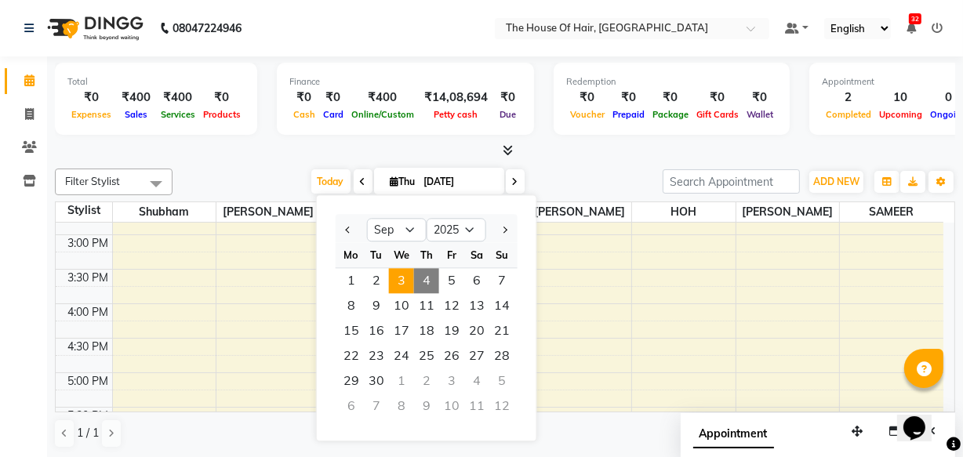
click at [395, 276] on span "3" at bounding box center [401, 280] width 25 height 25
type input "[DATE]"
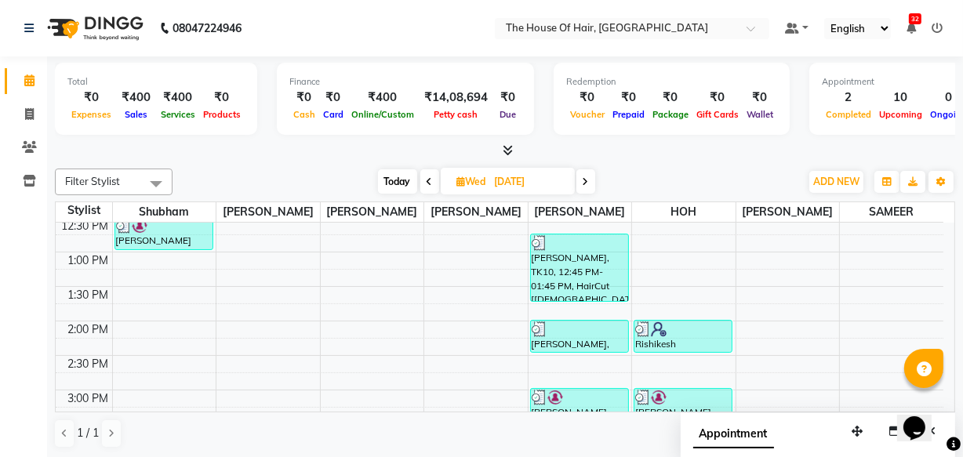
scroll to position [307, 0]
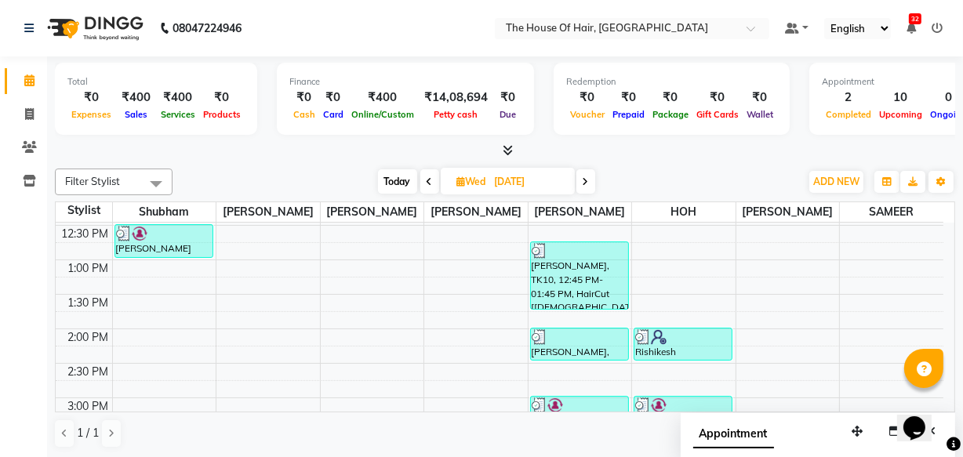
click at [501, 180] on input "[DATE]" at bounding box center [529, 182] width 78 height 24
select select "9"
select select "2025"
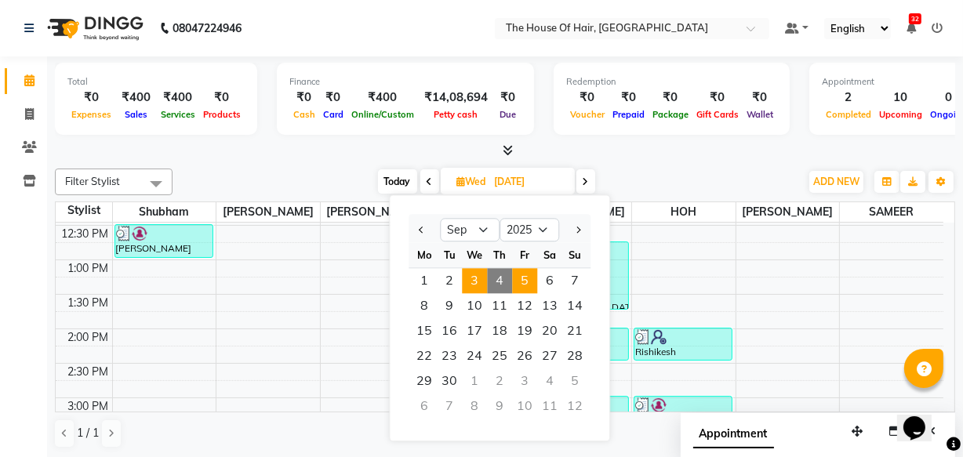
click at [525, 277] on span "5" at bounding box center [524, 280] width 25 height 25
type input "[DATE]"
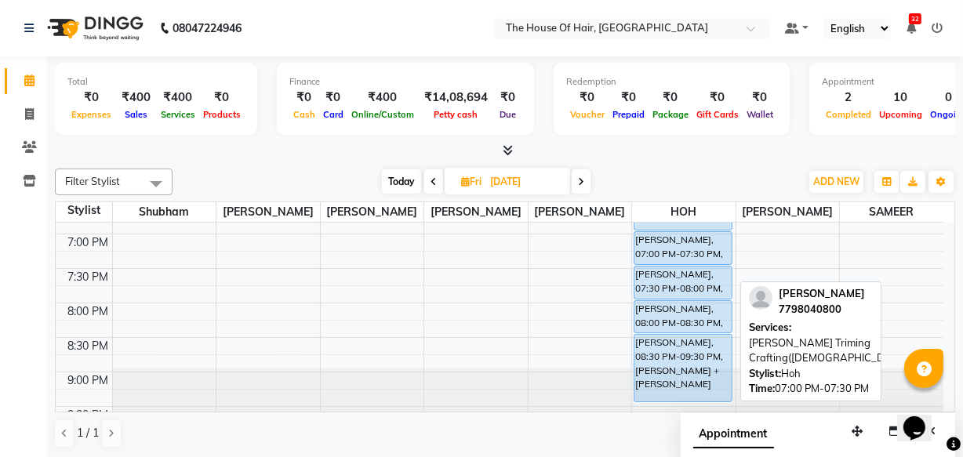
scroll to position [748, 0]
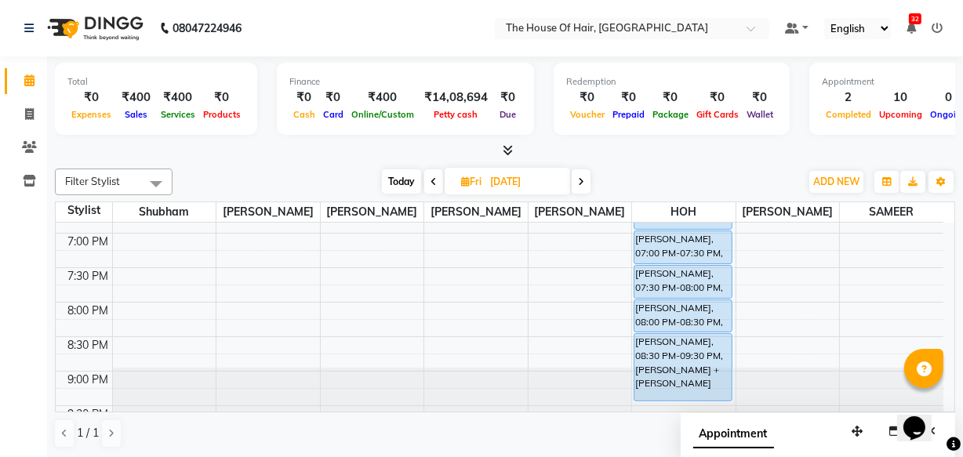
click at [523, 183] on input "[DATE]" at bounding box center [524, 182] width 78 height 24
select select "9"
select select "2025"
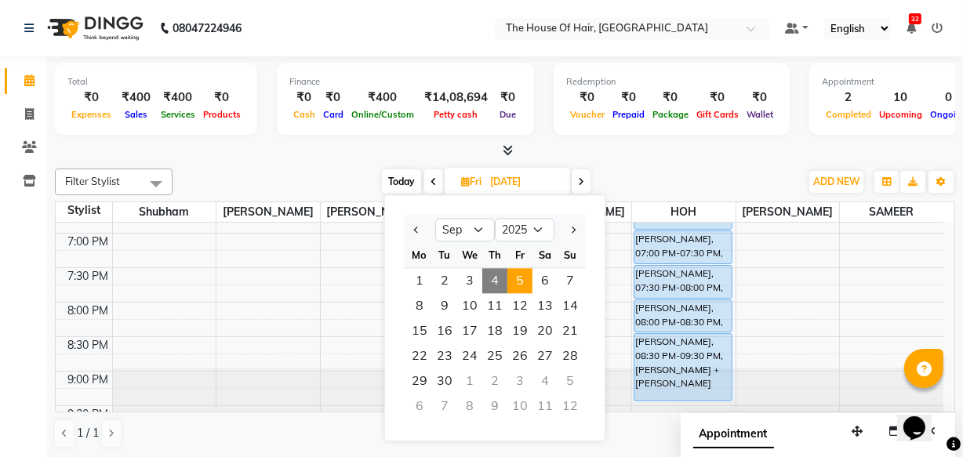
click at [489, 283] on span "4" at bounding box center [494, 280] width 25 height 25
type input "[DATE]"
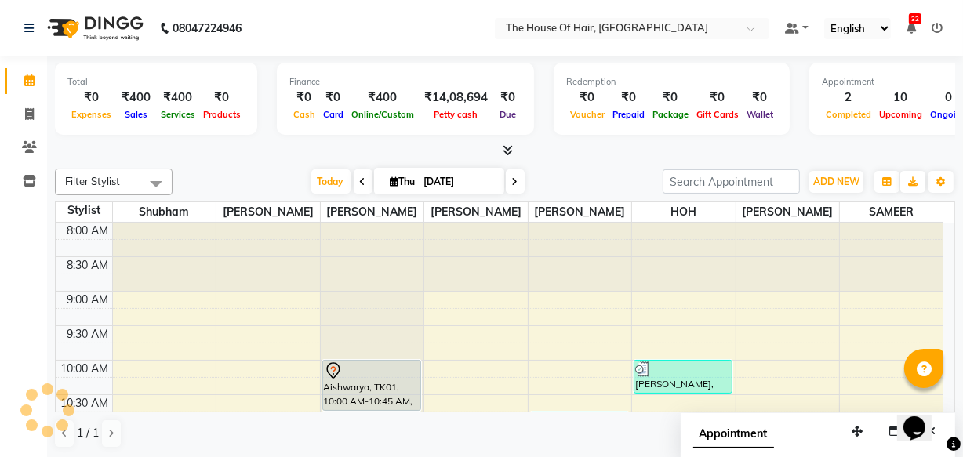
scroll to position [275, 0]
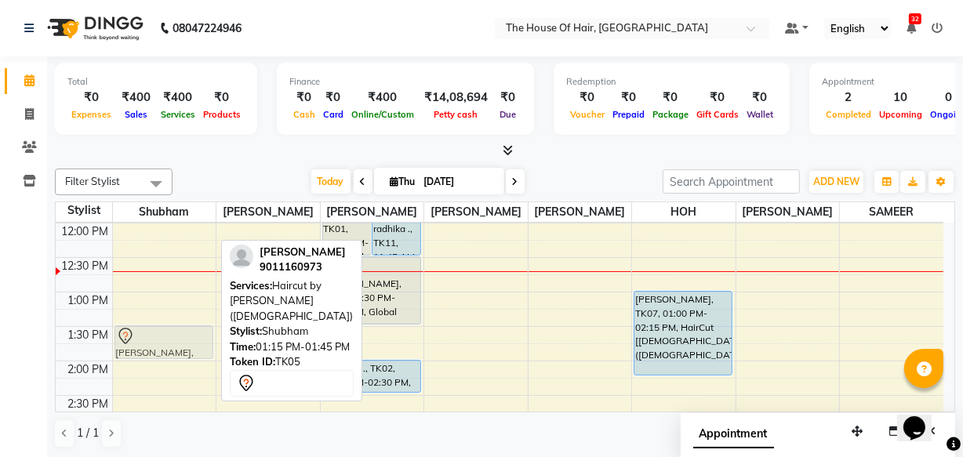
drag, startPoint x: 159, startPoint y: 317, endPoint x: 162, endPoint y: 336, distance: 19.8
click at [162, 336] on div "[PERSON_NAME], TK05, 01:15 PM-01:45 PM, Haircut by [PERSON_NAME] ([DEMOGRAPHIC_…" at bounding box center [164, 429] width 103 height 965
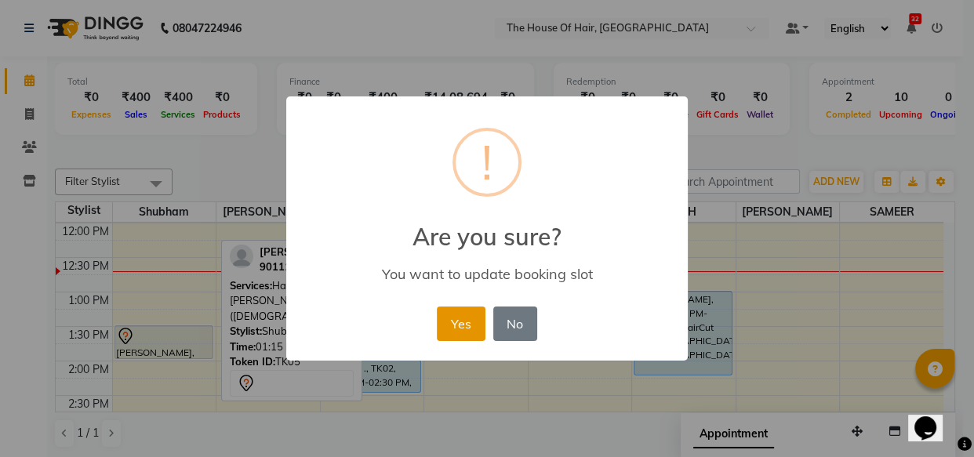
click at [455, 316] on button "Yes" at bounding box center [461, 323] width 48 height 34
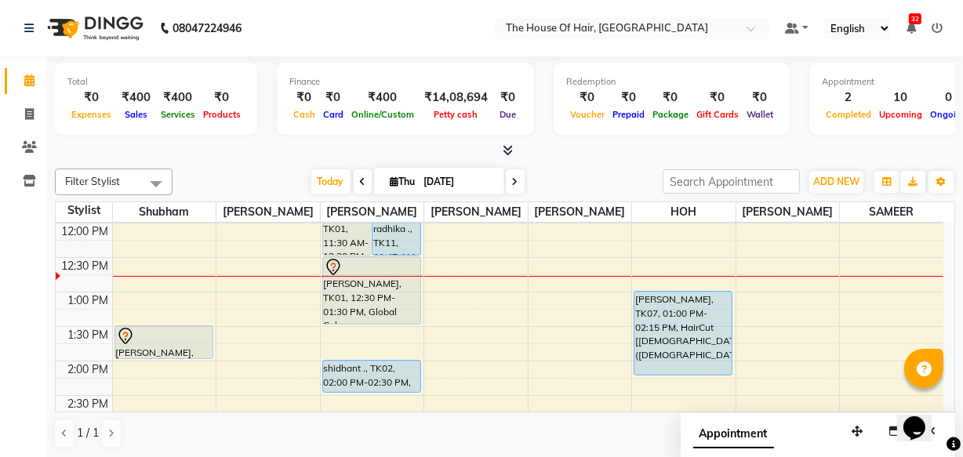
scroll to position [0, 0]
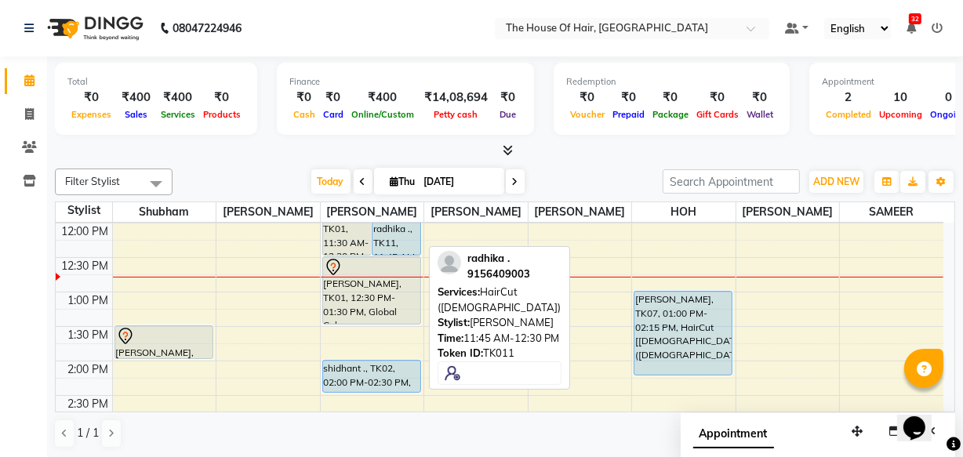
click at [396, 227] on div "radhika ., TK11, 11:45 AM-12:30 PM, HairCut ([DEMOGRAPHIC_DATA])" at bounding box center [396, 229] width 48 height 49
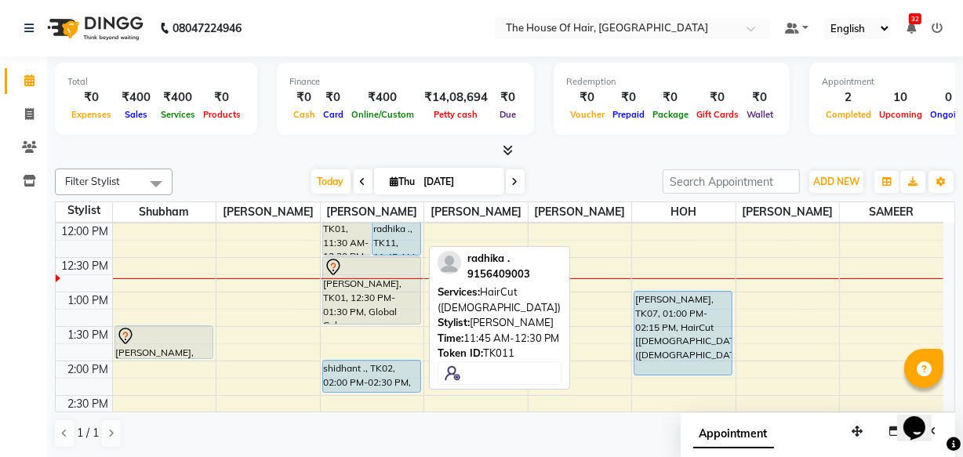
click at [395, 233] on div "radhika ., TK11, 11:45 AM-12:30 PM, HairCut ([DEMOGRAPHIC_DATA])" at bounding box center [396, 229] width 48 height 49
select select "5"
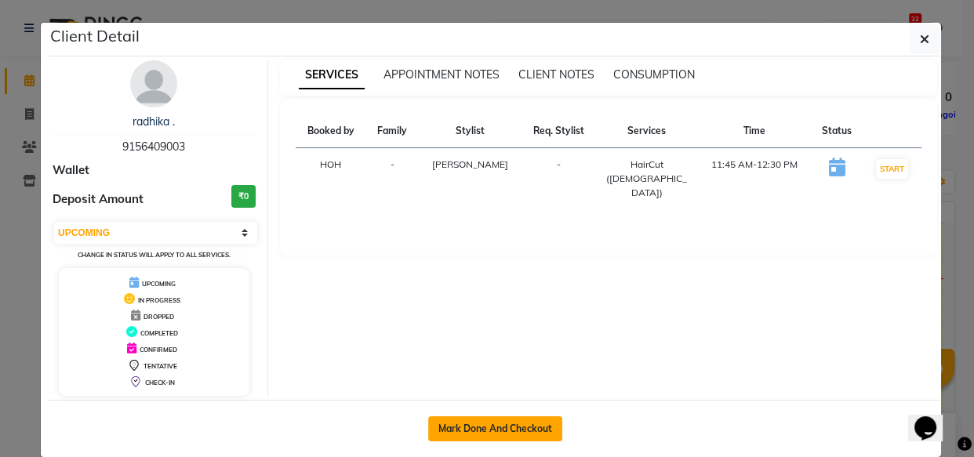
click at [506, 429] on button "Mark Done And Checkout" at bounding box center [495, 428] width 134 height 25
select select "service"
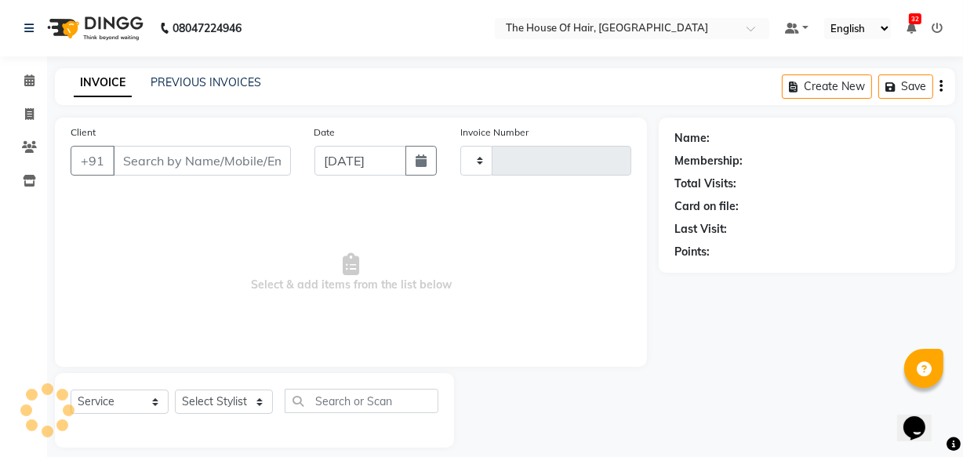
type input "9156409003"
select select "42812"
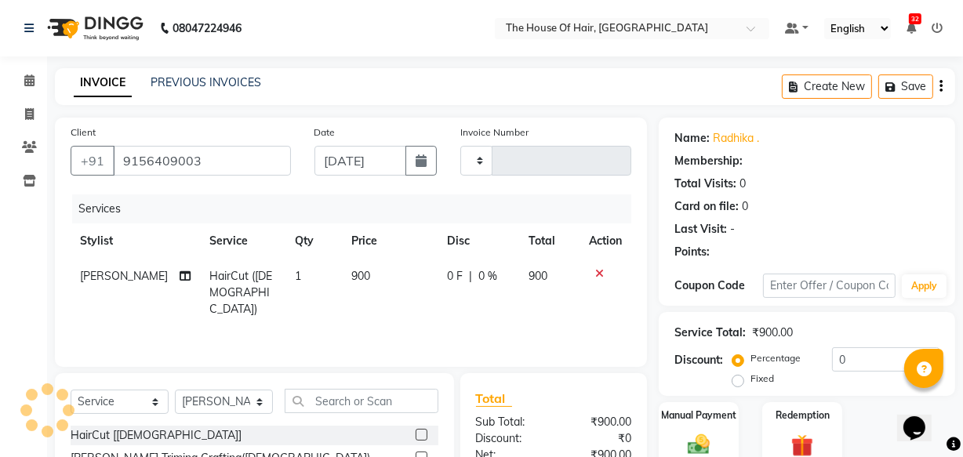
type input "1848"
select select "5992"
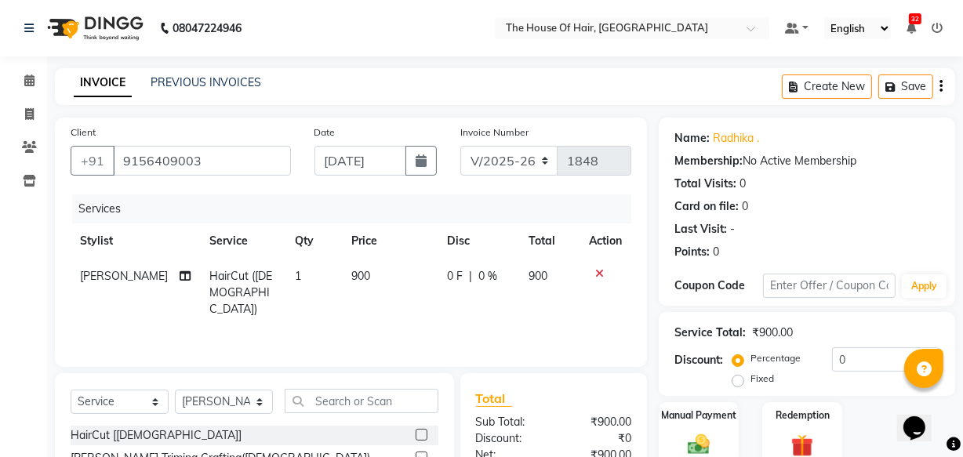
scroll to position [111, 0]
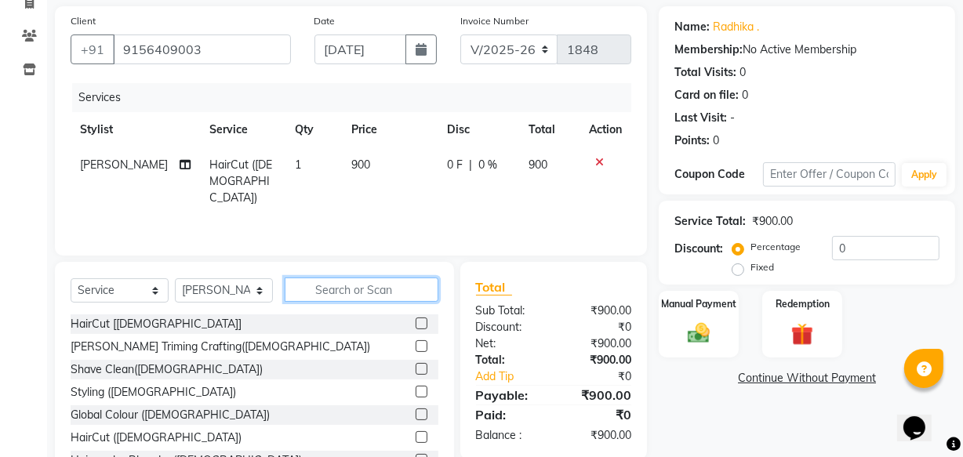
click at [299, 291] on input "text" at bounding box center [362, 289] width 154 height 24
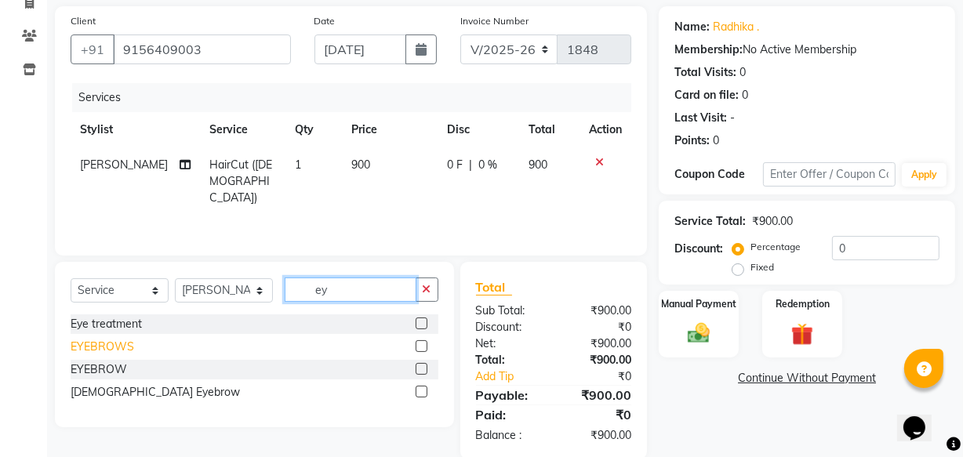
type input "ey"
click at [111, 345] on div "EYEBROWS" at bounding box center [102, 347] width 63 height 16
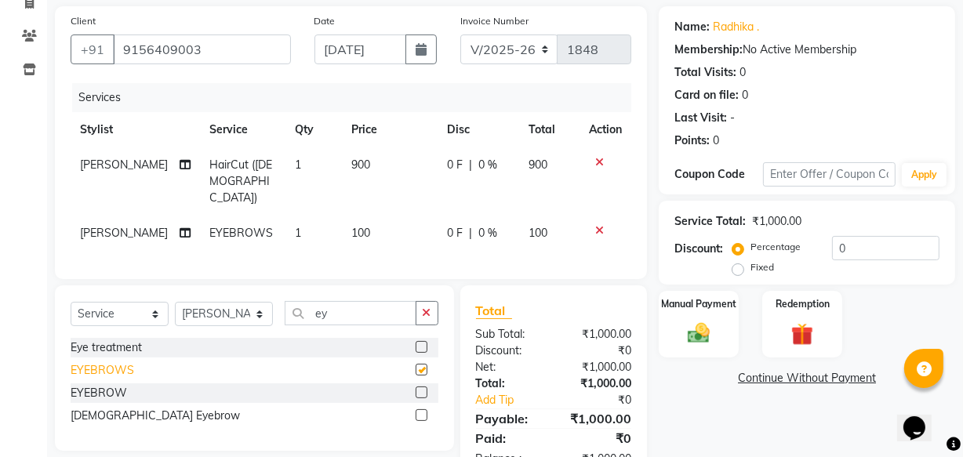
checkbox input "false"
click at [335, 315] on input "ey" at bounding box center [351, 313] width 132 height 24
type input "e"
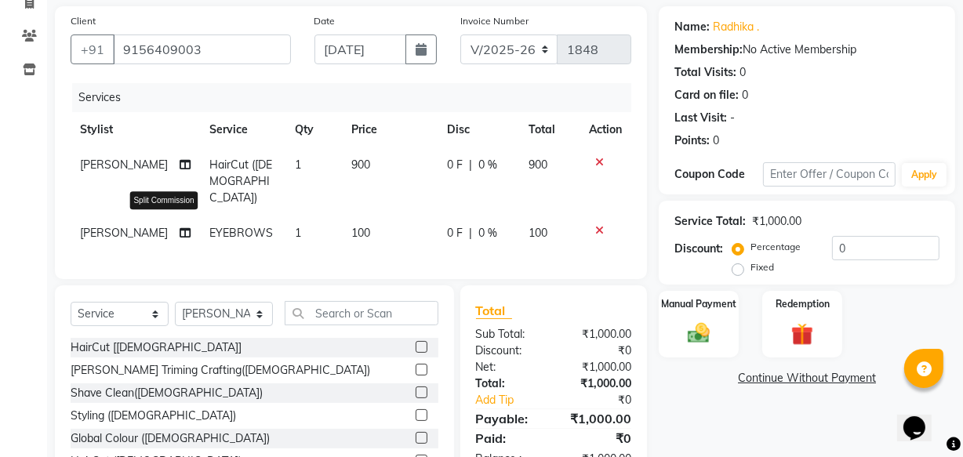
click at [180, 227] on icon at bounding box center [185, 232] width 11 height 11
select select "42812"
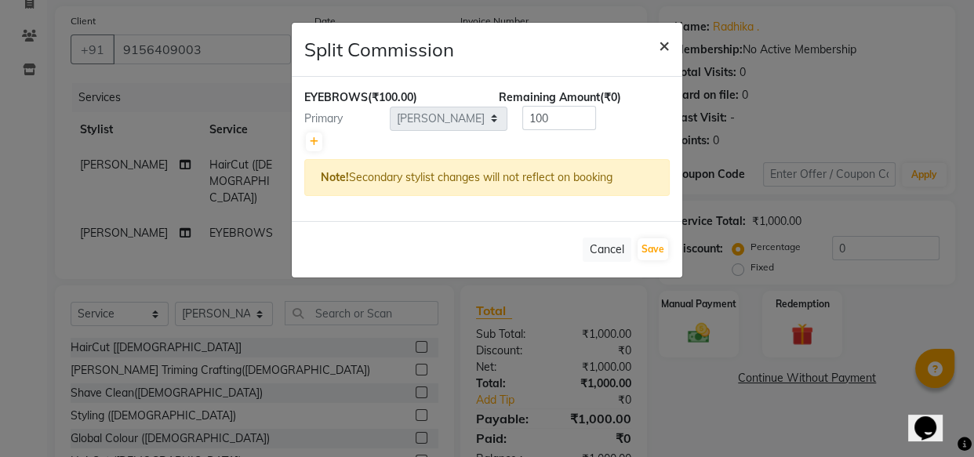
click at [662, 46] on span "×" at bounding box center [663, 45] width 11 height 24
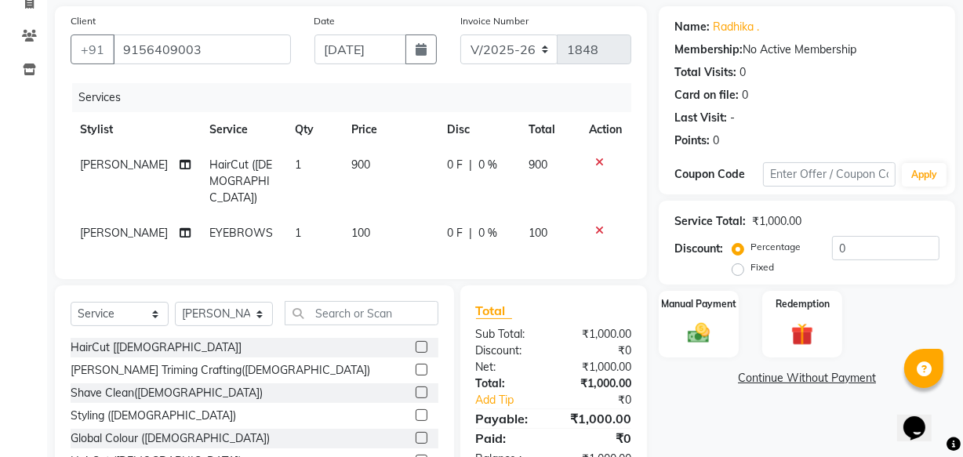
click at [117, 226] on span "[PERSON_NAME]" at bounding box center [124, 233] width 88 height 14
select select "42812"
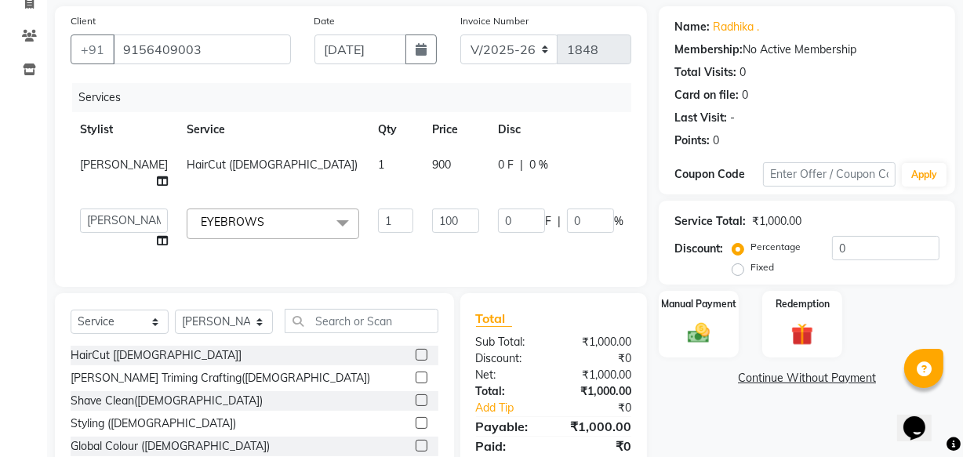
click at [117, 218] on td "[PERSON_NAME] [PERSON_NAME] [PERSON_NAME] [PERSON_NAME] [PERSON_NAME] [PERSON_N…" at bounding box center [124, 229] width 107 height 60
click at [93, 233] on select "[PERSON_NAME] [PERSON_NAME] [PERSON_NAME] [PERSON_NAME] [PERSON_NAME] [PERSON_N…" at bounding box center [124, 221] width 88 height 24
click at [717, 333] on img at bounding box center [699, 333] width 38 height 27
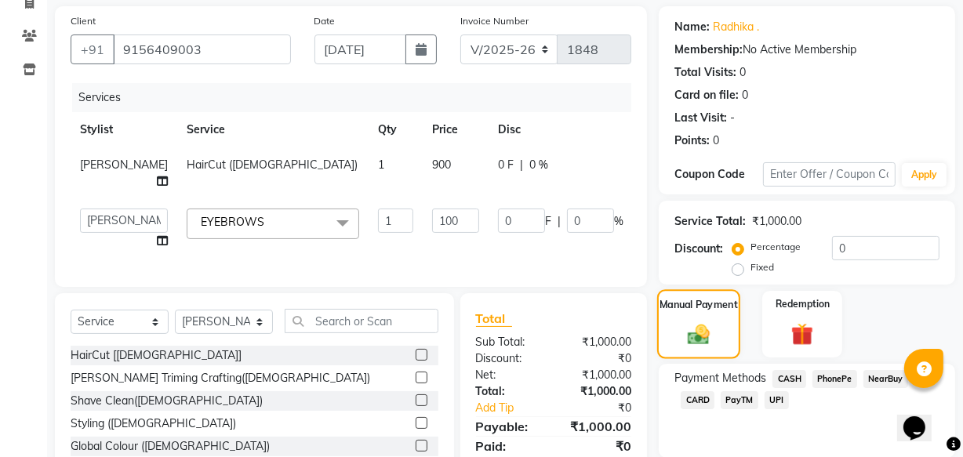
scroll to position [230, 0]
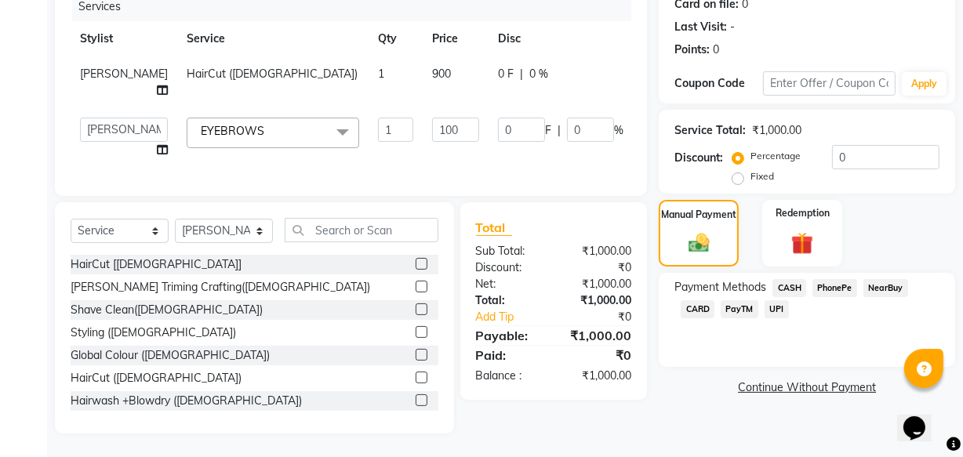
click at [775, 300] on span "UPI" at bounding box center [776, 309] width 24 height 18
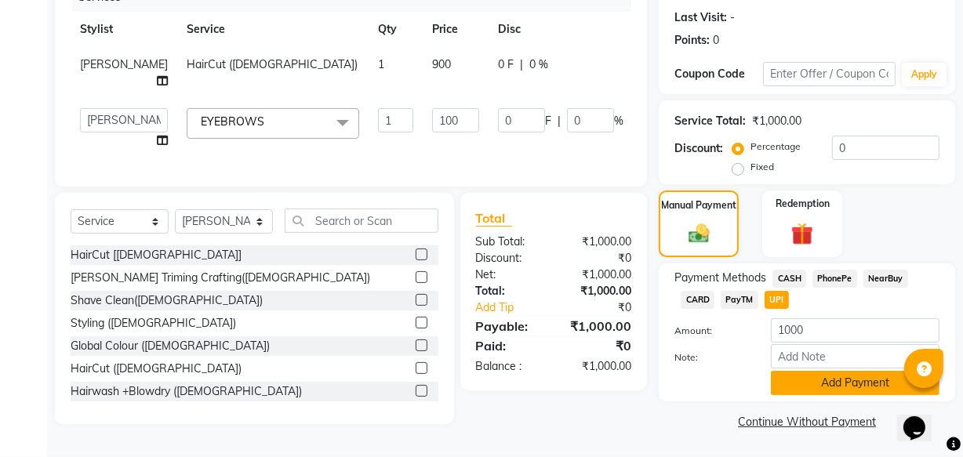
click at [840, 371] on button "Add Payment" at bounding box center [855, 383] width 169 height 24
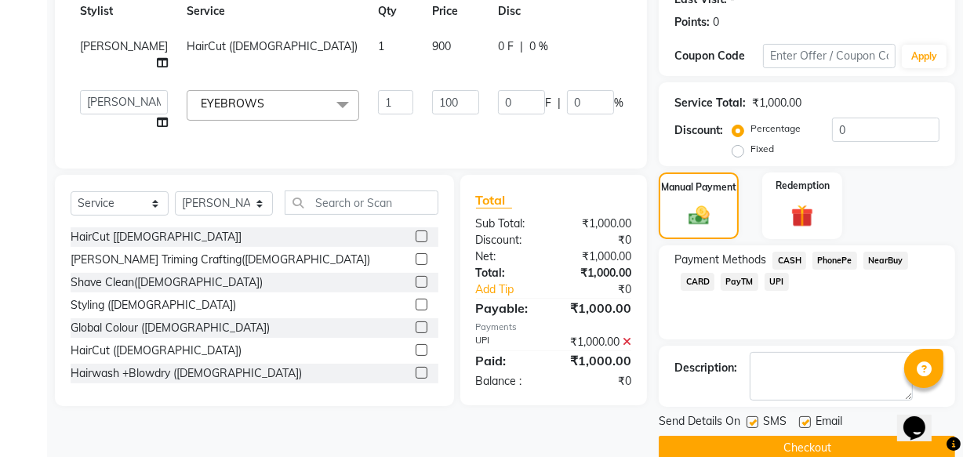
scroll to position [256, 0]
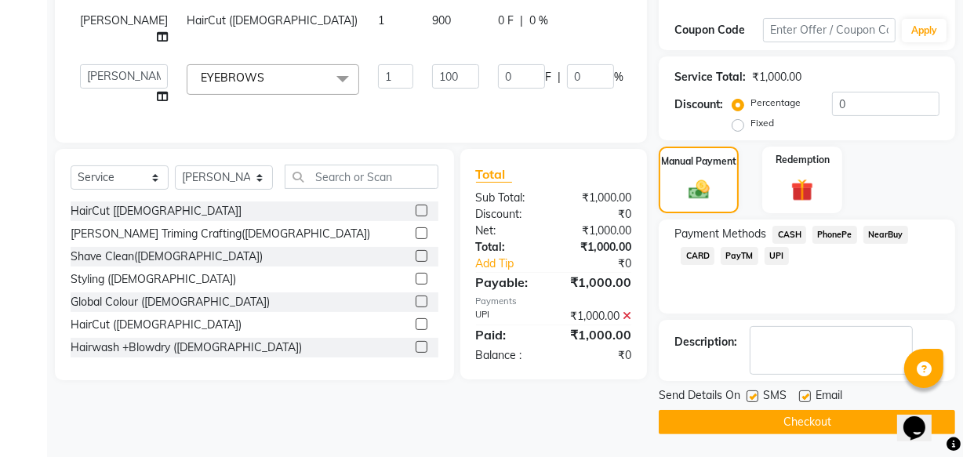
click at [723, 421] on button "Checkout" at bounding box center [806, 422] width 296 height 24
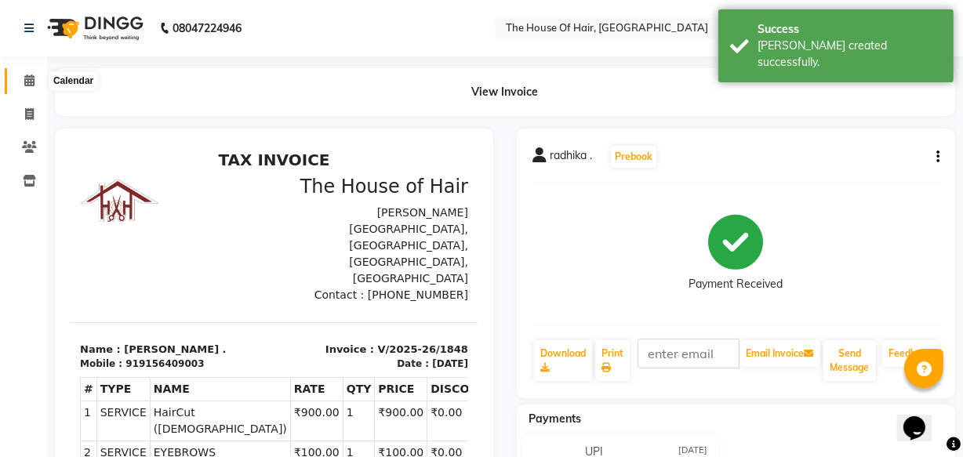
click at [31, 87] on span at bounding box center [29, 81] width 27 height 18
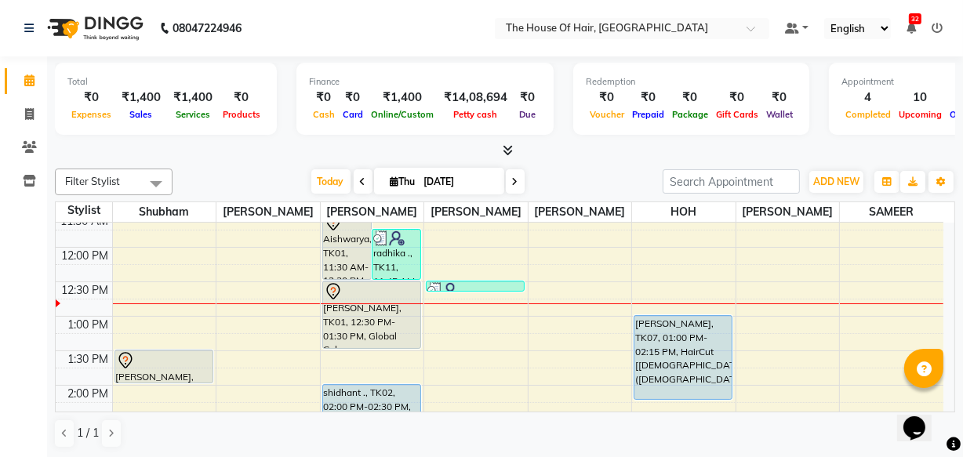
scroll to position [252, 0]
click at [564, 372] on div "8:00 AM 8:30 AM 9:00 AM 9:30 AM 10:00 AM 10:30 AM 11:00 AM 11:30 AM 12:00 PM 12…" at bounding box center [499, 453] width 887 height 965
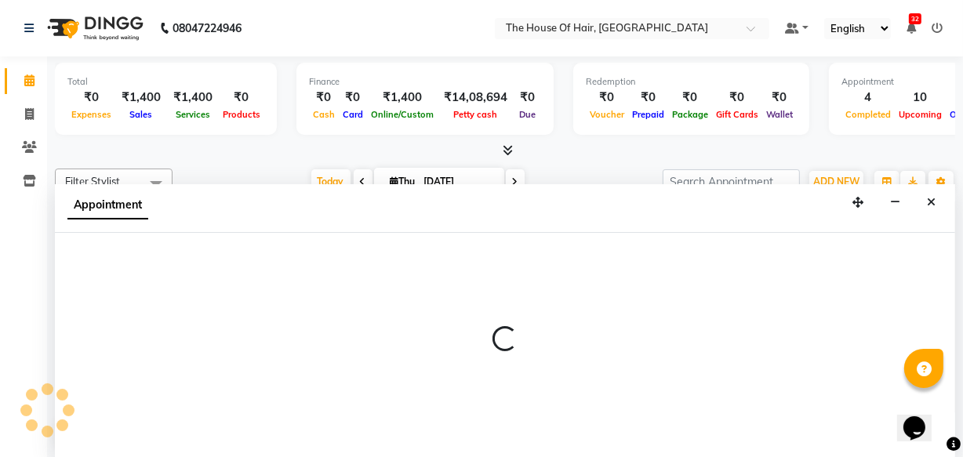
scroll to position [0, 0]
select select "57808"
select select "825"
select select "tentative"
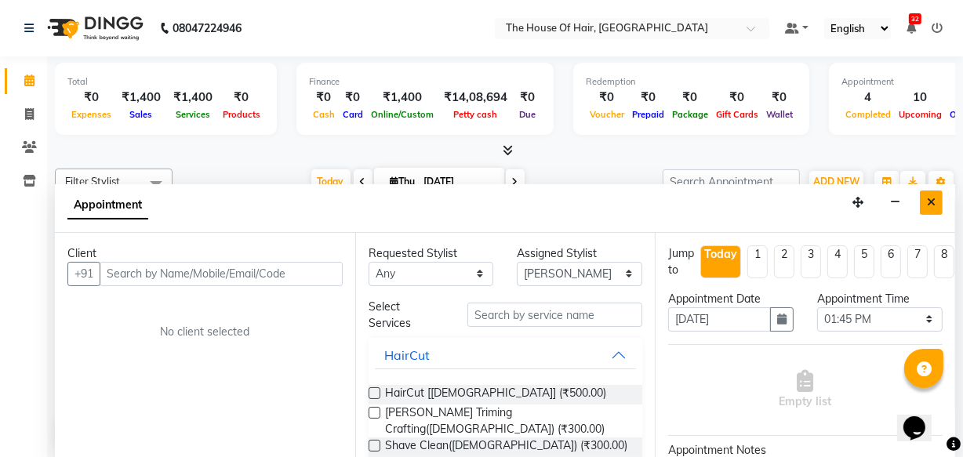
click at [934, 204] on icon "Close" at bounding box center [931, 202] width 9 height 11
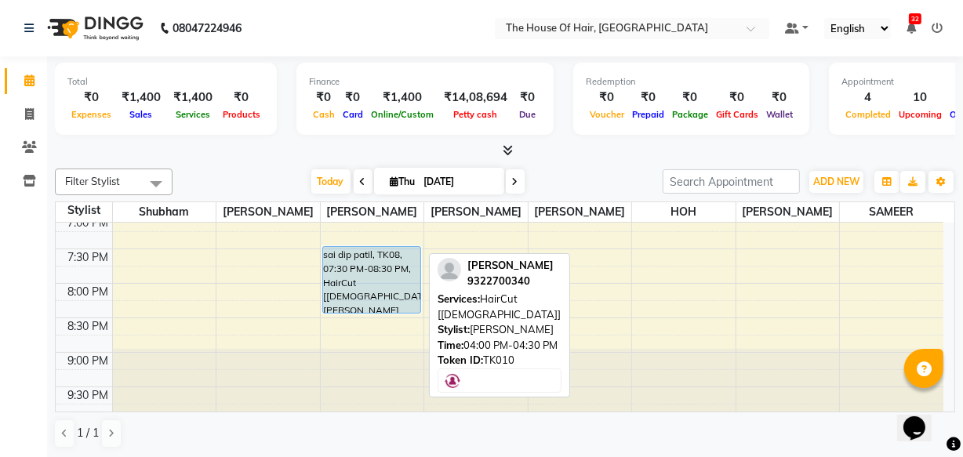
scroll to position [771, 0]
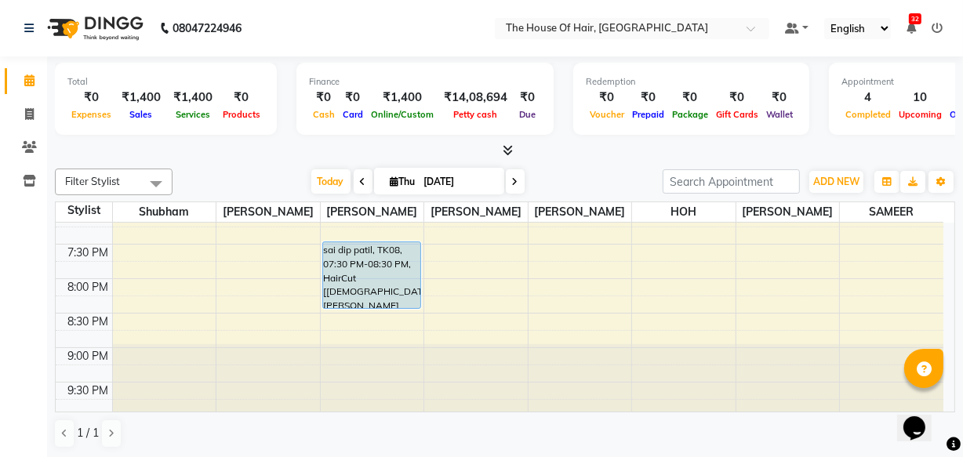
click at [444, 175] on input "[DATE]" at bounding box center [458, 182] width 78 height 24
select select "9"
select select "2025"
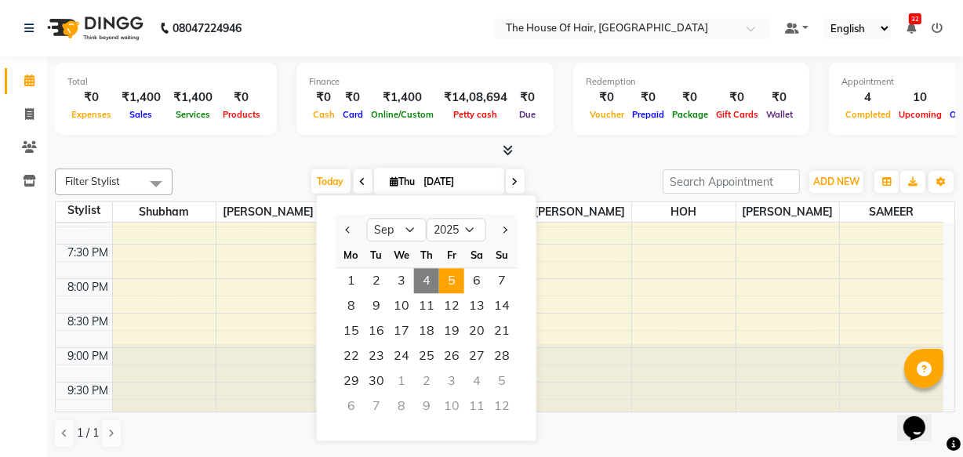
click at [448, 285] on span "5" at bounding box center [451, 280] width 25 height 25
type input "[DATE]"
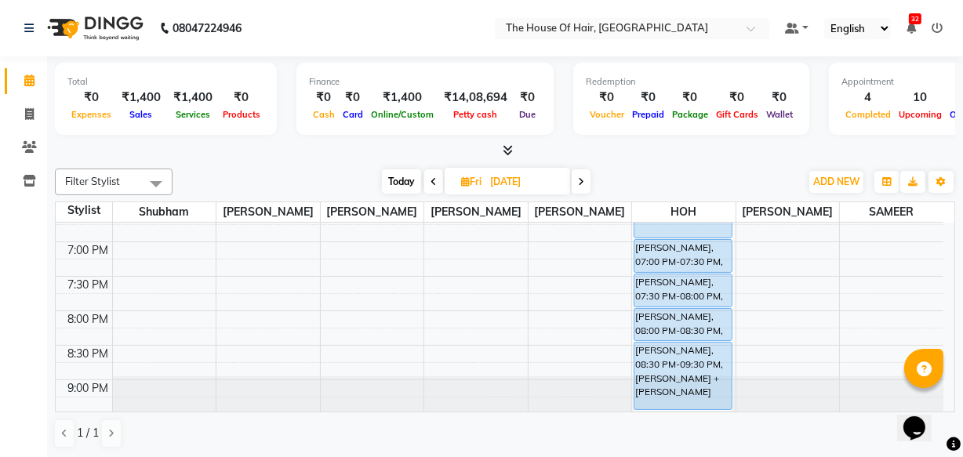
scroll to position [737, 0]
click at [507, 179] on input "[DATE]" at bounding box center [524, 182] width 78 height 24
select select "9"
select select "2025"
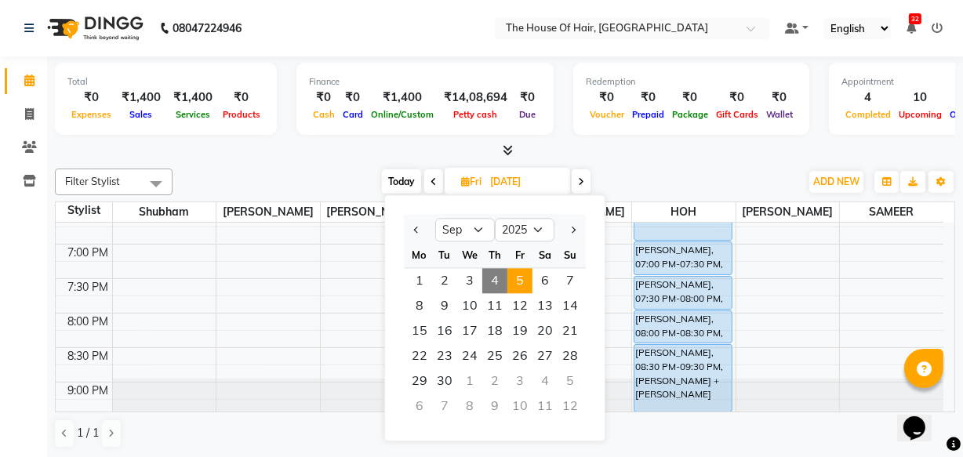
click at [494, 282] on span "4" at bounding box center [494, 280] width 25 height 25
type input "[DATE]"
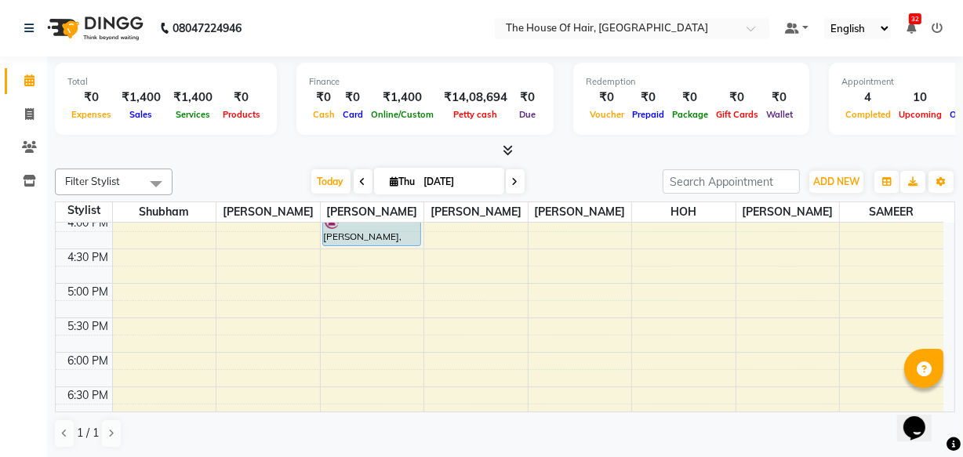
scroll to position [561, 0]
click at [346, 338] on div "8:00 AM 8:30 AM 9:00 AM 9:30 AM 10:00 AM 10:30 AM 11:00 AM 11:30 AM 12:00 PM 12…" at bounding box center [499, 143] width 887 height 965
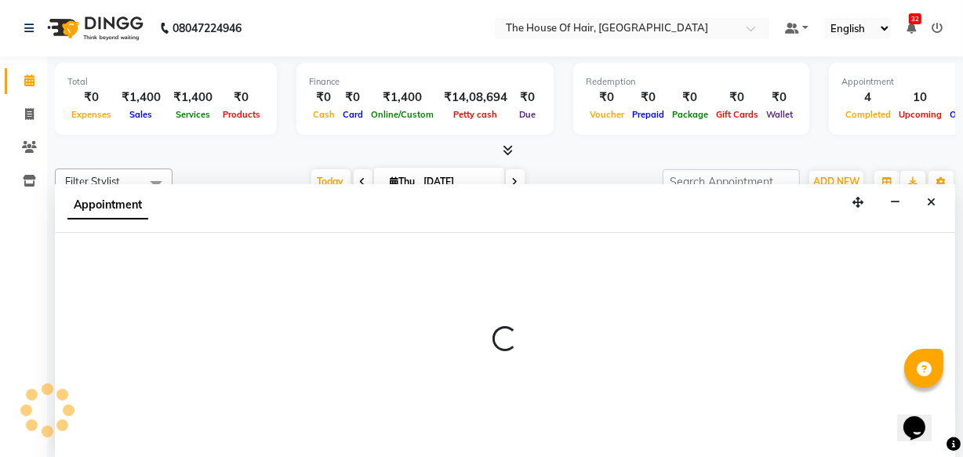
select select "42812"
select select "tentative"
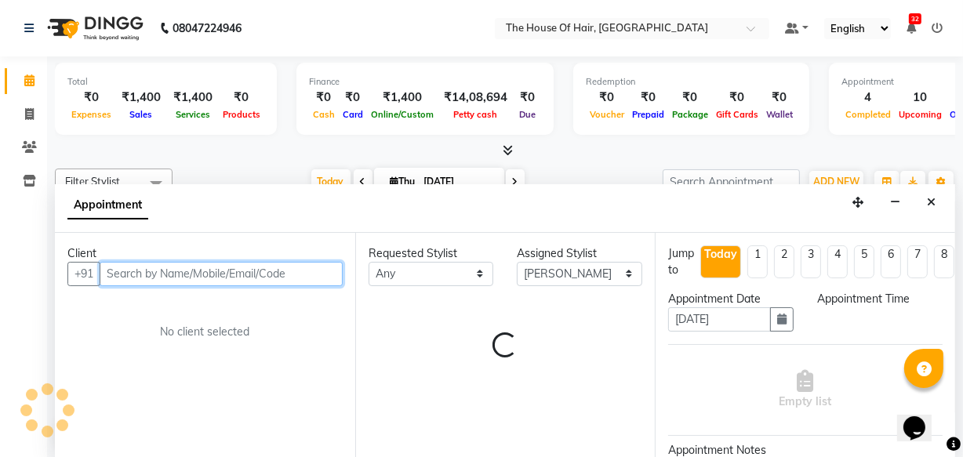
select select "1065"
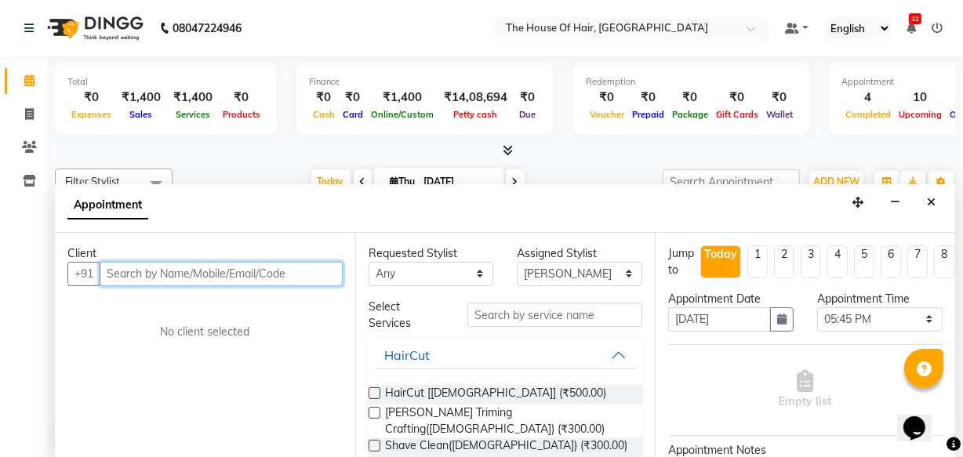
click at [188, 262] on input "text" at bounding box center [221, 274] width 243 height 24
click at [193, 276] on input "text" at bounding box center [221, 274] width 243 height 24
click at [264, 273] on input "6123" at bounding box center [221, 274] width 243 height 24
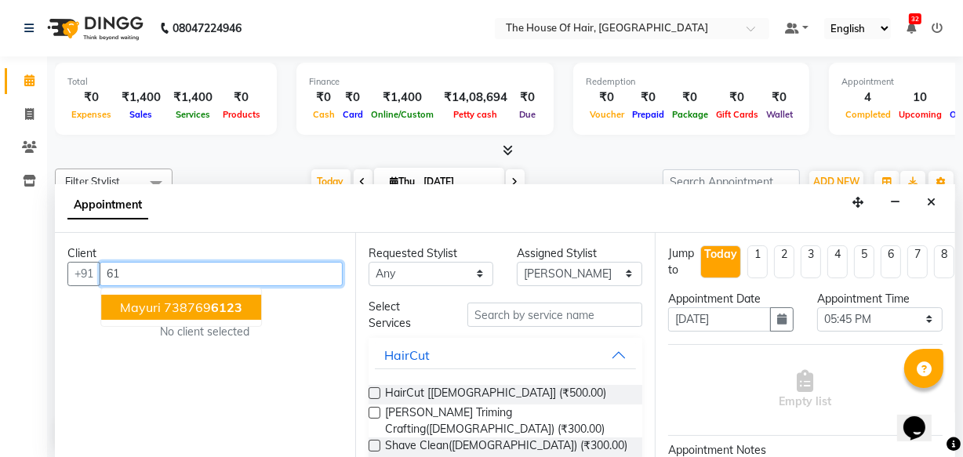
type input "6"
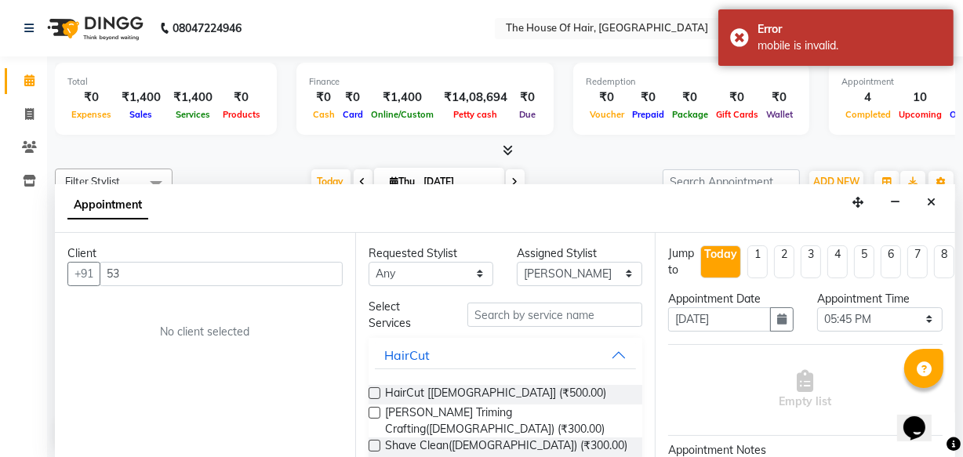
click at [0, 294] on div "Calendar Invoice Clients Inventory Completed InProgress Upcoming Dropped Tentat…" at bounding box center [106, 240] width 212 height 390
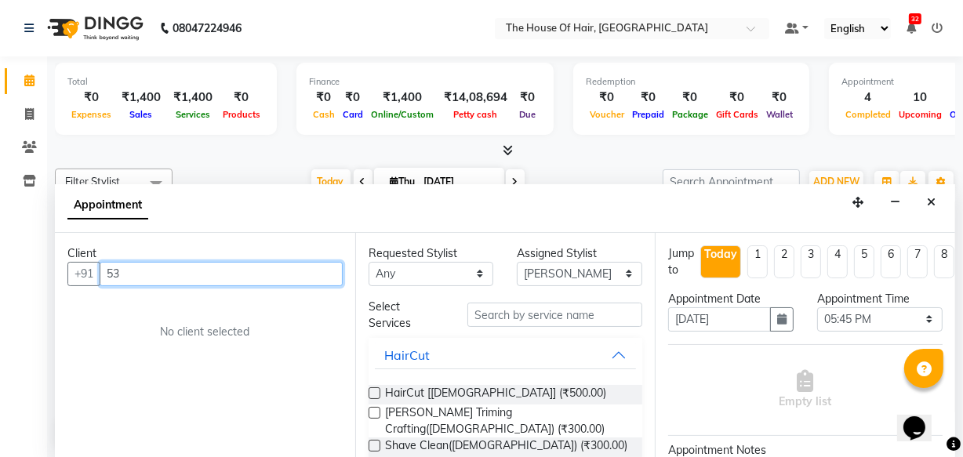
click at [132, 273] on input "53" at bounding box center [221, 274] width 243 height 24
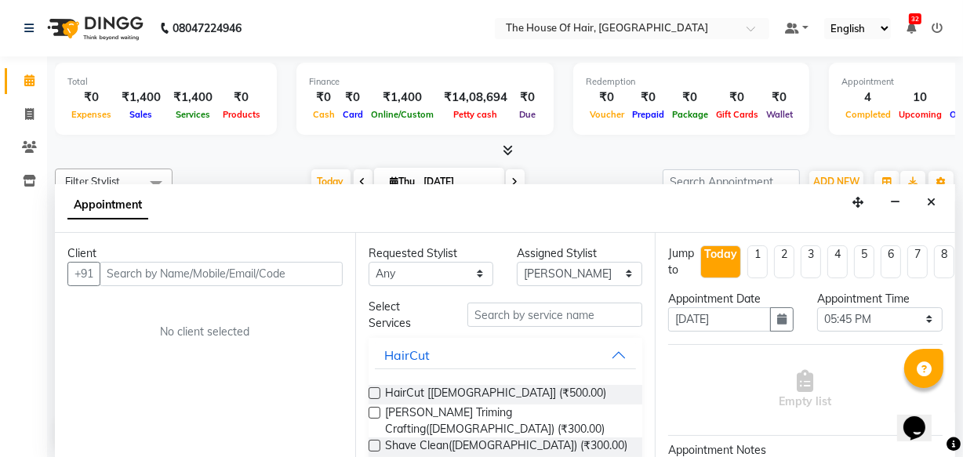
click at [372, 394] on label at bounding box center [374, 393] width 12 height 12
click at [372, 394] on input "checkbox" at bounding box center [373, 395] width 10 height 10
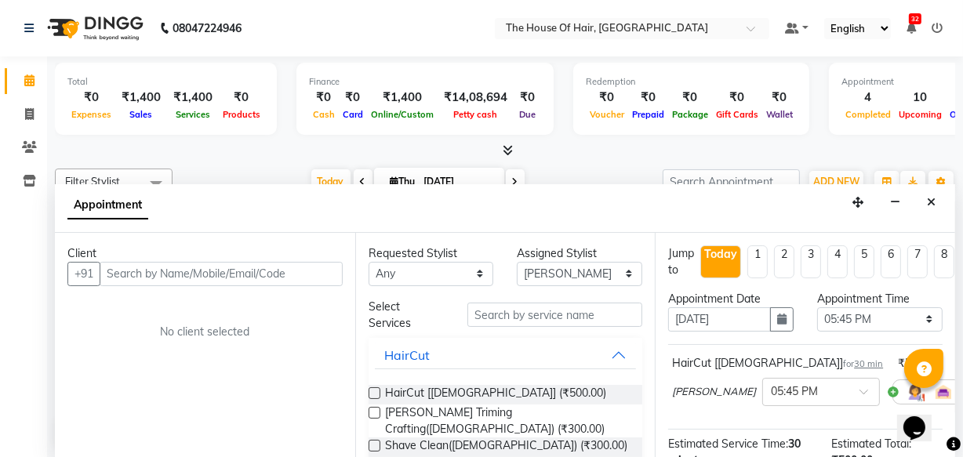
click at [373, 409] on label at bounding box center [374, 413] width 12 height 12
click at [373, 409] on input "checkbox" at bounding box center [373, 414] width 10 height 10
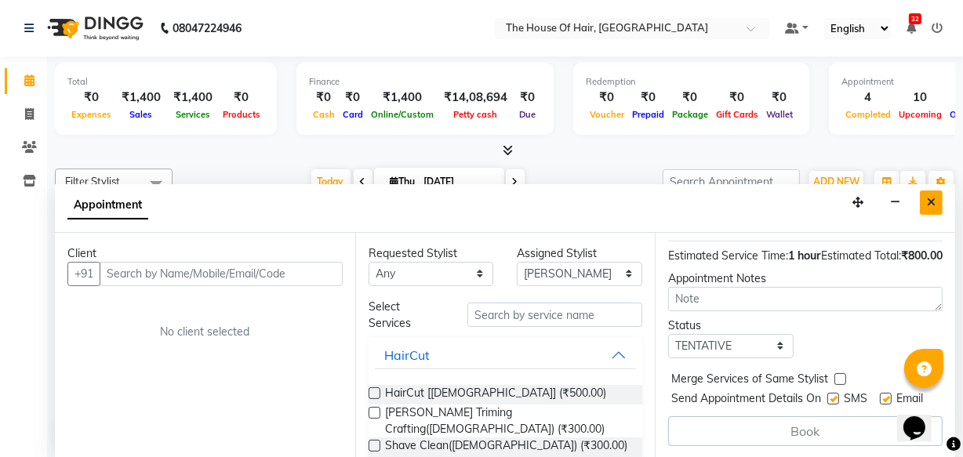
click at [927, 198] on icon "Close" at bounding box center [931, 202] width 9 height 11
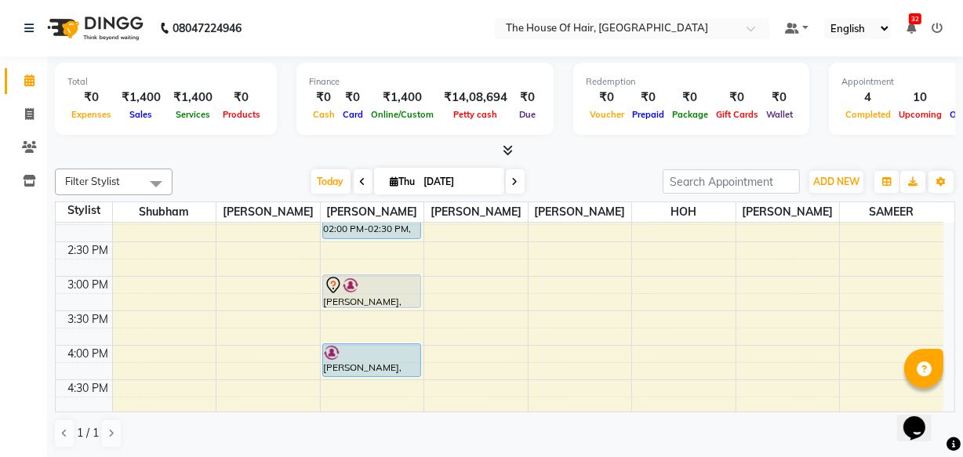
scroll to position [426, 0]
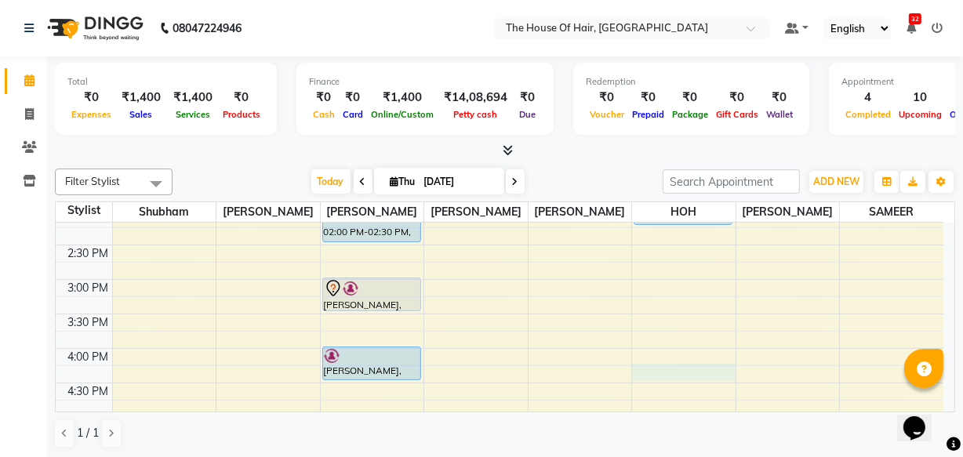
click at [668, 375] on div "8:00 AM 8:30 AM 9:00 AM 9:30 AM 10:00 AM 10:30 AM 11:00 AM 11:30 AM 12:00 PM 12…" at bounding box center [499, 279] width 887 height 965
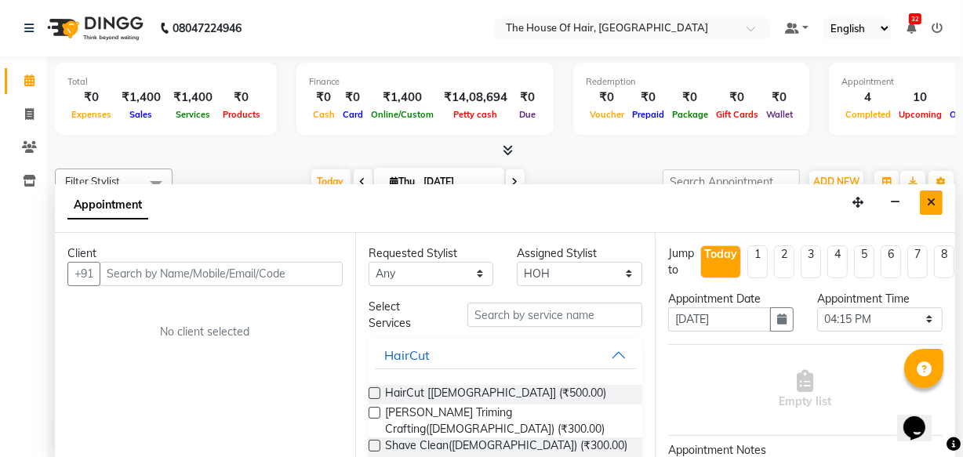
click at [931, 200] on icon "Close" at bounding box center [931, 202] width 9 height 11
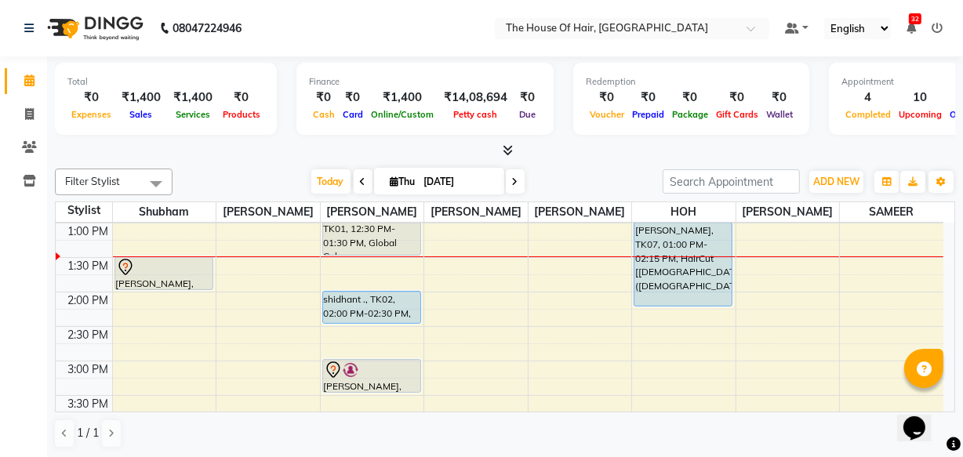
scroll to position [336, 0]
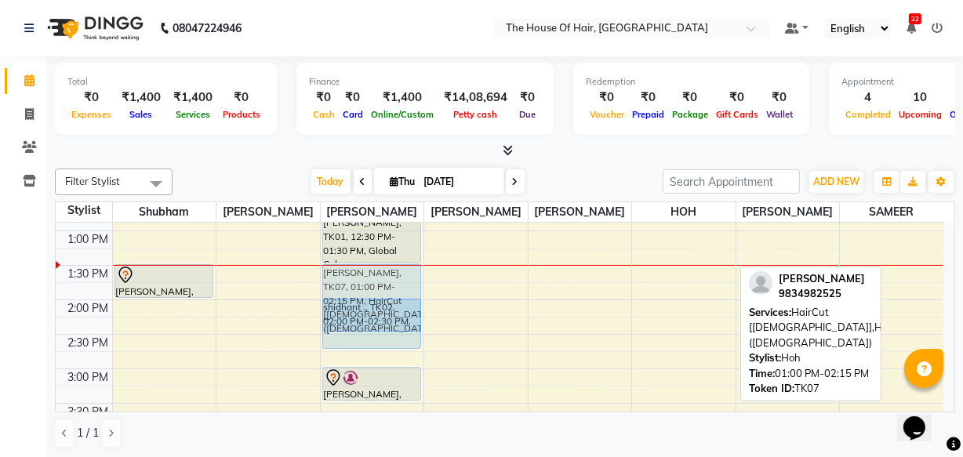
drag, startPoint x: 695, startPoint y: 274, endPoint x: 374, endPoint y: 315, distance: 324.0
click at [374, 315] on tr "[PERSON_NAME], TK05, 01:30 PM-02:00 PM, Haircut by [PERSON_NAME] ([DEMOGRAPHIC_…" at bounding box center [499, 368] width 887 height 965
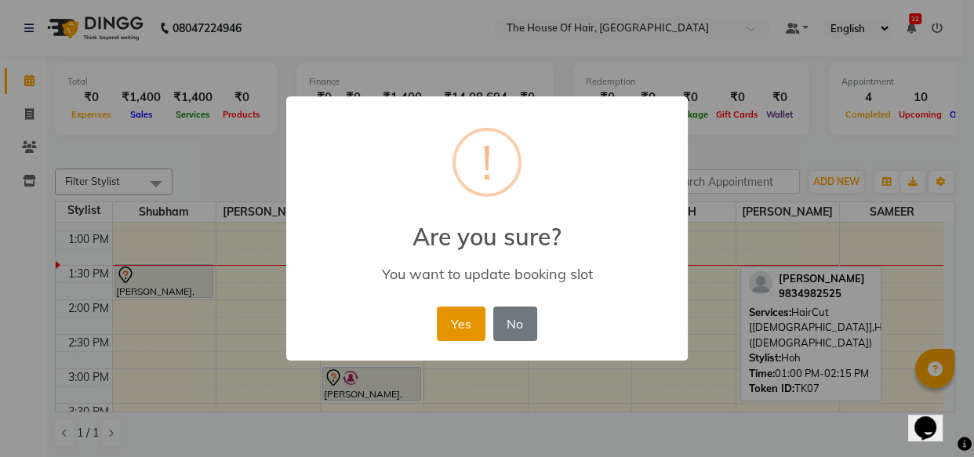
click at [457, 313] on button "Yes" at bounding box center [461, 323] width 48 height 34
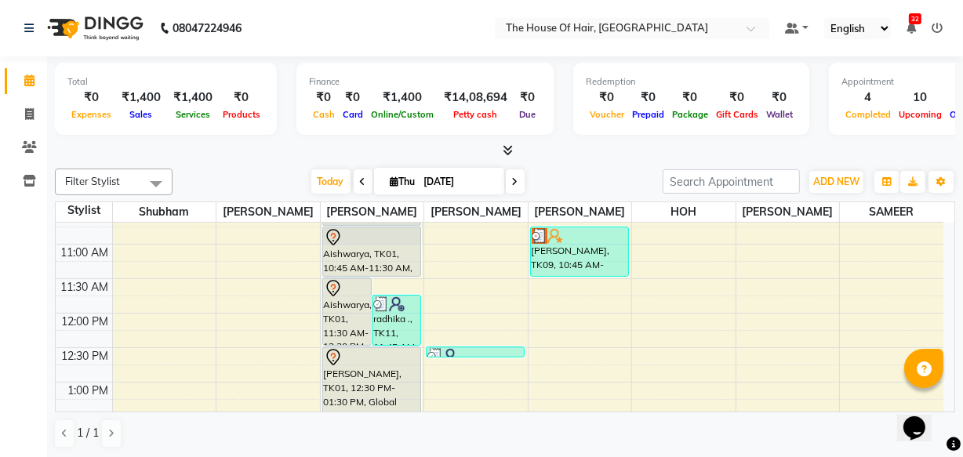
scroll to position [235, 0]
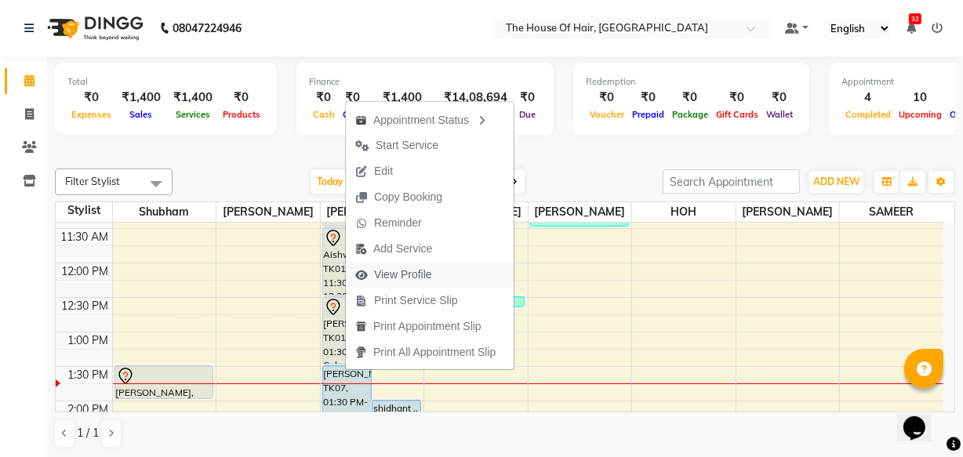
click at [399, 274] on span "View Profile" at bounding box center [403, 275] width 58 height 16
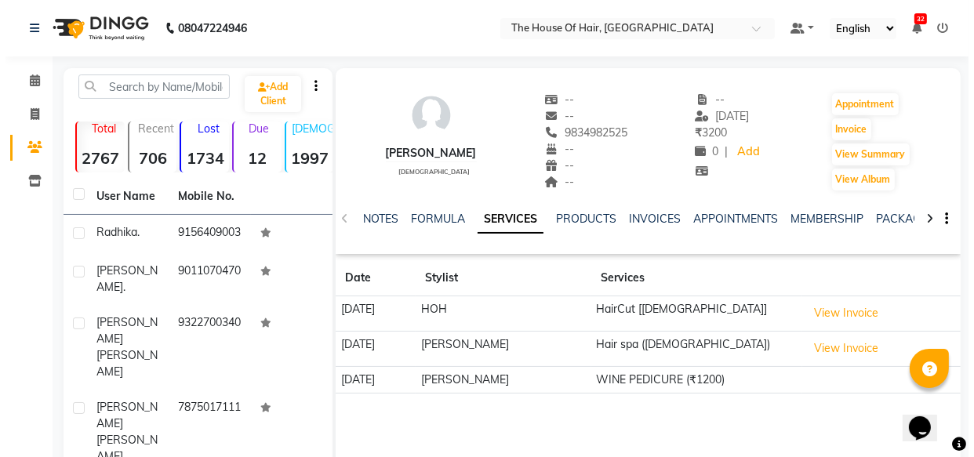
scroll to position [76, 0]
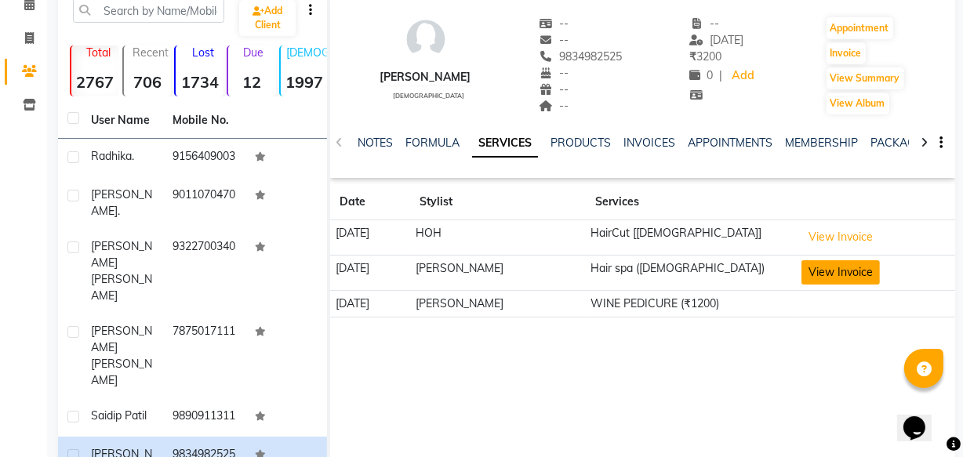
click at [815, 265] on button "View Invoice" at bounding box center [840, 272] width 78 height 24
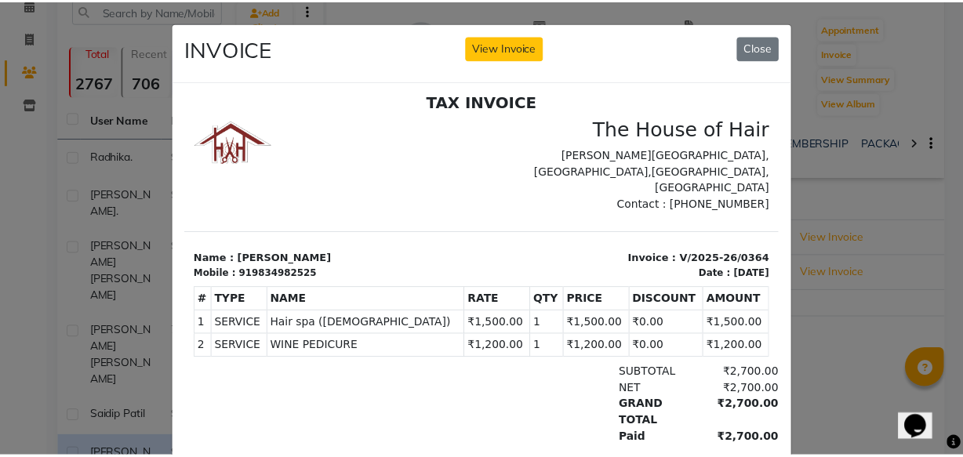
scroll to position [13, 0]
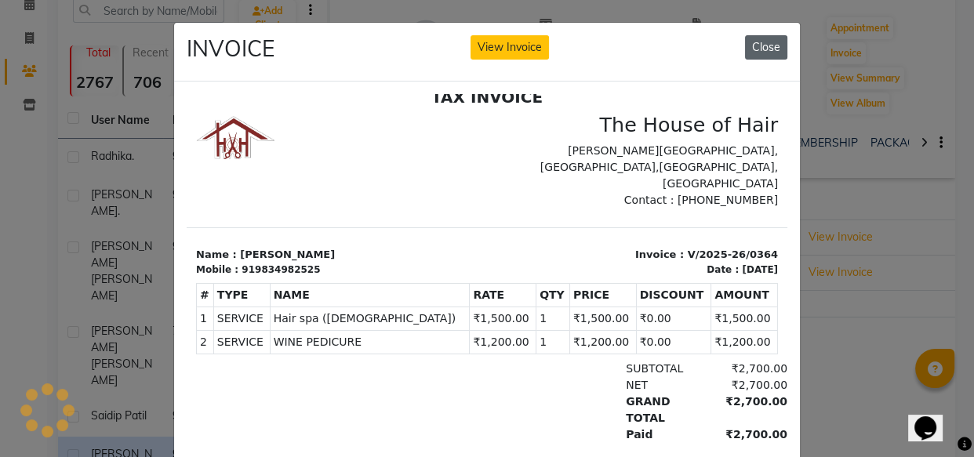
click at [759, 47] on button "Close" at bounding box center [766, 47] width 42 height 24
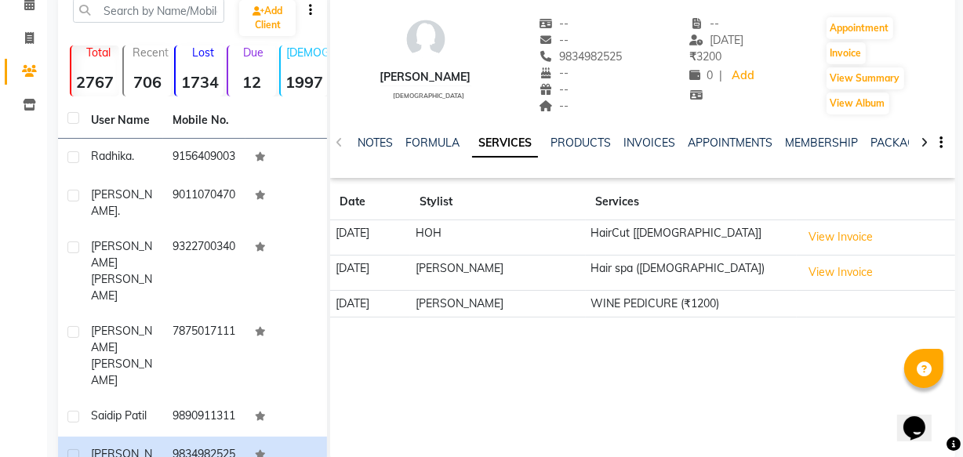
scroll to position [0, 0]
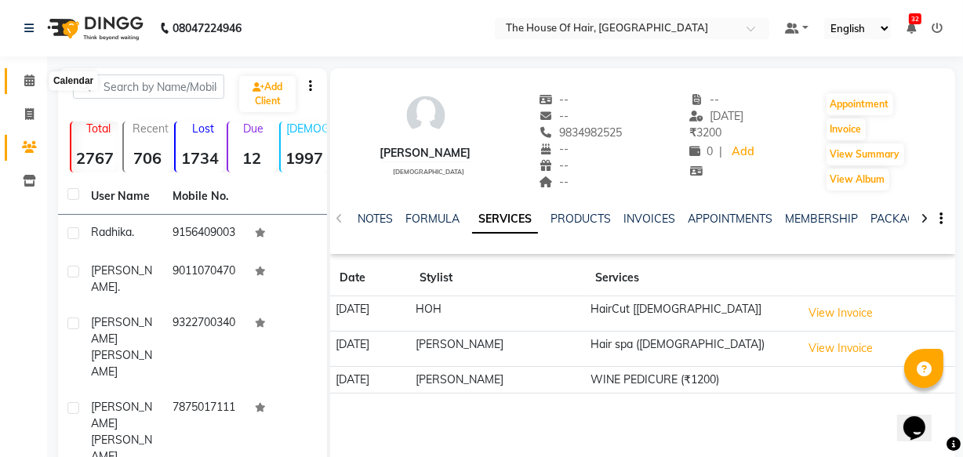
click at [27, 78] on icon at bounding box center [29, 80] width 10 height 12
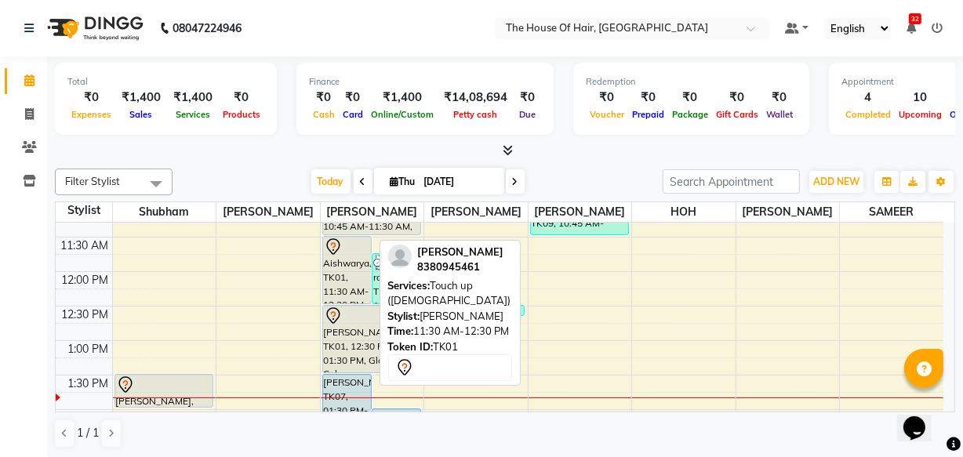
scroll to position [219, 0]
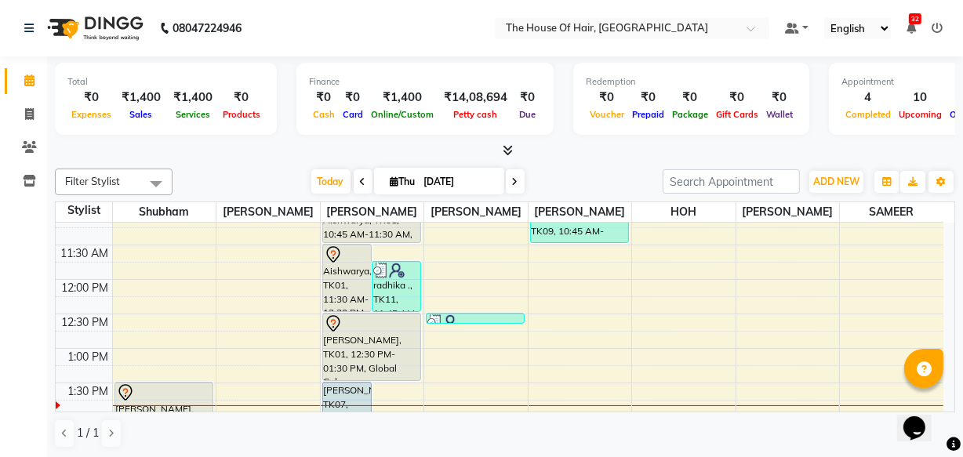
click at [512, 177] on icon at bounding box center [515, 181] width 6 height 9
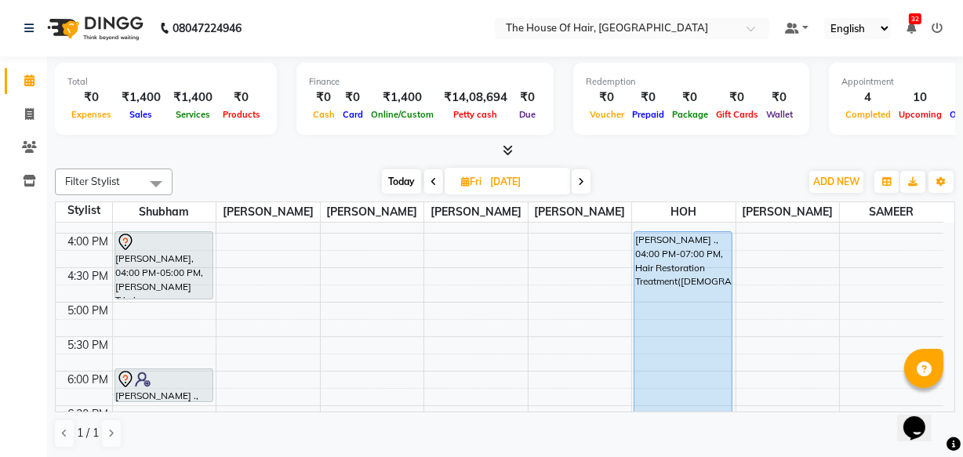
scroll to position [541, 0]
click at [412, 172] on span "Today" at bounding box center [401, 181] width 39 height 24
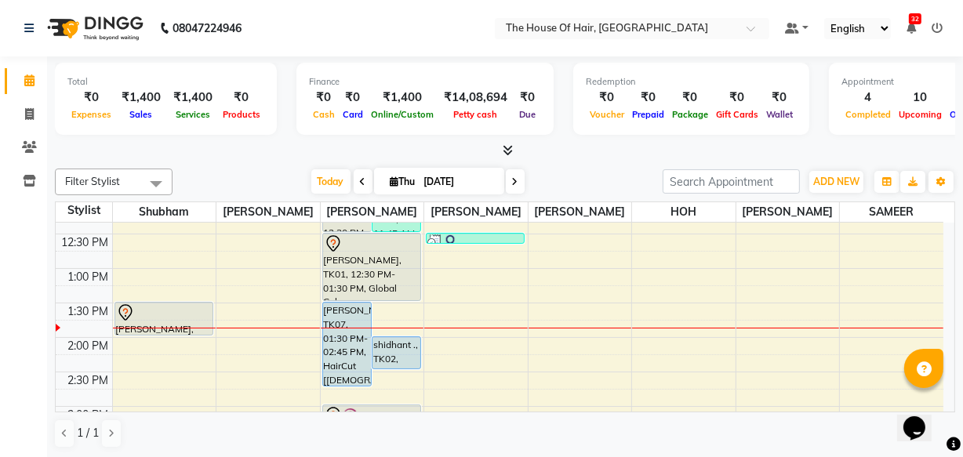
scroll to position [298, 0]
click at [517, 178] on span at bounding box center [515, 181] width 19 height 24
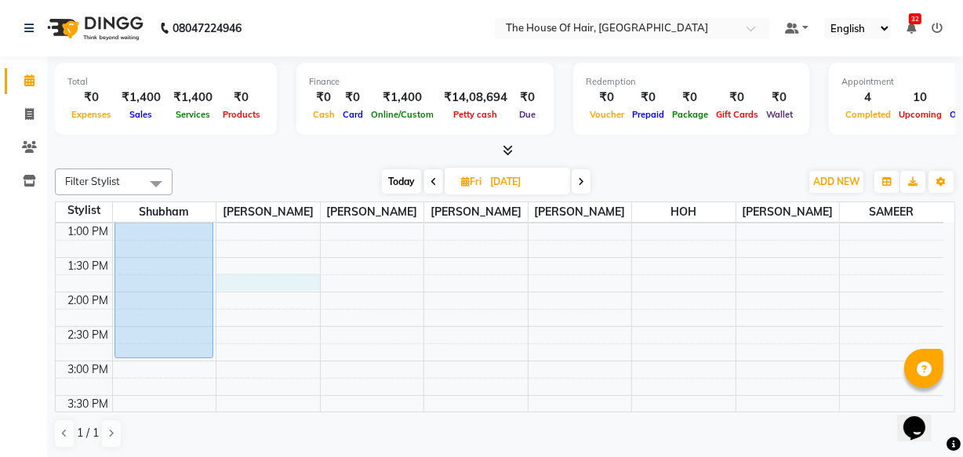
click at [229, 278] on div "8:00 AM 8:30 AM 9:00 AM 9:30 AM 10:00 AM 10:30 AM 11:00 AM 11:30 AM 12:00 PM 12…" at bounding box center [499, 361] width 887 height 965
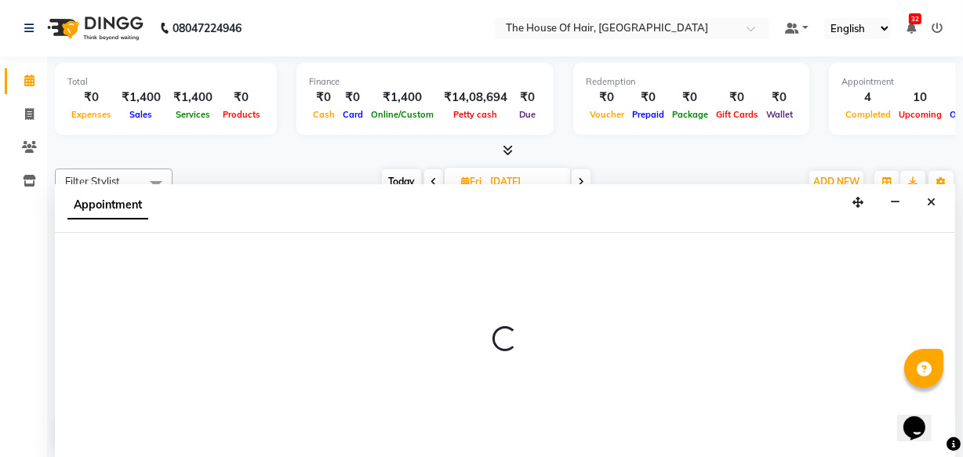
scroll to position [162, 0]
click at [934, 199] on icon "Close" at bounding box center [931, 202] width 9 height 11
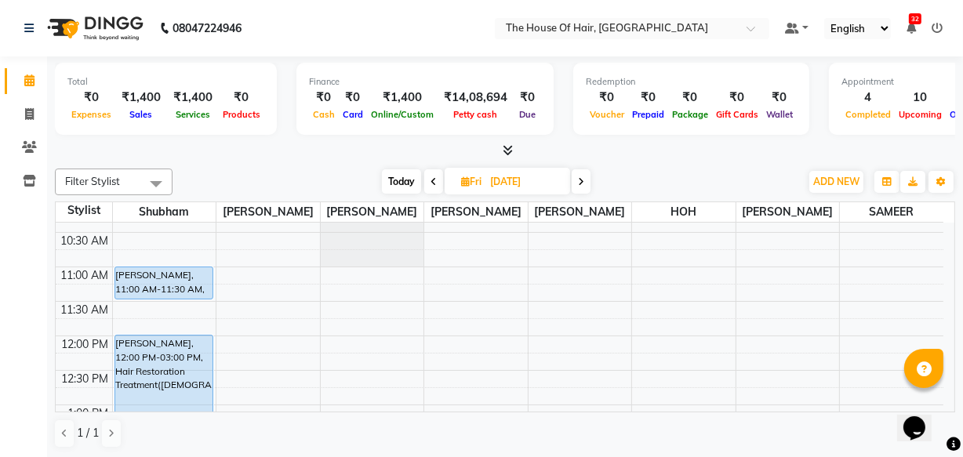
click at [402, 174] on span "Today" at bounding box center [401, 181] width 39 height 24
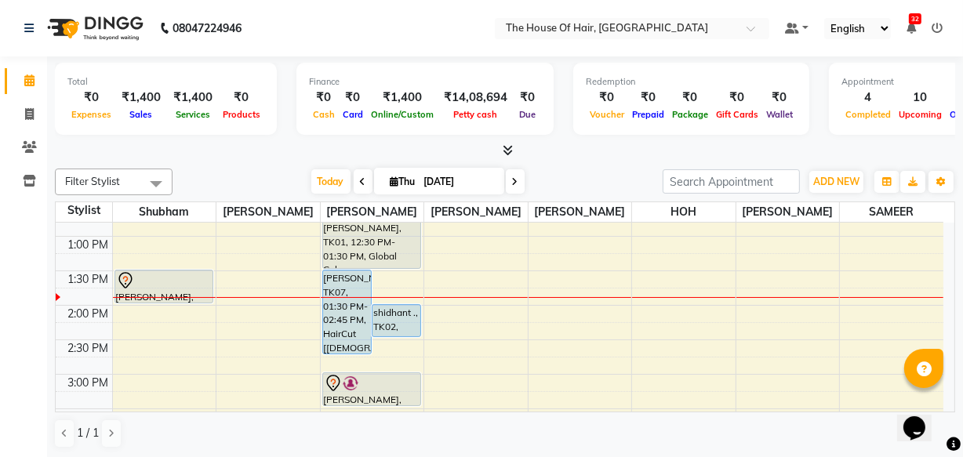
scroll to position [332, 0]
click at [514, 180] on icon at bounding box center [515, 181] width 6 height 9
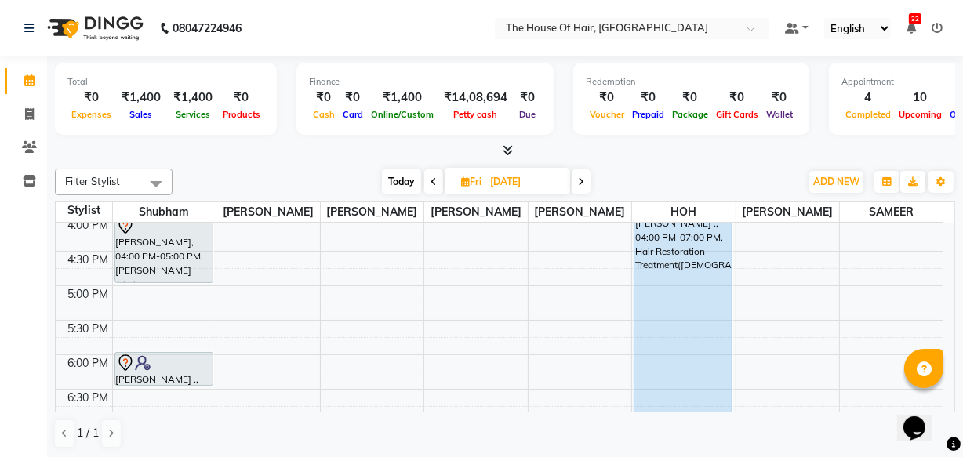
scroll to position [558, 0]
click at [114, 282] on div "8:00 AM 8:30 AM 9:00 AM 9:30 AM 10:00 AM 10:30 AM 11:00 AM 11:30 AM 12:00 PM 12…" at bounding box center [499, 147] width 887 height 965
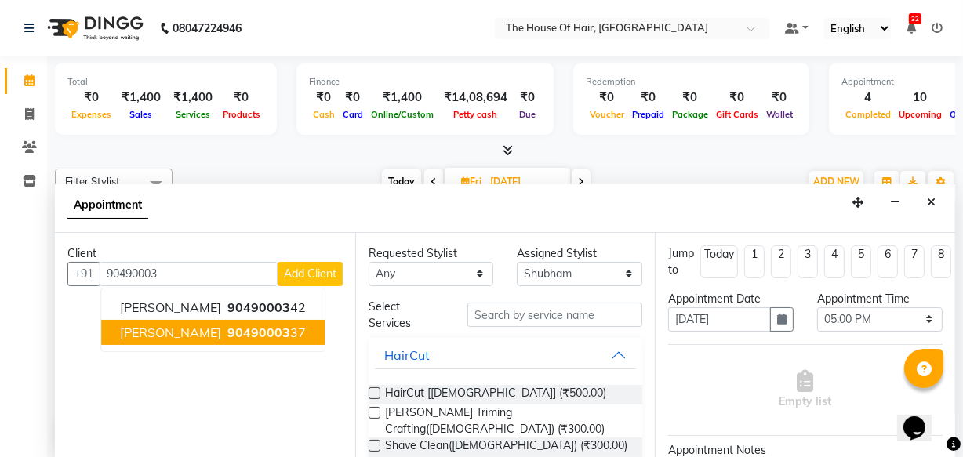
click at [174, 330] on span "[PERSON_NAME]" at bounding box center [170, 333] width 101 height 16
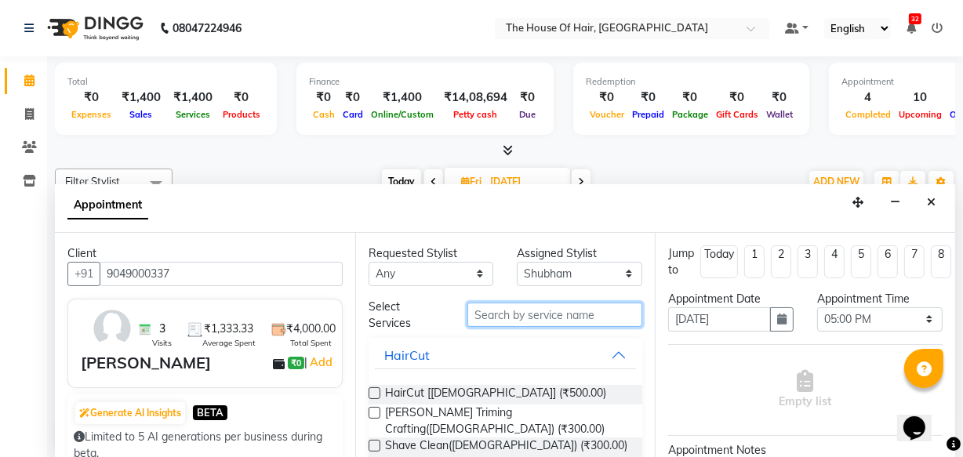
click at [516, 310] on input "text" at bounding box center [554, 315] width 175 height 24
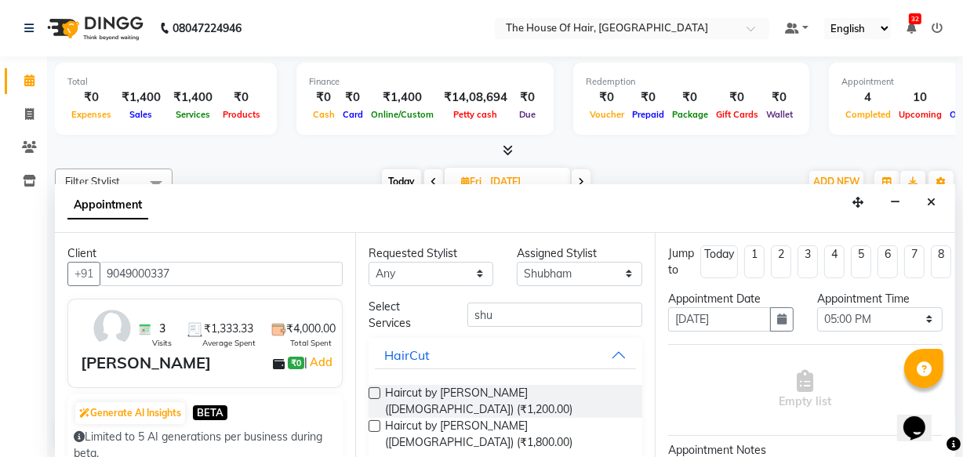
click at [375, 387] on label at bounding box center [374, 393] width 12 height 12
click at [375, 390] on input "checkbox" at bounding box center [373, 395] width 10 height 10
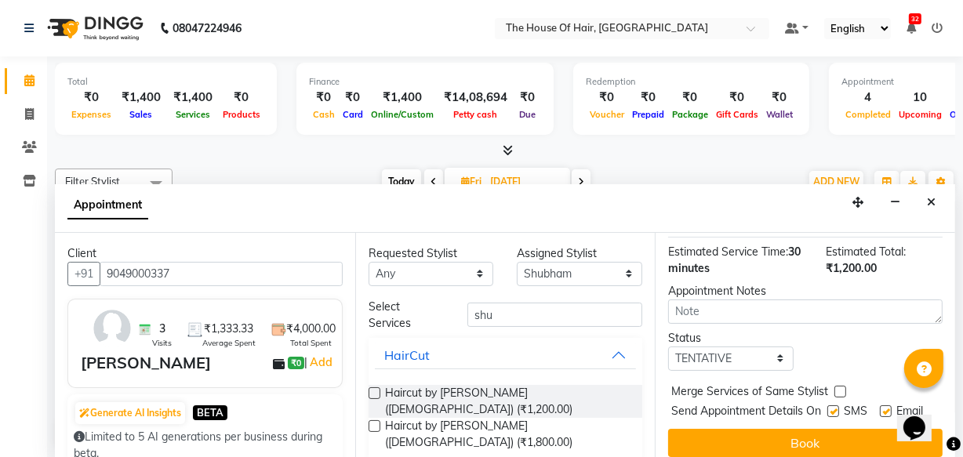
scroll to position [227, 0]
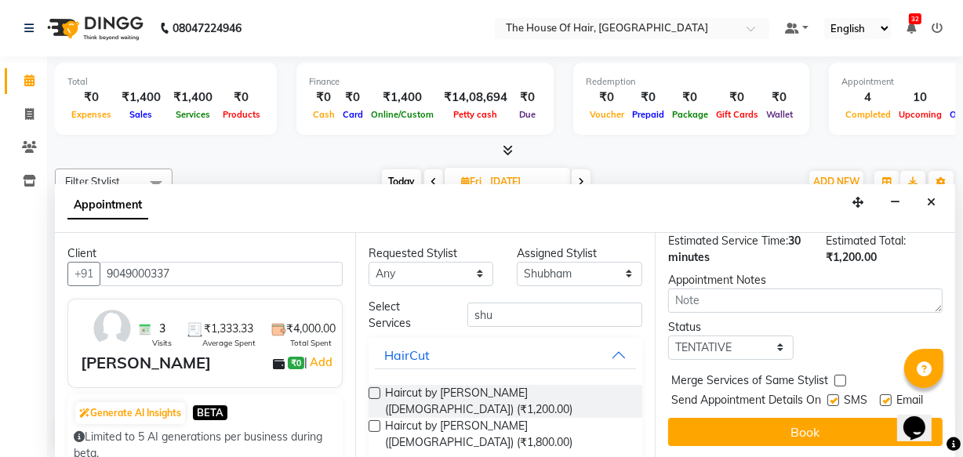
click at [839, 375] on label at bounding box center [840, 381] width 12 height 12
click at [839, 377] on input "checkbox" at bounding box center [839, 382] width 10 height 10
click at [776, 335] on select "Select TENTATIVE CONFIRM UPCOMING" at bounding box center [730, 347] width 125 height 24
click at [668, 335] on select "Select TENTATIVE CONFIRM UPCOMING" at bounding box center [730, 347] width 125 height 24
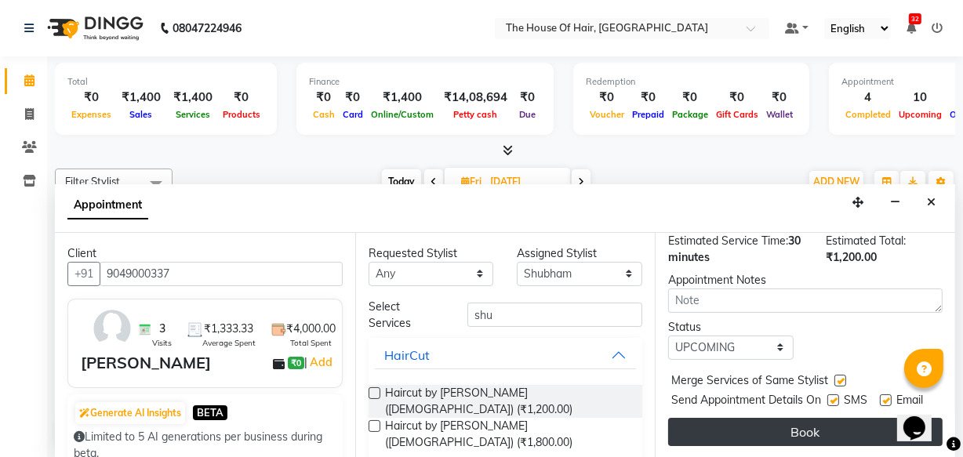
click at [800, 418] on button "Book" at bounding box center [805, 432] width 274 height 28
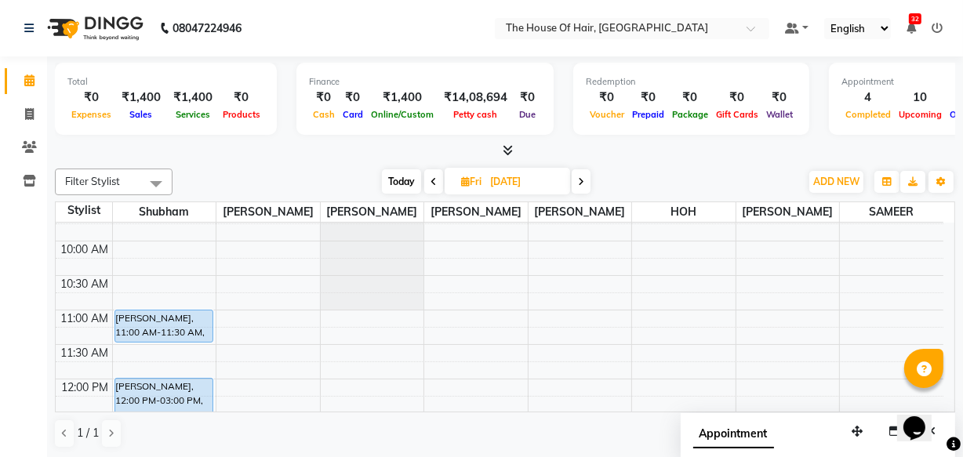
scroll to position [116, 0]
click at [401, 174] on span "Today" at bounding box center [401, 181] width 39 height 24
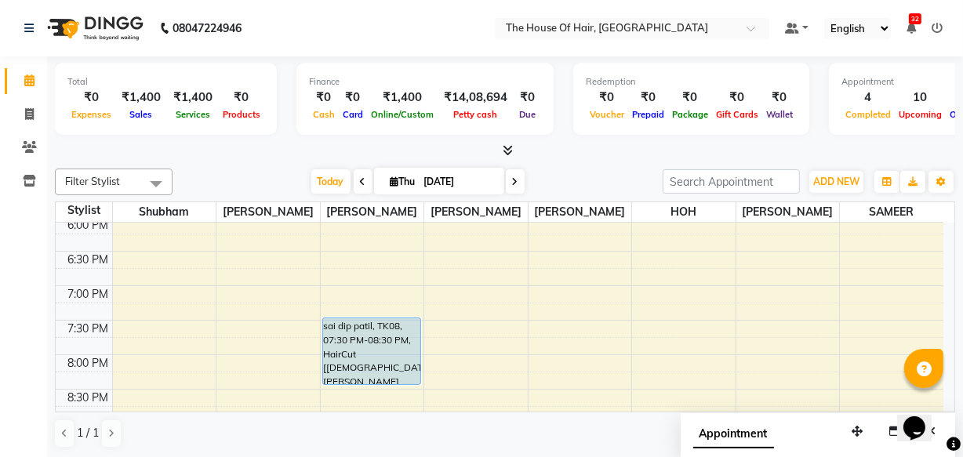
scroll to position [699, 0]
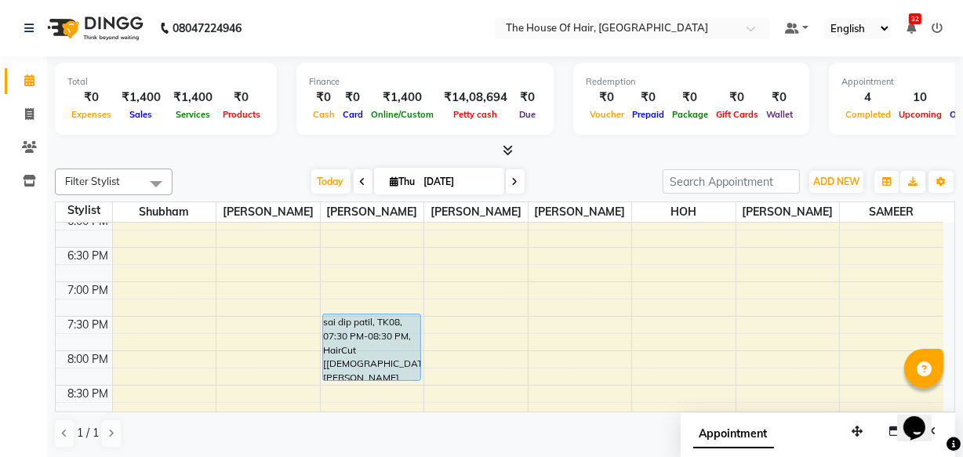
click at [513, 180] on icon at bounding box center [515, 181] width 6 height 9
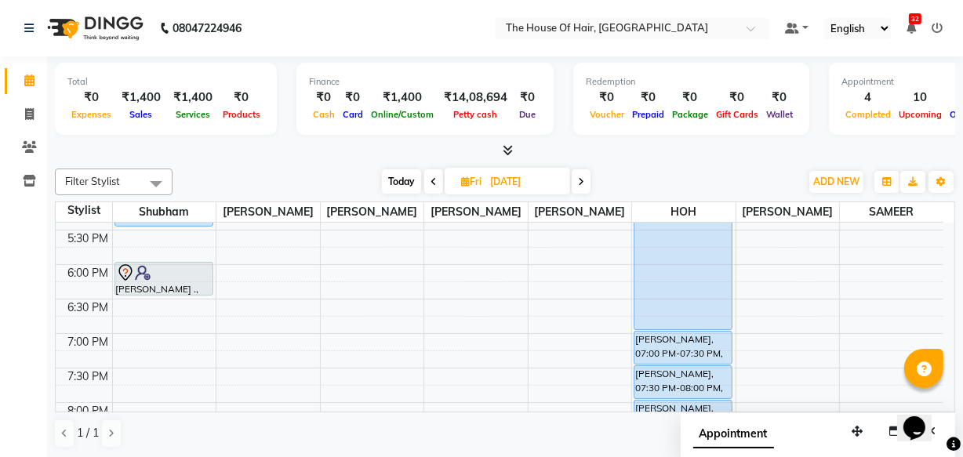
scroll to position [702, 0]
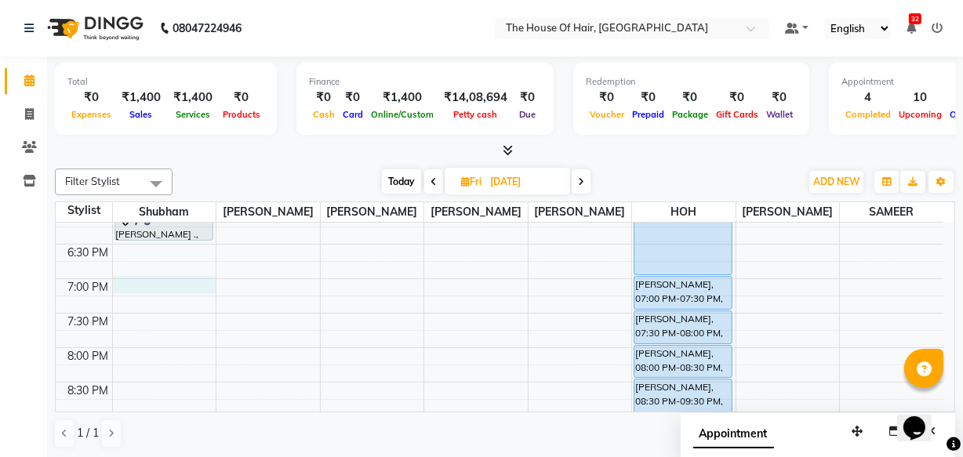
click at [150, 282] on div "8:00 AM 8:30 AM 9:00 AM 9:30 AM 10:00 AM 10:30 AM 11:00 AM 11:30 AM 12:00 PM 12…" at bounding box center [499, 2] width 887 height 965
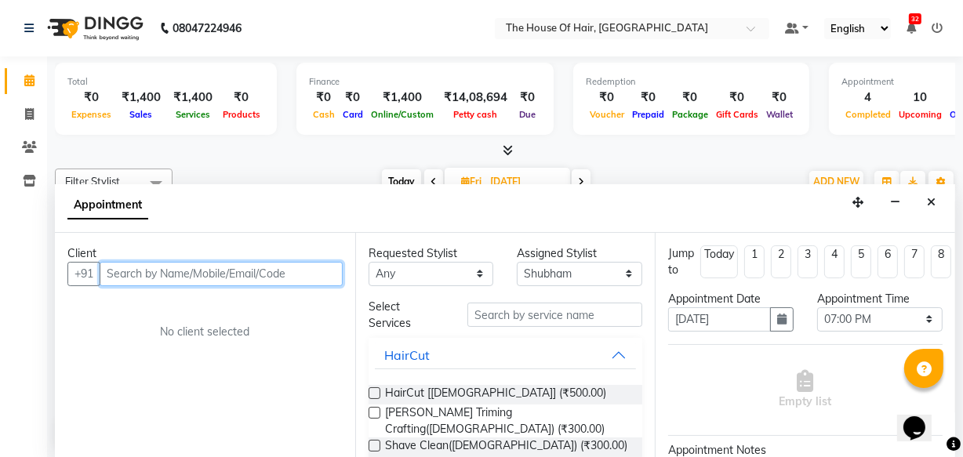
scroll to position [0, 0]
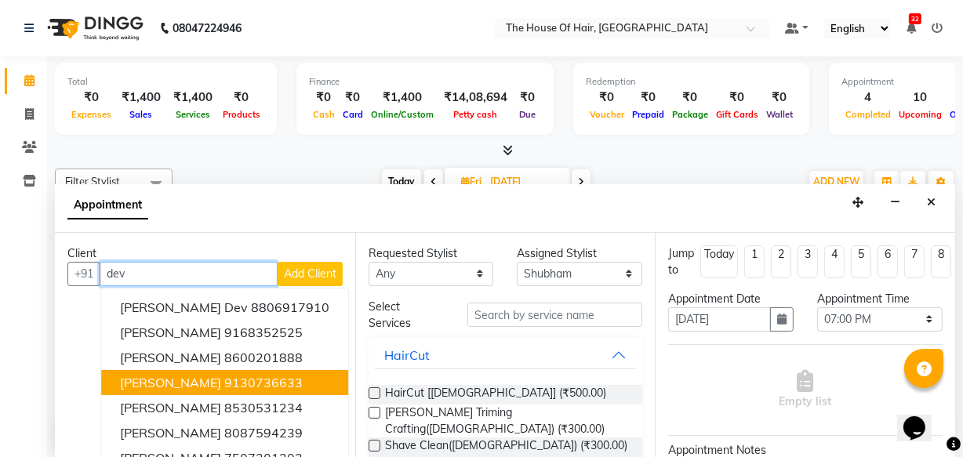
click at [169, 378] on span "[PERSON_NAME]" at bounding box center [170, 383] width 101 height 16
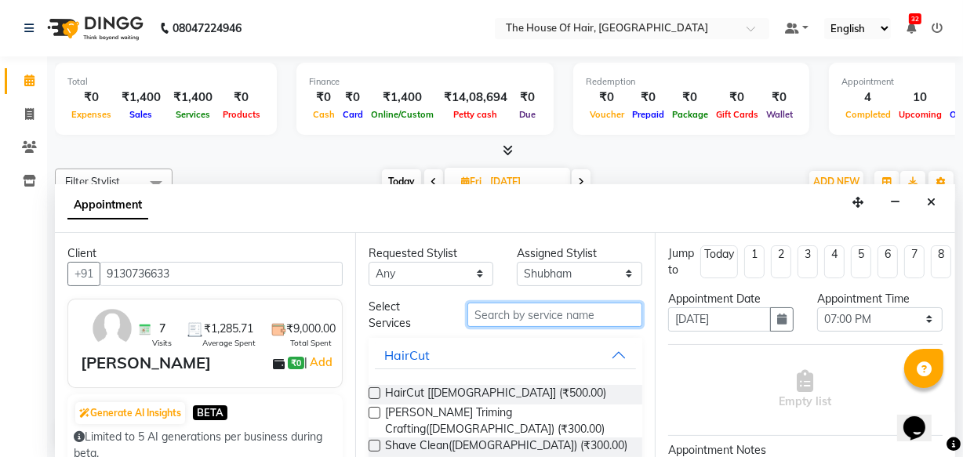
click at [505, 307] on input "text" at bounding box center [554, 315] width 175 height 24
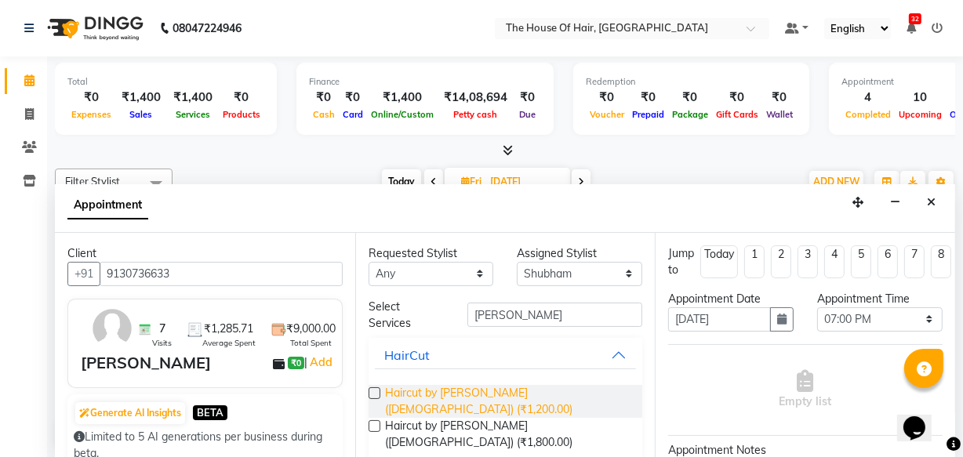
click at [499, 386] on span "Haircut by [PERSON_NAME] ([DEMOGRAPHIC_DATA]) (₹1,200.00)" at bounding box center [507, 401] width 245 height 33
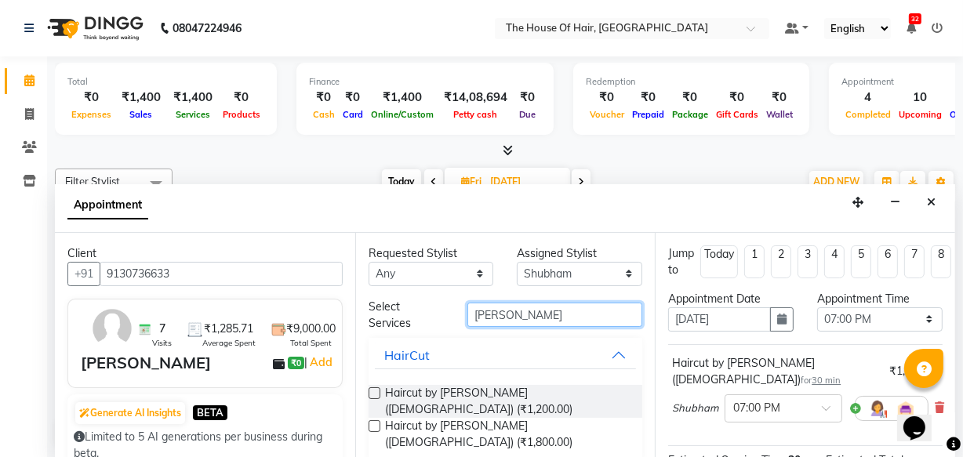
click at [529, 312] on input "[PERSON_NAME]" at bounding box center [554, 315] width 175 height 24
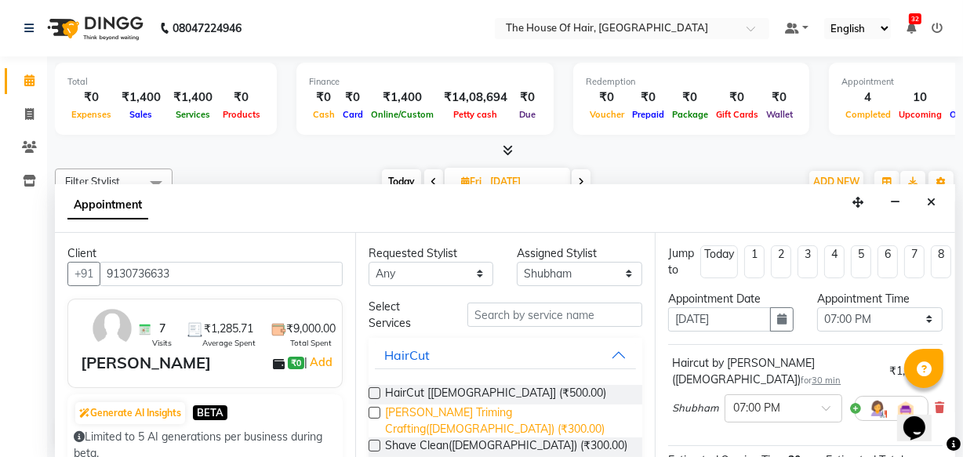
click at [502, 407] on span "[PERSON_NAME] Triming Crafting([DEMOGRAPHIC_DATA]) (₹300.00)" at bounding box center [507, 420] width 245 height 33
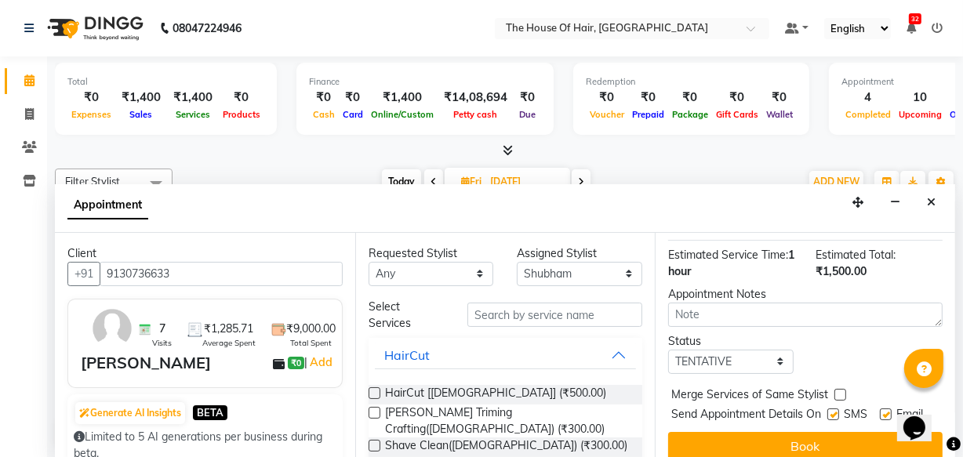
scroll to position [296, 0]
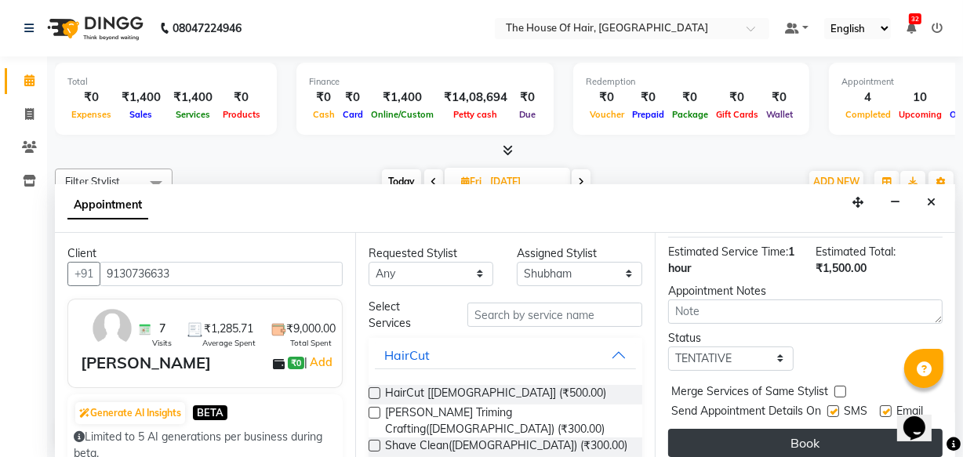
click at [798, 429] on button "Book" at bounding box center [805, 443] width 274 height 28
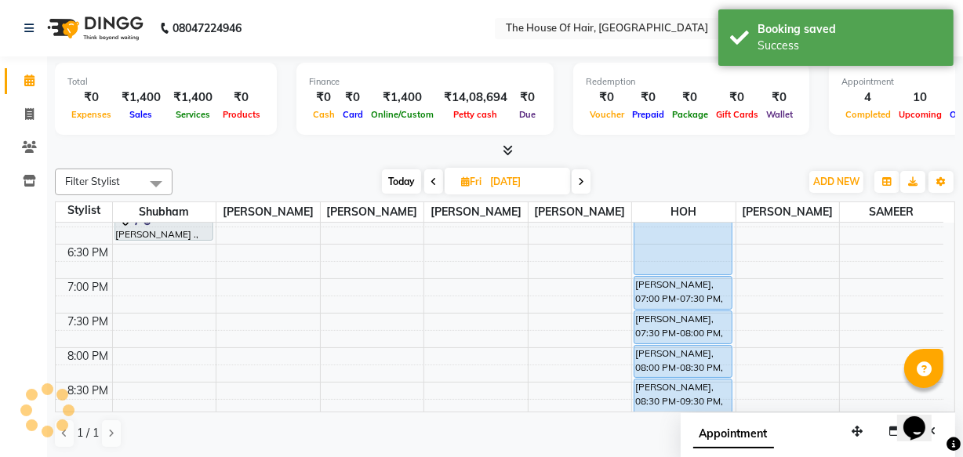
scroll to position [0, 0]
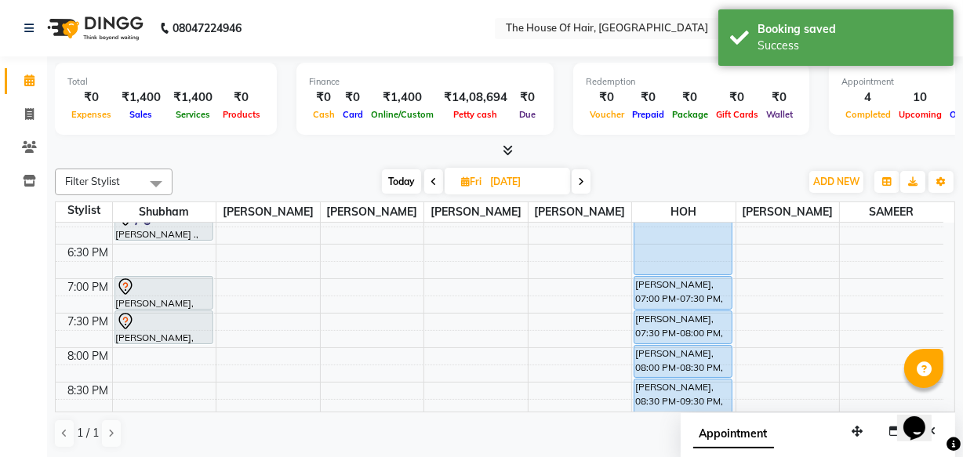
click at [401, 185] on span "Today" at bounding box center [401, 181] width 39 height 24
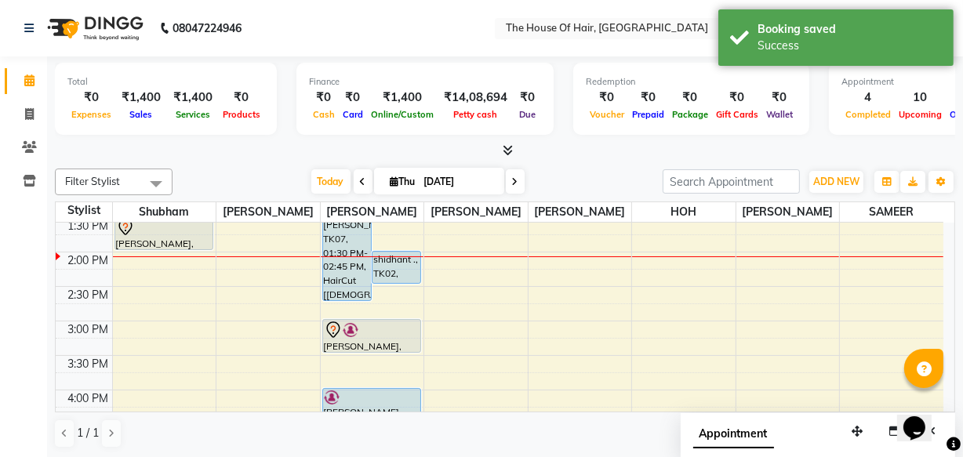
scroll to position [368, 0]
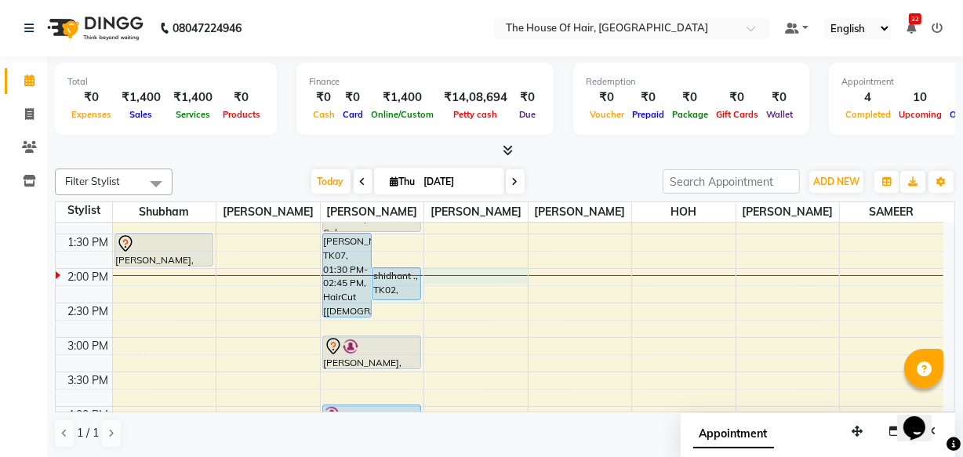
click at [427, 268] on div "8:00 AM 8:30 AM 9:00 AM 9:30 AM 10:00 AM 10:30 AM 11:00 AM 11:30 AM 12:00 PM 12…" at bounding box center [499, 337] width 887 height 965
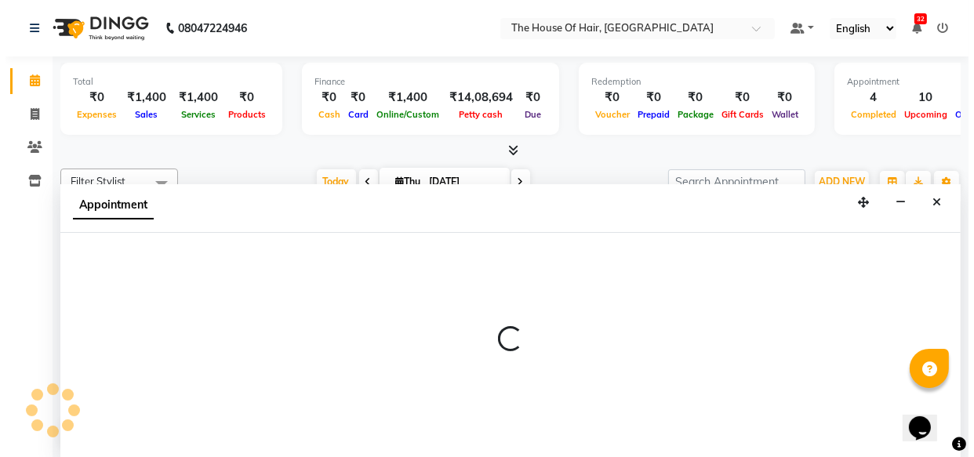
scroll to position [0, 0]
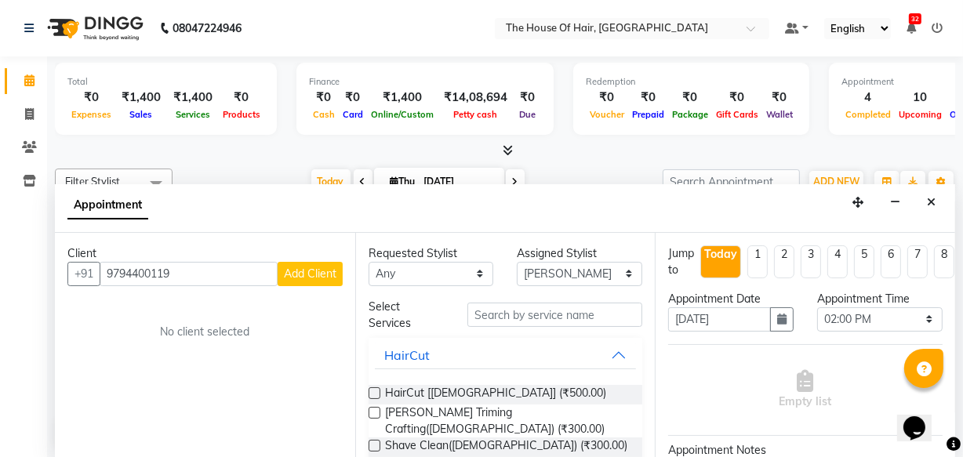
click at [295, 267] on span "Add Client" at bounding box center [310, 274] width 53 height 14
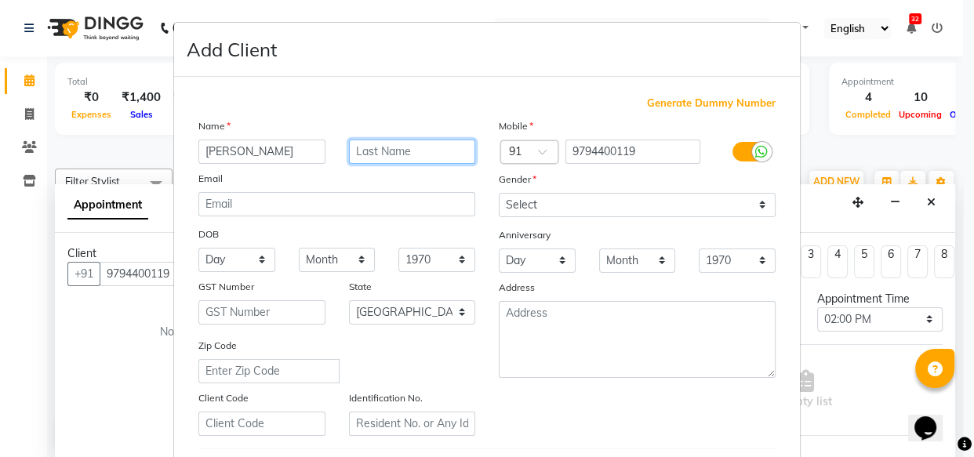
click at [368, 159] on input "text" at bounding box center [412, 152] width 127 height 24
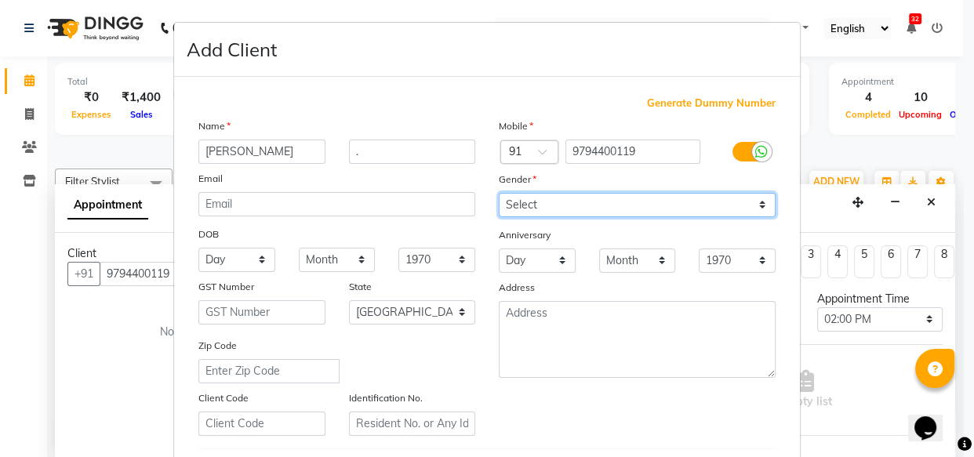
click at [520, 201] on select "Select [DEMOGRAPHIC_DATA] [DEMOGRAPHIC_DATA] Other Prefer Not To Say" at bounding box center [637, 205] width 277 height 24
click at [499, 193] on select "Select [DEMOGRAPHIC_DATA] [DEMOGRAPHIC_DATA] Other Prefer Not To Say" at bounding box center [637, 205] width 277 height 24
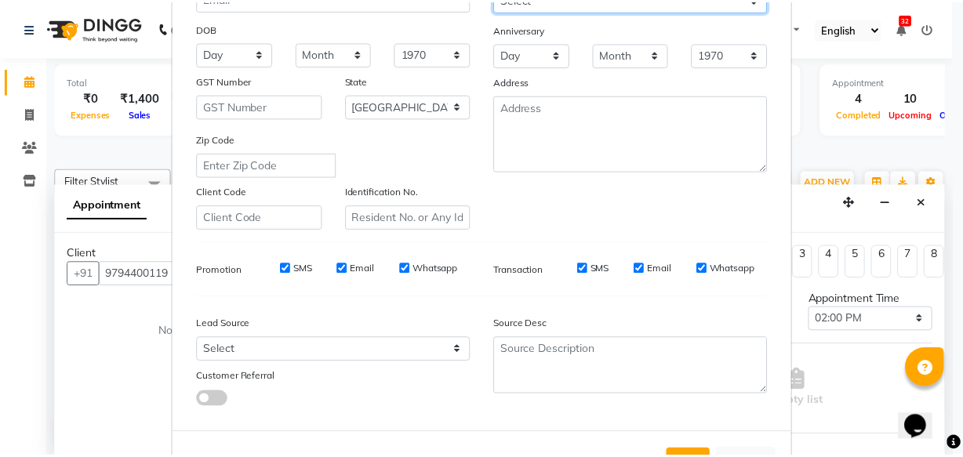
scroll to position [271, 0]
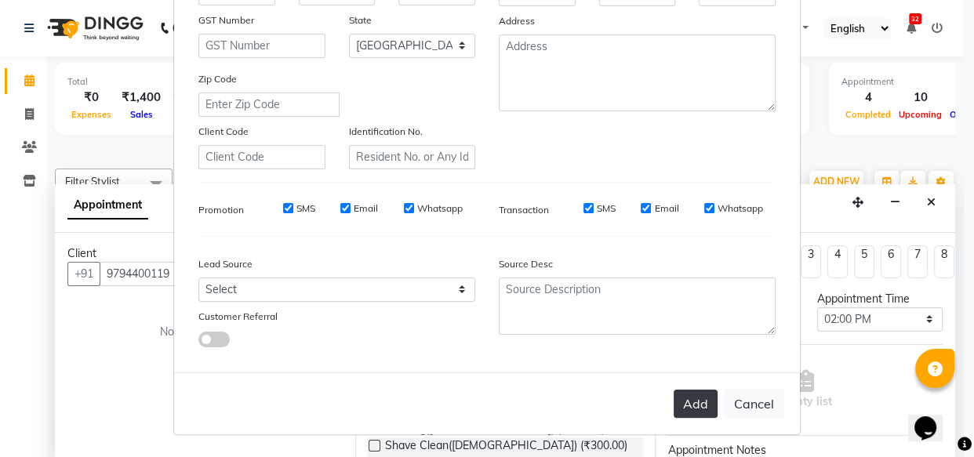
click at [690, 404] on button "Add" at bounding box center [695, 404] width 44 height 28
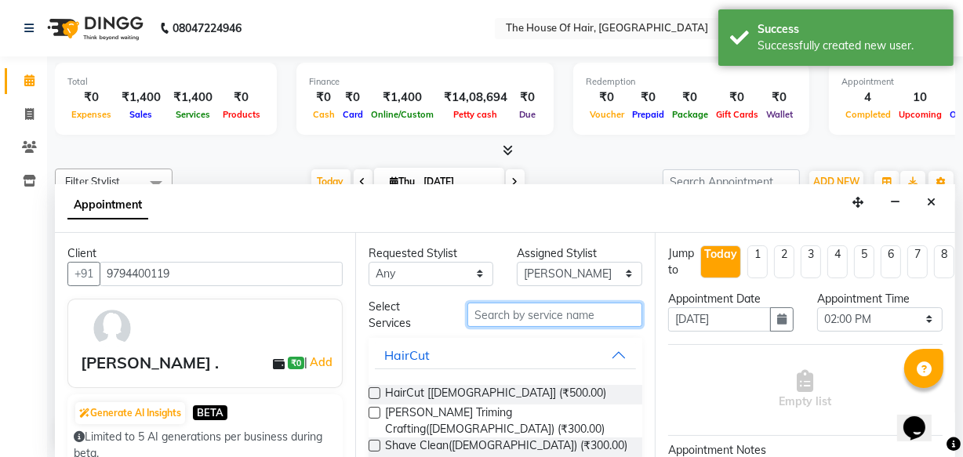
click at [495, 310] on input "text" at bounding box center [554, 315] width 175 height 24
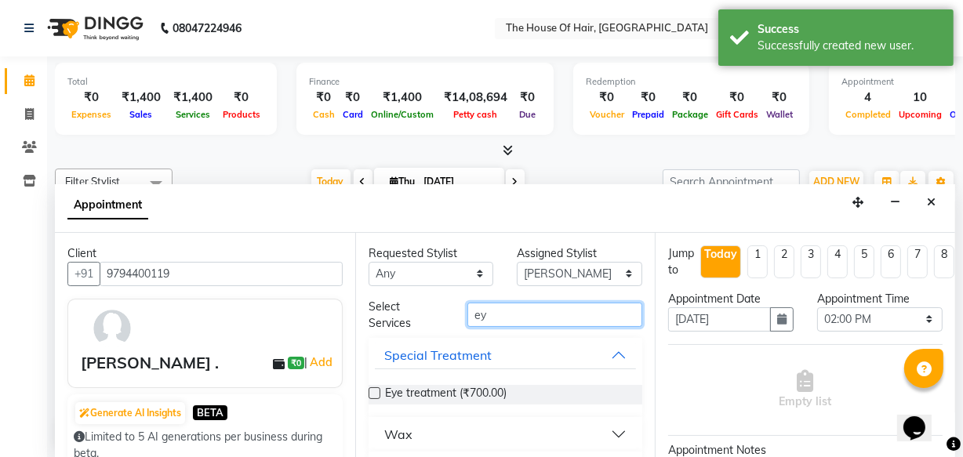
scroll to position [39, 0]
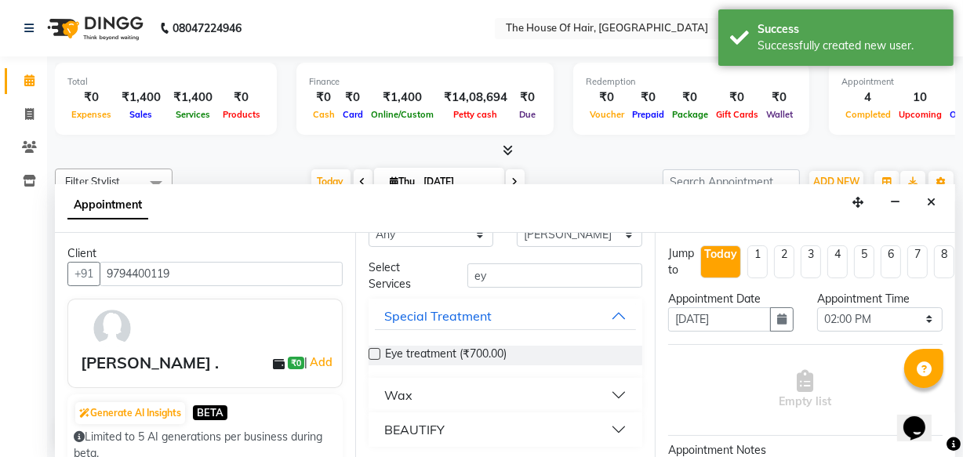
click at [603, 424] on button "BEAUTIFY" at bounding box center [506, 429] width 262 height 28
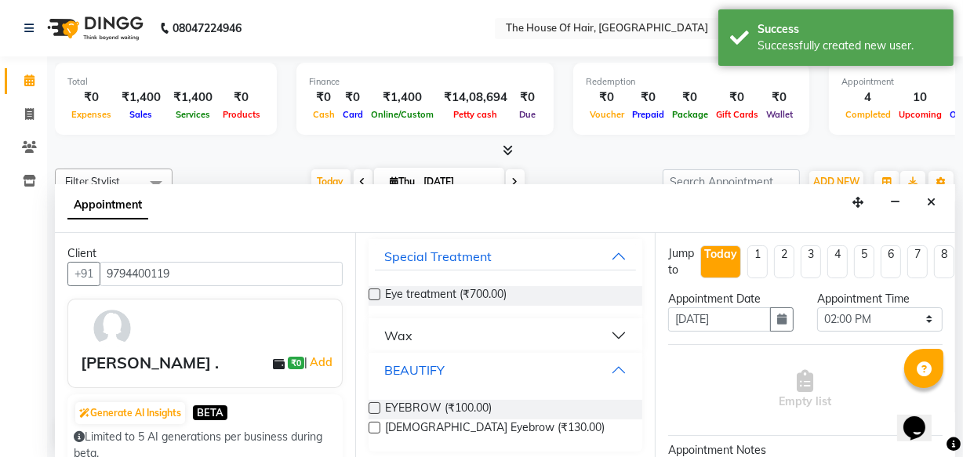
scroll to position [103, 0]
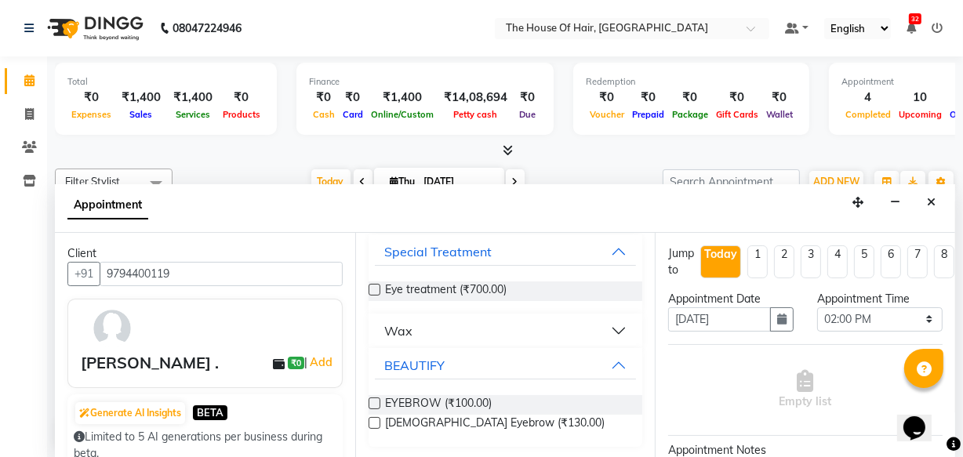
click at [375, 399] on label at bounding box center [374, 403] width 12 height 12
click at [375, 400] on input "checkbox" at bounding box center [373, 405] width 10 height 10
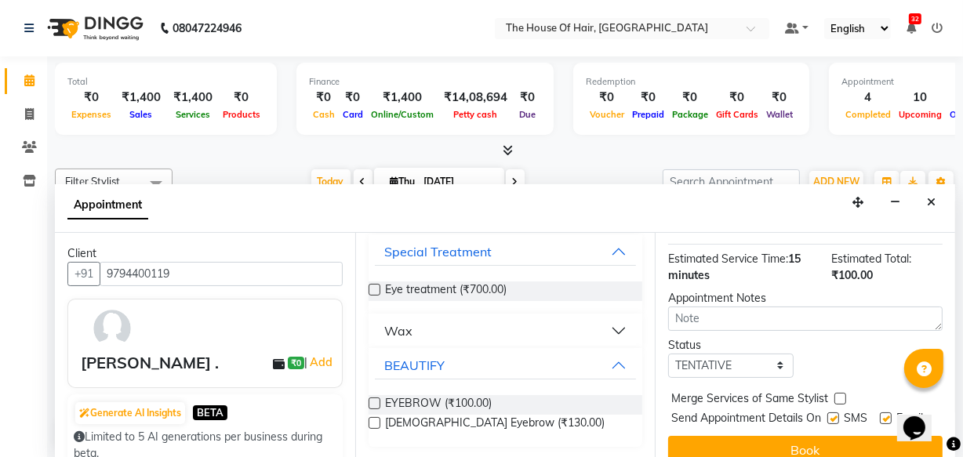
scroll to position [228, 0]
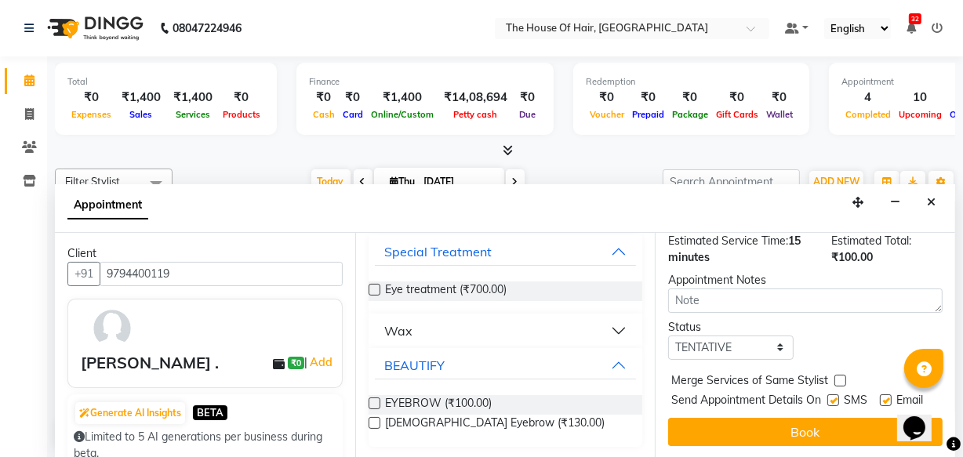
click at [840, 375] on label at bounding box center [840, 381] width 12 height 12
click at [840, 377] on input "checkbox" at bounding box center [839, 382] width 10 height 10
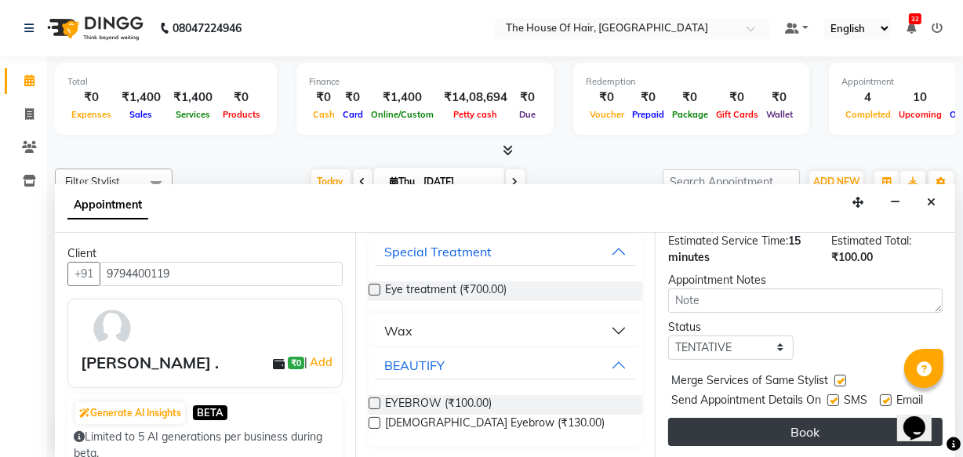
click at [807, 418] on button "Book" at bounding box center [805, 432] width 274 height 28
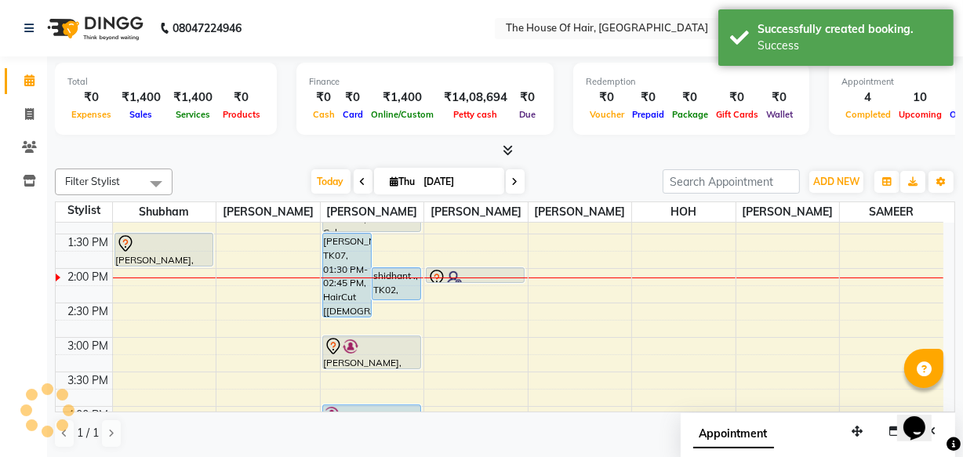
scroll to position [0, 0]
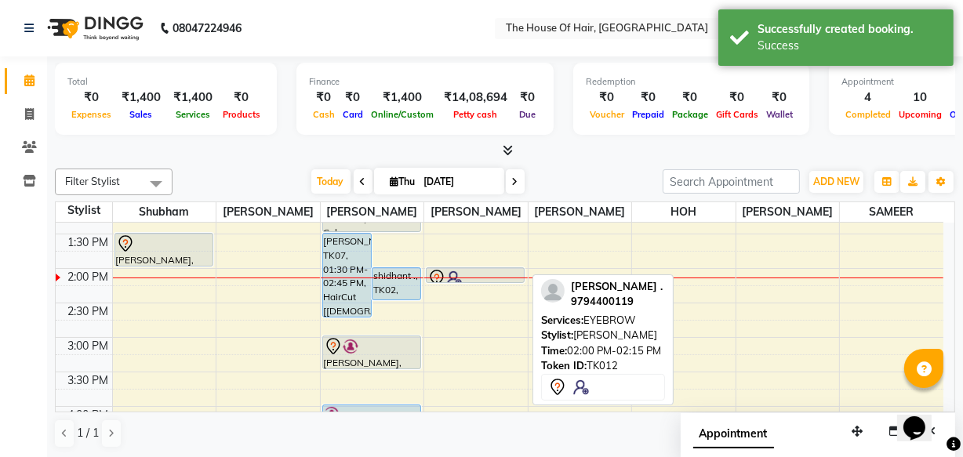
click at [501, 269] on div at bounding box center [475, 278] width 96 height 19
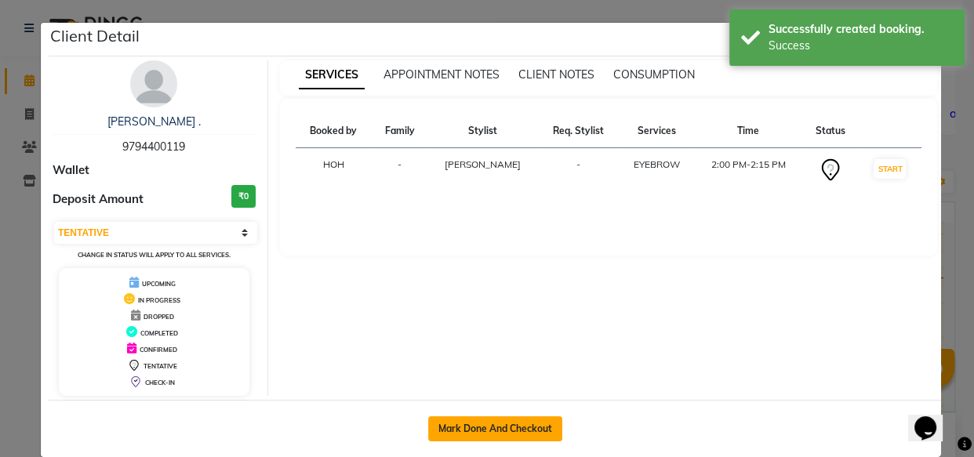
click at [502, 419] on button "Mark Done And Checkout" at bounding box center [495, 428] width 134 height 25
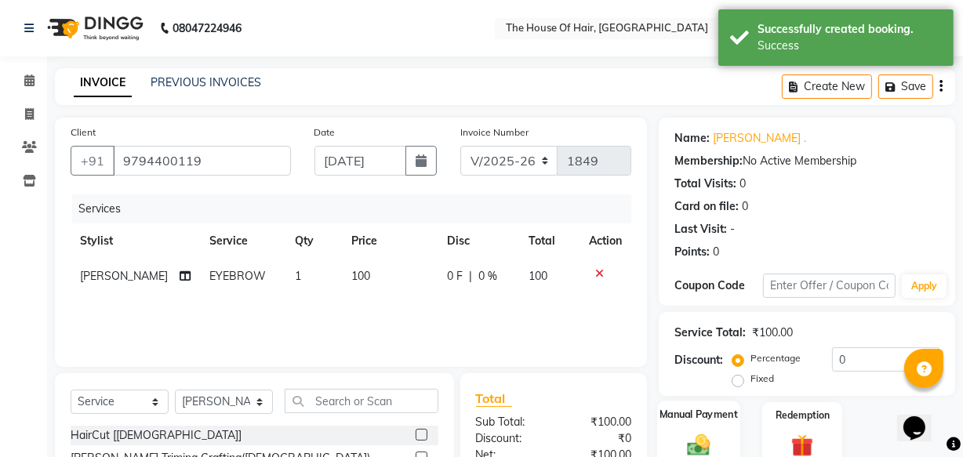
scroll to position [114, 0]
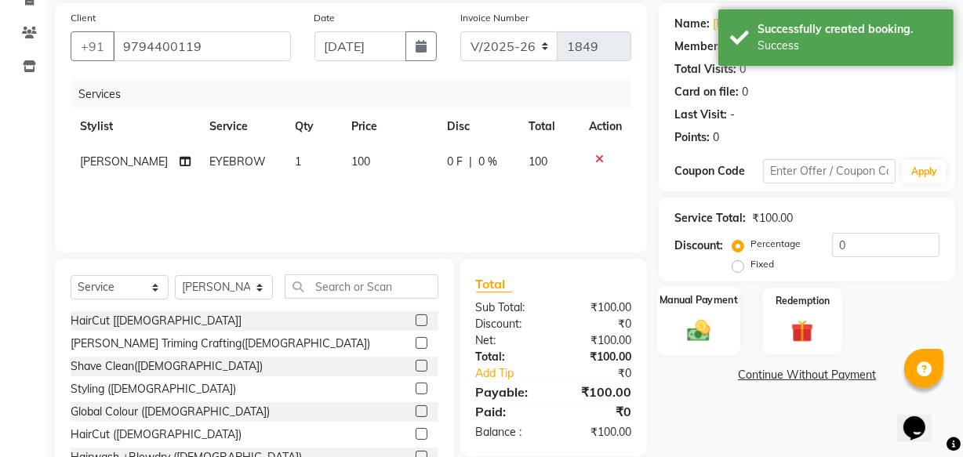
click at [697, 321] on img at bounding box center [699, 330] width 38 height 27
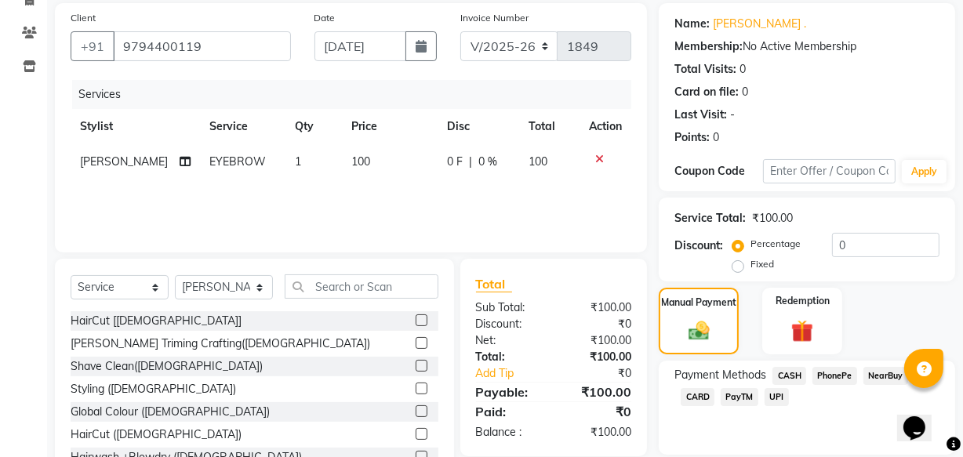
scroll to position [172, 0]
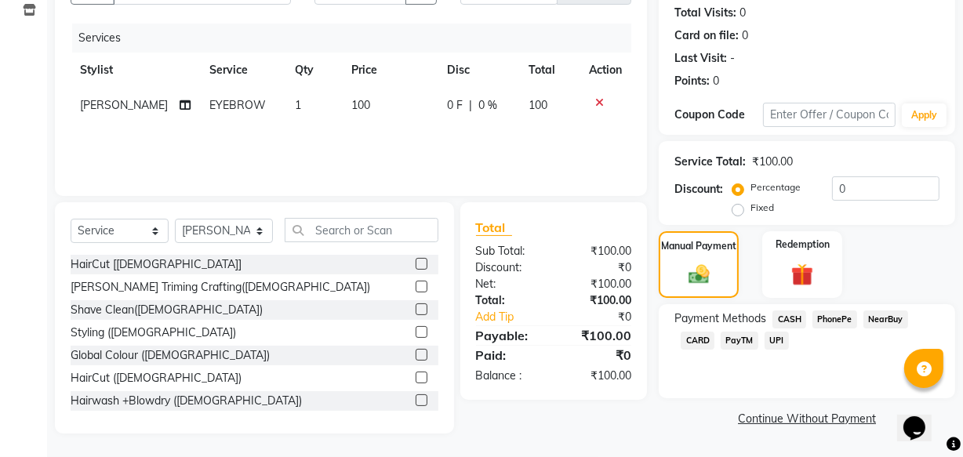
click at [774, 340] on span "UPI" at bounding box center [776, 341] width 24 height 18
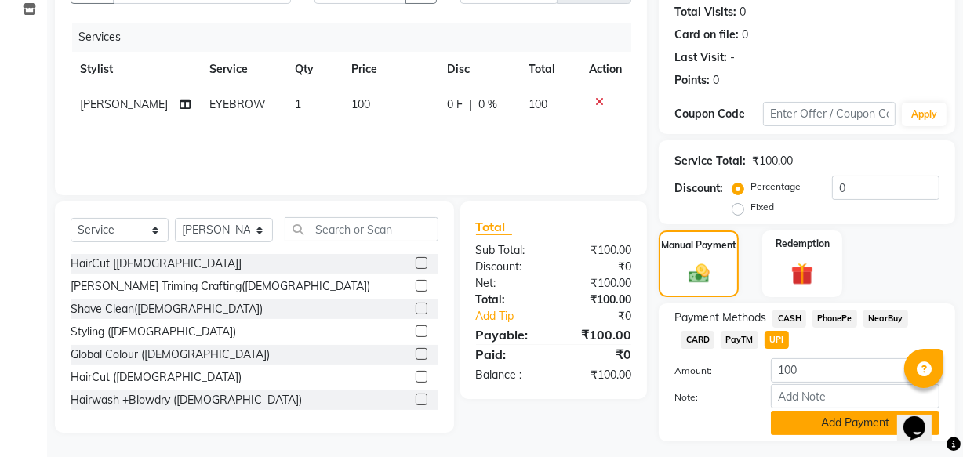
click at [831, 426] on button "Add Payment" at bounding box center [855, 423] width 169 height 24
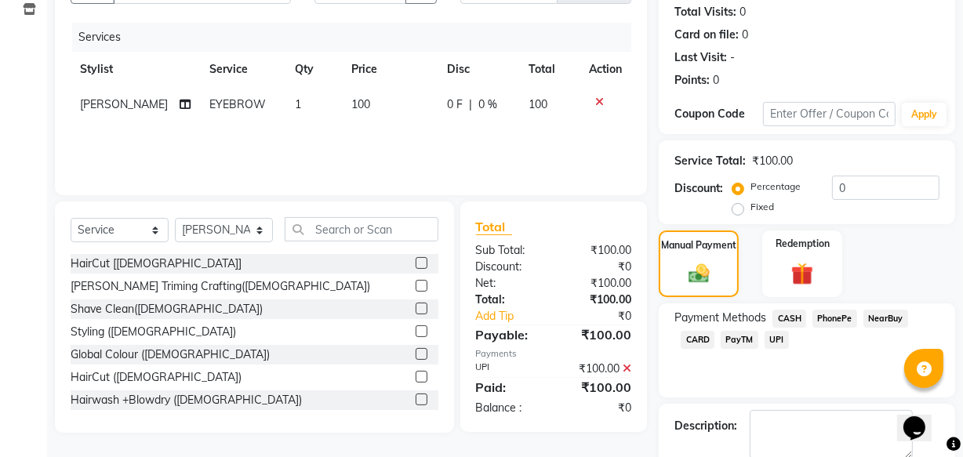
scroll to position [256, 0]
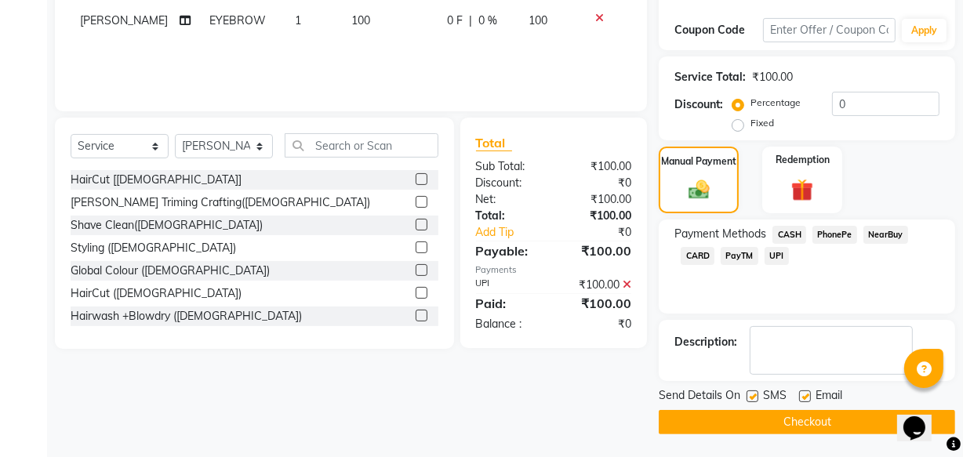
click at [803, 419] on button "Checkout" at bounding box center [806, 422] width 296 height 24
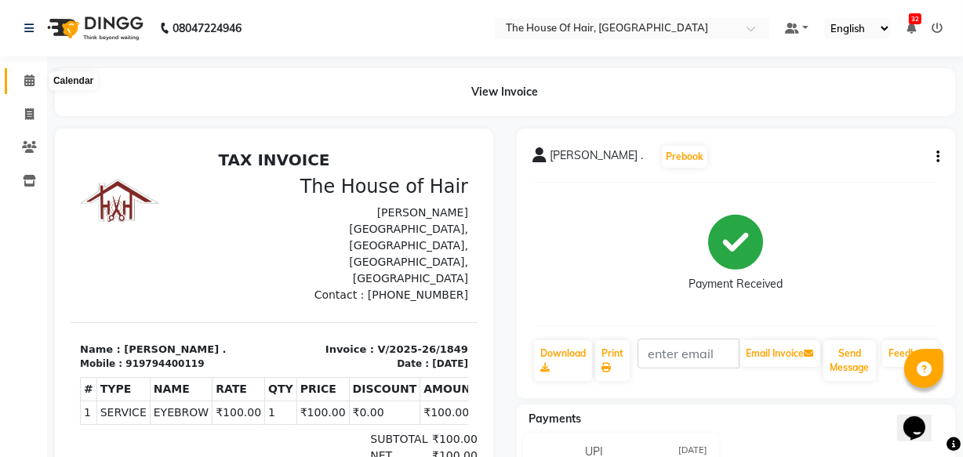
click at [30, 78] on icon at bounding box center [29, 80] width 10 height 12
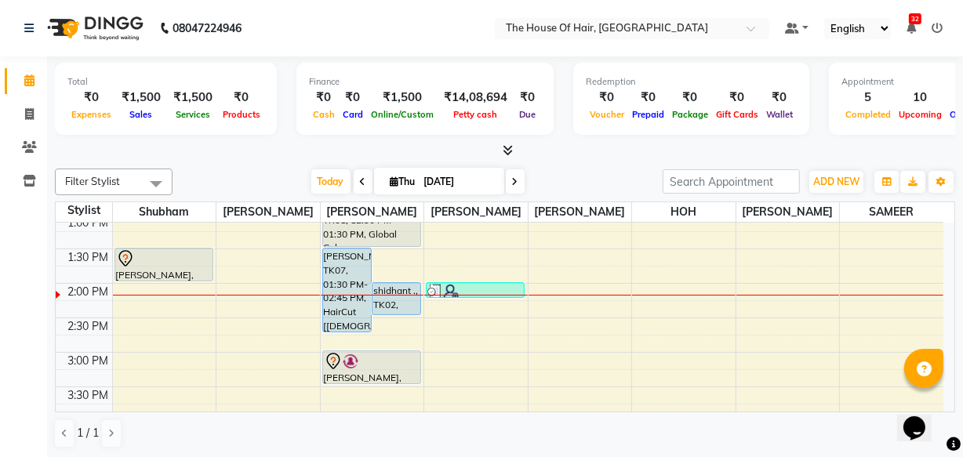
scroll to position [353, 0]
click at [517, 179] on span at bounding box center [515, 181] width 19 height 24
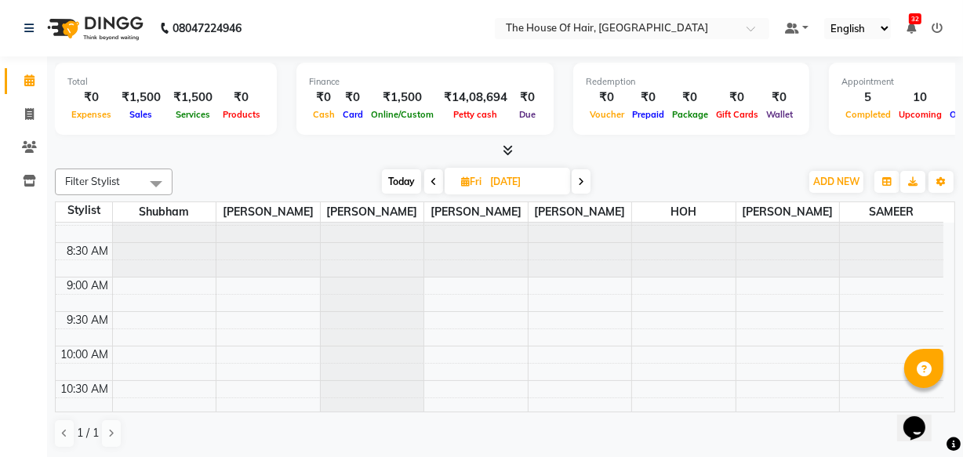
scroll to position [0, 0]
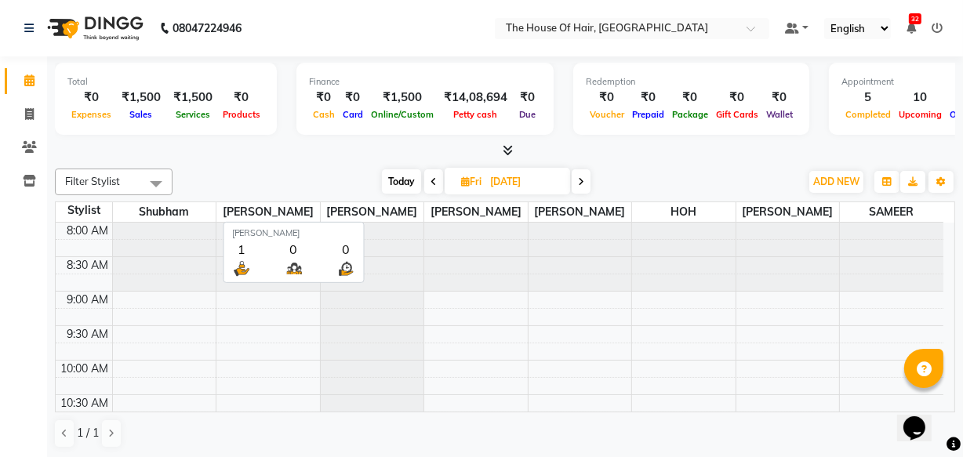
click at [383, 211] on span "[PERSON_NAME]" at bounding box center [372, 212] width 103 height 20
click at [397, 175] on span "Today" at bounding box center [401, 181] width 39 height 24
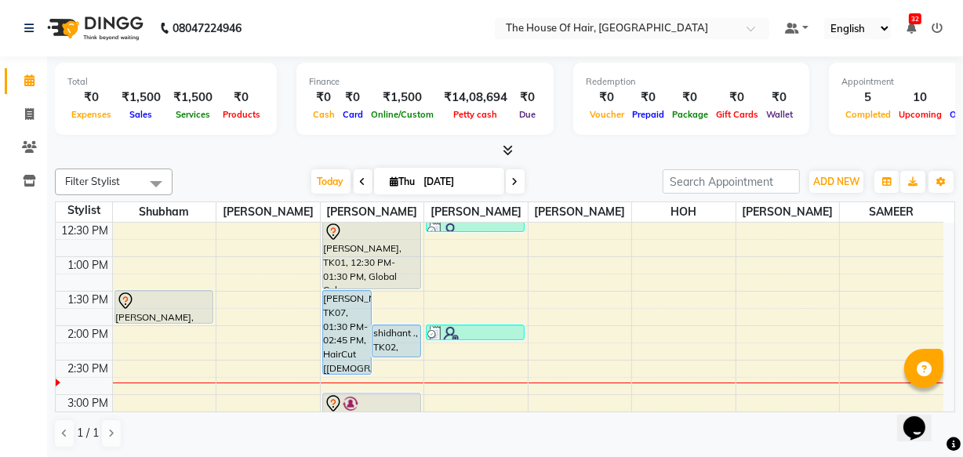
scroll to position [311, 0]
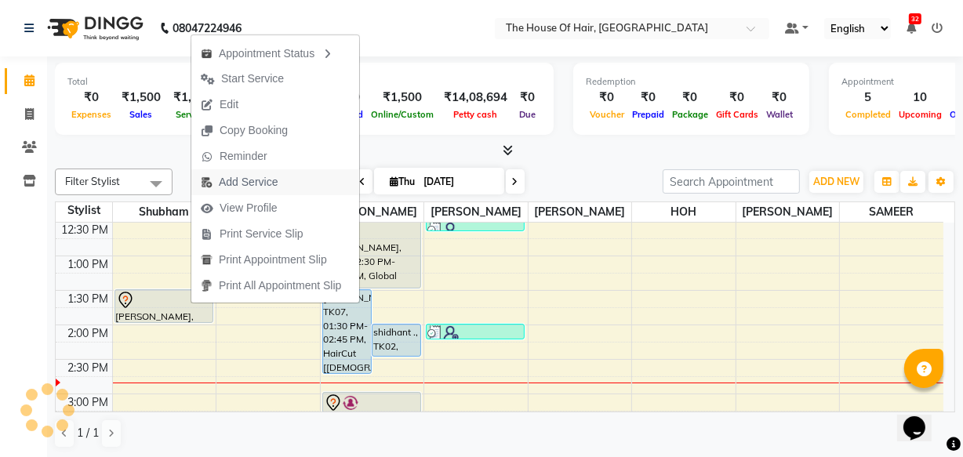
click at [250, 180] on span "Add Service" at bounding box center [248, 182] width 59 height 16
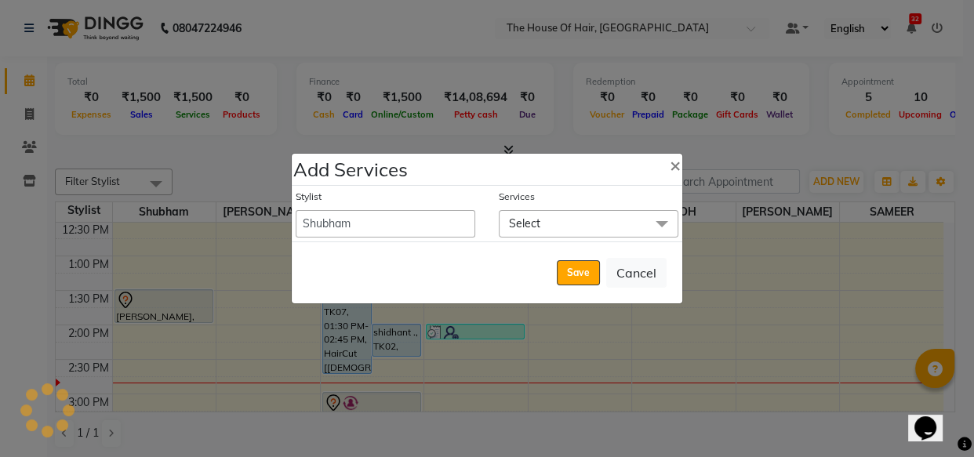
click at [560, 225] on span "Select" at bounding box center [589, 223] width 180 height 27
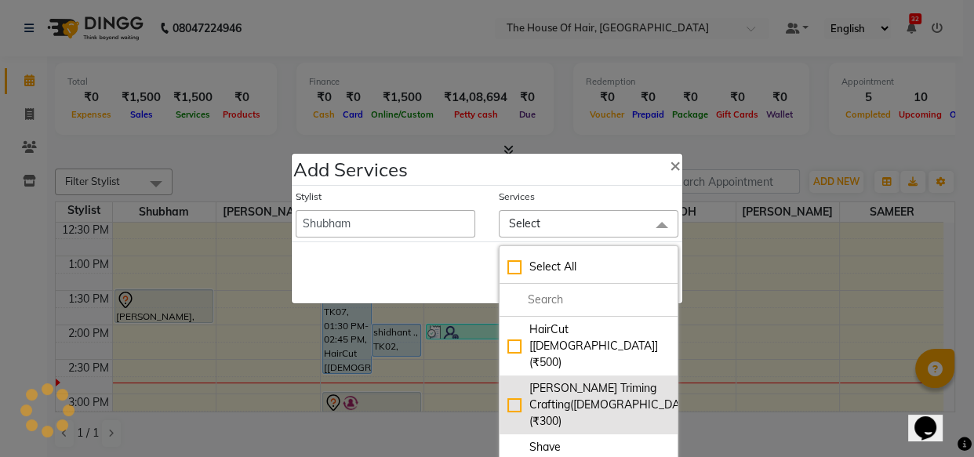
click at [540, 380] on div "[PERSON_NAME] Triming Crafting([DEMOGRAPHIC_DATA]) (₹300)" at bounding box center [588, 404] width 162 height 49
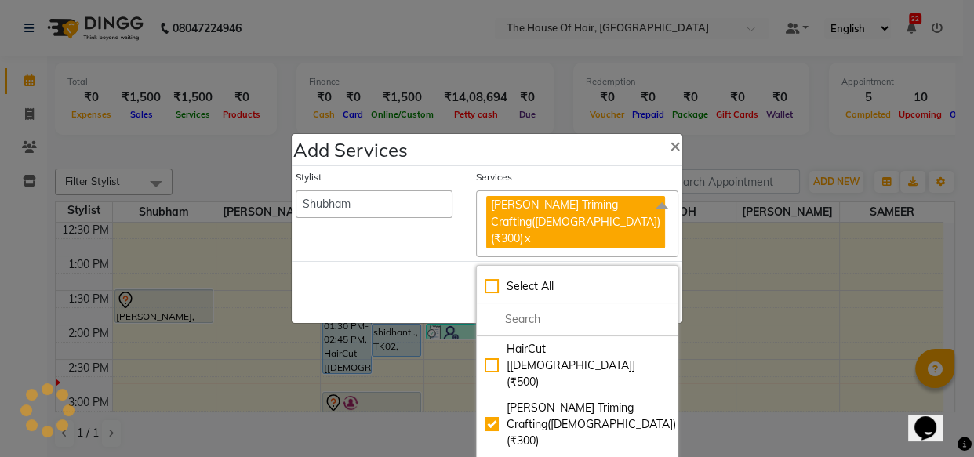
click at [462, 288] on div "Save Cancel" at bounding box center [487, 292] width 390 height 62
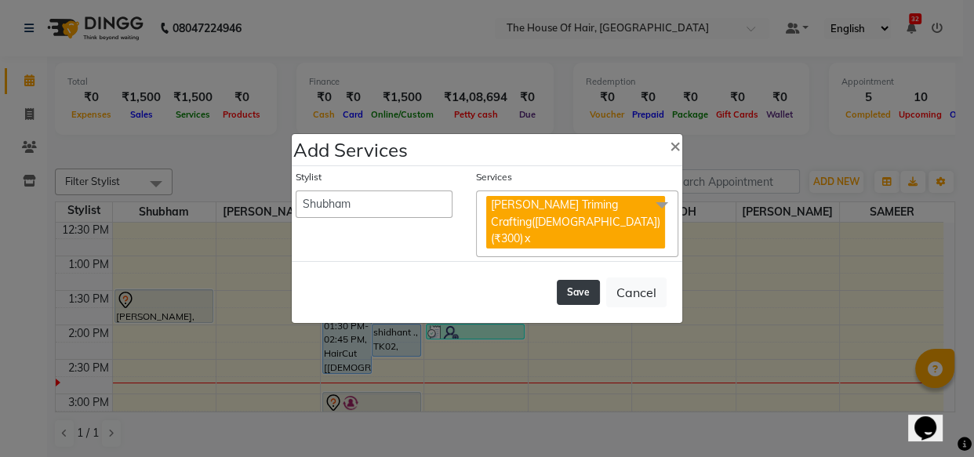
click at [579, 286] on button "Save" at bounding box center [578, 292] width 43 height 25
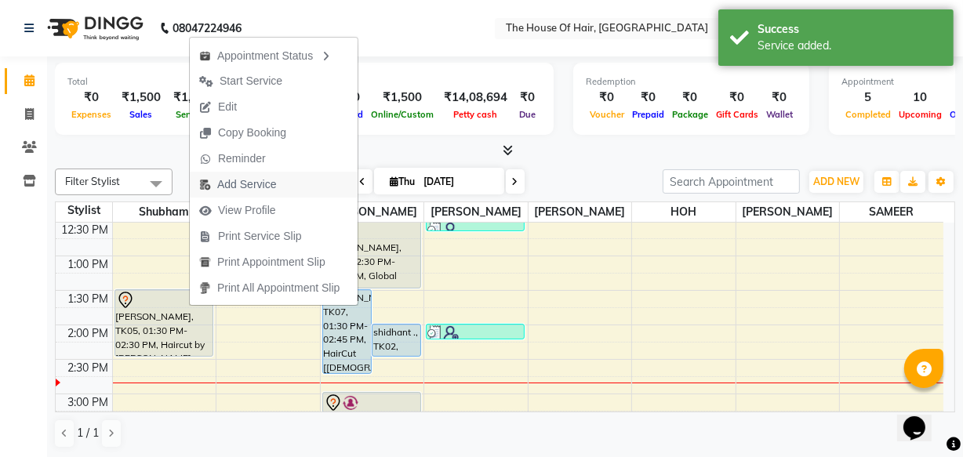
click at [243, 183] on span "Add Service" at bounding box center [246, 184] width 59 height 16
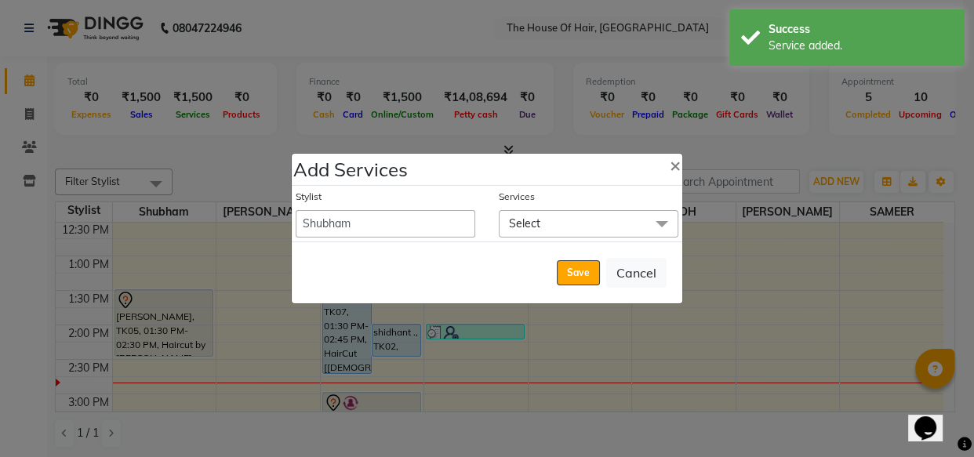
click at [598, 212] on span "Select" at bounding box center [589, 223] width 180 height 27
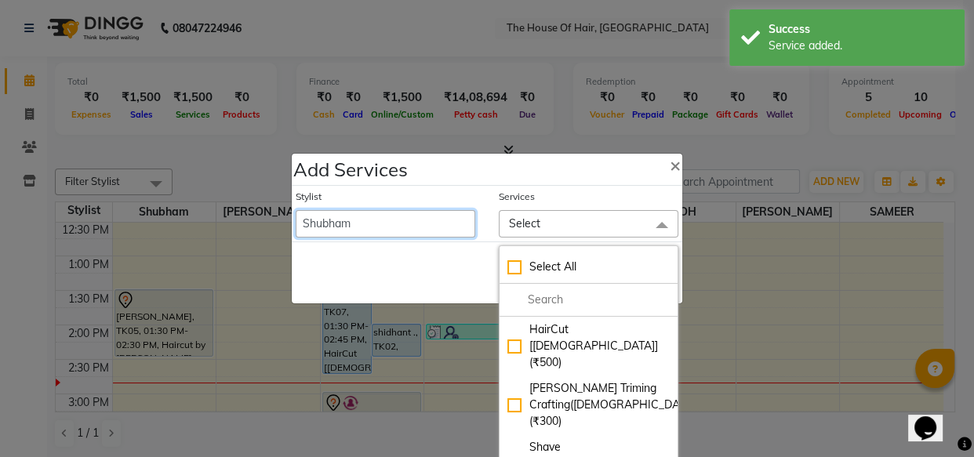
click at [401, 222] on select "[PERSON_NAME] [PERSON_NAME] [PERSON_NAME] [PERSON_NAME] [PERSON_NAME] [PERSON_N…" at bounding box center [386, 223] width 180 height 27
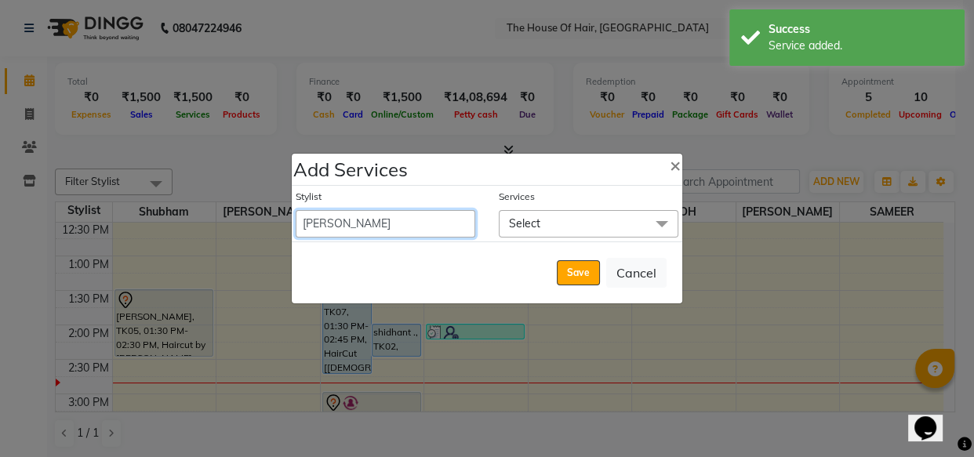
click at [296, 210] on select "[PERSON_NAME] [PERSON_NAME] [PERSON_NAME] [PERSON_NAME] [PERSON_NAME] [PERSON_N…" at bounding box center [386, 223] width 180 height 27
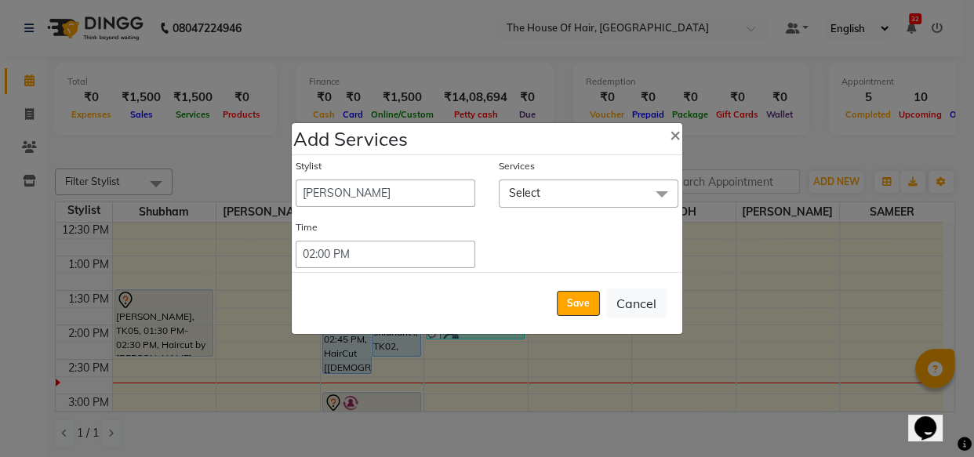
click at [566, 188] on span "Select" at bounding box center [589, 193] width 180 height 27
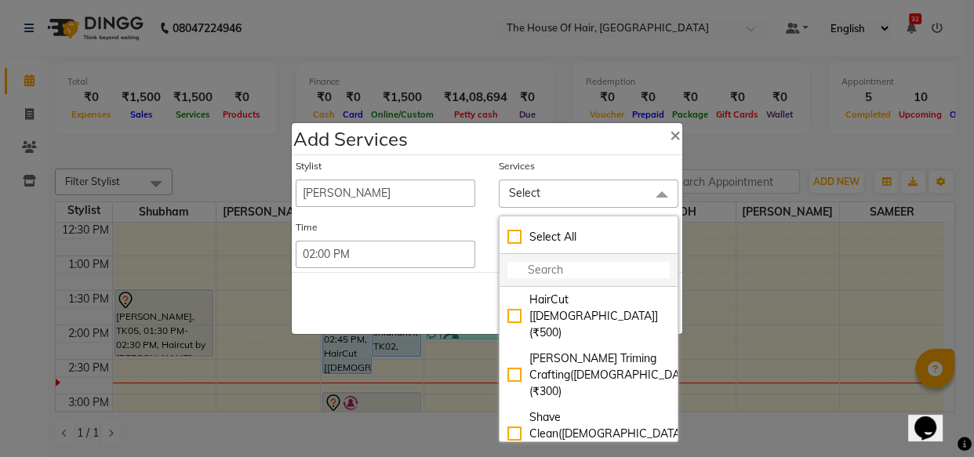
click at [551, 270] on input "multiselect-search" at bounding box center [588, 270] width 162 height 16
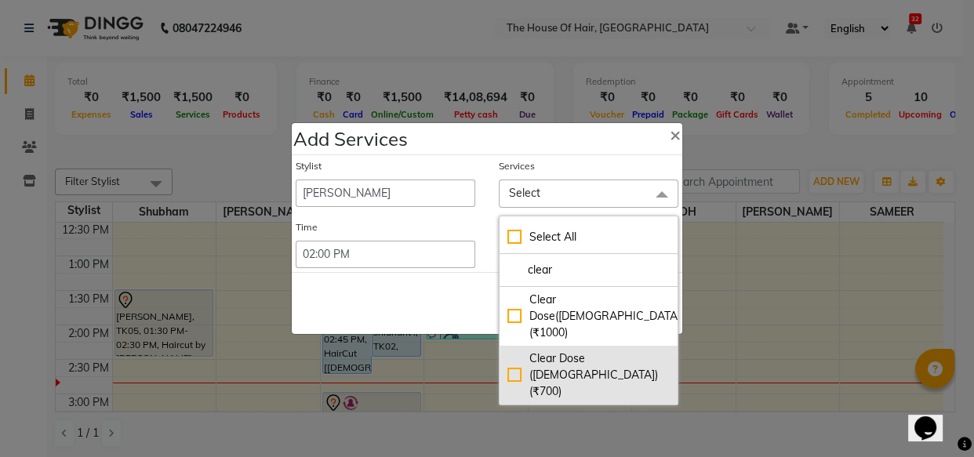
click at [549, 350] on div "Clear Dose ([DEMOGRAPHIC_DATA]) (₹700)" at bounding box center [588, 374] width 162 height 49
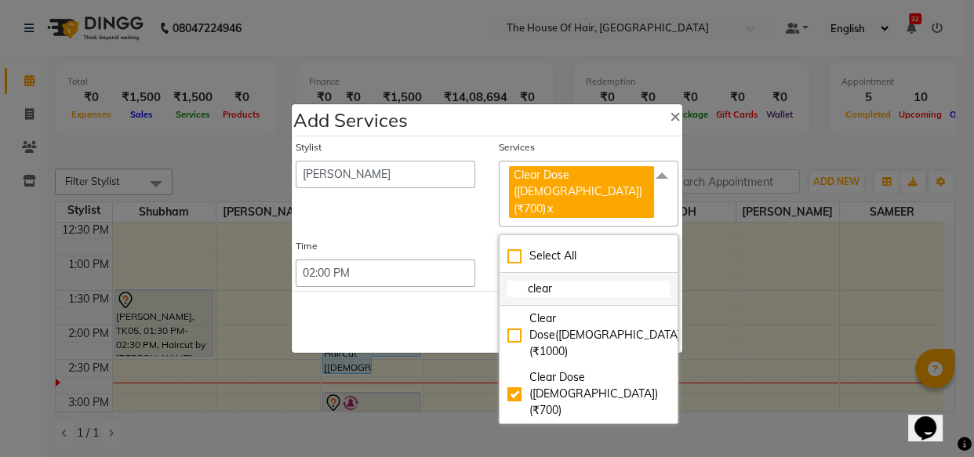
click at [561, 283] on input "clear" at bounding box center [588, 289] width 162 height 16
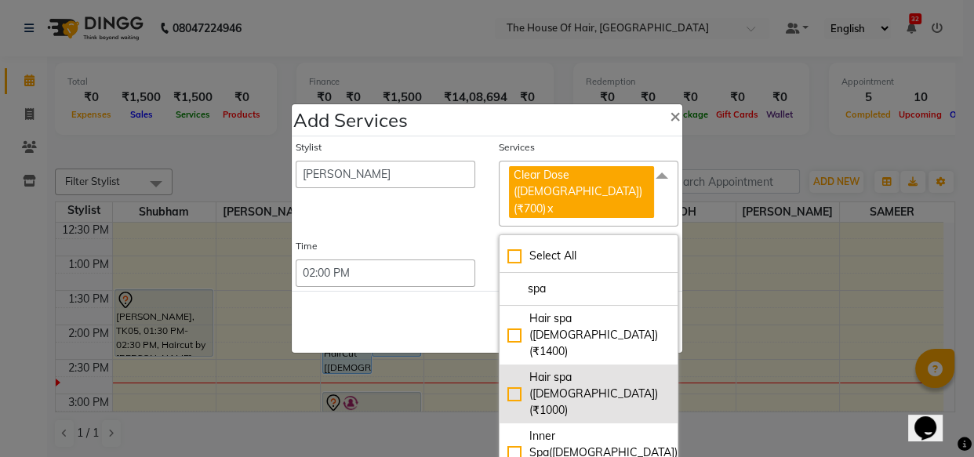
click at [577, 369] on div "Hair spa ([DEMOGRAPHIC_DATA]) (₹1000)" at bounding box center [588, 393] width 162 height 49
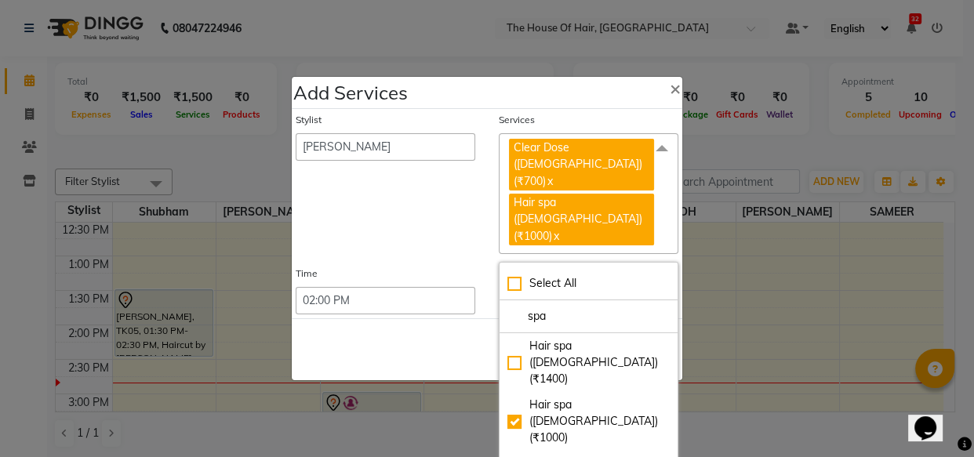
click at [422, 318] on div "Save Cancel" at bounding box center [487, 349] width 390 height 62
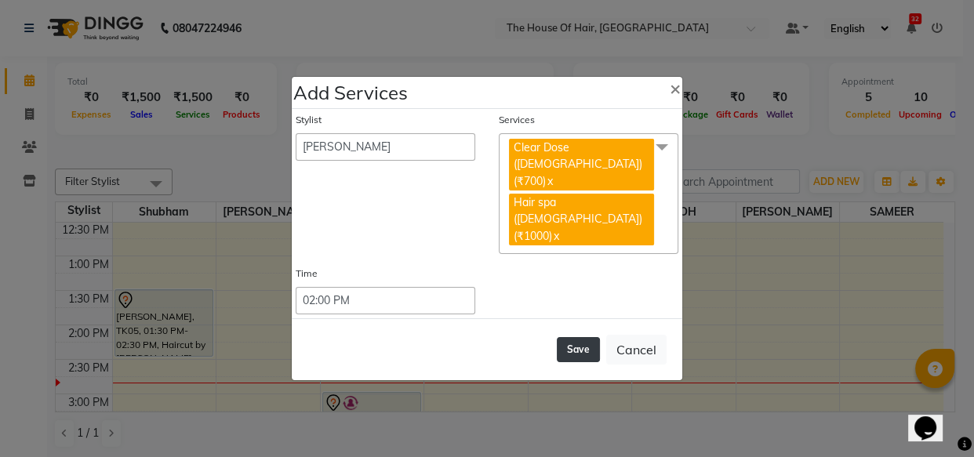
click at [578, 337] on button "Save" at bounding box center [578, 349] width 43 height 25
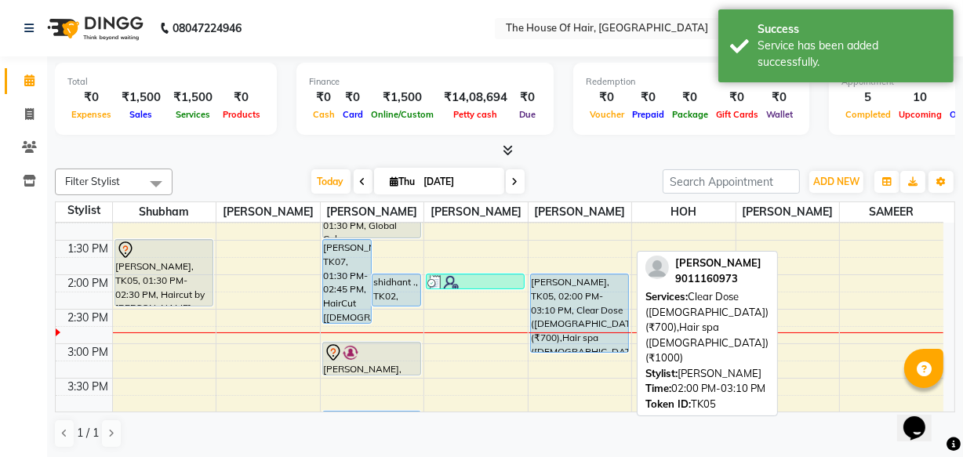
scroll to position [370, 0]
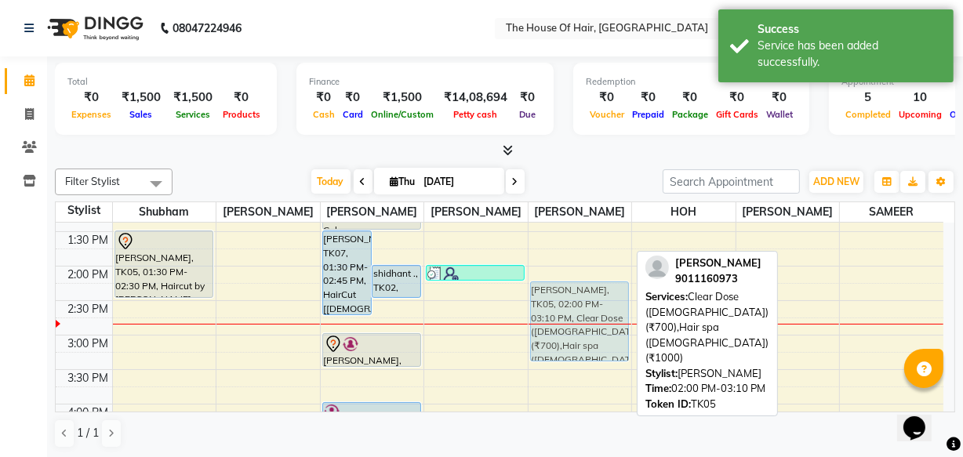
drag, startPoint x: 573, startPoint y: 304, endPoint x: 571, endPoint y: 330, distance: 26.0
click at [571, 328] on div "[PERSON_NAME], TK09, 10:45 AM-11:30 AM, [PERSON_NAME] Triming Crafting([DEMOGRA…" at bounding box center [579, 335] width 103 height 965
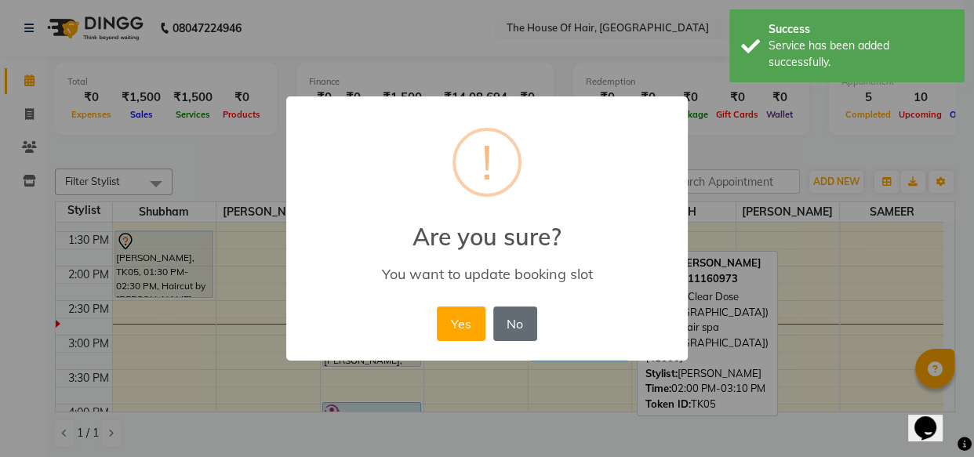
click at [504, 329] on button "No" at bounding box center [515, 323] width 44 height 34
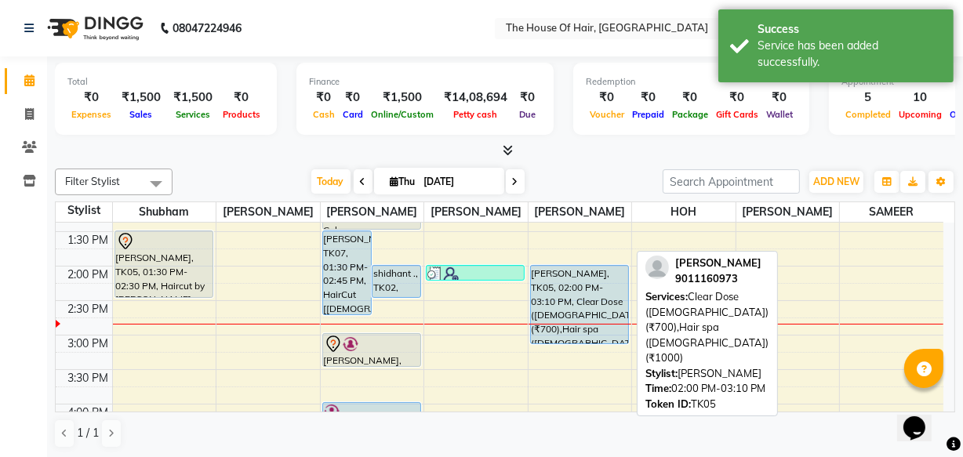
click at [575, 303] on div "[PERSON_NAME], TK09, 10:45 AM-11:30 AM, [PERSON_NAME] Triming Crafting([DEMOGRA…" at bounding box center [579, 335] width 103 height 965
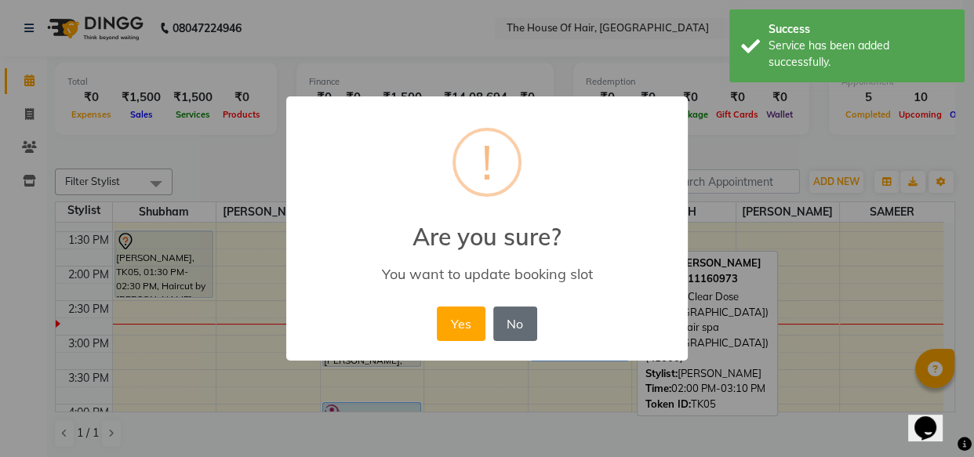
click at [515, 321] on button "No" at bounding box center [515, 323] width 44 height 34
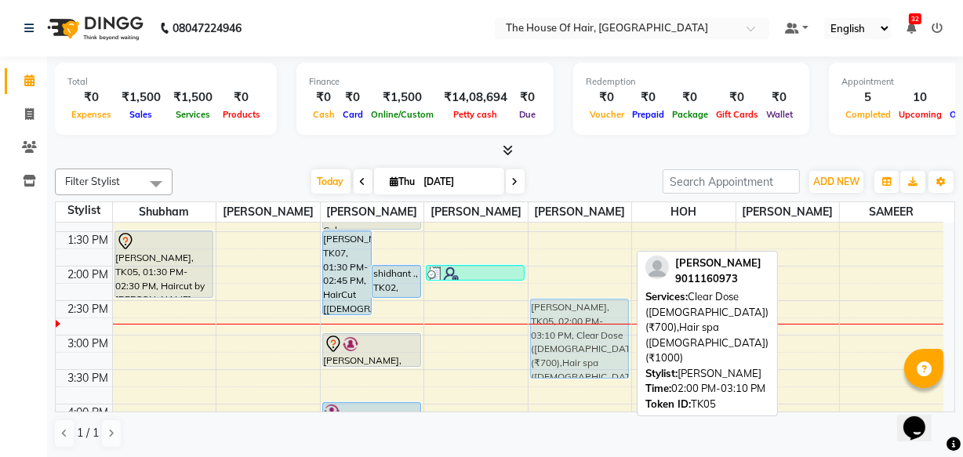
drag, startPoint x: 577, startPoint y: 335, endPoint x: 575, endPoint y: 374, distance: 39.3
click at [575, 374] on div "[PERSON_NAME], TK09, 10:45 AM-11:30 AM, [PERSON_NAME] Triming Crafting([DEMOGRA…" at bounding box center [579, 335] width 103 height 965
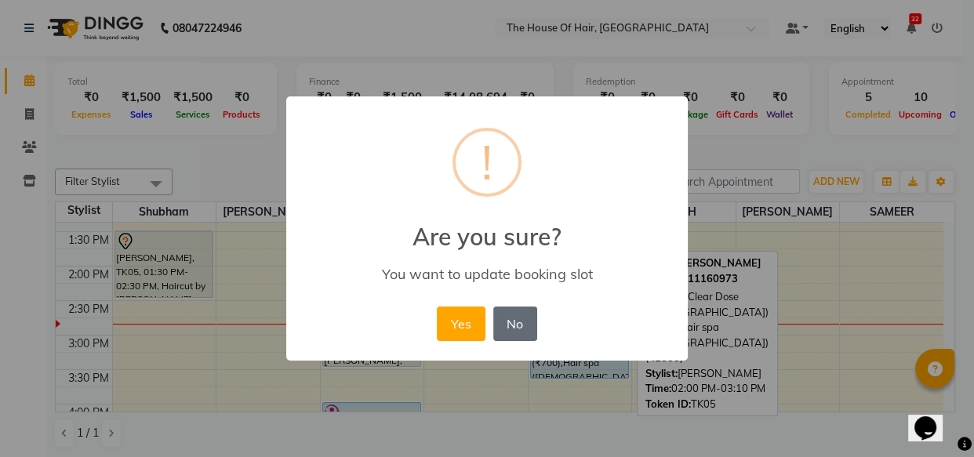
click at [523, 328] on button "No" at bounding box center [515, 323] width 44 height 34
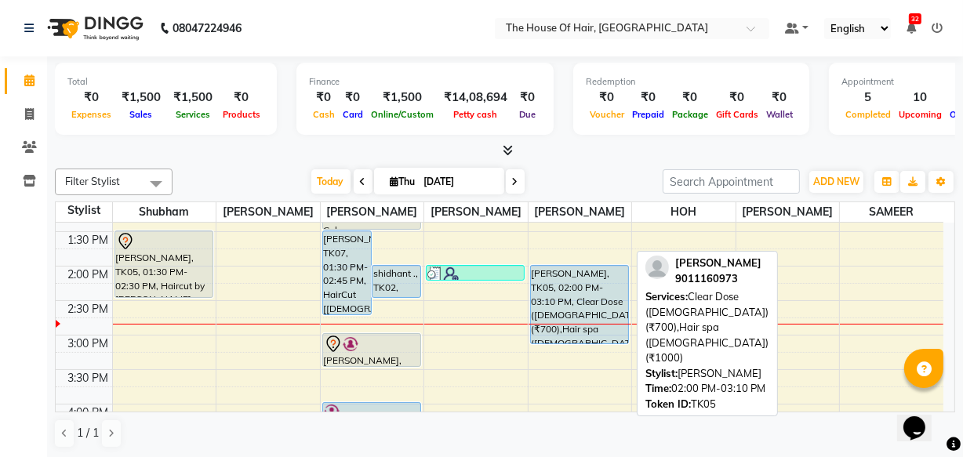
click at [567, 339] on div "[PERSON_NAME], TK09, 10:45 AM-11:30 AM, [PERSON_NAME] Triming Crafting([DEMOGRA…" at bounding box center [579, 335] width 103 height 965
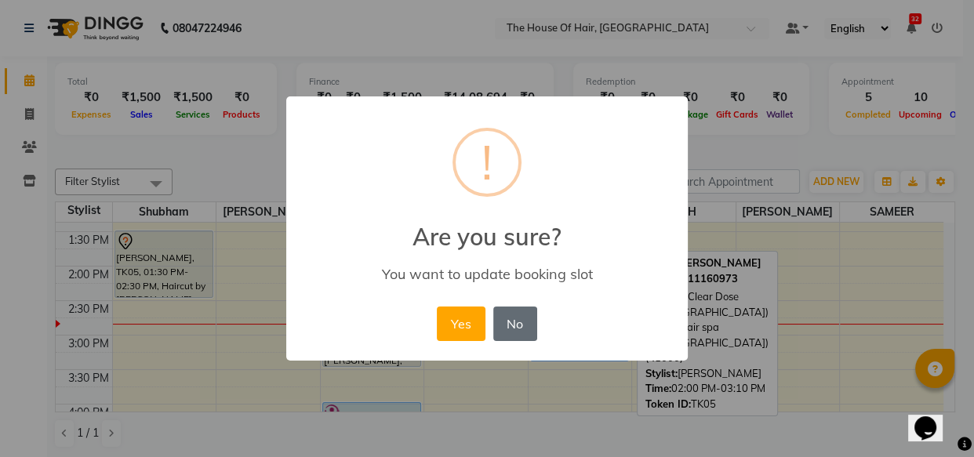
click at [523, 332] on button "No" at bounding box center [515, 323] width 44 height 34
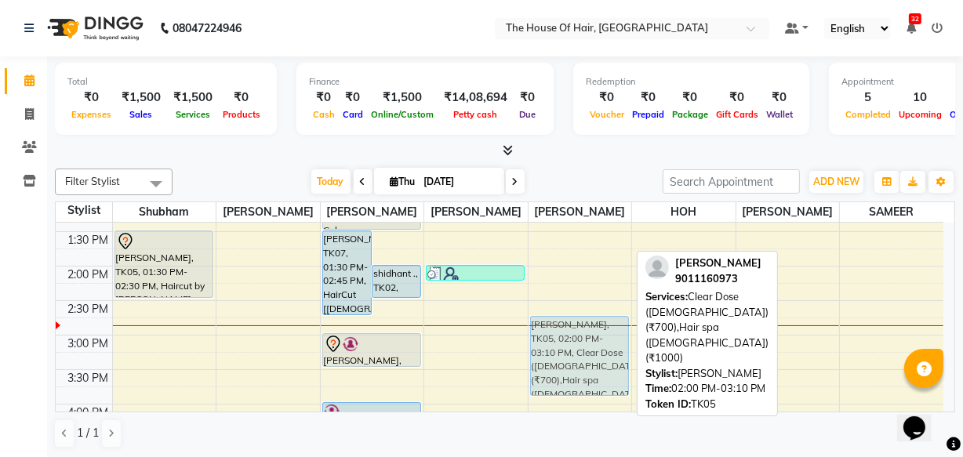
drag, startPoint x: 568, startPoint y: 290, endPoint x: 559, endPoint y: 345, distance: 55.7
click at [559, 345] on div "[PERSON_NAME], TK09, 10:45 AM-11:30 AM, [PERSON_NAME] Triming Crafting([DEMOGRA…" at bounding box center [579, 335] width 103 height 965
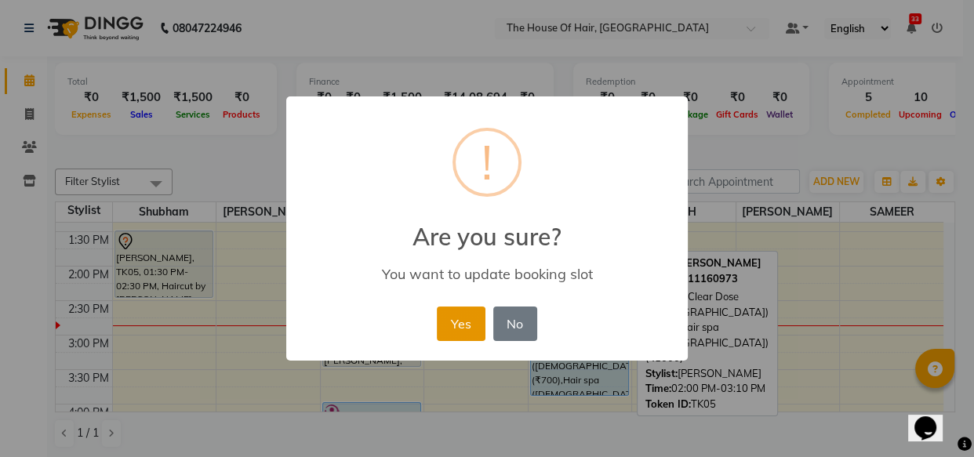
click at [447, 321] on button "Yes" at bounding box center [461, 323] width 48 height 34
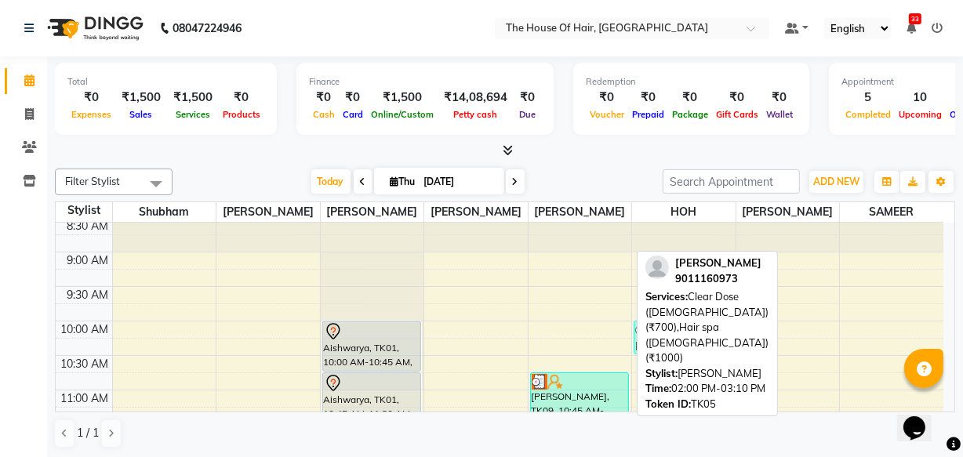
scroll to position [38, 0]
click at [587, 156] on div at bounding box center [505, 151] width 900 height 16
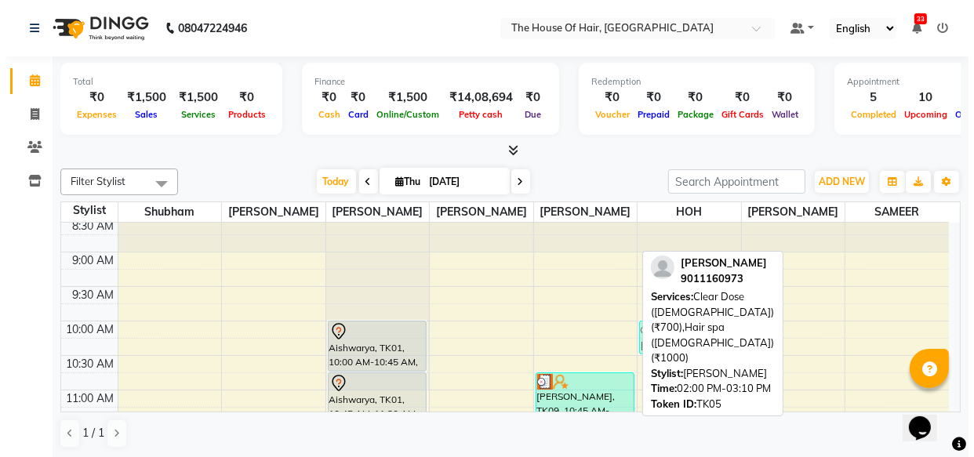
scroll to position [56, 0]
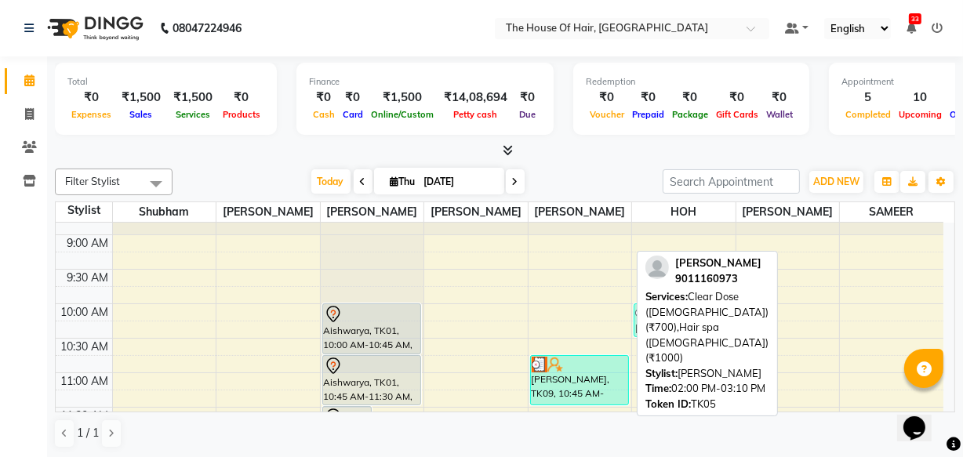
click at [941, 24] on icon at bounding box center [936, 28] width 11 height 11
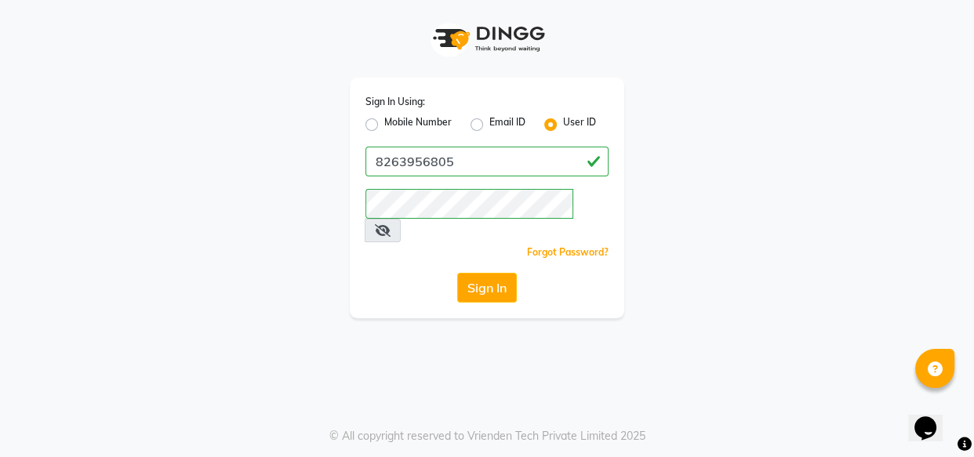
click at [384, 125] on label "Mobile Number" at bounding box center [417, 124] width 67 height 19
click at [384, 125] on input "Mobile Number" at bounding box center [389, 120] width 10 height 10
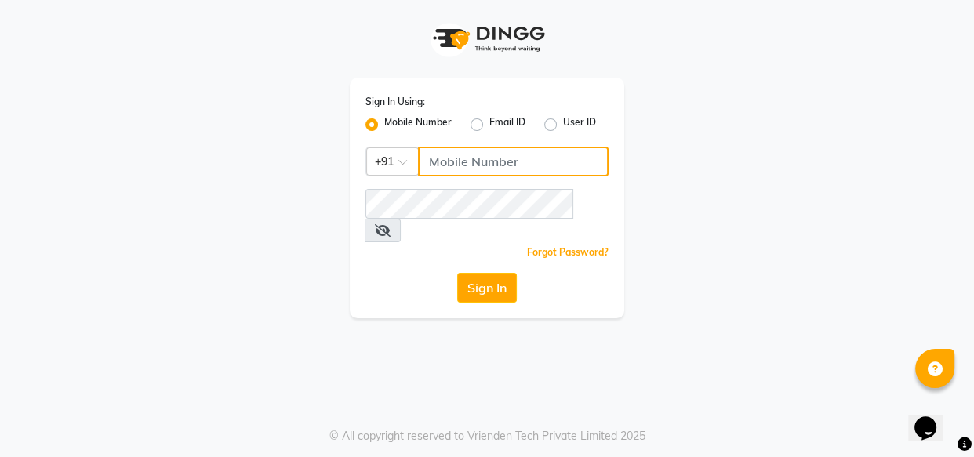
click at [454, 158] on input "Username" at bounding box center [513, 162] width 190 height 30
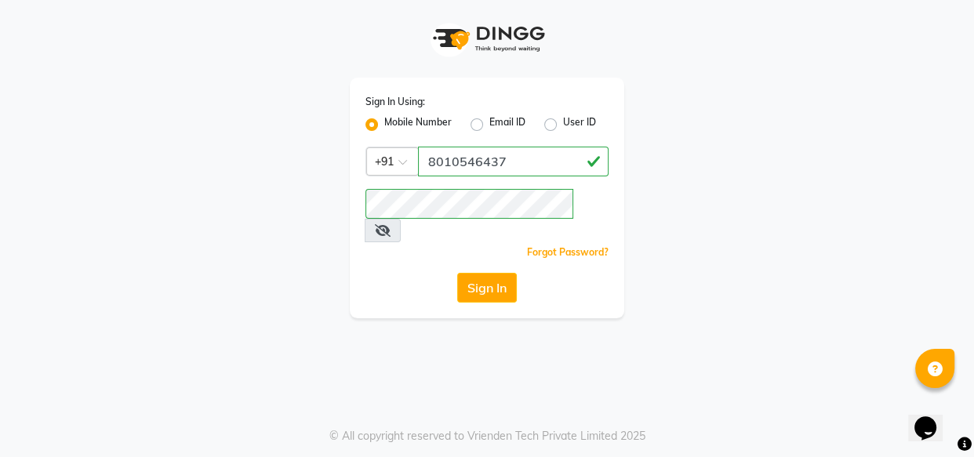
click at [401, 219] on span at bounding box center [382, 231] width 36 height 24
click at [390, 224] on icon at bounding box center [383, 230] width 16 height 13
click at [493, 273] on button "Sign In" at bounding box center [487, 288] width 60 height 30
